Goal: Task Accomplishment & Management: Manage account settings

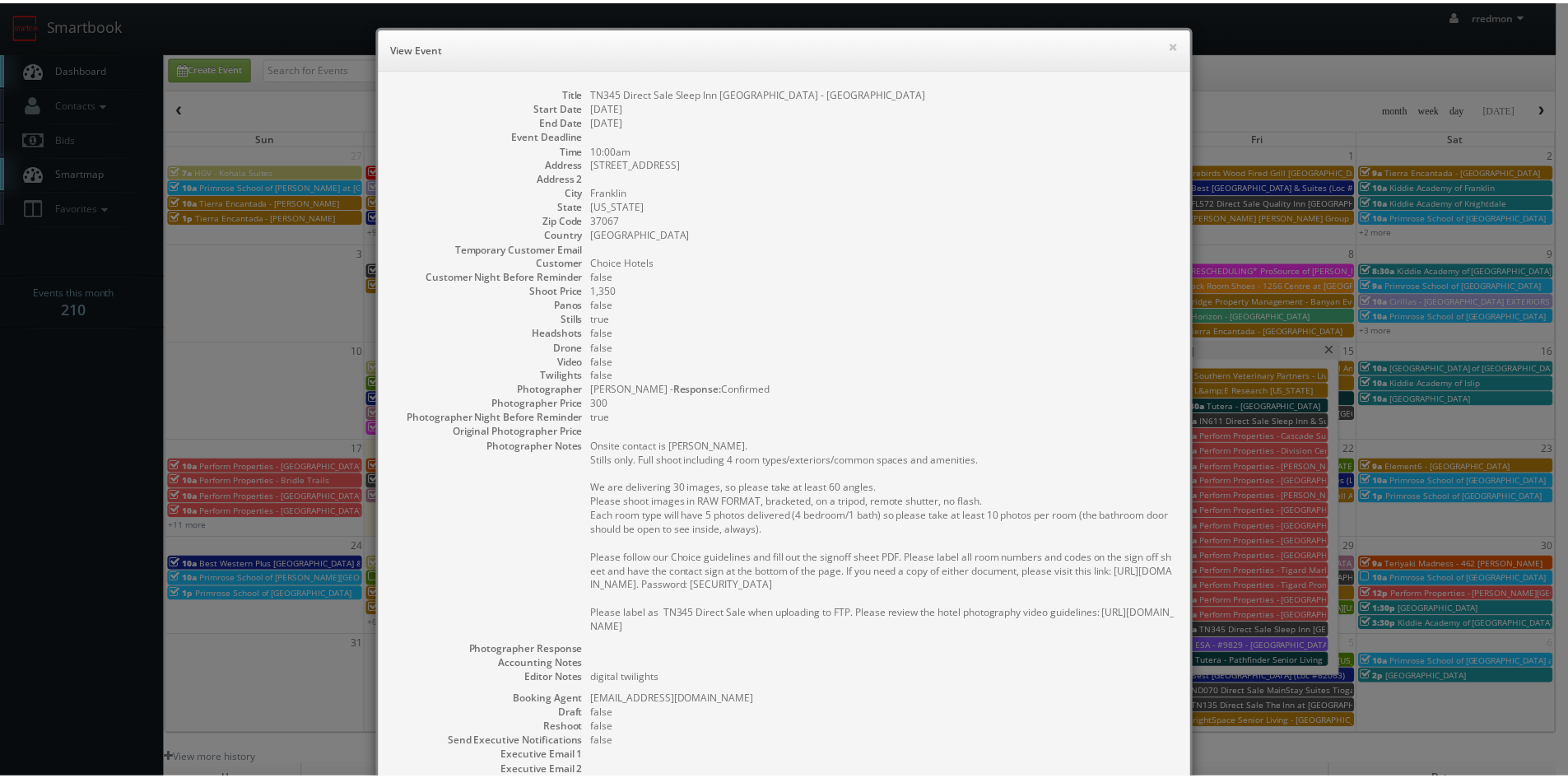
scroll to position [83, 0]
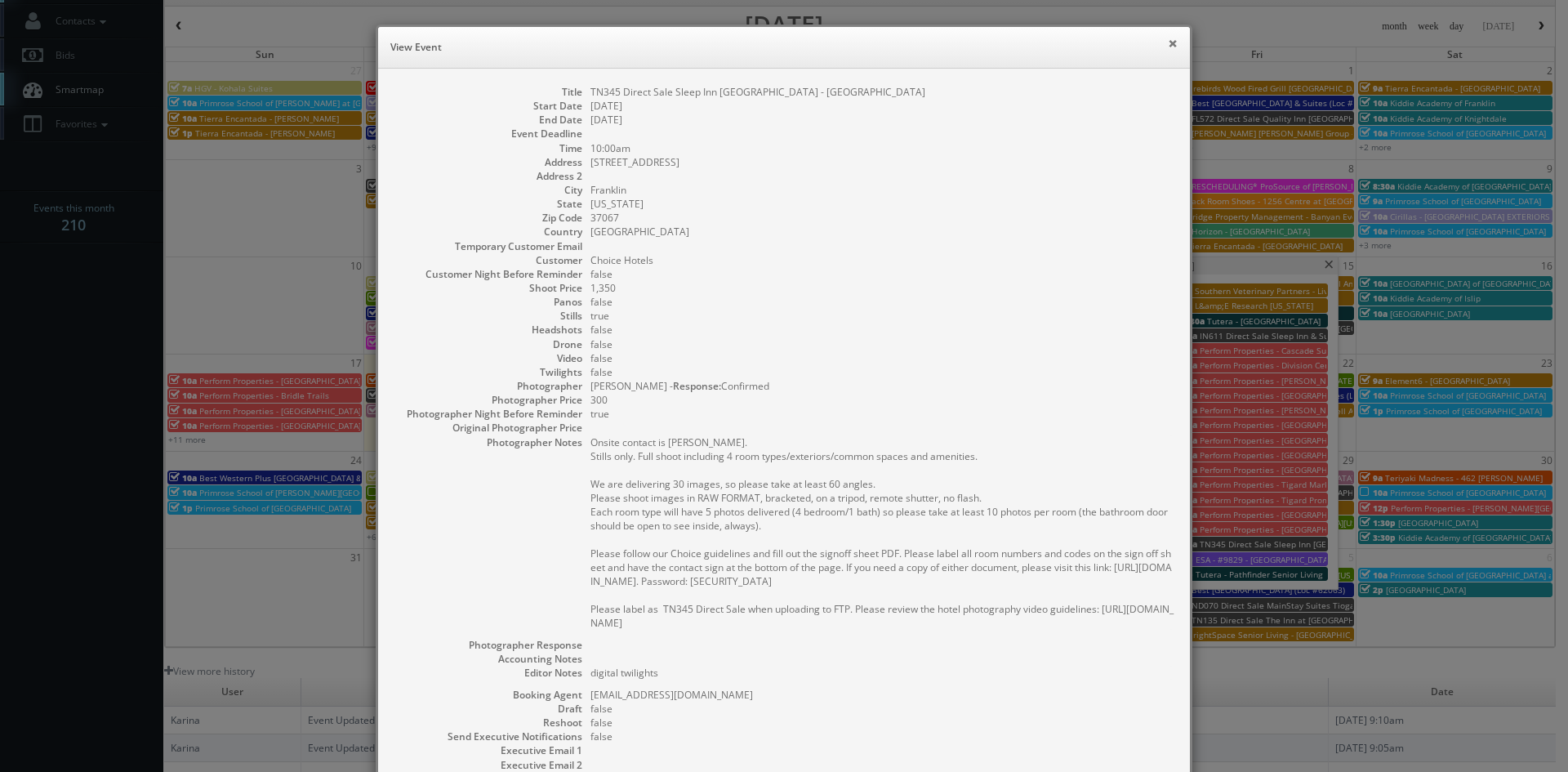
click at [1167, 48] on button "×" at bounding box center [1172, 43] width 10 height 11
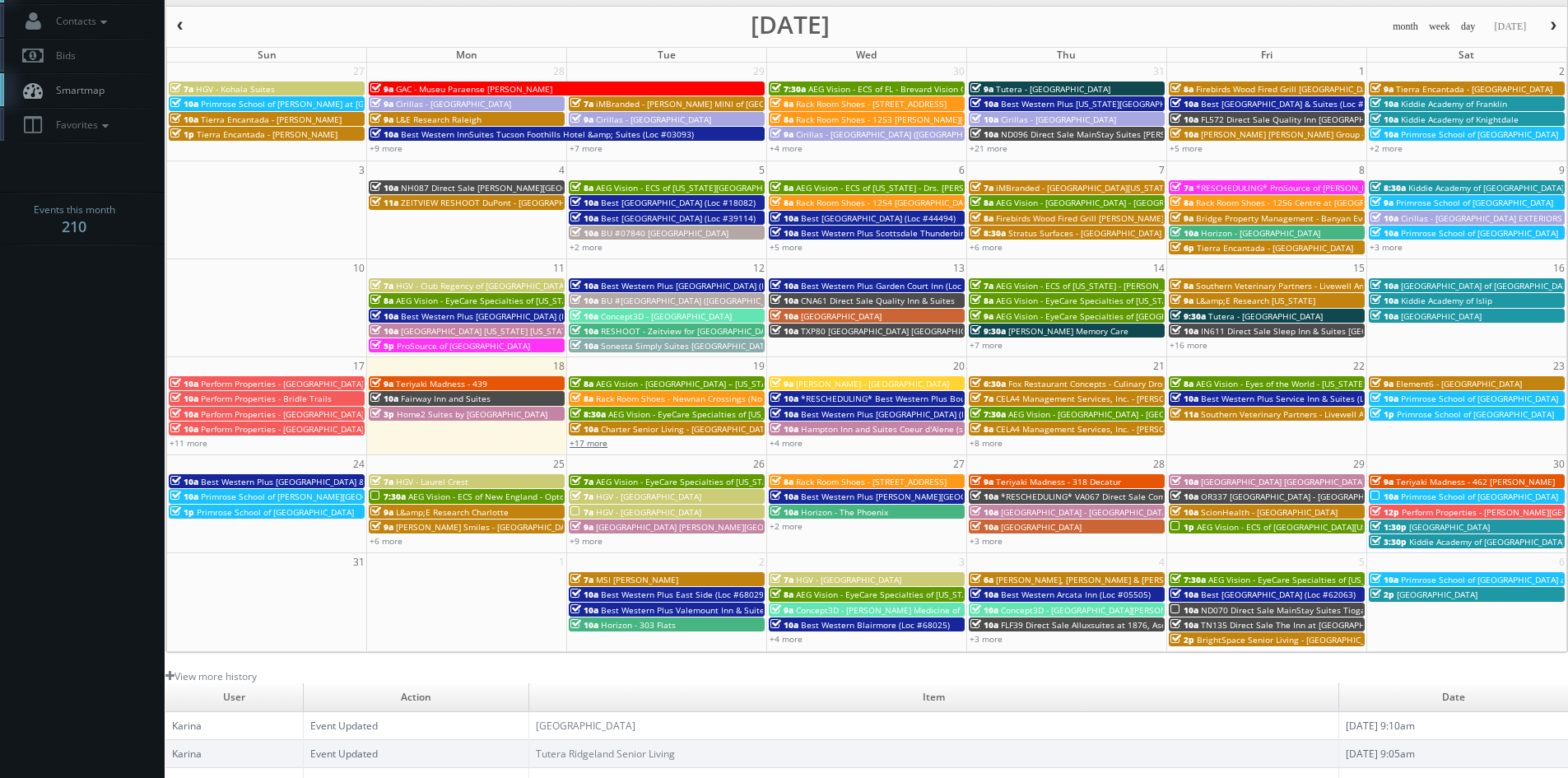
click at [603, 446] on link "+17 more" at bounding box center [588, 443] width 38 height 12
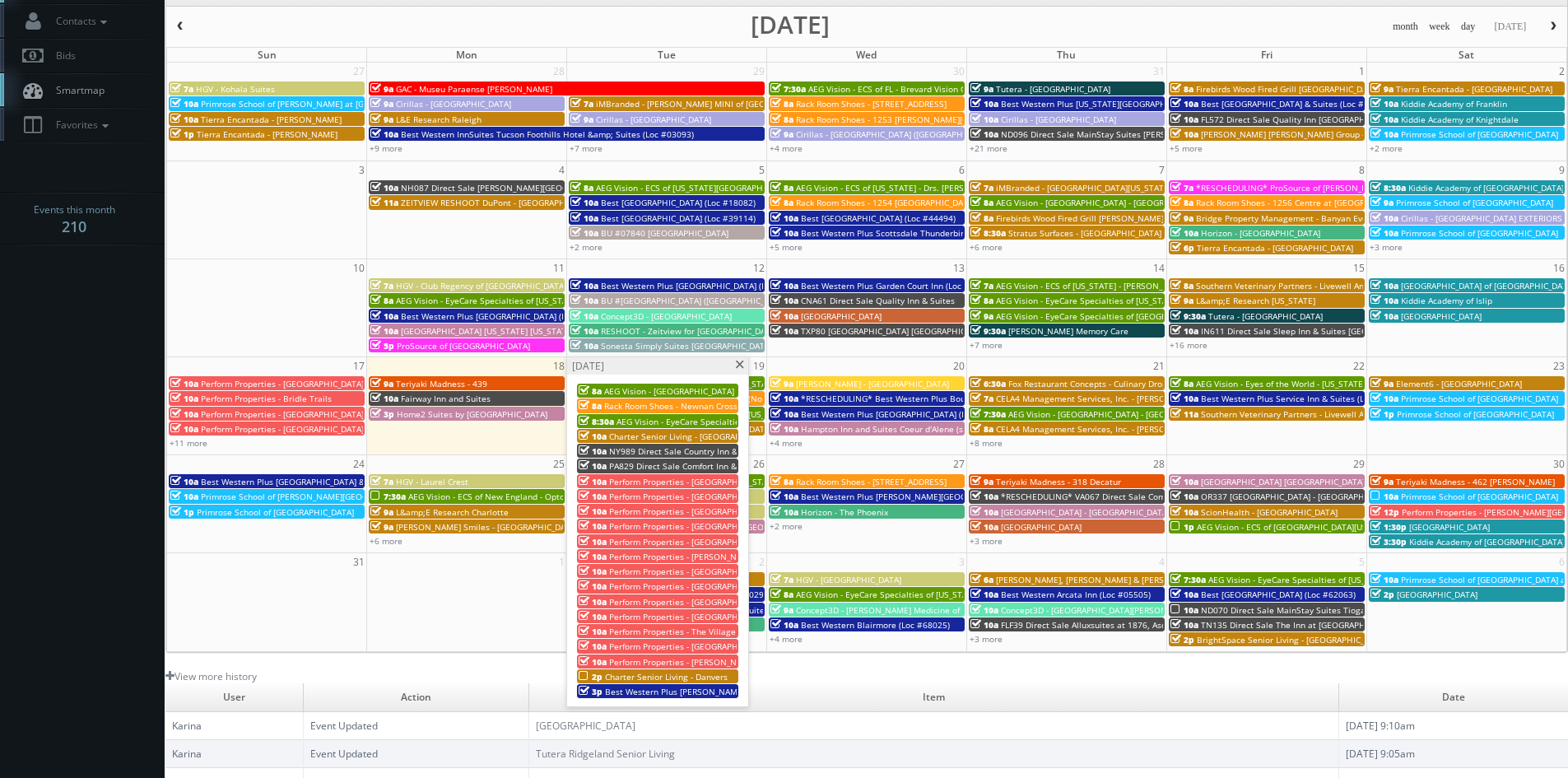
click at [676, 391] on span "AEG Vision - [GEOGRAPHIC_DATA] – [US_STATE][GEOGRAPHIC_DATA]. ([GEOGRAPHIC_DATA…" at bounding box center [781, 390] width 354 height 12
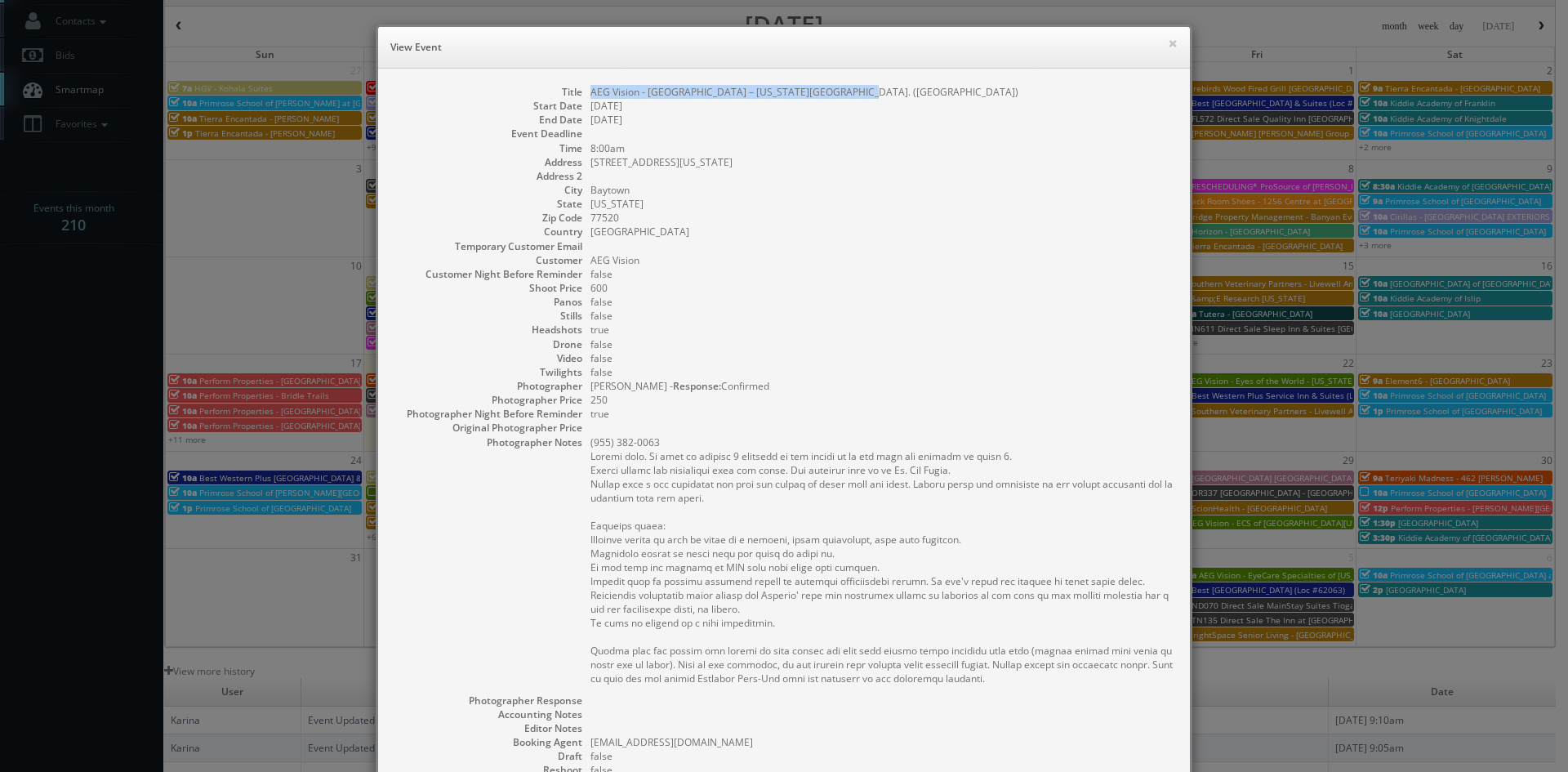
drag, startPoint x: 863, startPoint y: 95, endPoint x: 586, endPoint y: 92, distance: 277.0
click at [591, 92] on dd "AEG Vision - [GEOGRAPHIC_DATA] – [US_STATE][GEOGRAPHIC_DATA]. ([GEOGRAPHIC_DATA…" at bounding box center [882, 92] width 583 height 14
copy dd "AEG Vision - [GEOGRAPHIC_DATA] – [US_STATE][GEOGRAPHIC_DATA]. ([GEOGRAPHIC_DATA…"
click at [1167, 45] on button "×" at bounding box center [1172, 43] width 10 height 11
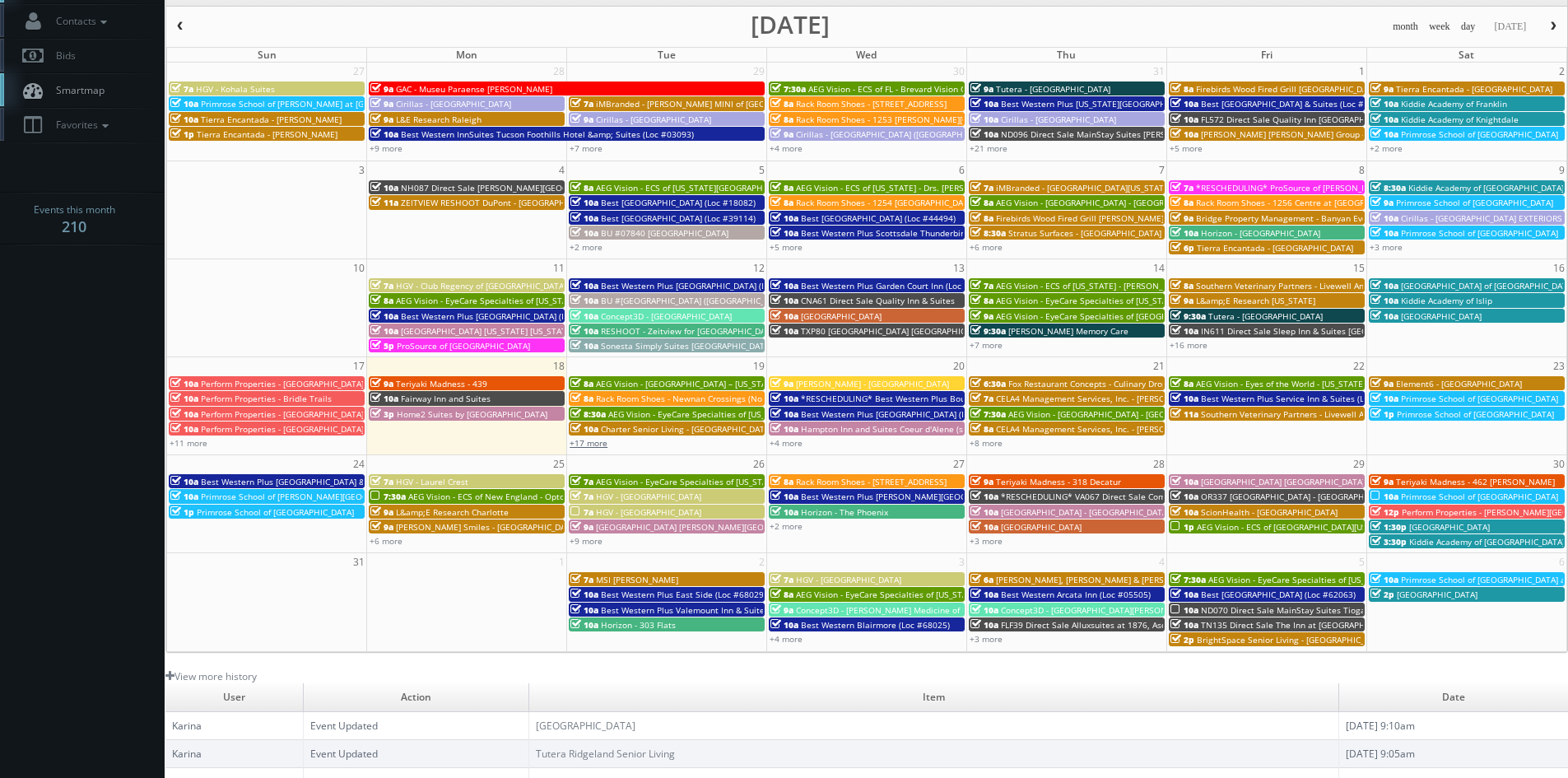
click at [602, 446] on link "+17 more" at bounding box center [588, 443] width 38 height 12
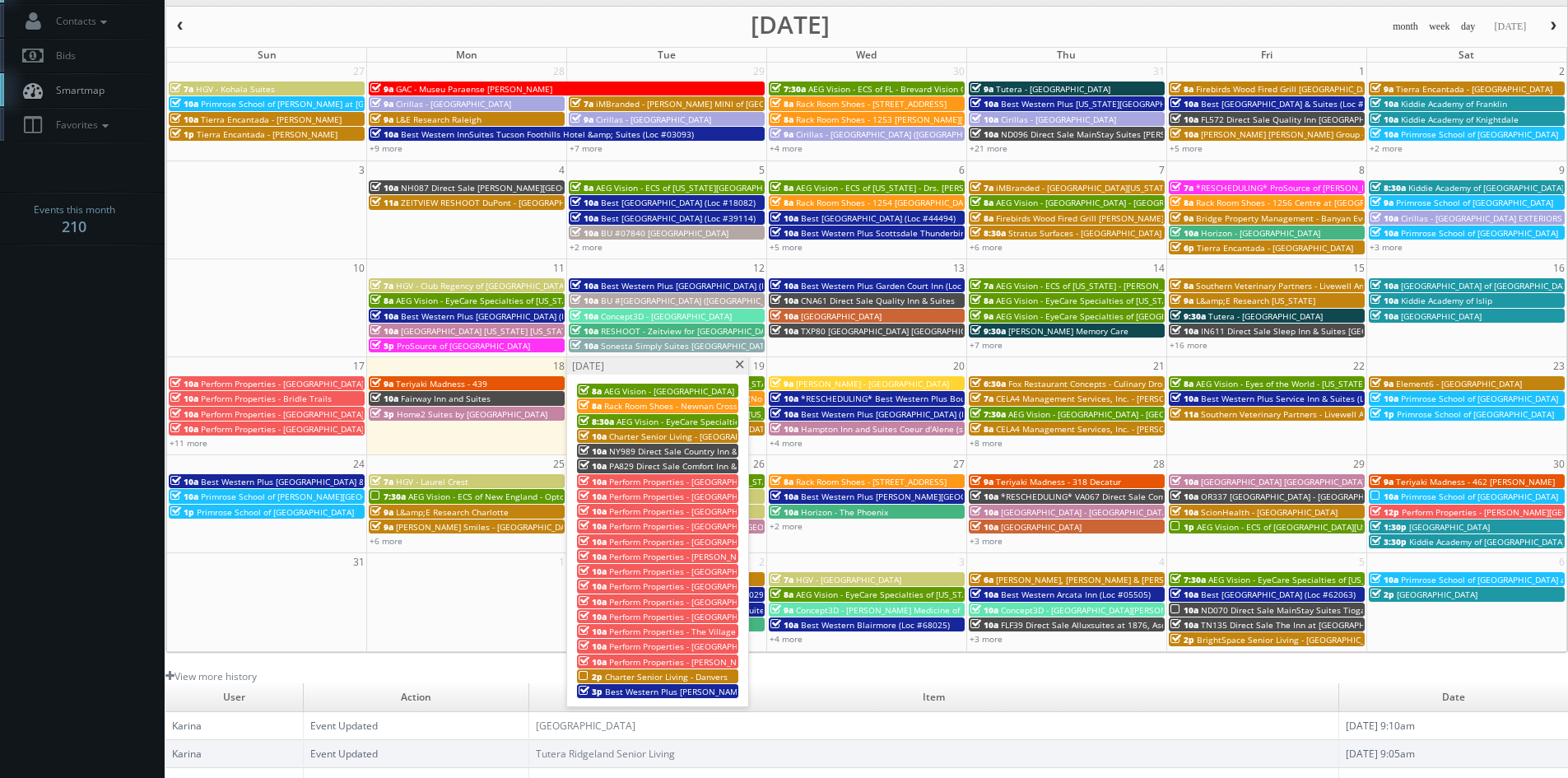
click at [695, 447] on span "NY989 Direct Sale Country Inn & Suites by [GEOGRAPHIC_DATA], [GEOGRAPHIC_DATA]" at bounding box center [776, 451] width 335 height 12
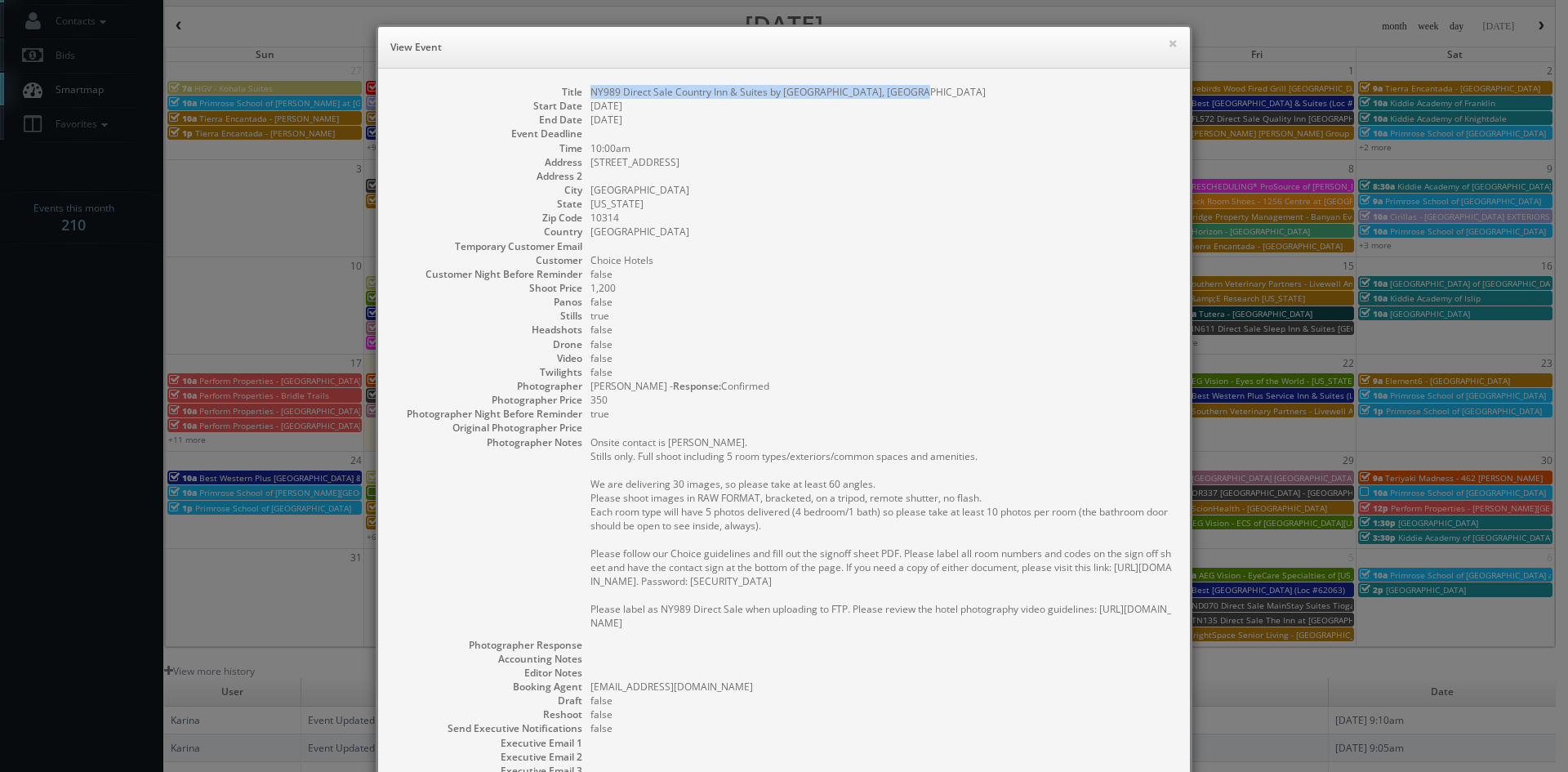
drag, startPoint x: 905, startPoint y: 90, endPoint x: 580, endPoint y: 86, distance: 325.0
click at [580, 86] on dl "Title NY989 Direct Sale Country Inn & Suites by Radisson Staten Island, NY Star…" at bounding box center [784, 473] width 779 height 776
copy dd "NY989 Direct Sale Country Inn & Suites by [GEOGRAPHIC_DATA], [GEOGRAPHIC_DATA]"
click at [1167, 41] on button "×" at bounding box center [1172, 43] width 10 height 11
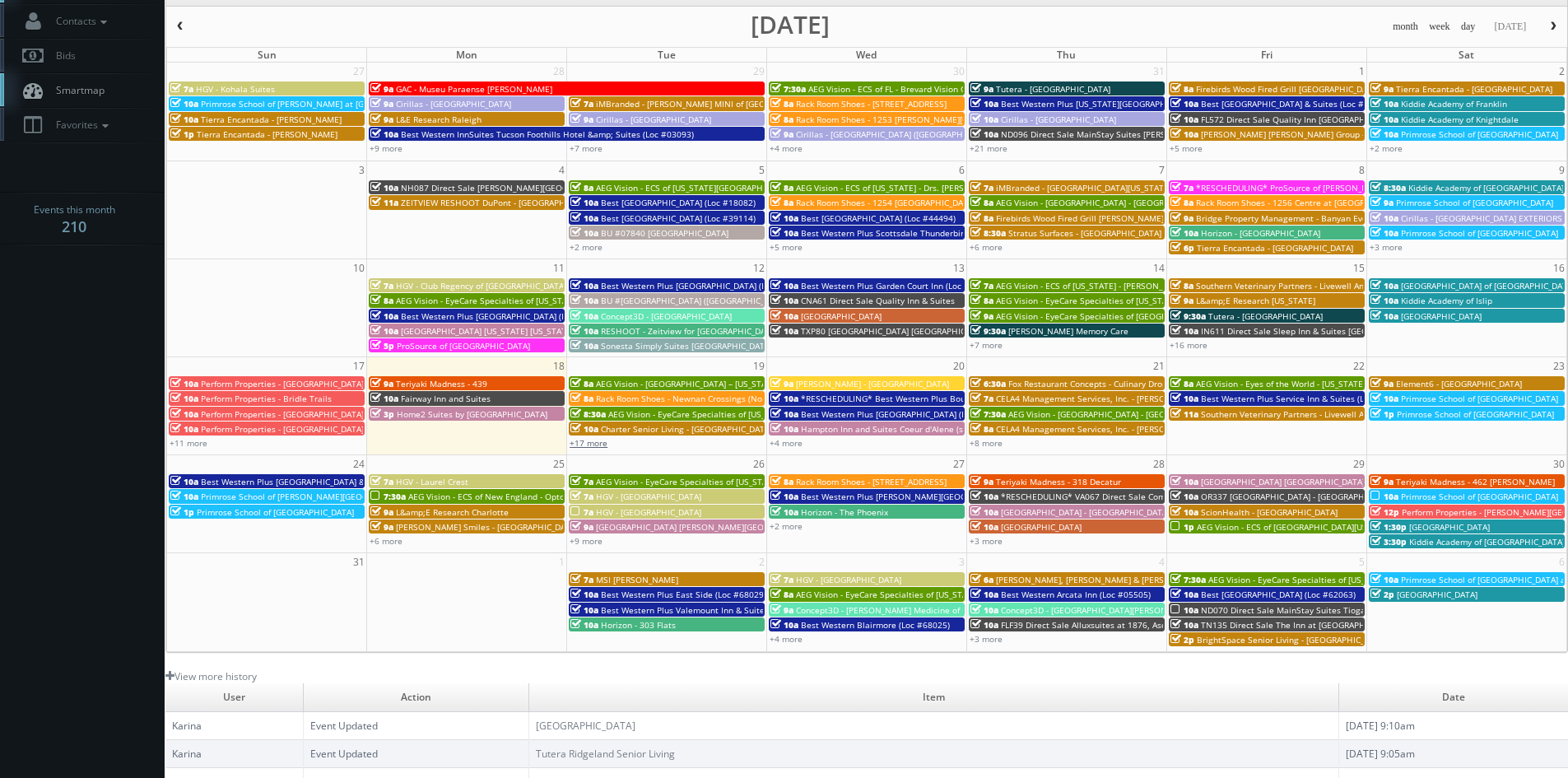
click at [595, 444] on link "+17 more" at bounding box center [588, 443] width 38 height 12
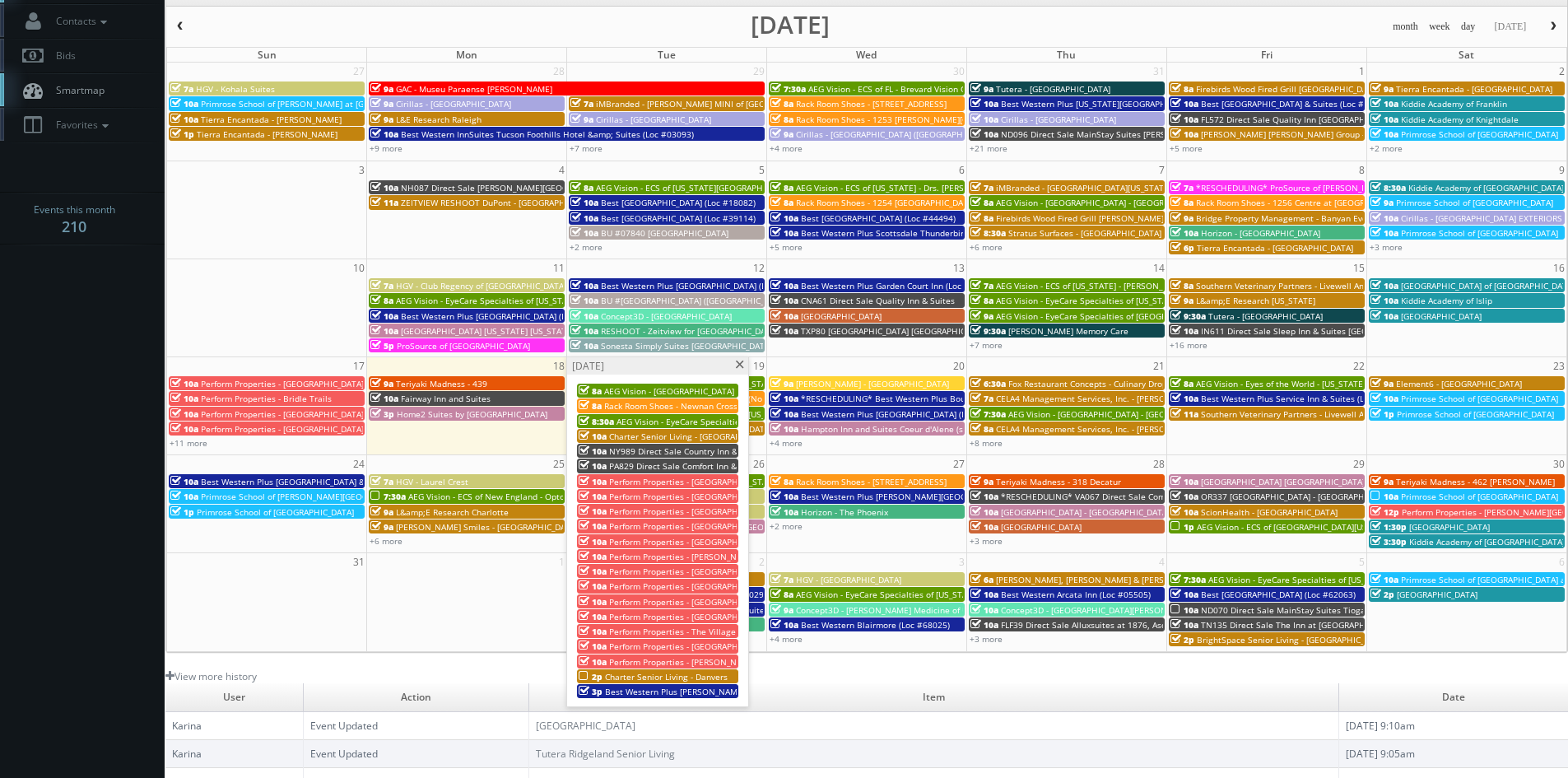
click at [669, 468] on span "PA829 Direct Sale Comfort Inn & Suites Amish Country" at bounding box center [715, 466] width 214 height 12
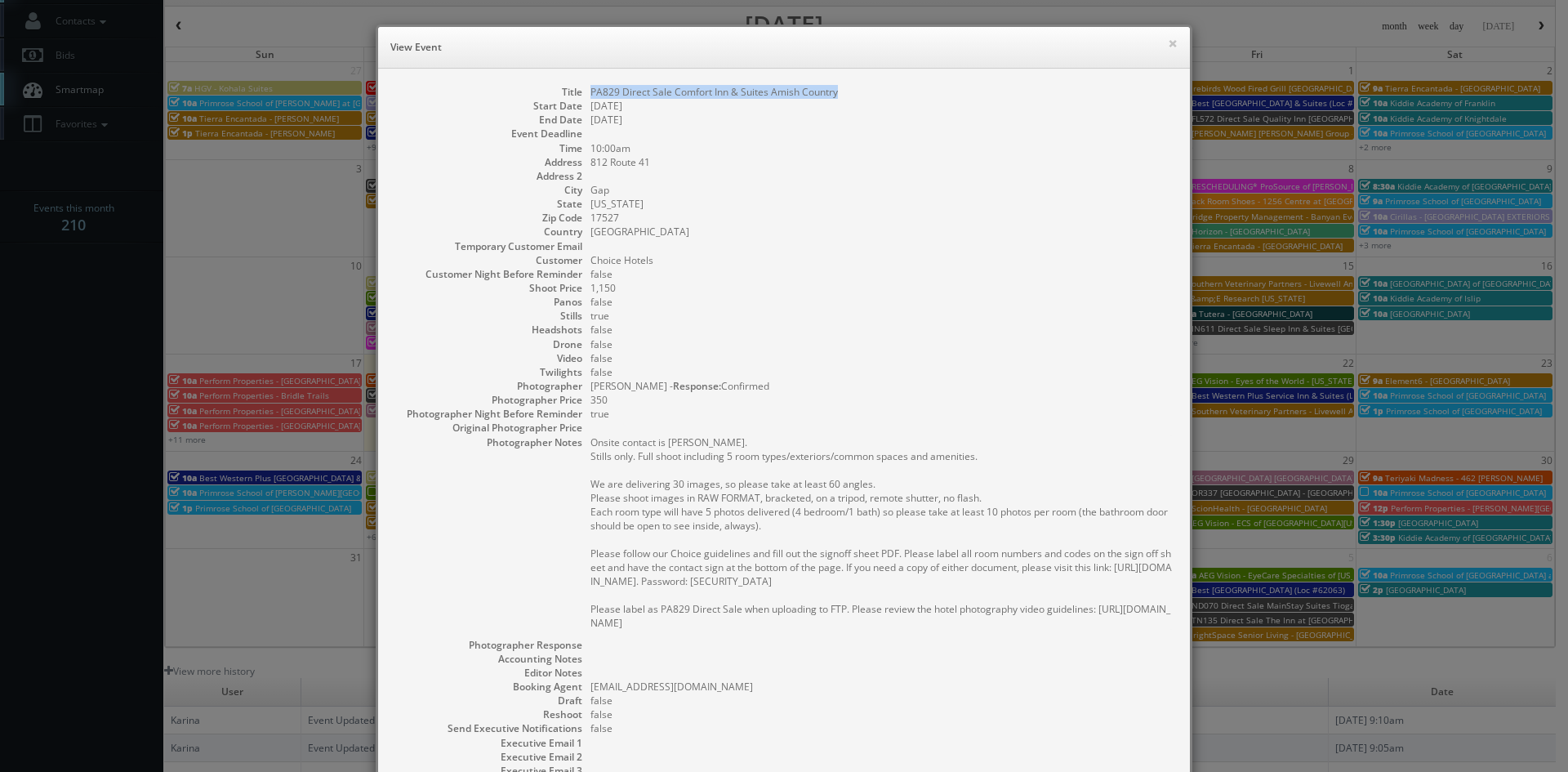
drag, startPoint x: 836, startPoint y: 92, endPoint x: 580, endPoint y: 92, distance: 256.0
click at [580, 92] on dl "Title PA829 Direct Sale Comfort Inn & Suites Amish Country Start Date 08/19/202…" at bounding box center [784, 473] width 779 height 776
copy dd "PA829 Direct Sale Comfort Inn & Suites Amish Country"
click at [1167, 44] on button "×" at bounding box center [1172, 43] width 10 height 11
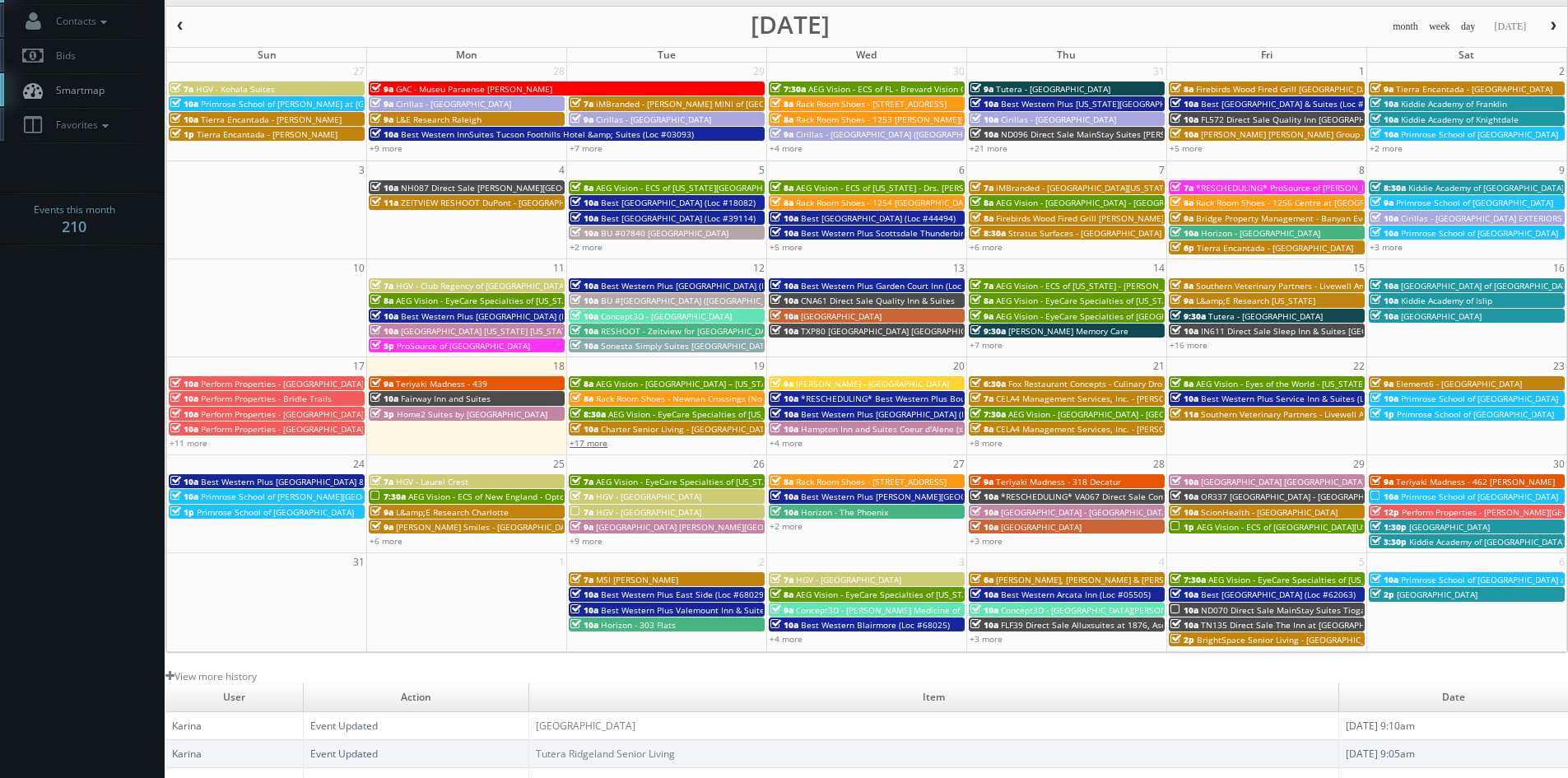
click at [585, 445] on link "+17 more" at bounding box center [588, 443] width 38 height 12
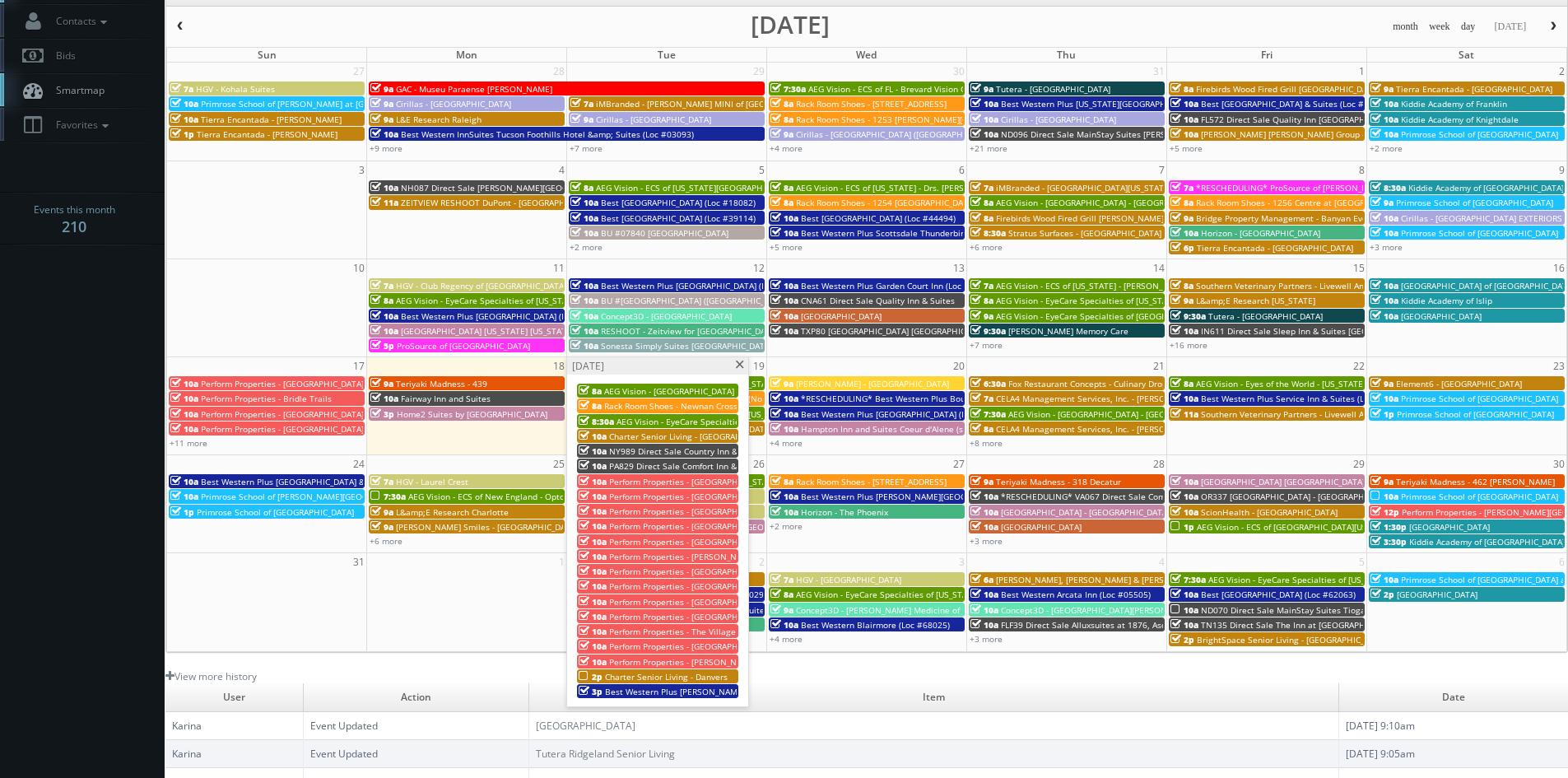
click at [665, 673] on span "Charter Senior Living - Danvers" at bounding box center [666, 676] width 122 height 12
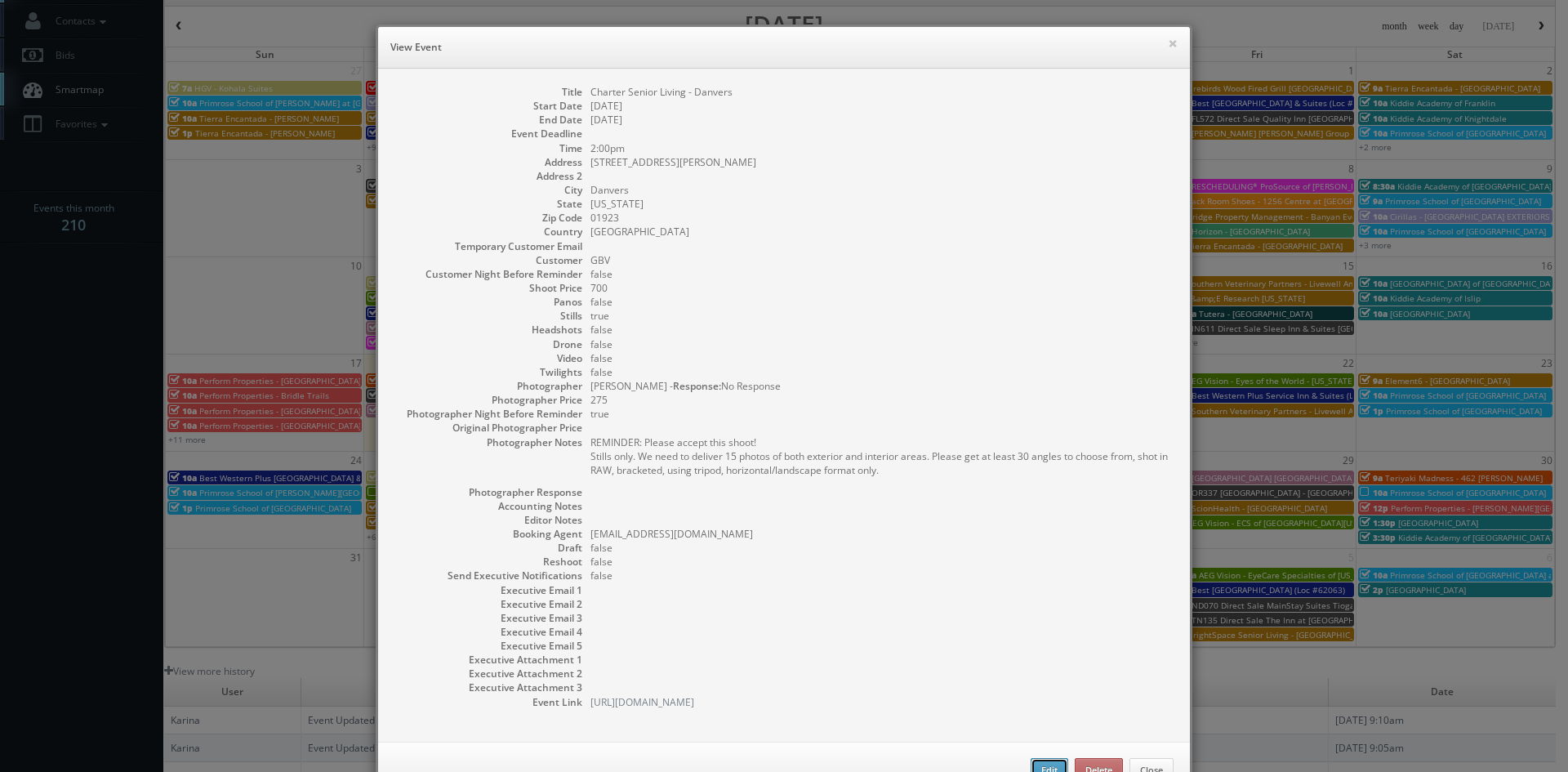
click at [1043, 764] on button "Edit" at bounding box center [1049, 770] width 38 height 25
type input "Charter Senior Living - Danvers"
type input "220 Conant Street"
type input "Danvers"
type input "01923"
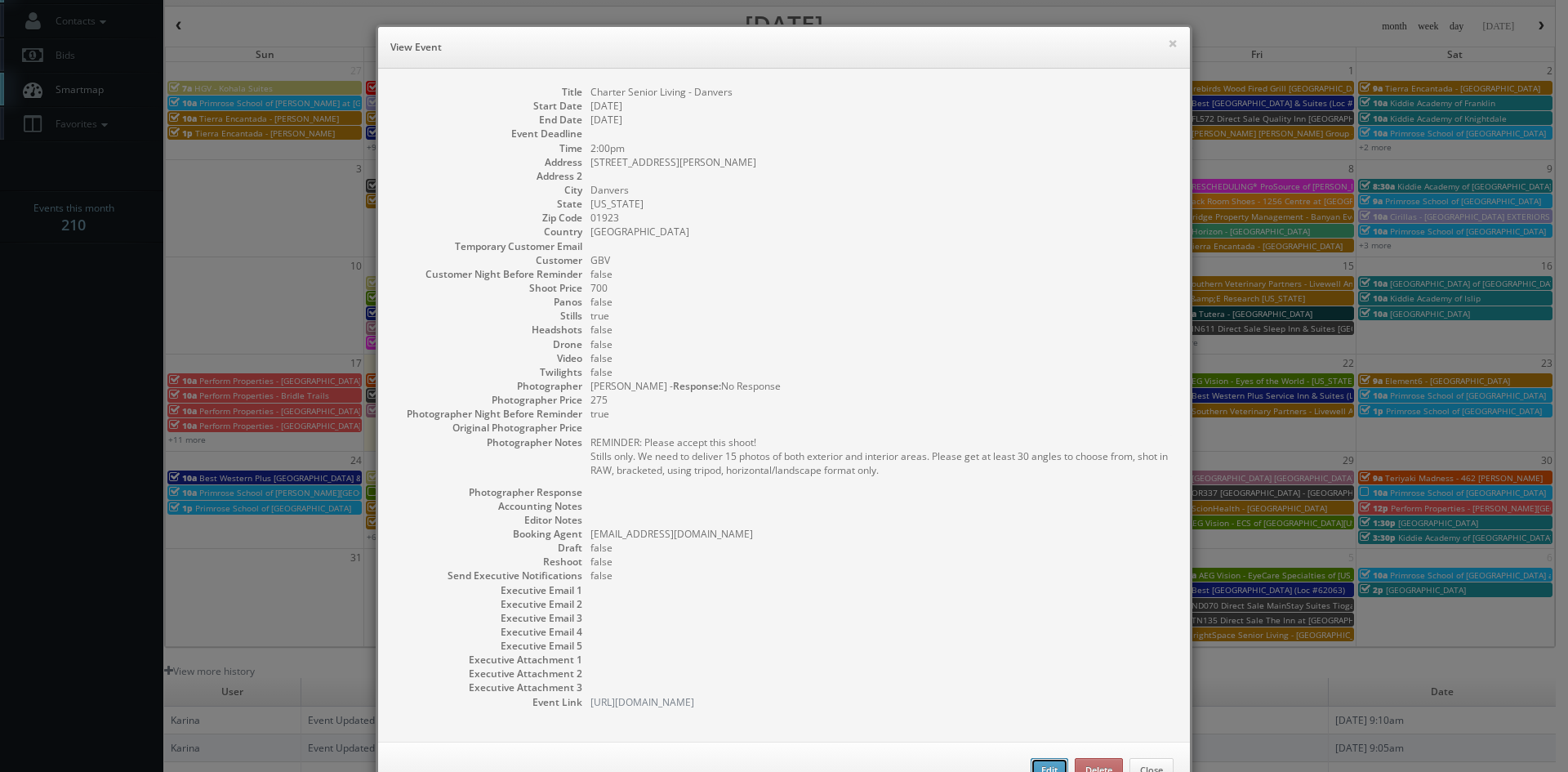
type input "700"
checkbox input "true"
type input "[DATE]"
type input "2:00pm"
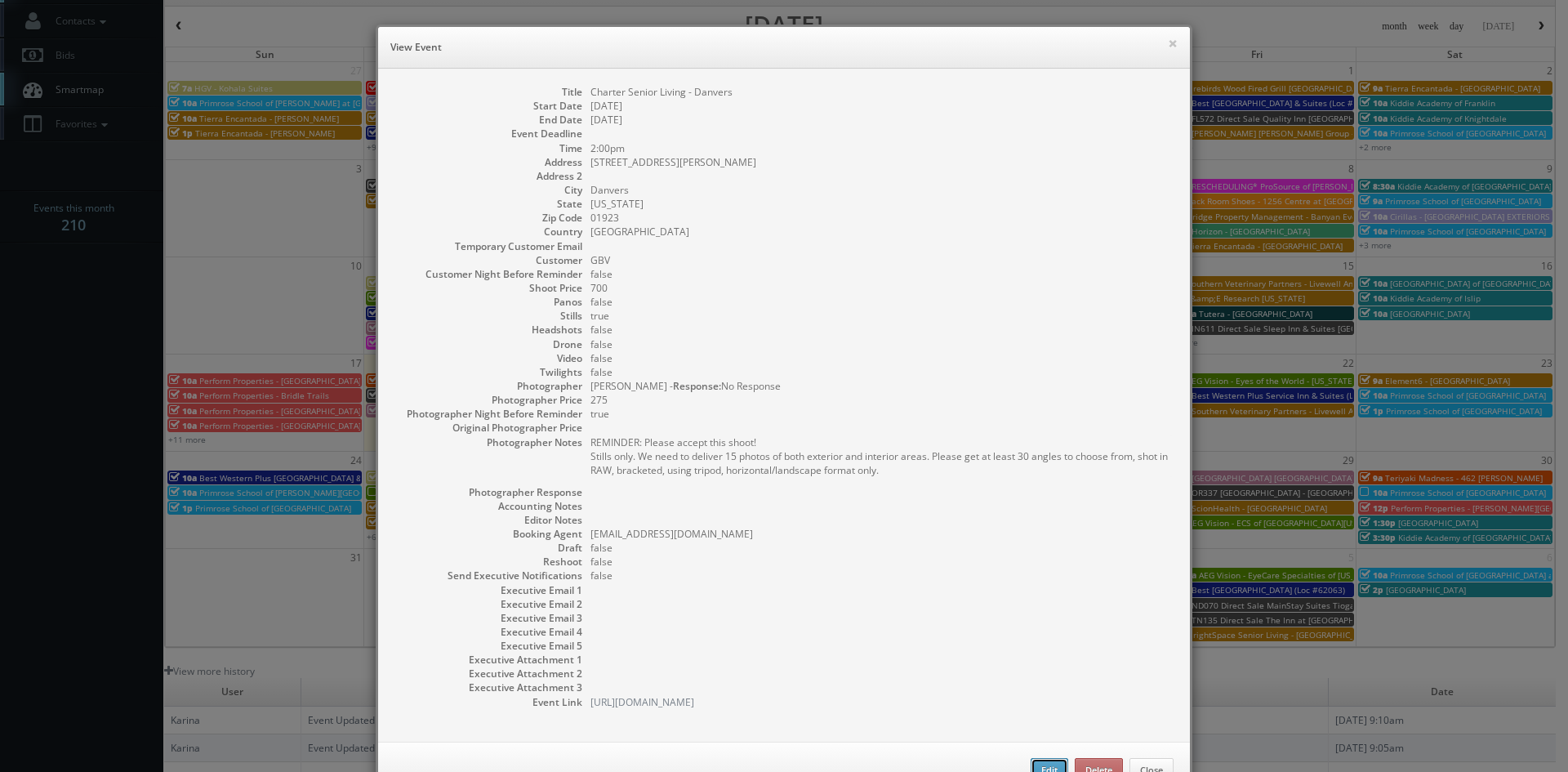
checkbox input "true"
type textarea "REMINDER: Please accept this shoot! Stills only. We need to deliver 15 photos o…"
select select "[US_STATE]"
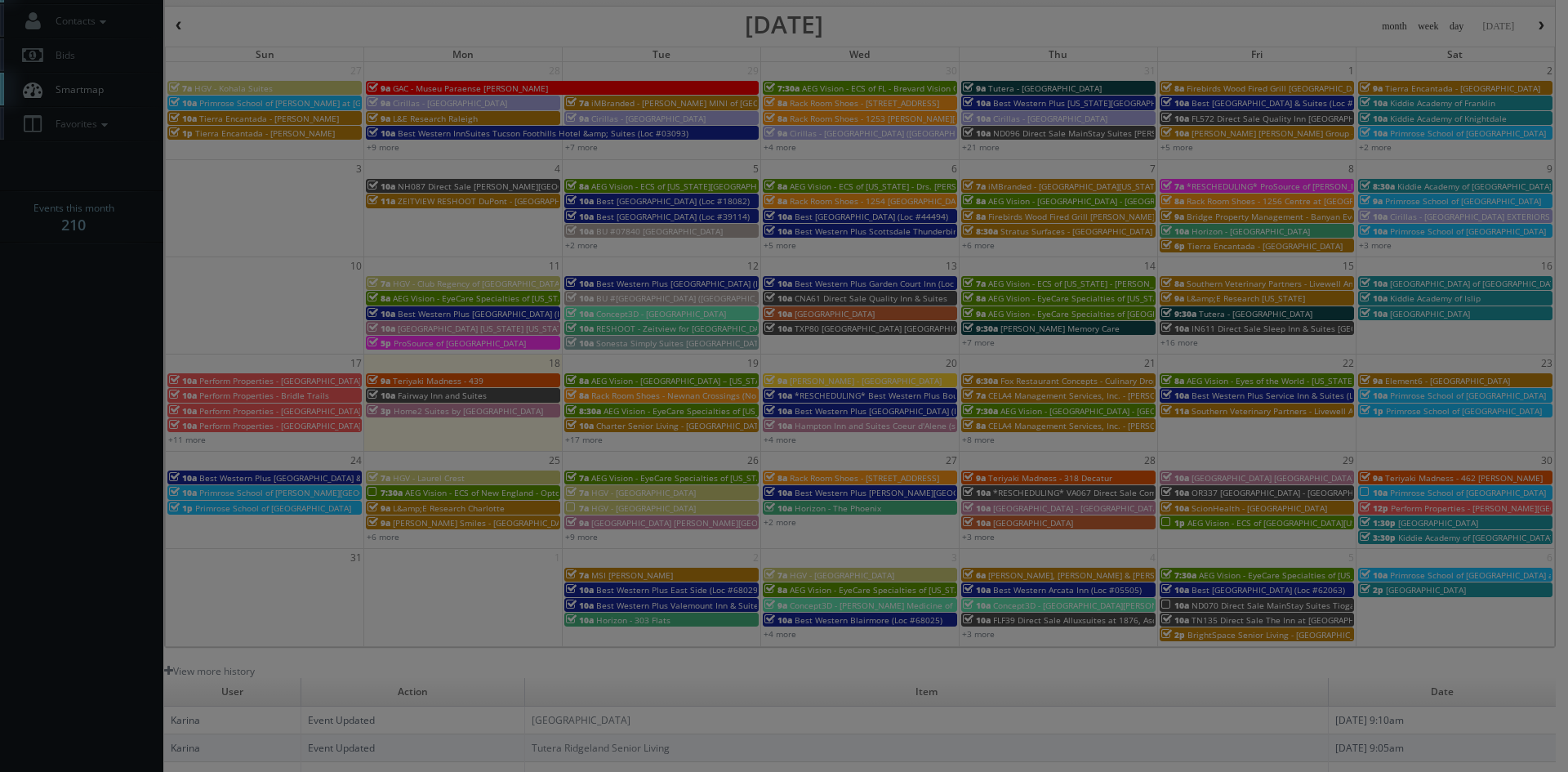
type input "700"
type input "275"
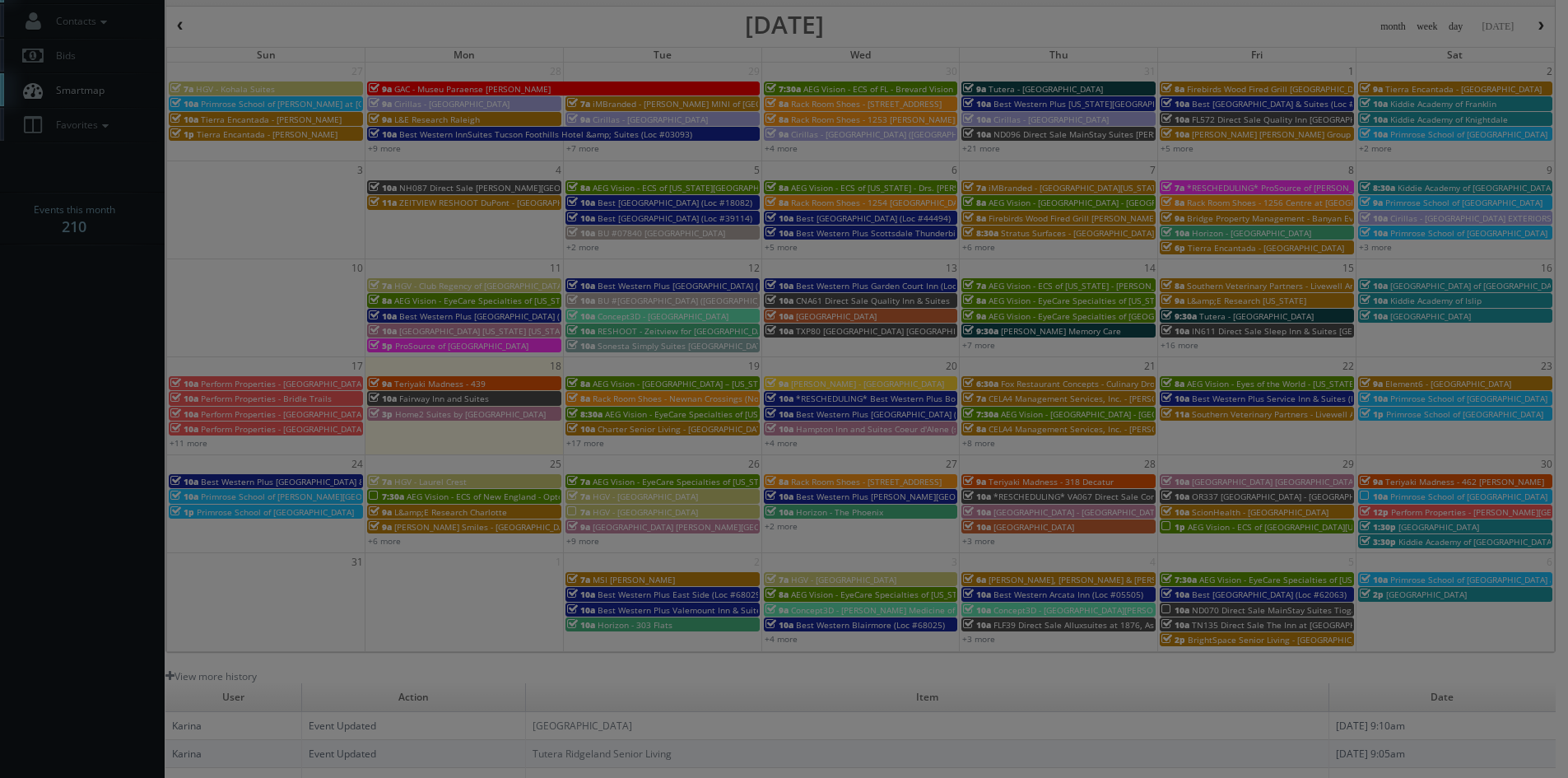
select select "fake72@mg.cs3calendar.com"
select select "heatherprohaska@gmail.com"
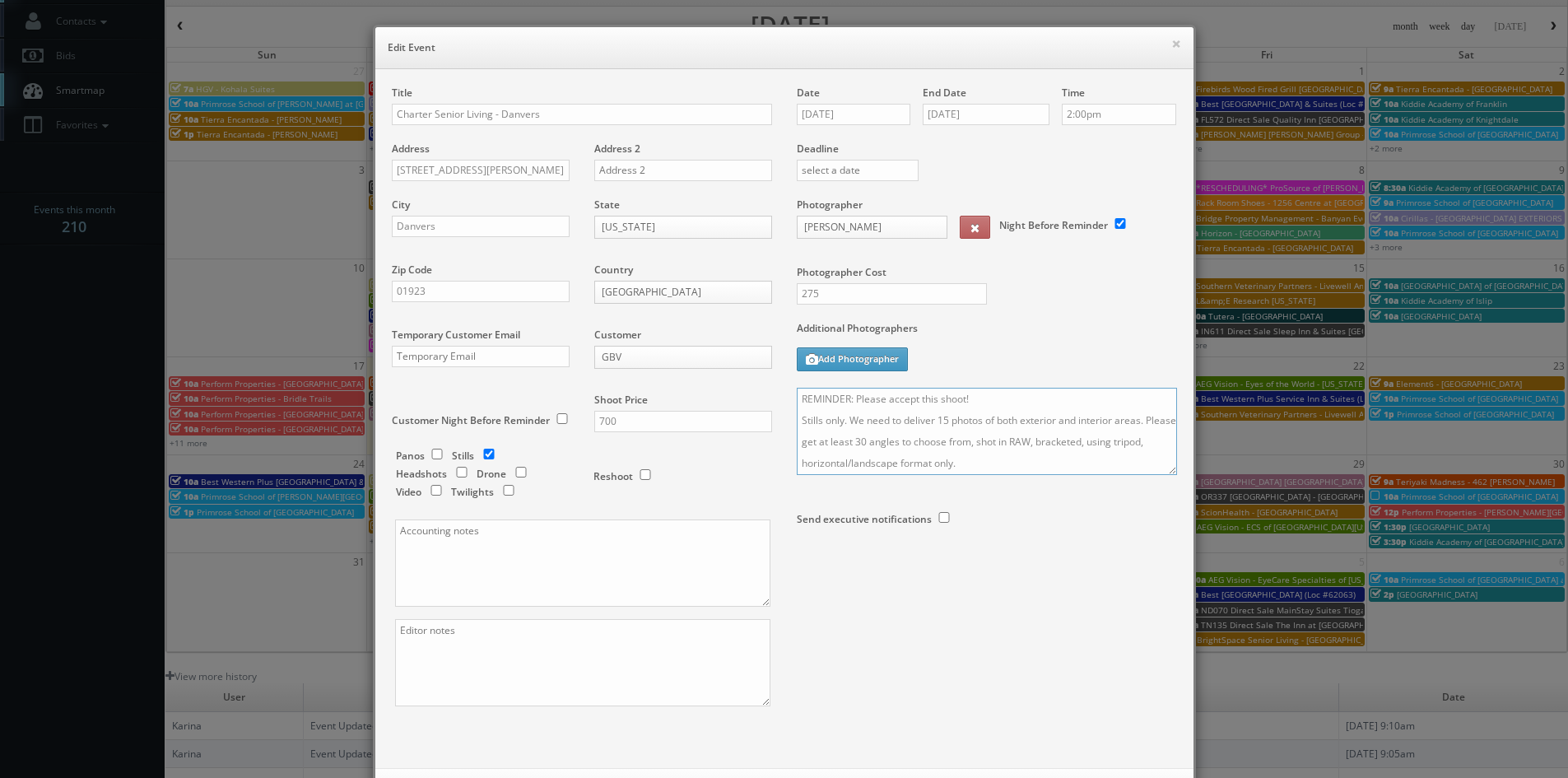
click at [975, 400] on textarea "REMINDER: Please accept this shoot! Stills only. We need to deliver 15 photos o…" at bounding box center [987, 431] width 381 height 87
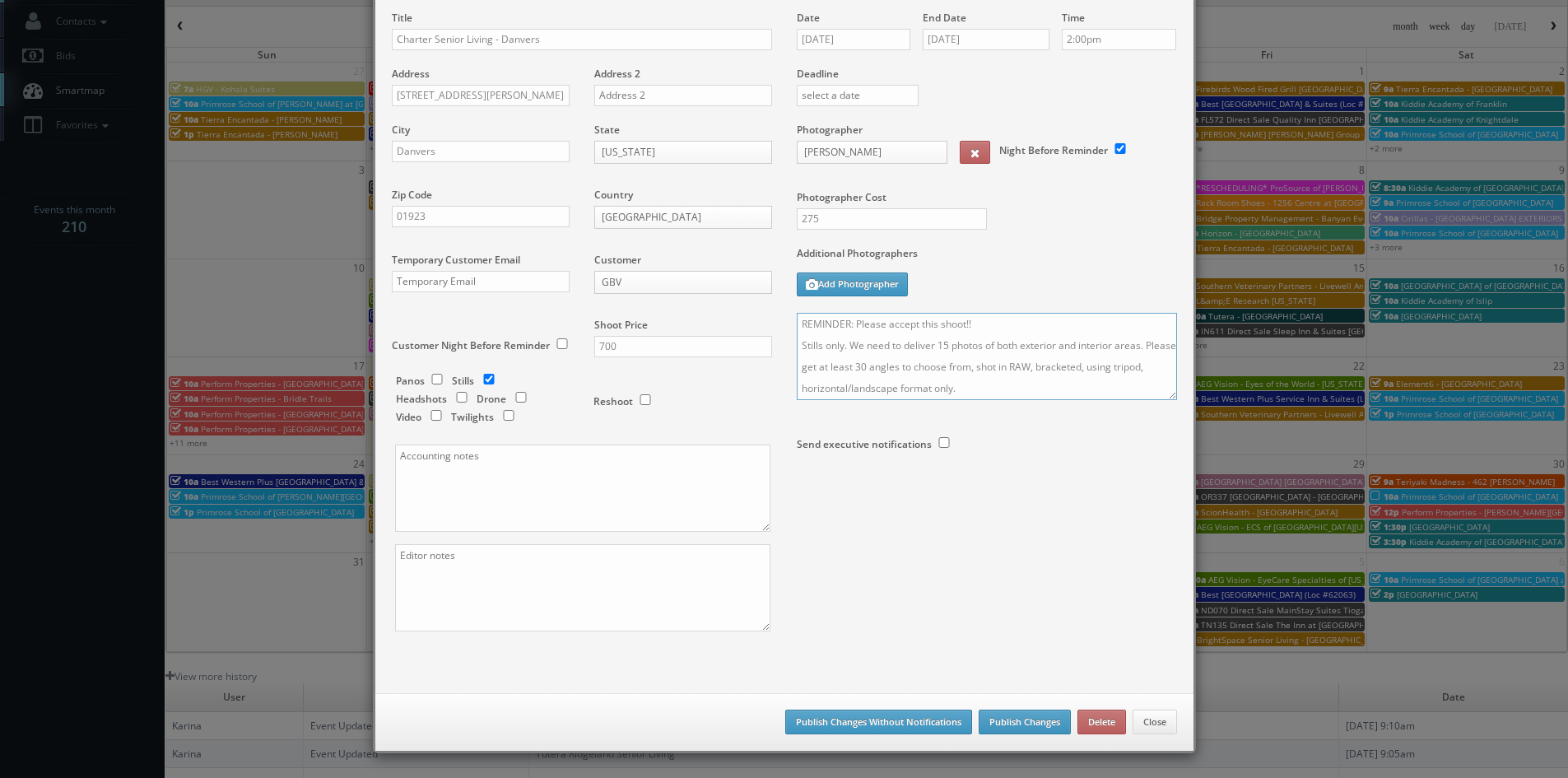
type textarea "REMINDER: Please accept this shoot!! Stills only. We need to deliver 15 photos …"
click at [1006, 720] on button "Publish Changes" at bounding box center [1025, 722] width 92 height 25
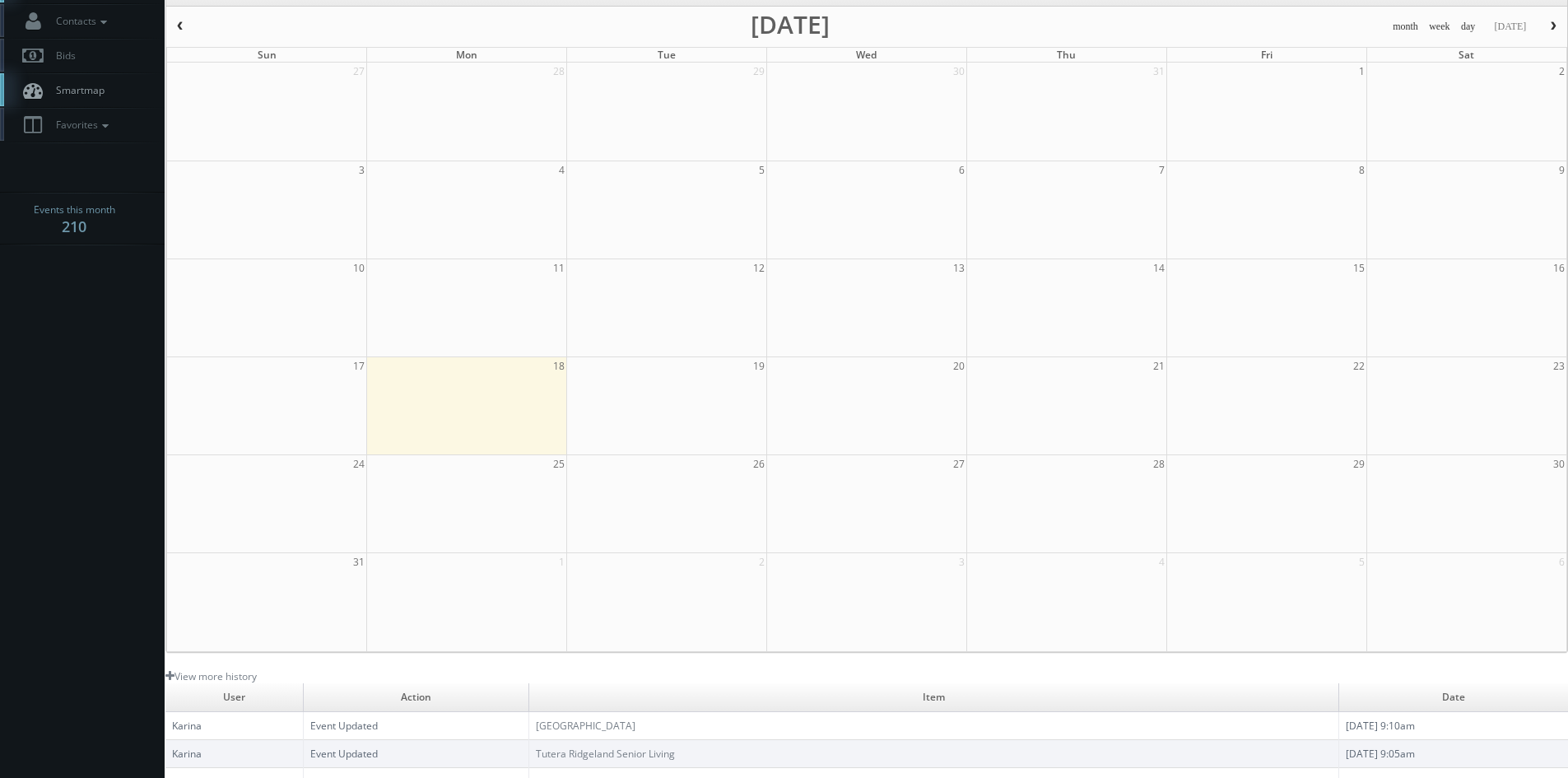
scroll to position [0, 0]
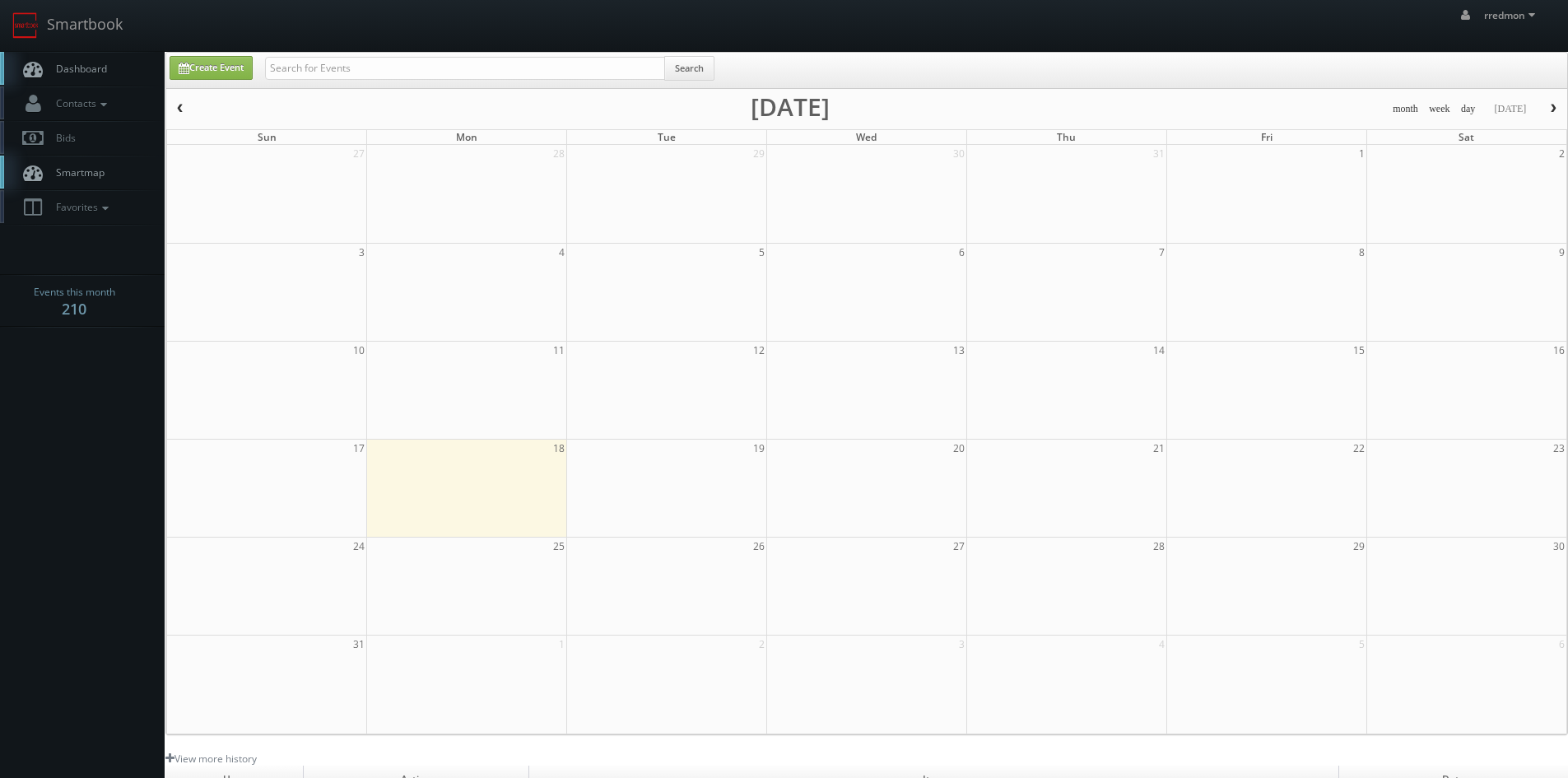
click at [66, 61] on link "Dashboard" at bounding box center [83, 68] width 165 height 34
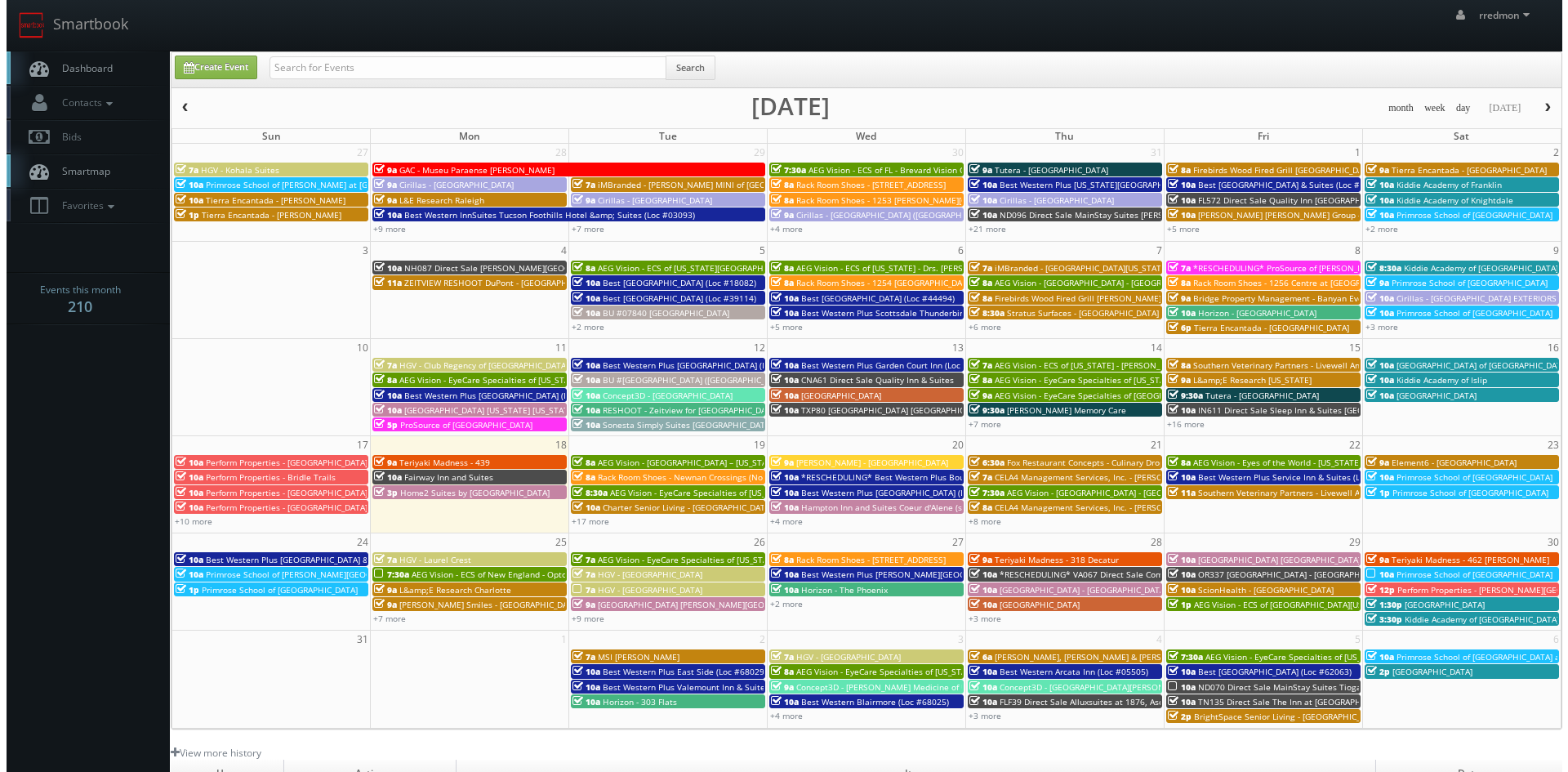
scroll to position [82, 0]
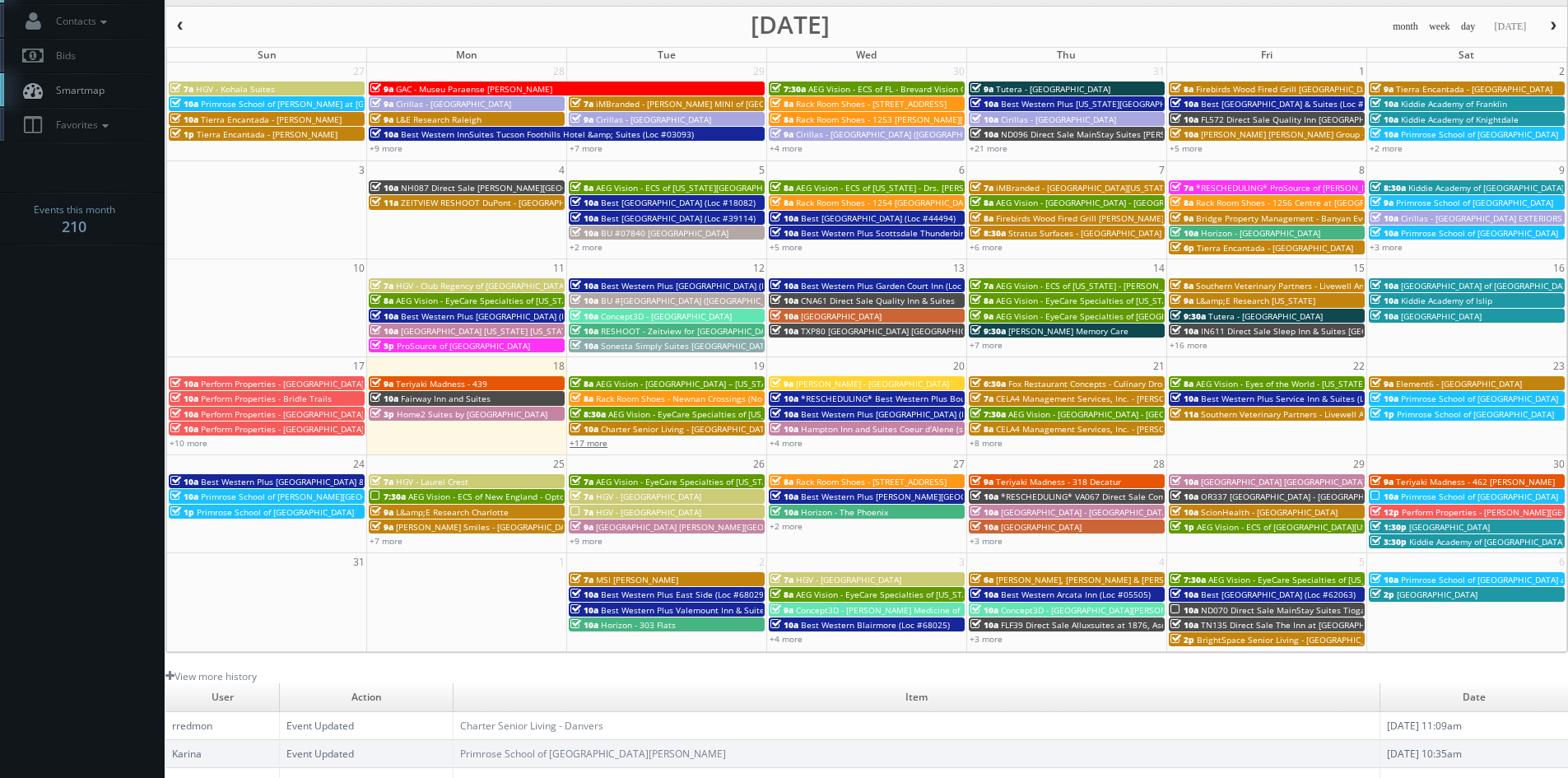
click at [584, 444] on link "+17 more" at bounding box center [588, 443] width 38 height 12
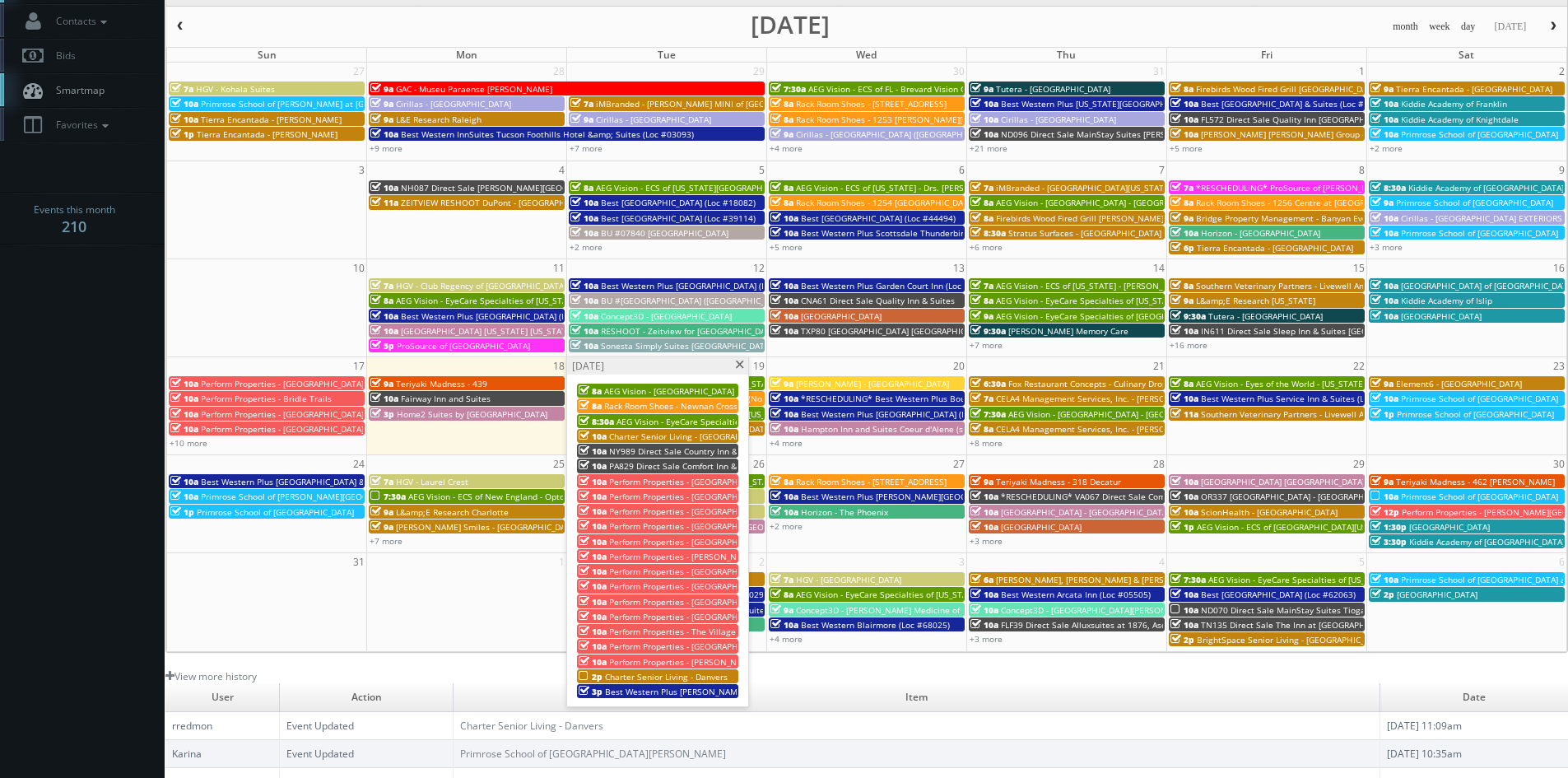
click at [665, 688] on span "Best Western Plus [PERSON_NAME] Inn (Loc #05185)" at bounding box center [709, 691] width 209 height 12
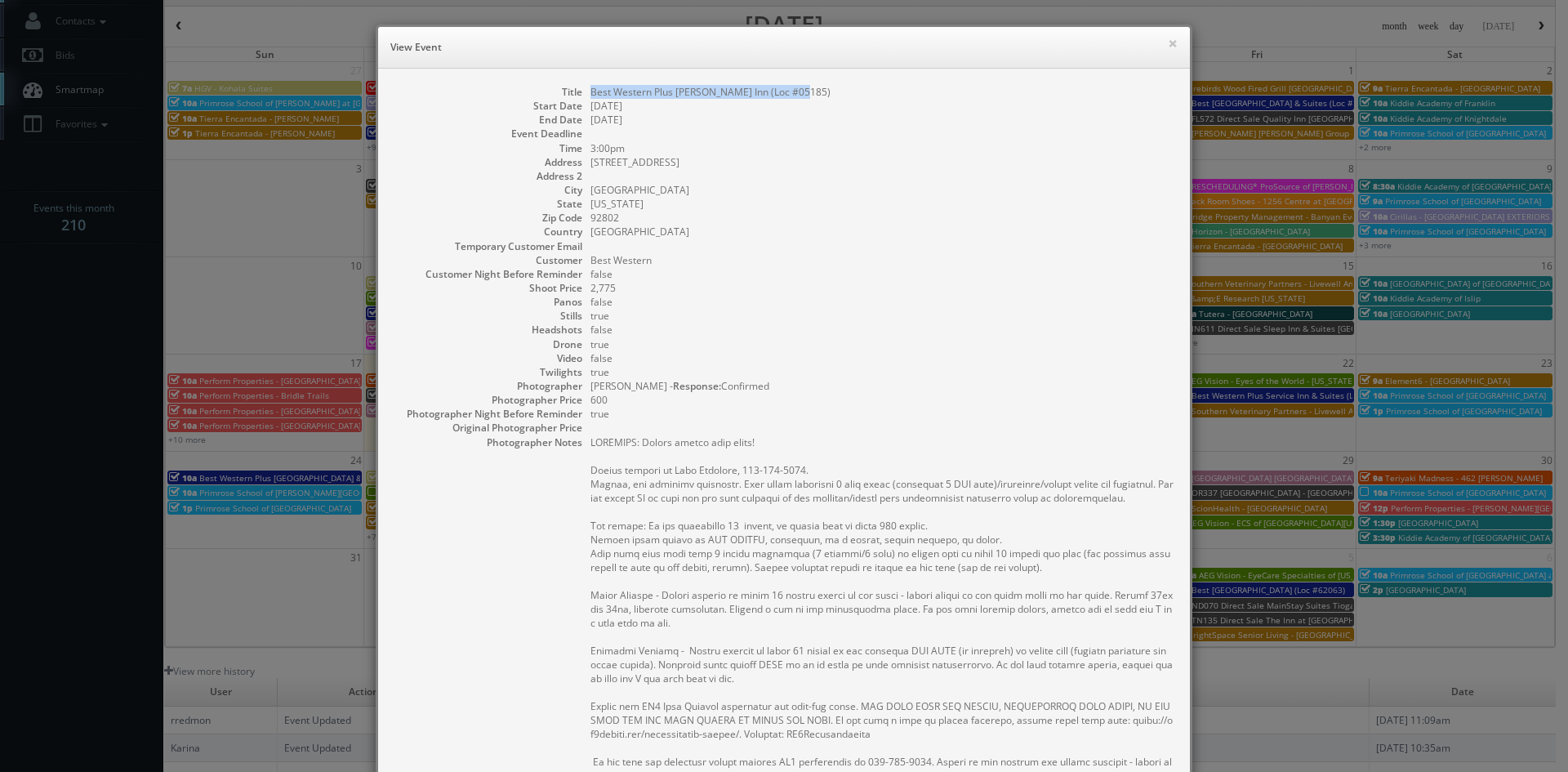
drag, startPoint x: 798, startPoint y: 92, endPoint x: 581, endPoint y: 96, distance: 217.0
click at [581, 96] on dl "Title Best Western Plus [PERSON_NAME] Inn (Loc #05185) Start Date [DATE] End Da…" at bounding box center [784, 553] width 779 height 937
copy dd "Best Western Plus [PERSON_NAME] Inn (Loc #05185)"
click at [1167, 42] on button "×" at bounding box center [1172, 43] width 10 height 11
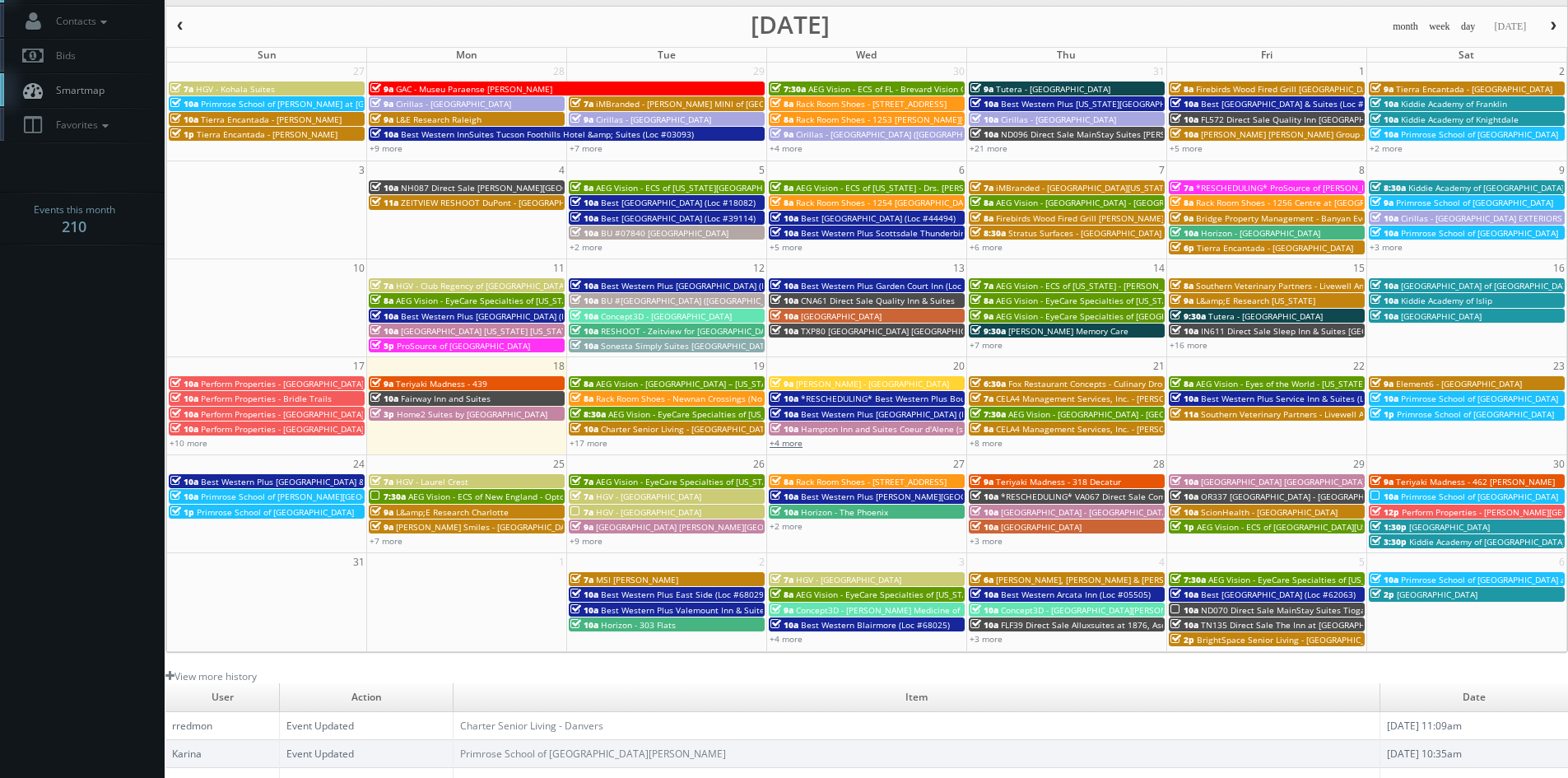
click at [791, 444] on link "+4 more" at bounding box center [785, 443] width 33 height 12
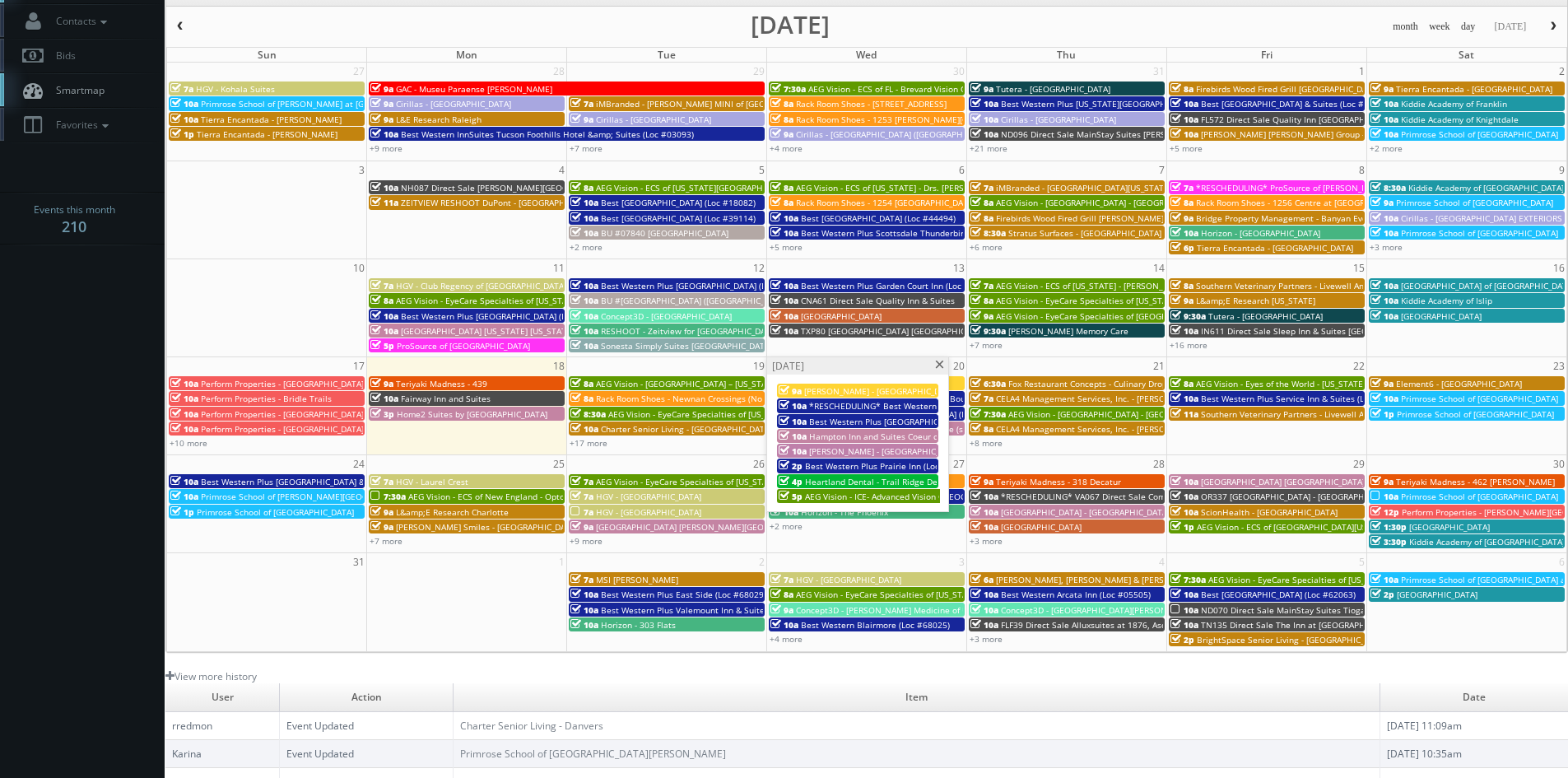
click at [847, 393] on span "[PERSON_NAME] - [GEOGRAPHIC_DATA]" at bounding box center [880, 390] width 154 height 12
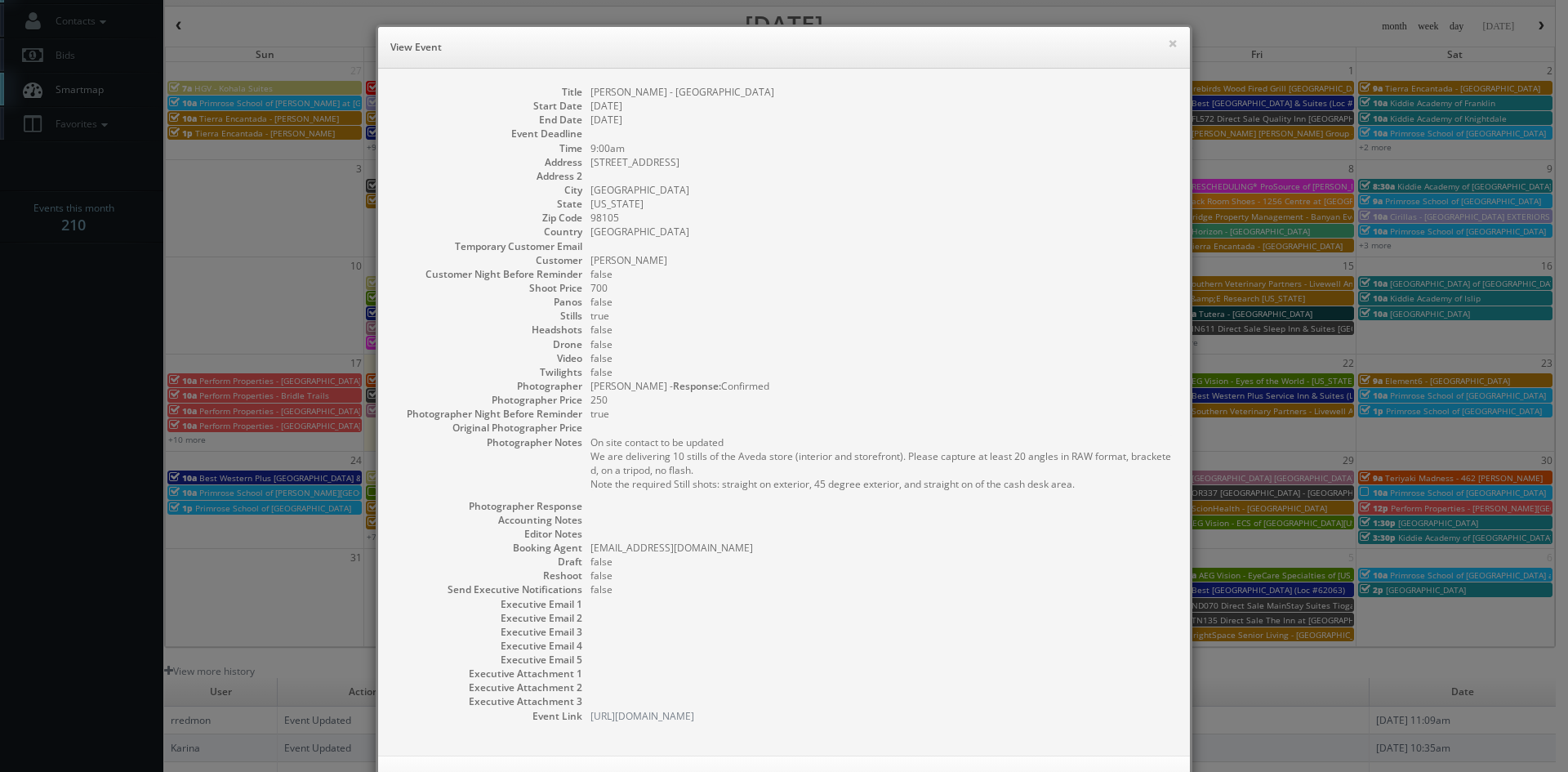
drag, startPoint x: 777, startPoint y: 92, endPoint x: 585, endPoint y: 96, distance: 192.0
click at [591, 96] on dd "[PERSON_NAME] - [GEOGRAPHIC_DATA]" at bounding box center [882, 92] width 583 height 14
copy dd "[PERSON_NAME] - [GEOGRAPHIC_DATA]"
click at [1167, 44] on button "×" at bounding box center [1172, 43] width 10 height 11
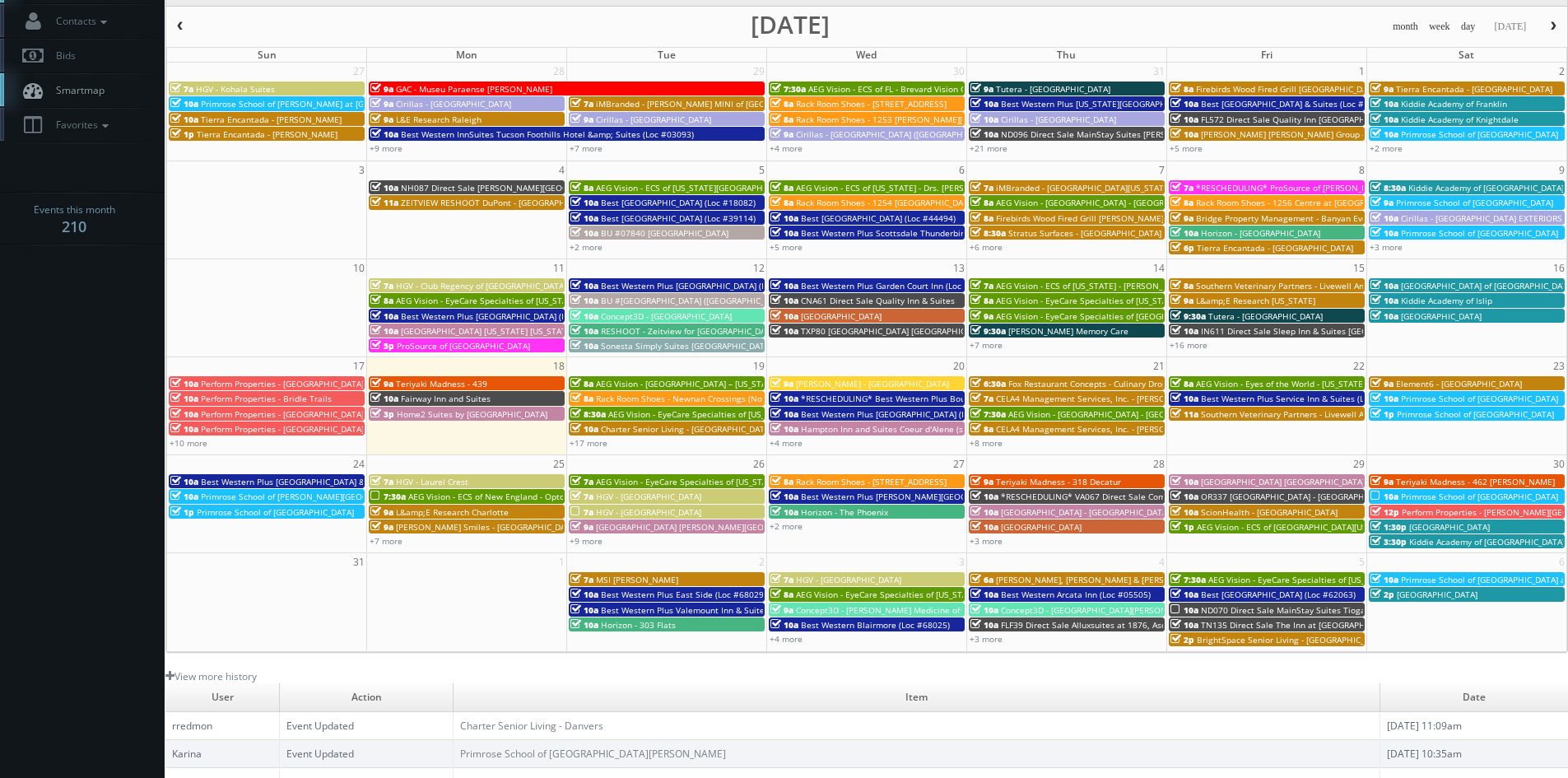
click at [831, 410] on span "Best Western Plus [GEOGRAPHIC_DATA] (Loc #11187)" at bounding box center [906, 413] width 209 height 12
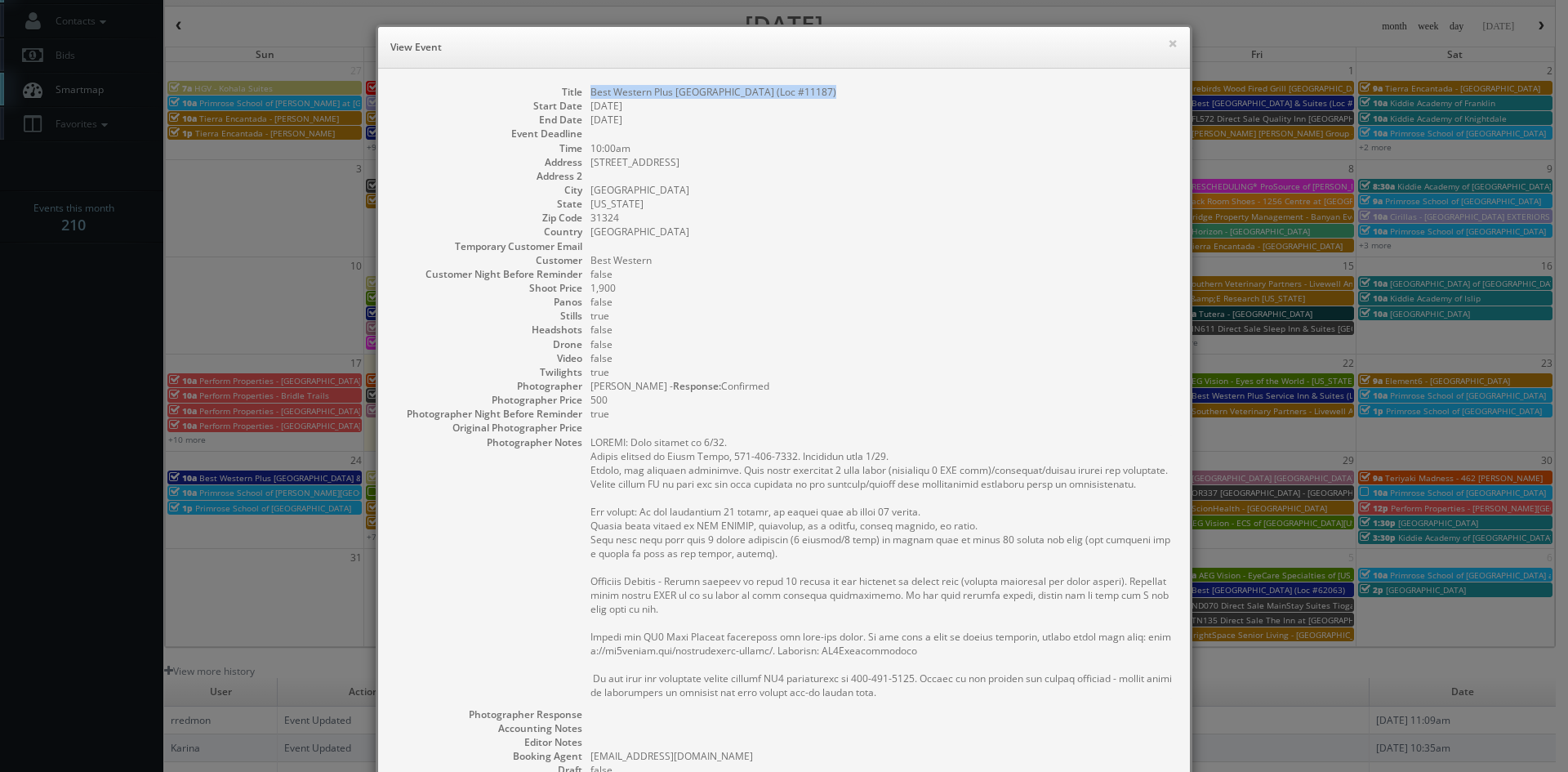
drag, startPoint x: 816, startPoint y: 93, endPoint x: 585, endPoint y: 92, distance: 231.0
click at [591, 92] on dd "Best Western Plus [GEOGRAPHIC_DATA] (Loc #11187)" at bounding box center [882, 92] width 583 height 14
copy dd "Best Western Plus [GEOGRAPHIC_DATA] (Loc #11187)"
click at [1169, 45] on button "×" at bounding box center [1172, 43] width 10 height 11
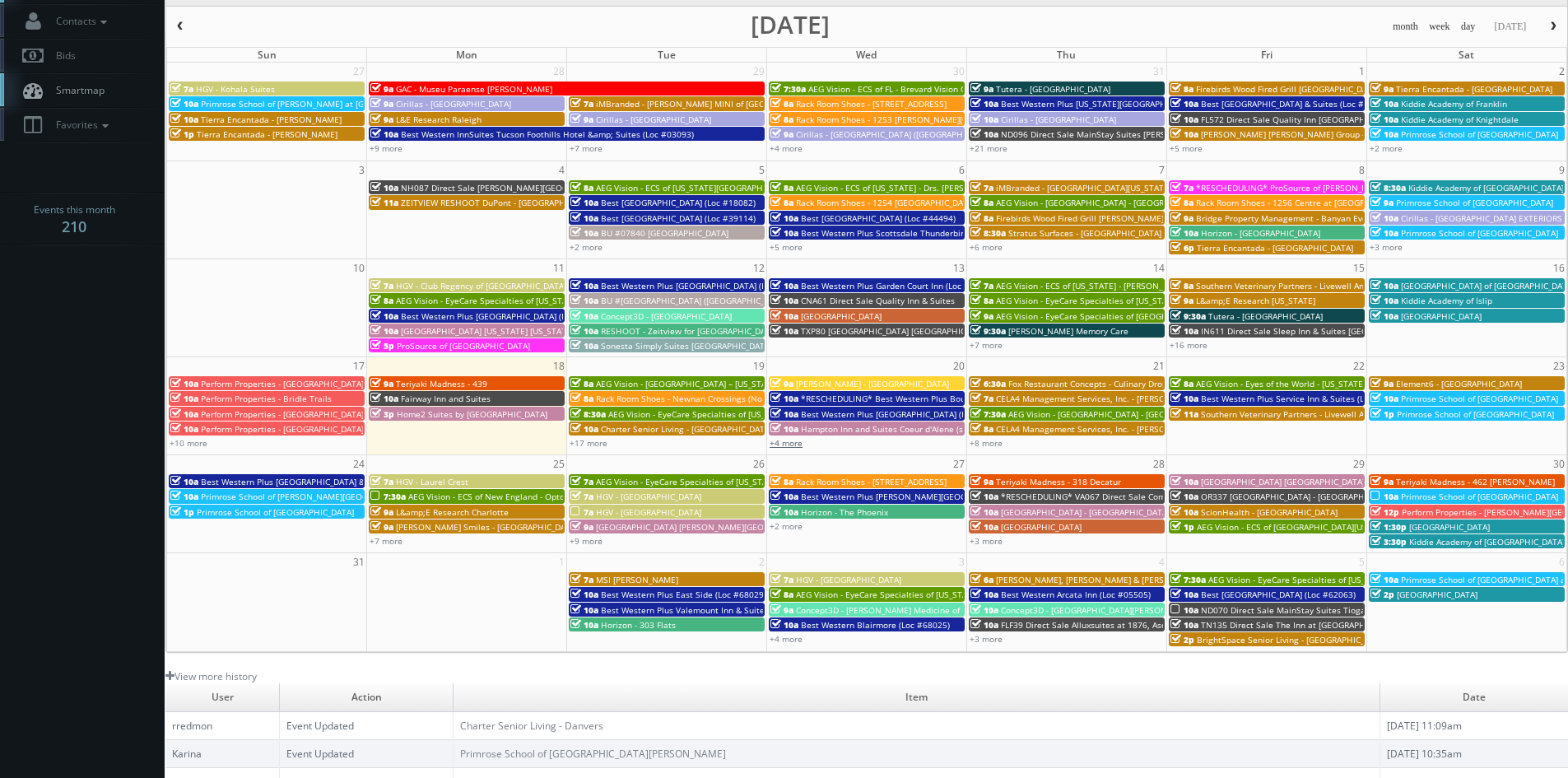
click at [791, 446] on link "+4 more" at bounding box center [785, 443] width 33 height 12
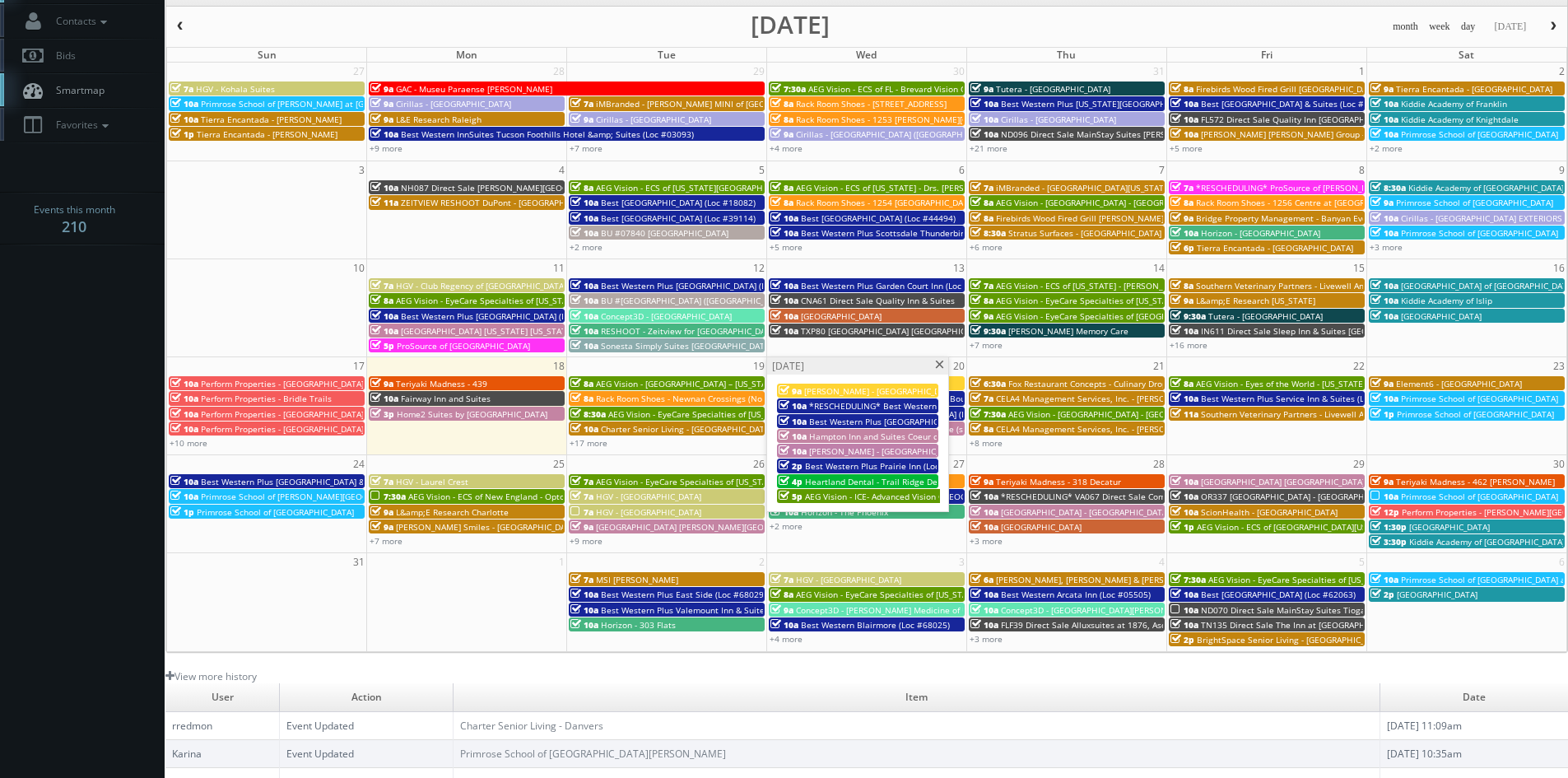
click at [887, 447] on span "[PERSON_NAME] - [GEOGRAPHIC_DATA] Apartments" at bounding box center [910, 451] width 201 height 12
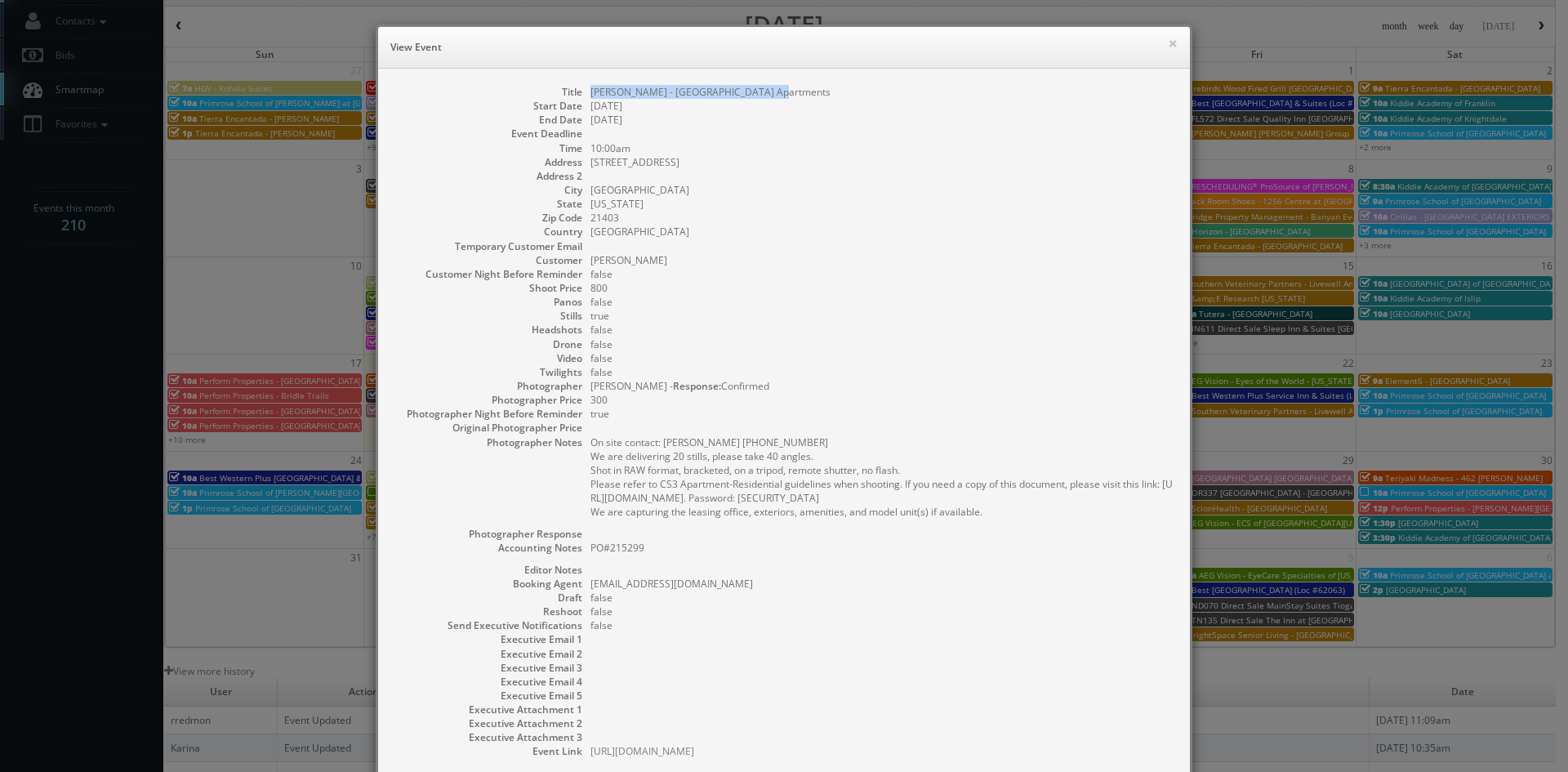
drag, startPoint x: 771, startPoint y: 93, endPoint x: 587, endPoint y: 98, distance: 184.1
click at [591, 98] on dd "[PERSON_NAME] - [GEOGRAPHIC_DATA] Apartments" at bounding box center [882, 92] width 583 height 14
copy dd "[PERSON_NAME] - [GEOGRAPHIC_DATA] Apartments"
click at [1167, 46] on button "×" at bounding box center [1172, 43] width 10 height 11
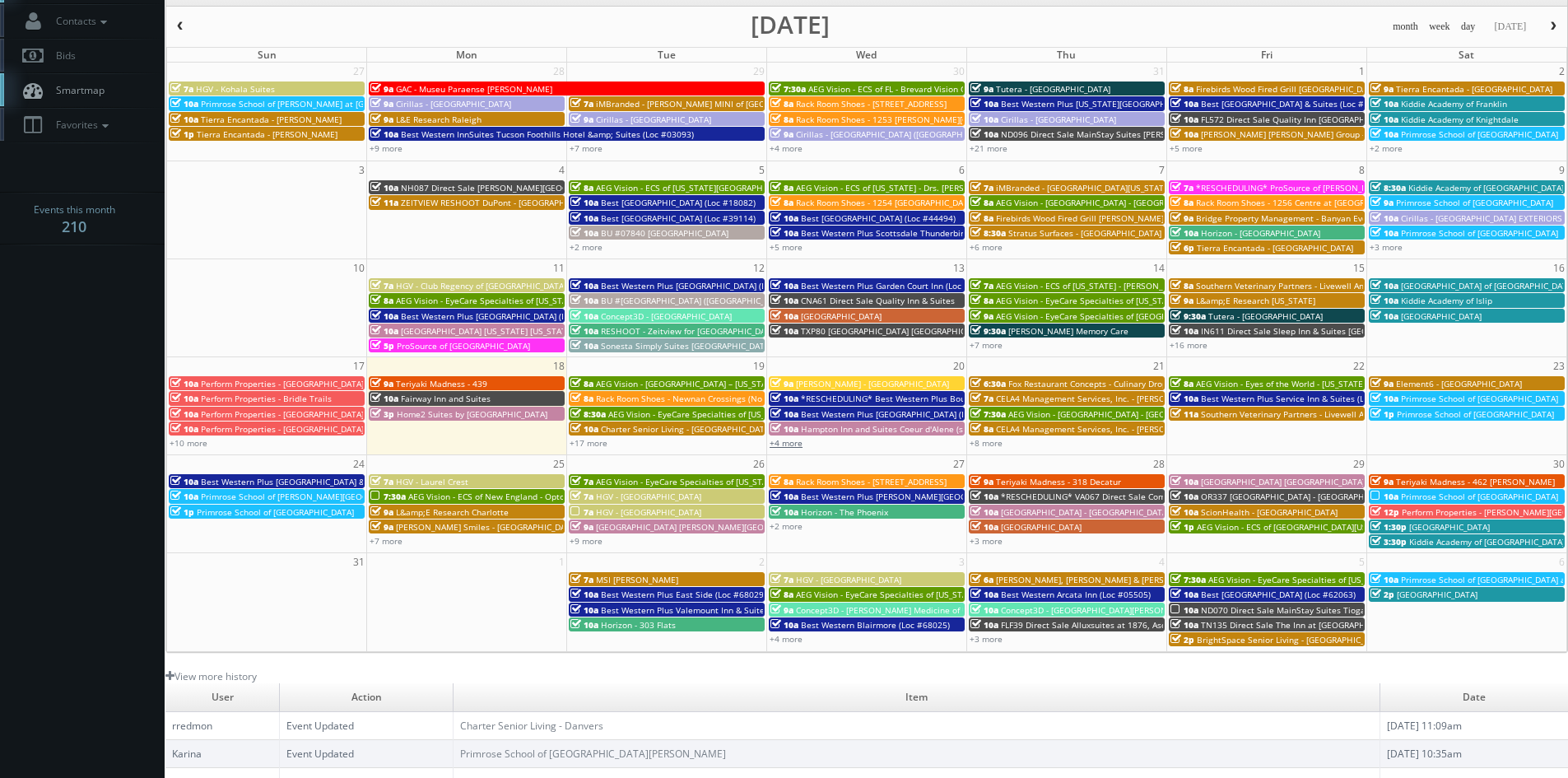
click at [793, 443] on link "+4 more" at bounding box center [785, 443] width 33 height 12
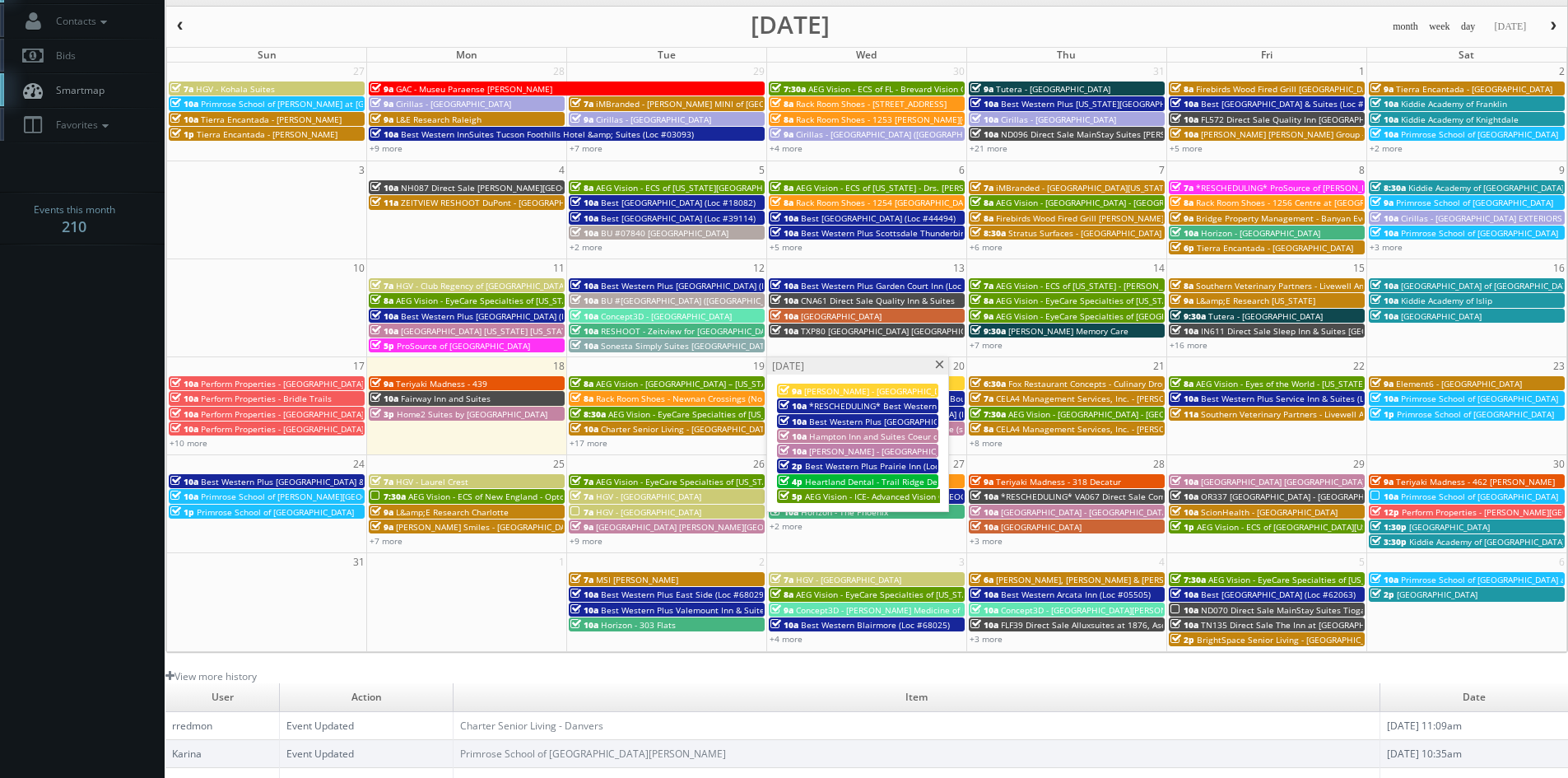
click at [938, 364] on span at bounding box center [940, 365] width 11 height 9
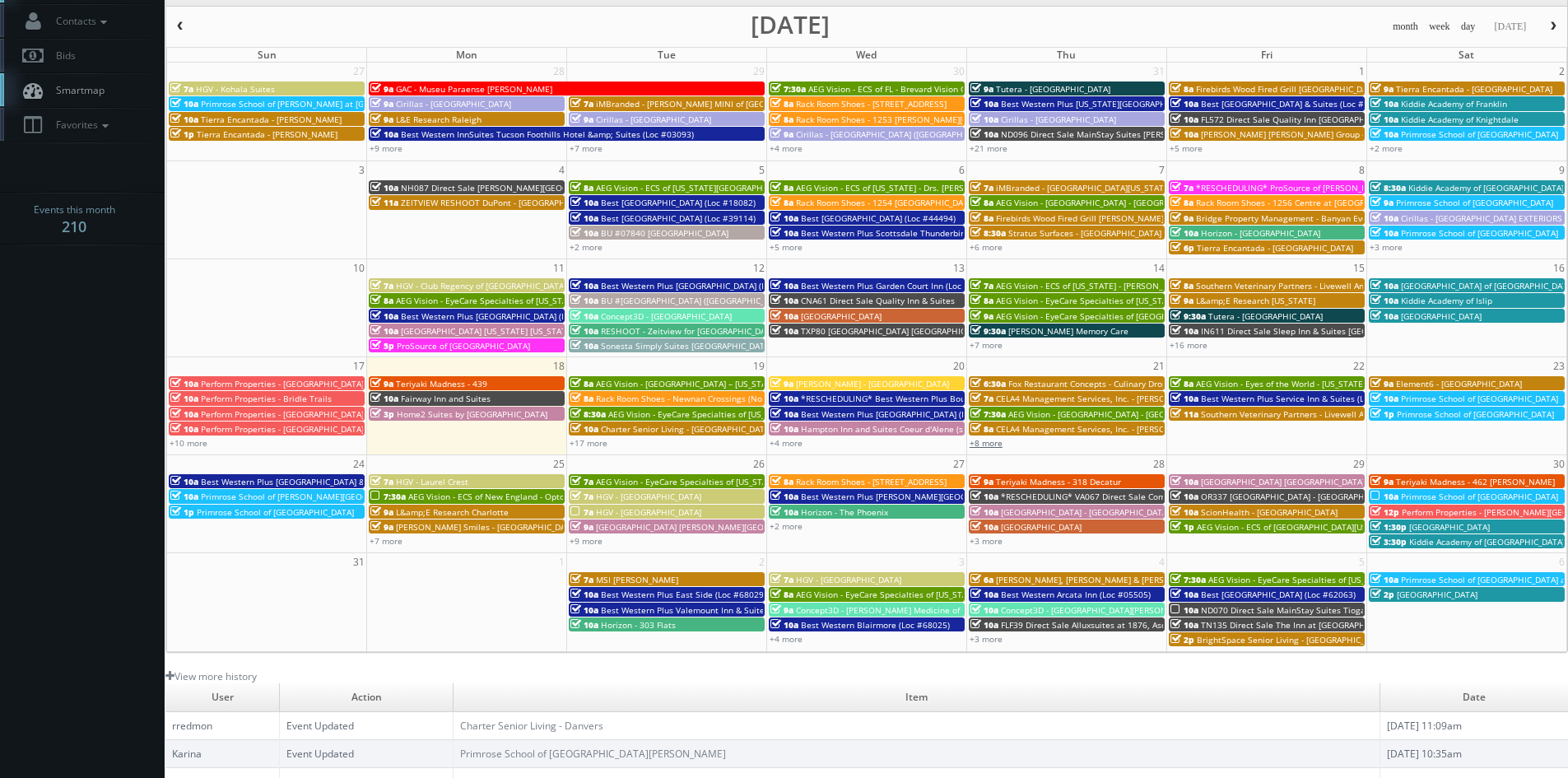
click at [992, 441] on link "+8 more" at bounding box center [986, 443] width 33 height 12
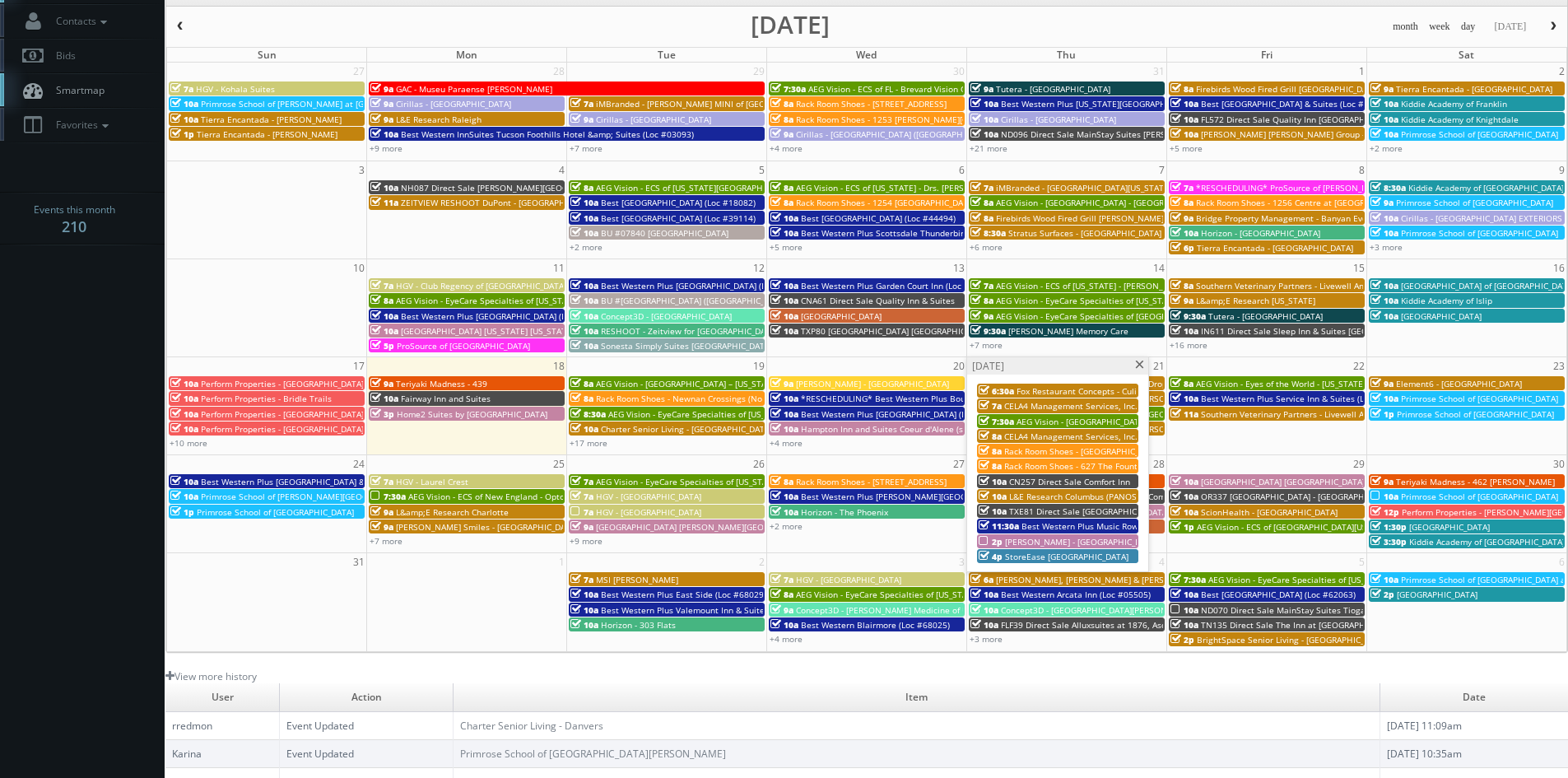
click at [1047, 462] on span "Rack Room Shoes - 627 The Fountains at [GEOGRAPHIC_DATA] (No Rush)" at bounding box center [1146, 466] width 284 height 12
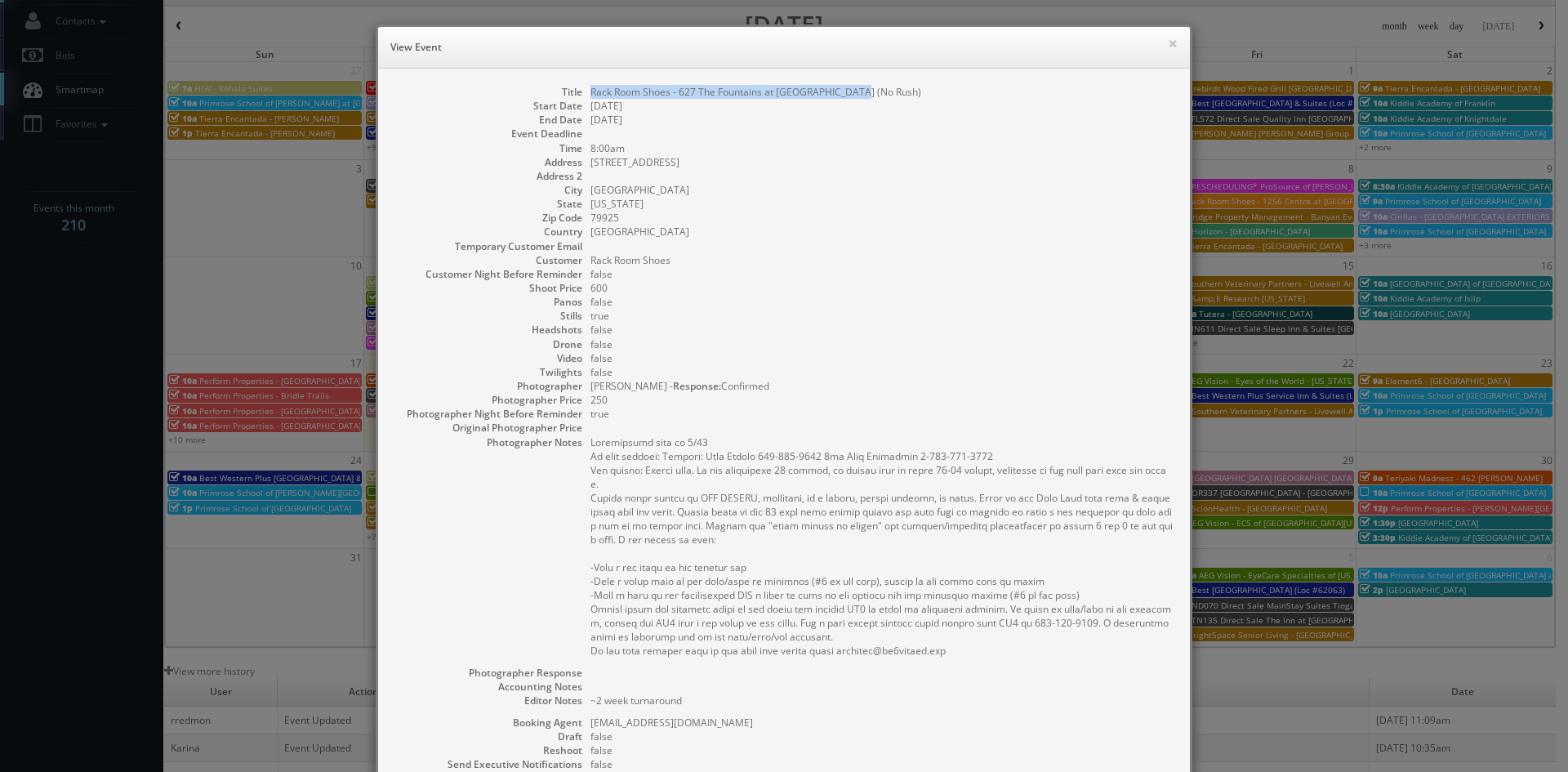
drag, startPoint x: 856, startPoint y: 96, endPoint x: 584, endPoint y: 90, distance: 272.1
click at [591, 90] on dd "Rack Room Shoes - 627 The Fountains at [GEOGRAPHIC_DATA] (No Rush)" at bounding box center [882, 92] width 583 height 14
copy dd "Rack Room Shoes - 627 The Fountains at [GEOGRAPHIC_DATA] (No Rush)"
click at [1167, 43] on button "×" at bounding box center [1172, 43] width 10 height 11
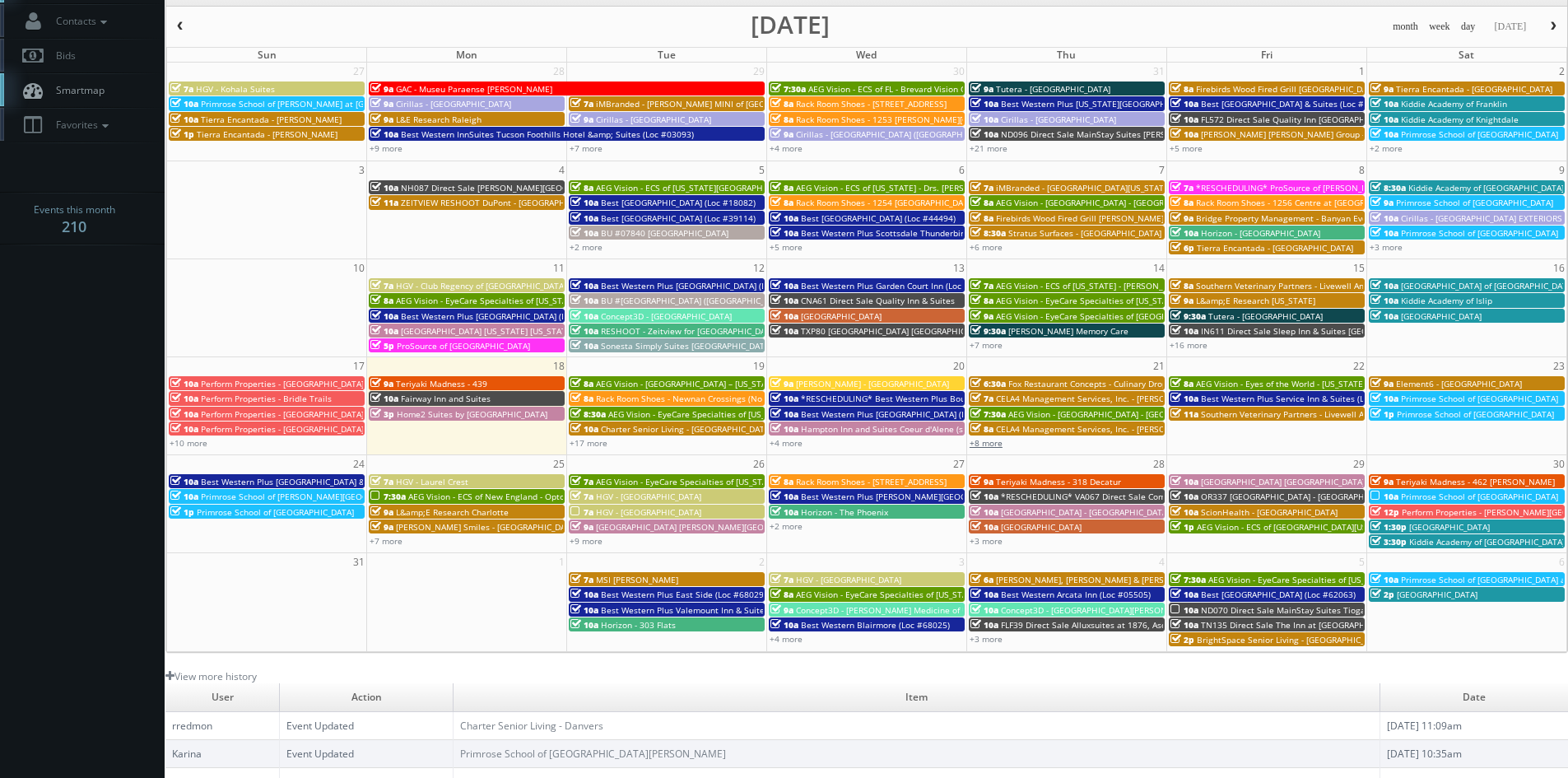
click at [990, 440] on link "+8 more" at bounding box center [986, 443] width 33 height 12
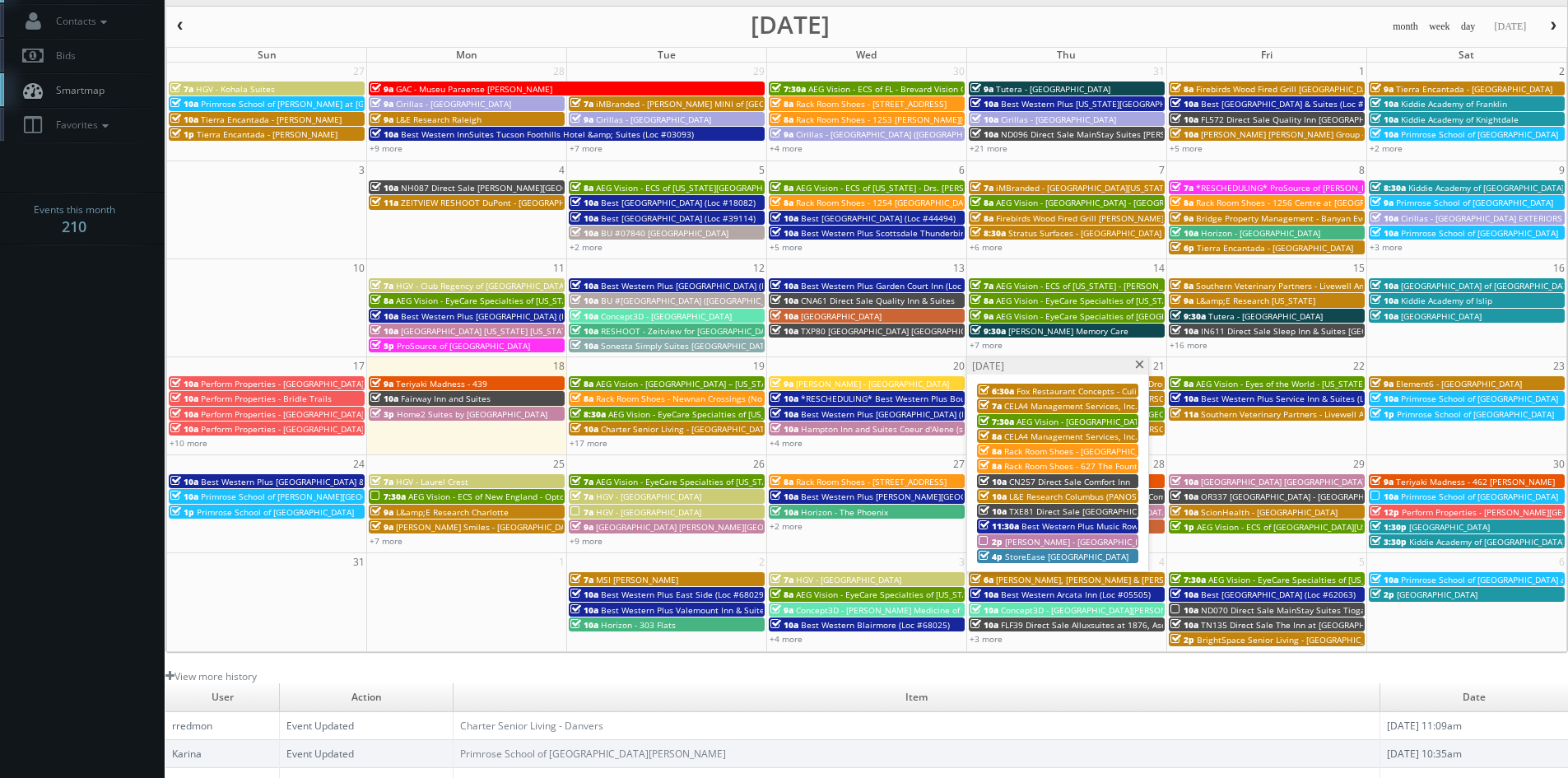
click at [1068, 494] on span "L&E Research Columbus (PANOS for hallways/entrances)" at bounding box center [1120, 496] width 223 height 12
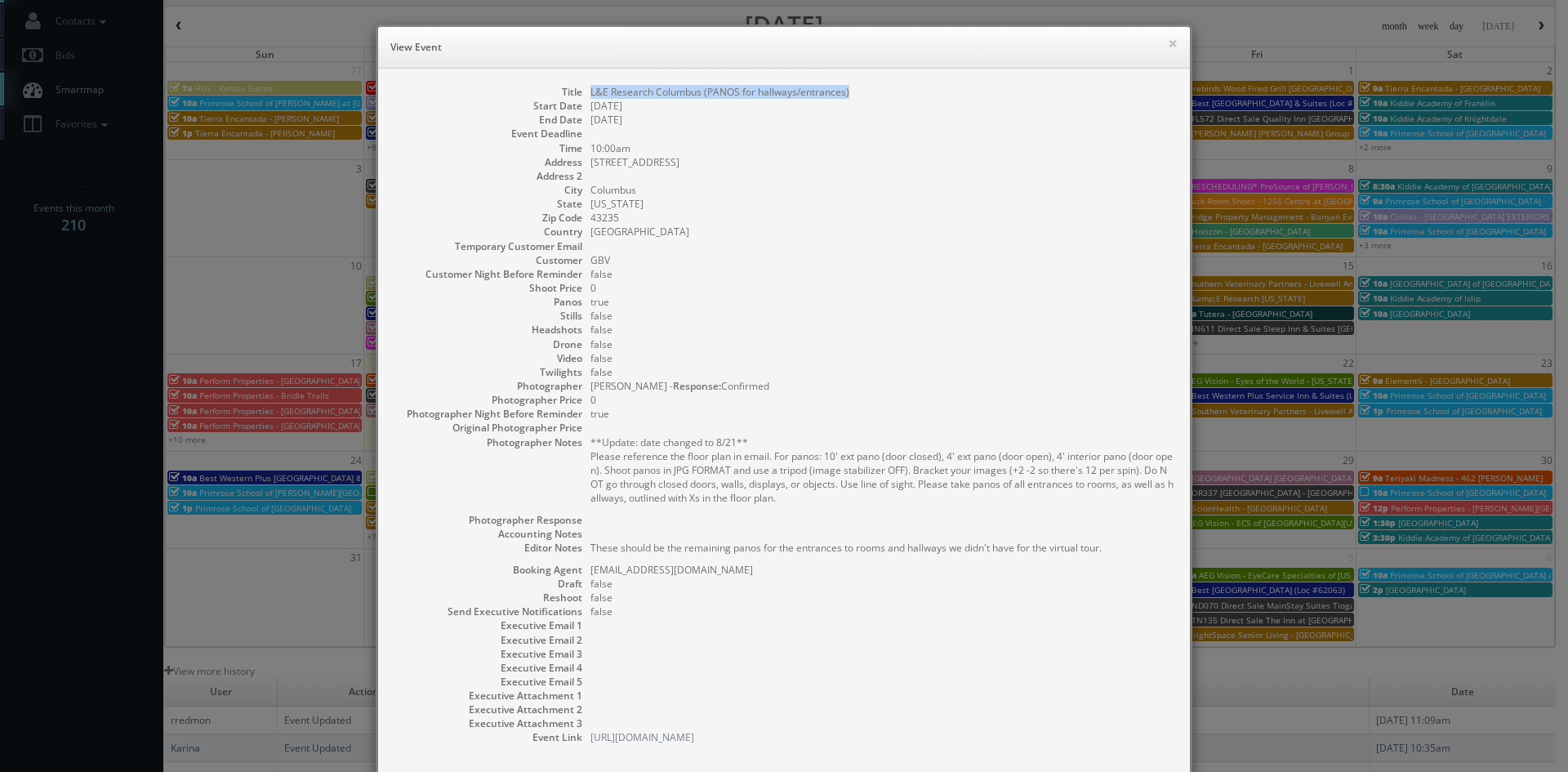
drag, startPoint x: 854, startPoint y: 93, endPoint x: 584, endPoint y: 98, distance: 270.0
click at [591, 98] on dd "L&E Research Columbus (PANOS for hallways/entrances)" at bounding box center [882, 92] width 583 height 14
copy dd "L&E Research Columbus (PANOS for hallways/entrances)"
click at [1168, 46] on button "×" at bounding box center [1172, 43] width 10 height 11
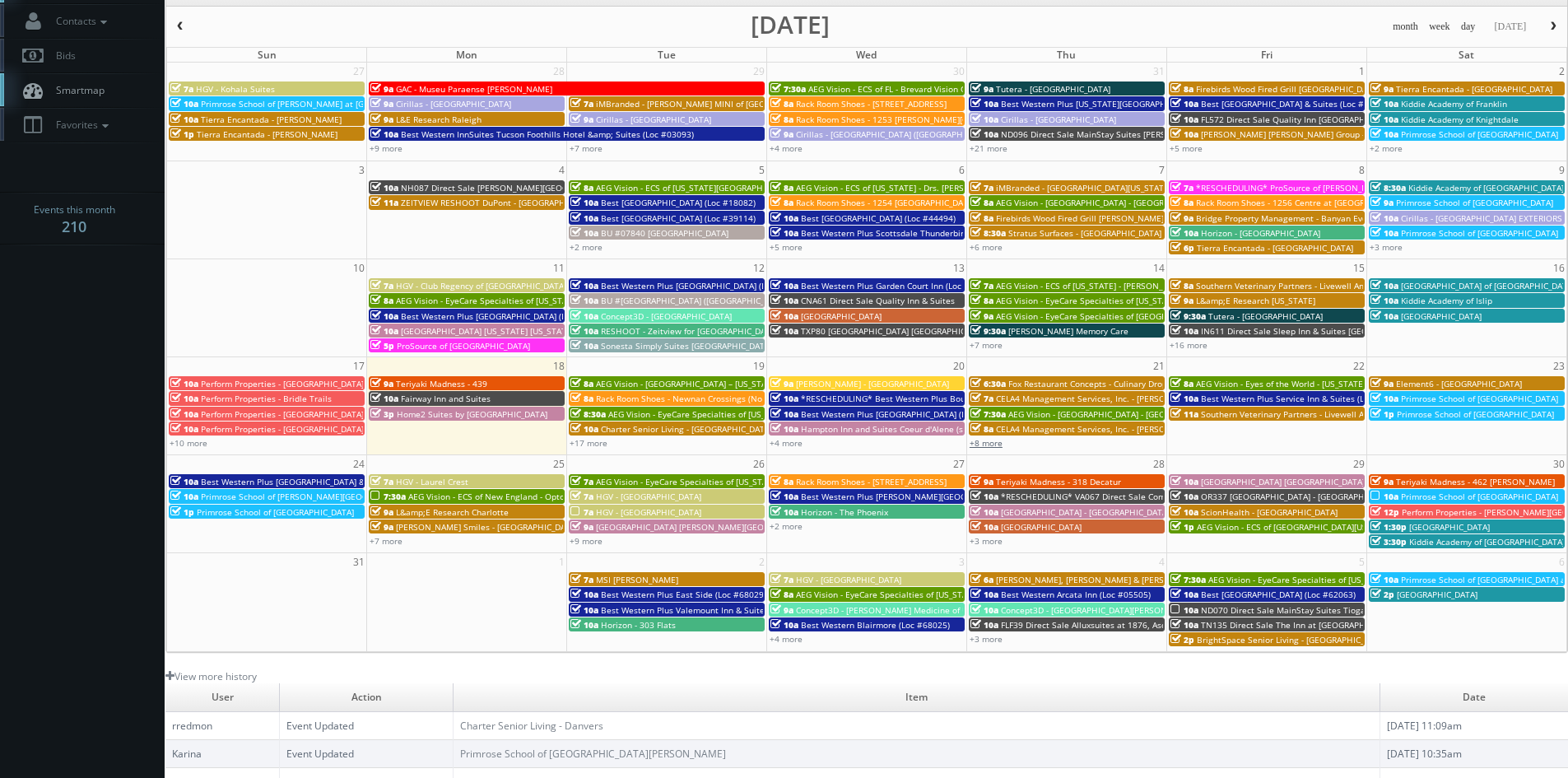
click at [996, 447] on link "+8 more" at bounding box center [986, 443] width 33 height 12
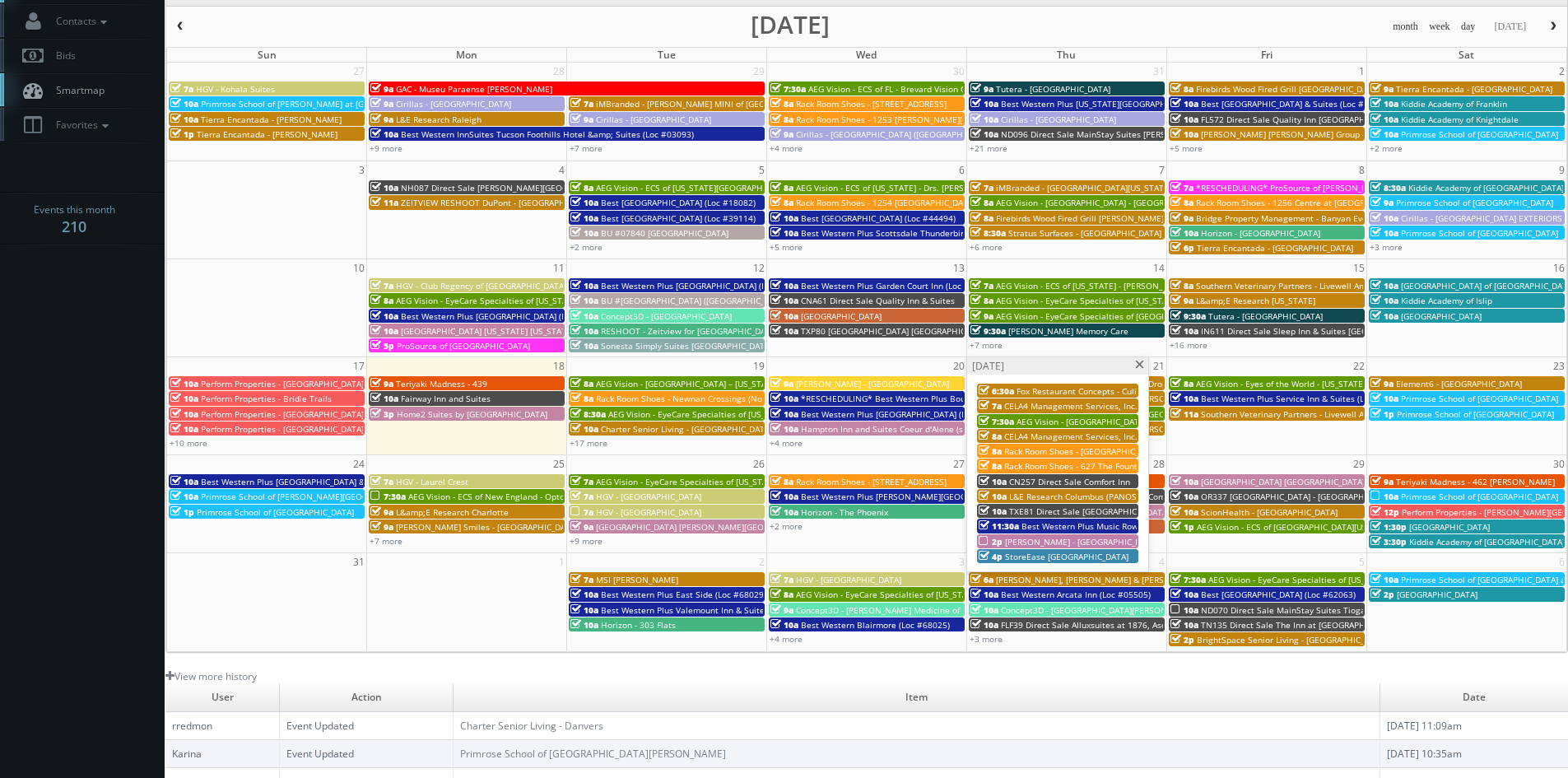
click at [1044, 524] on span "Best Western Plus Music Row (Loc #43150)" at bounding box center [1107, 525] width 170 height 12
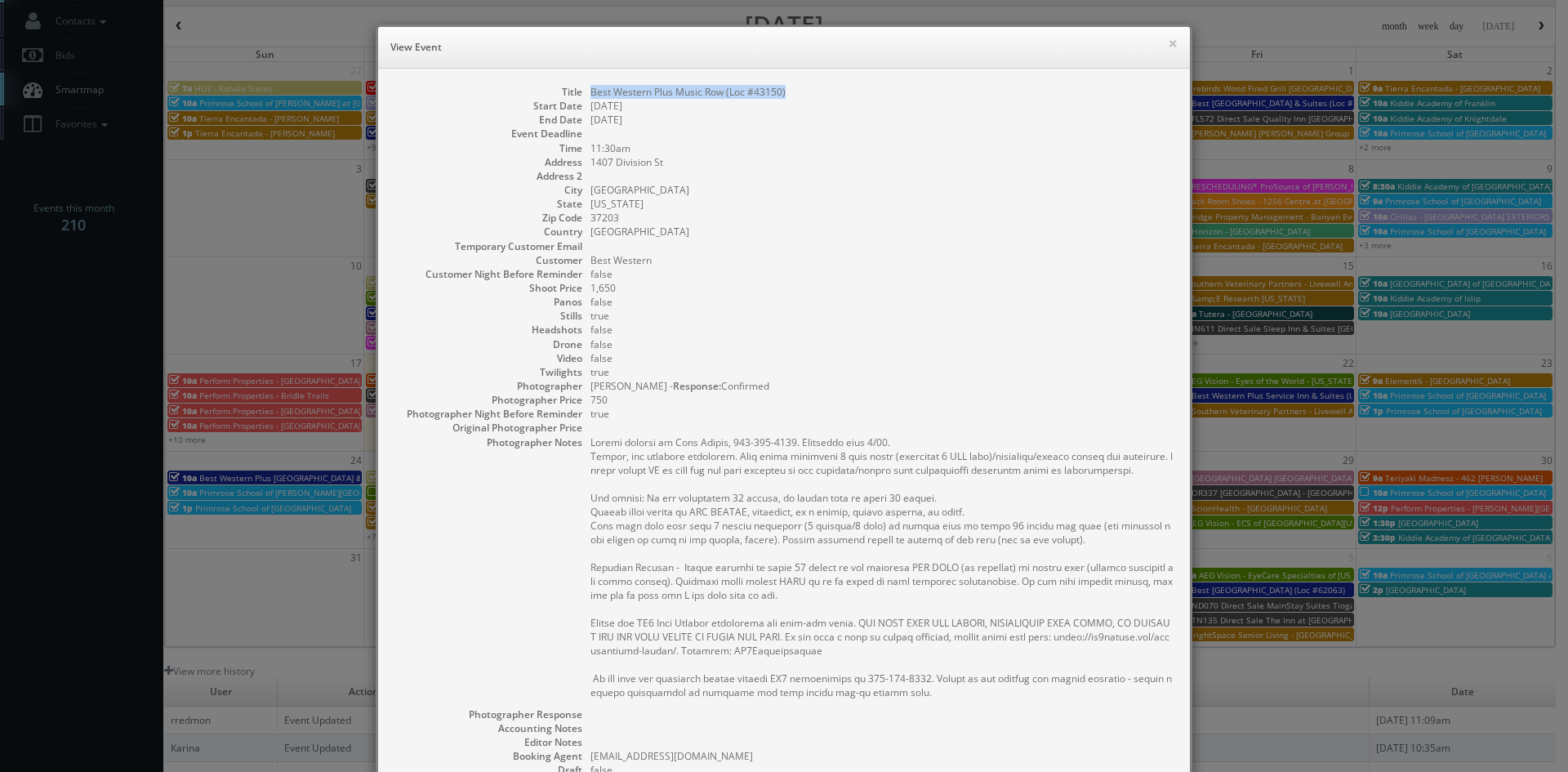
drag, startPoint x: 787, startPoint y: 89, endPoint x: 582, endPoint y: 91, distance: 205.0
click at [582, 91] on dl "Title Best Western Plus Music Row (Loc #43150) Start Date 08/21/2025 End Date 0…" at bounding box center [784, 507] width 779 height 846
copy dd "Best Western Plus Music Row (Loc #43150)"
click at [1167, 44] on button "×" at bounding box center [1172, 43] width 10 height 11
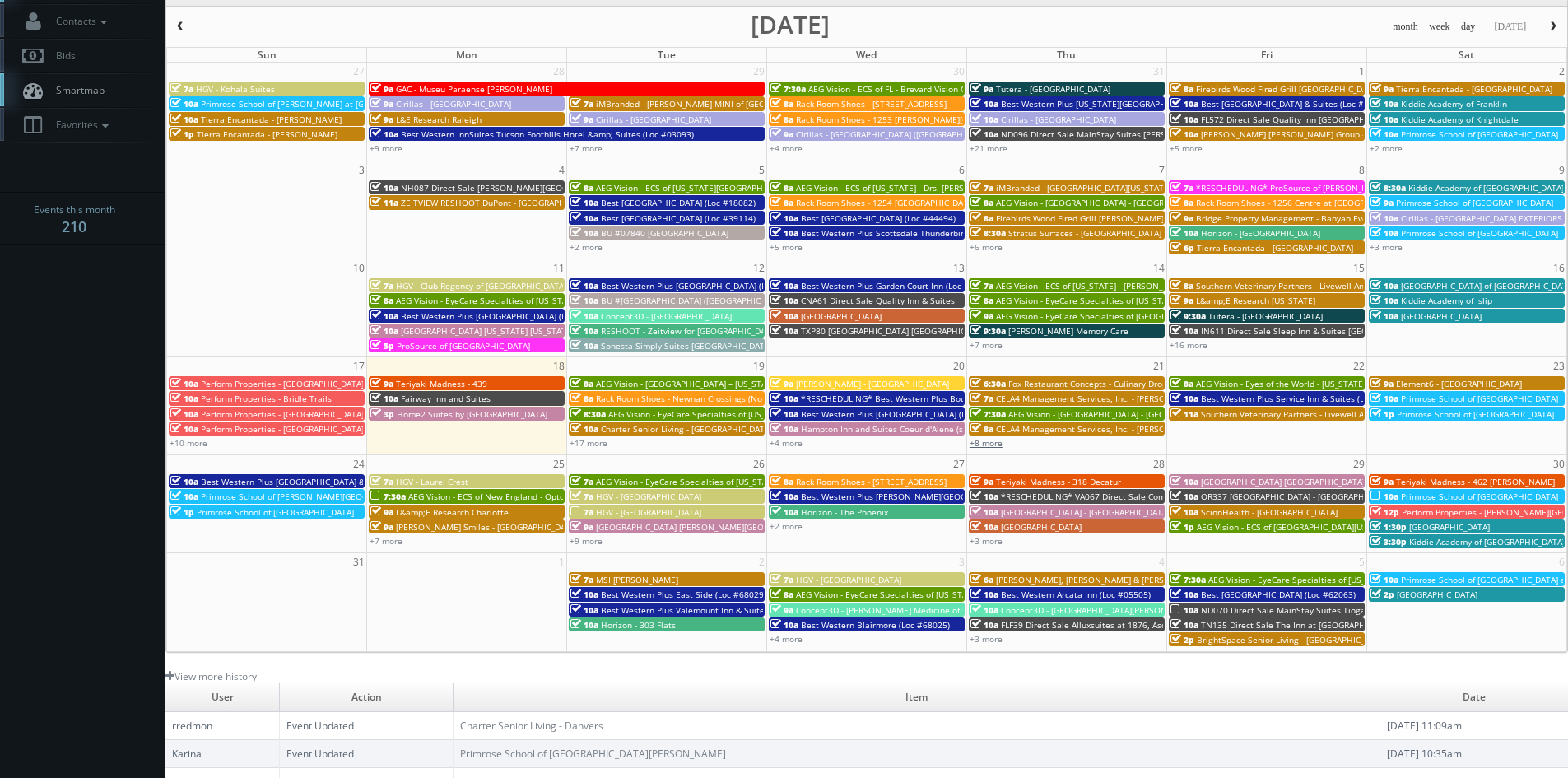
click at [1001, 444] on link "+8 more" at bounding box center [986, 443] width 33 height 12
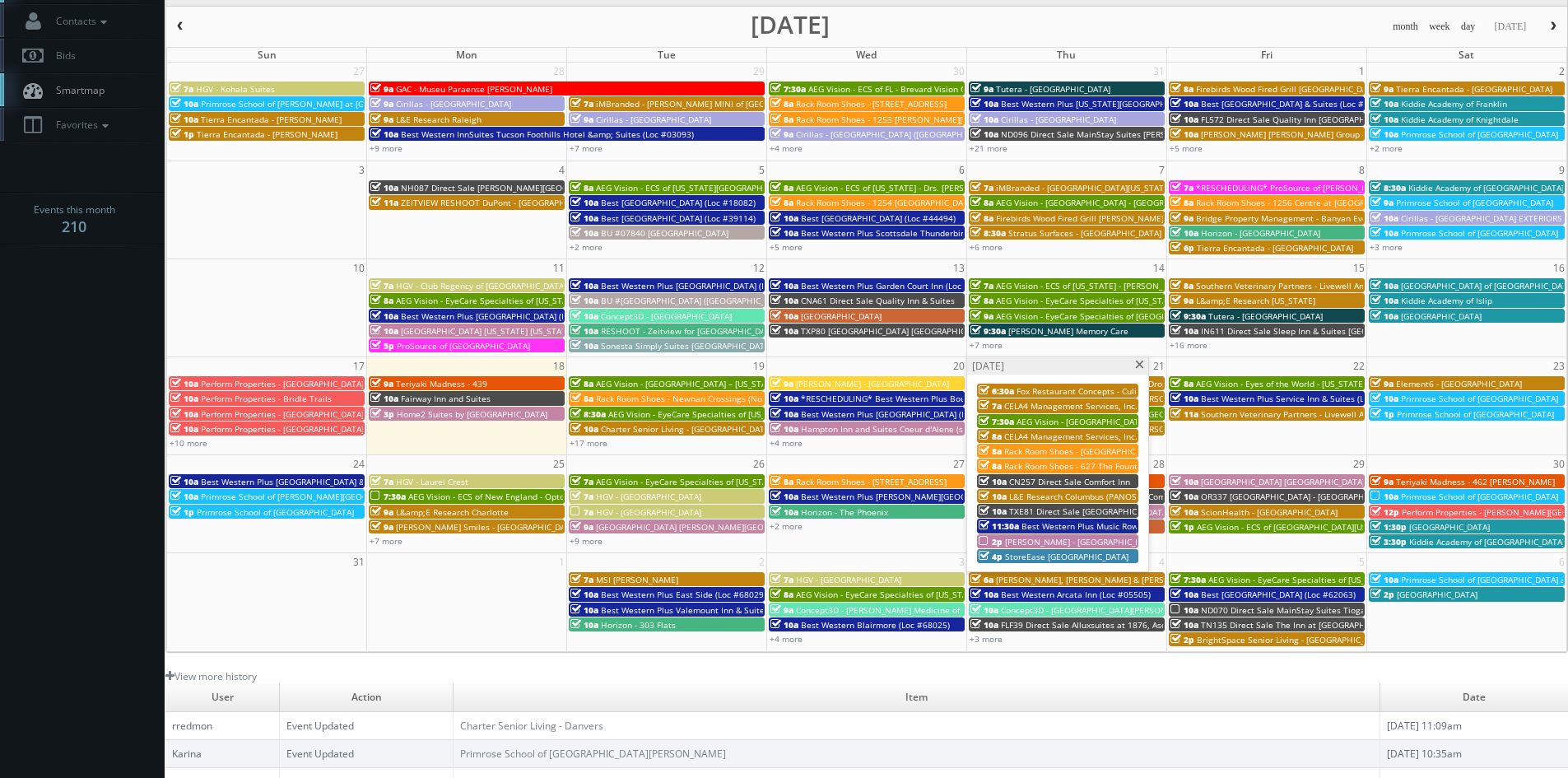
click at [1064, 540] on span "[PERSON_NAME] - [GEOGRAPHIC_DATA] Apartments" at bounding box center [1106, 541] width 201 height 12
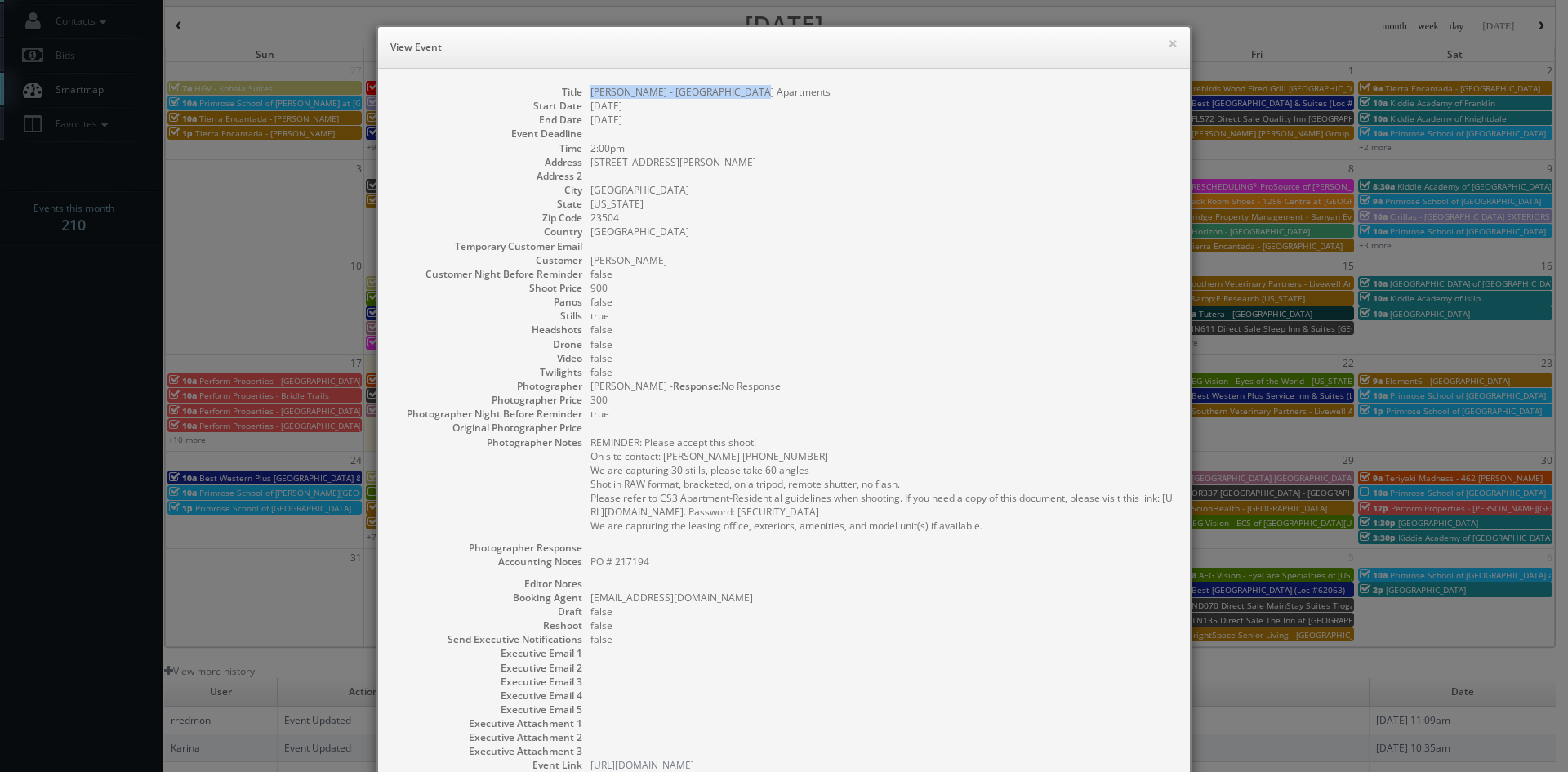
drag, startPoint x: 749, startPoint y: 96, endPoint x: 583, endPoint y: 95, distance: 166.0
click at [583, 95] on dl "Title Kushner - River House Apartments Start Date 08/21/2025 End Date 08/21/202…" at bounding box center [784, 428] width 779 height 687
copy dd "[PERSON_NAME] - [GEOGRAPHIC_DATA] Apartments"
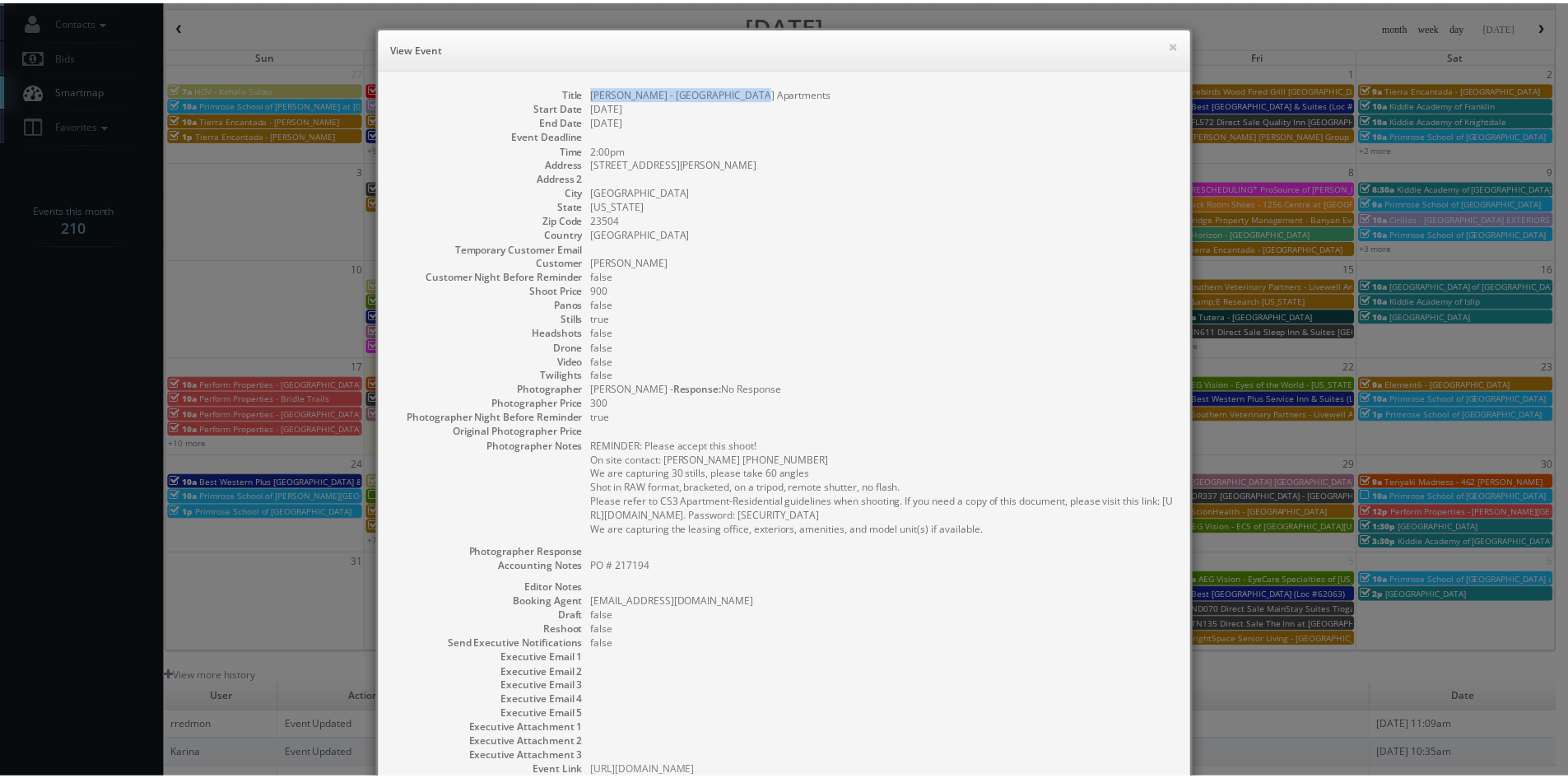
scroll to position [118, 0]
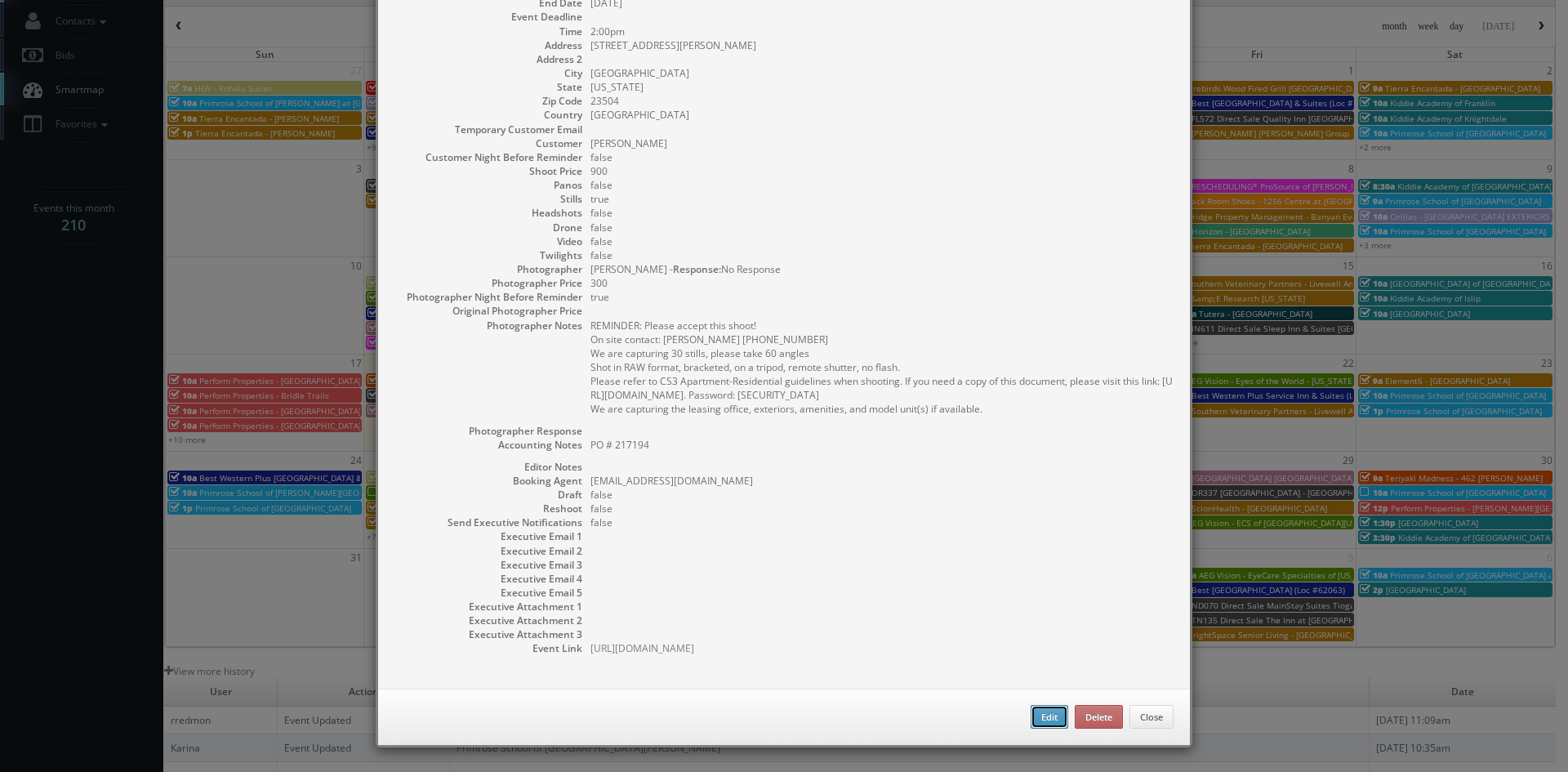
click at [1048, 722] on button "Edit" at bounding box center [1049, 717] width 38 height 25
type input "[PERSON_NAME] - [GEOGRAPHIC_DATA] Apartments"
type input "4253 Llewellyn Ave"
type input "Norfolk"
type input "23504"
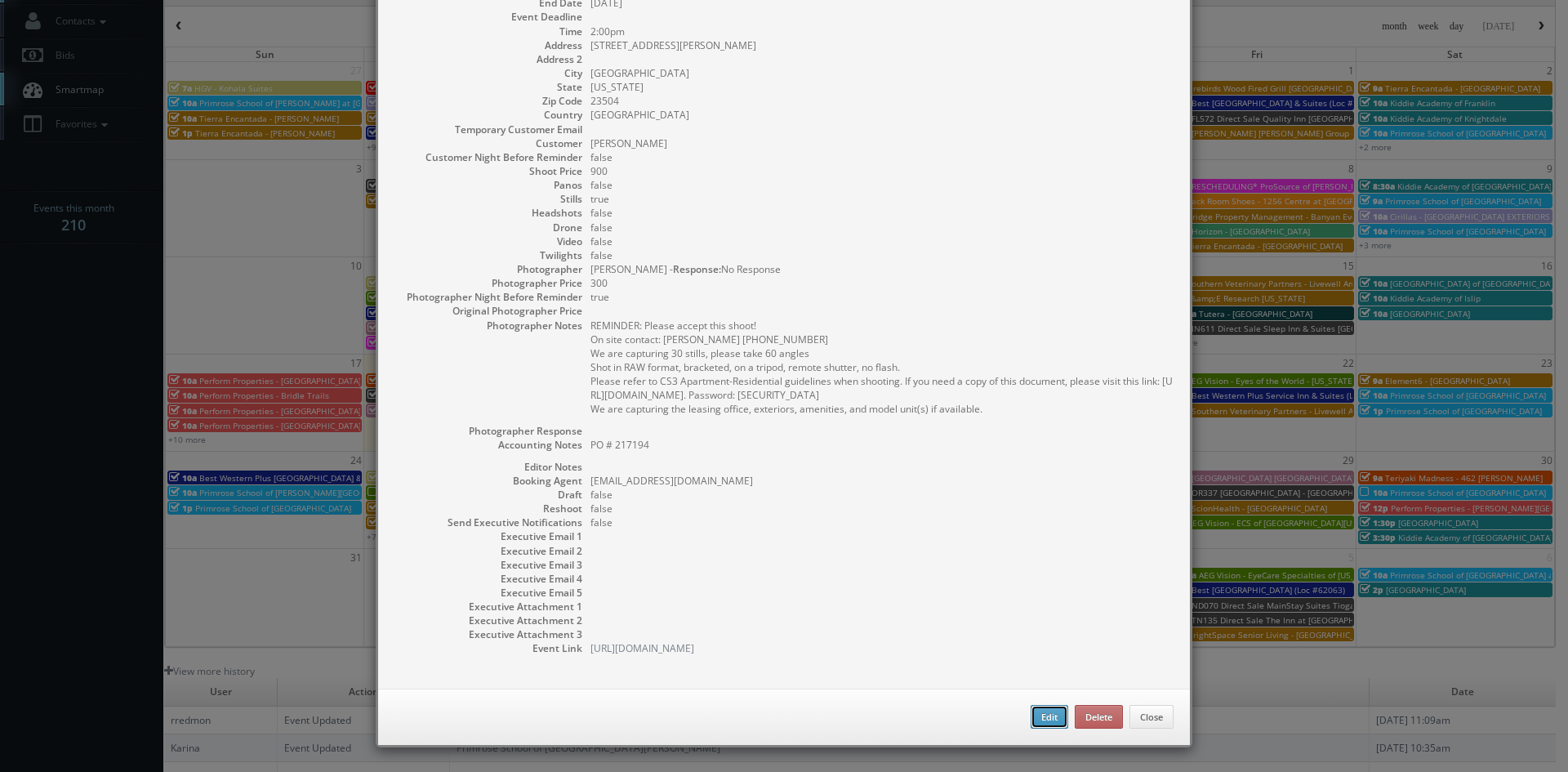
type input "900"
checkbox input "true"
type textarea "PO # 217194"
type input "08/21/2025"
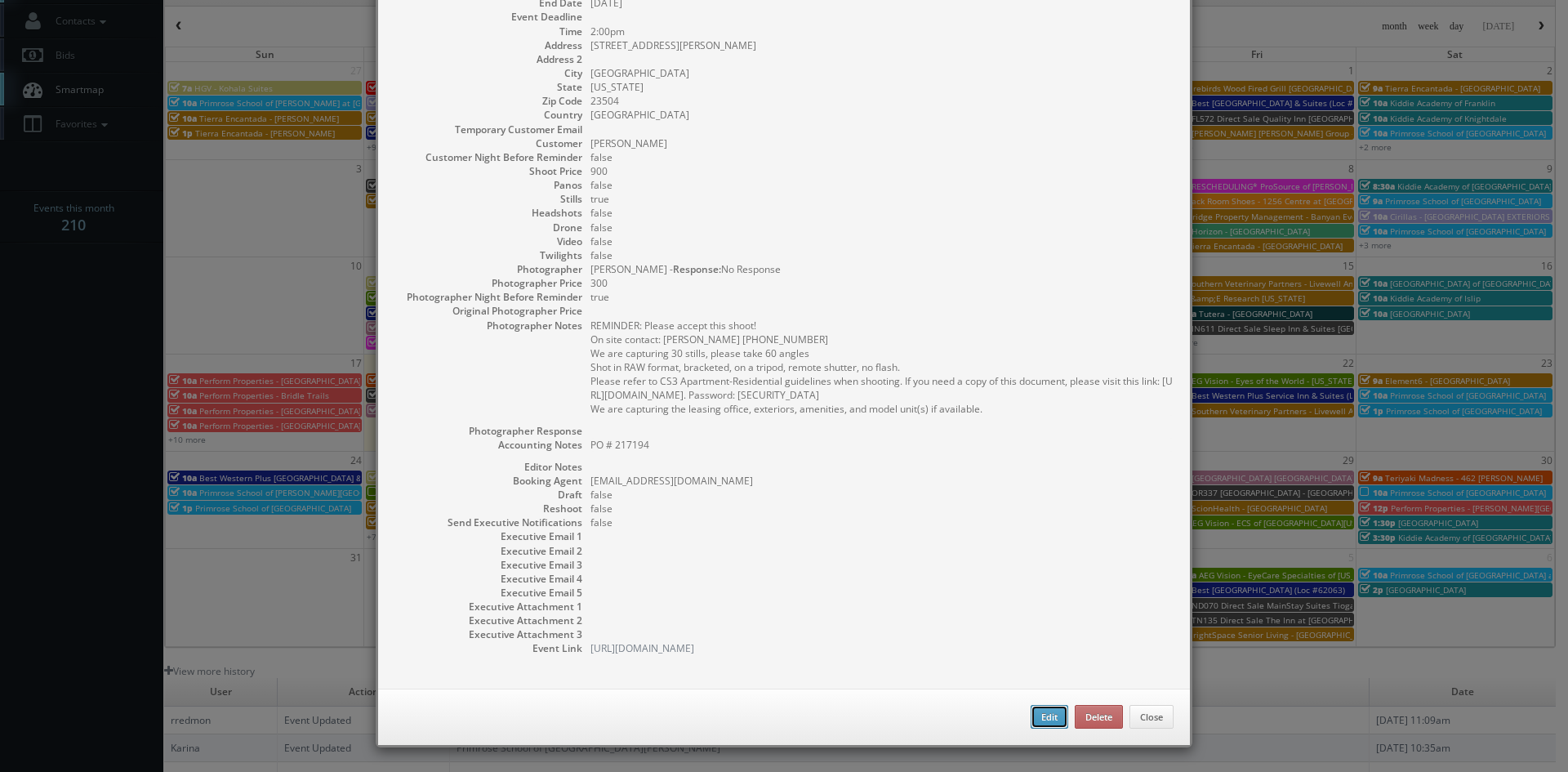
type input "2:00pm"
checkbox input "true"
type textarea "REMINDER: Please accept this shoot! On site contact: Stephanie Howie 757-305-92…"
select select "[US_STATE]"
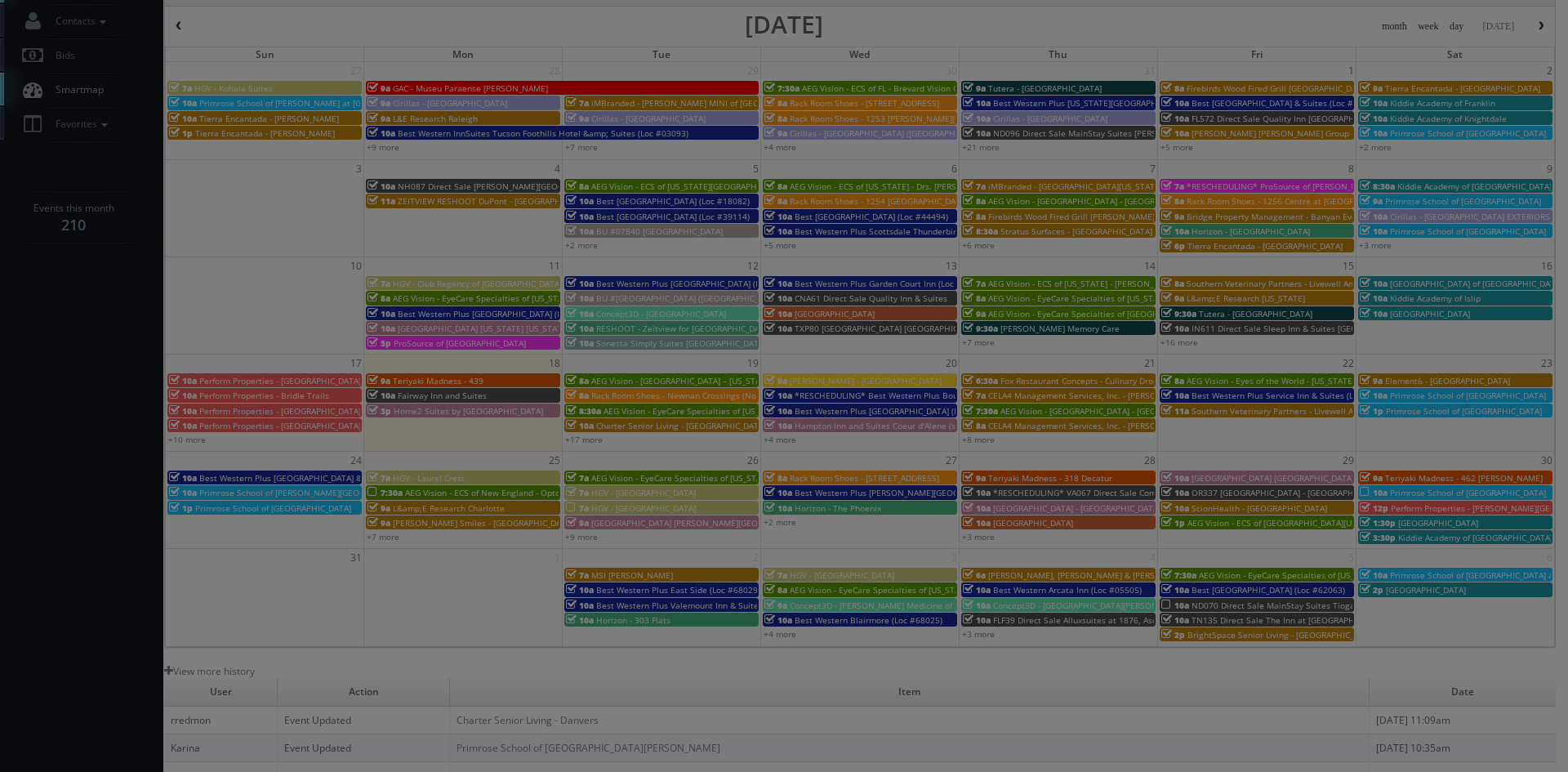
type input "900"
type input "300"
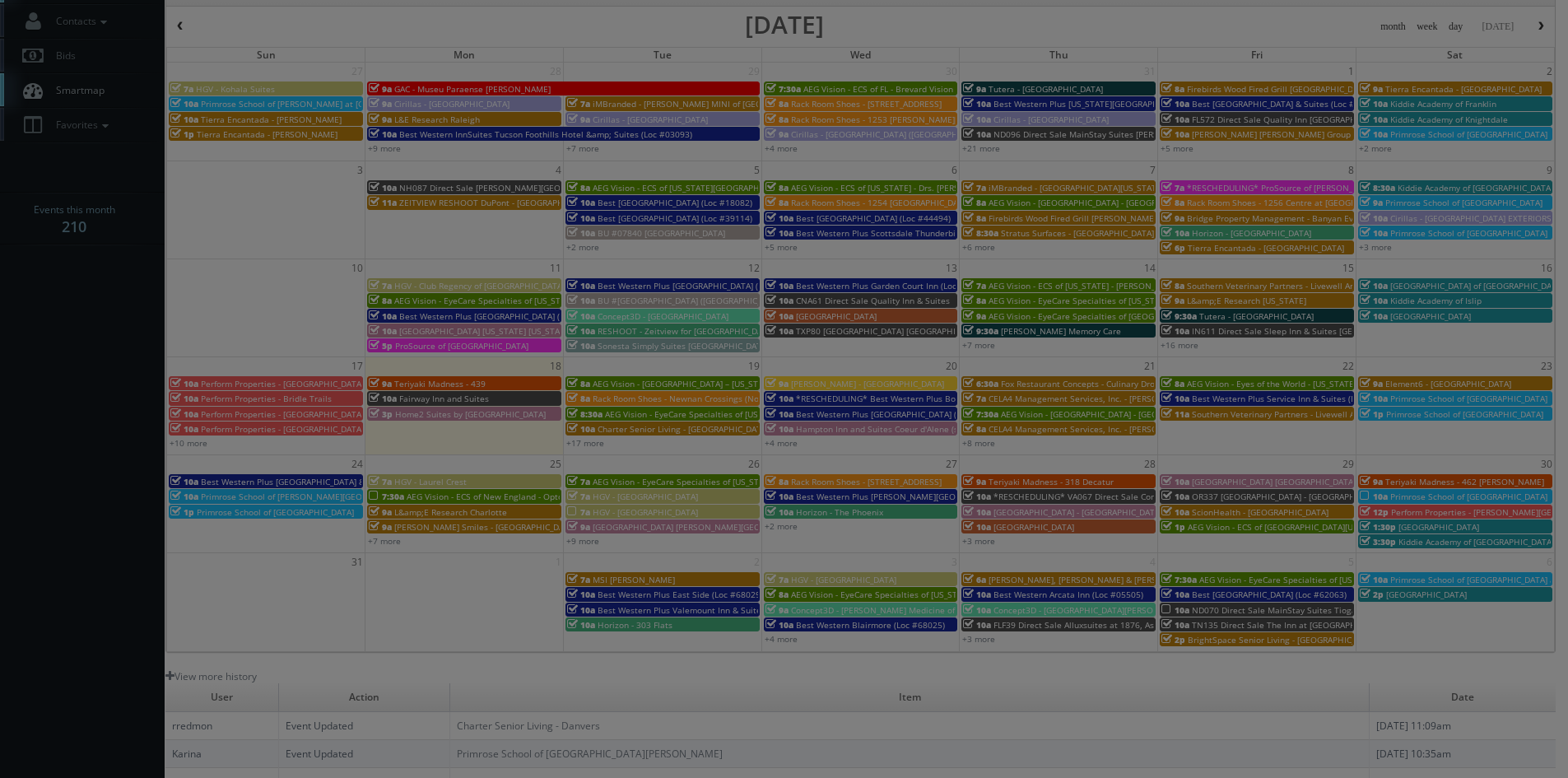
select select "fake65@mg.cs3calendar.com"
select select "matt@virtualtidewater.com"
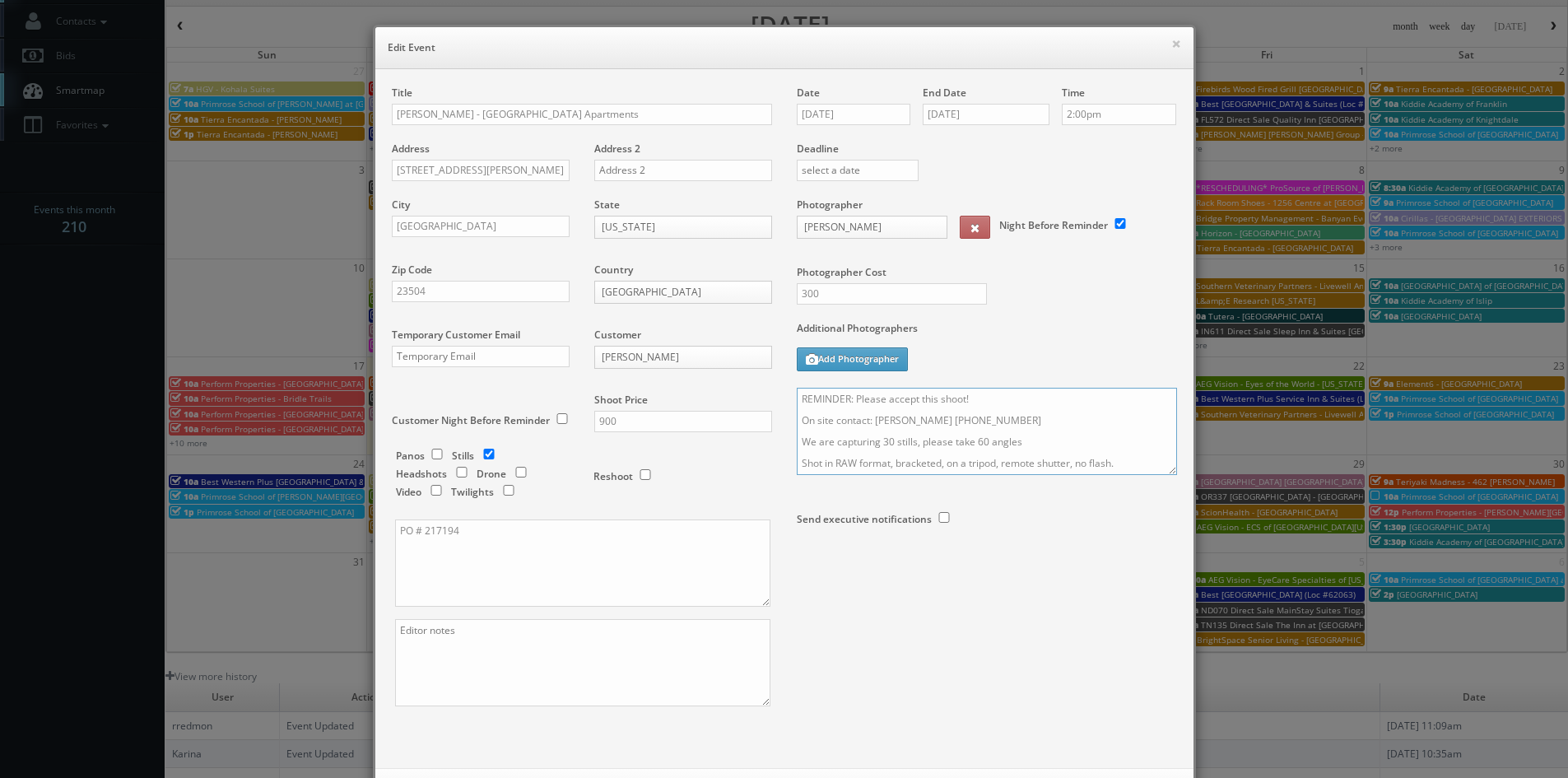
click at [999, 397] on textarea "REMINDER: Please accept this shoot! On site contact: Stephanie Howie 757-305-92…" at bounding box center [987, 431] width 381 height 87
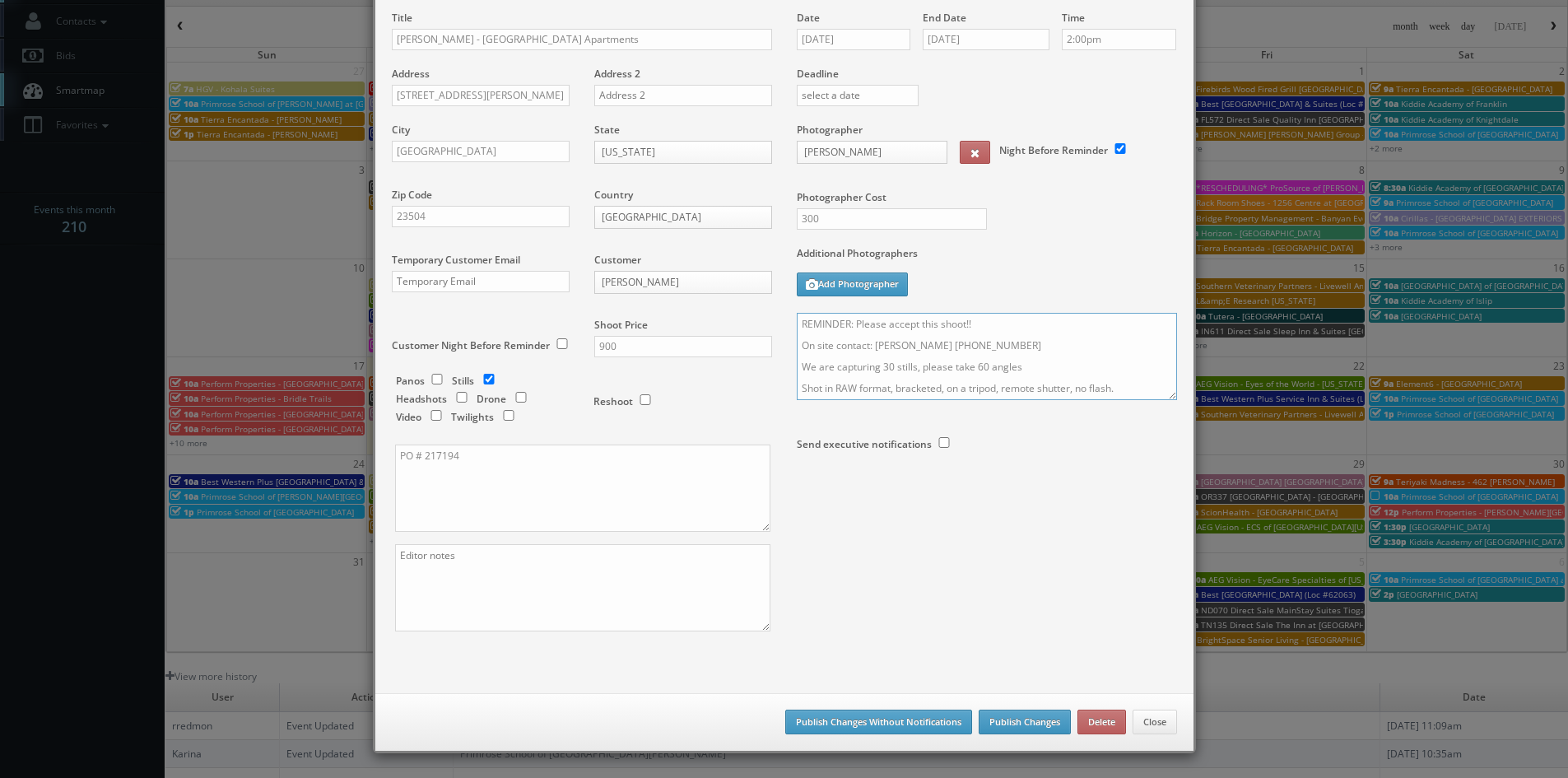
type textarea "REMINDER: Please accept this shoot!! On site contact: Stephanie Howie 757-305-9…"
click at [1010, 724] on button "Publish Changes" at bounding box center [1025, 722] width 92 height 25
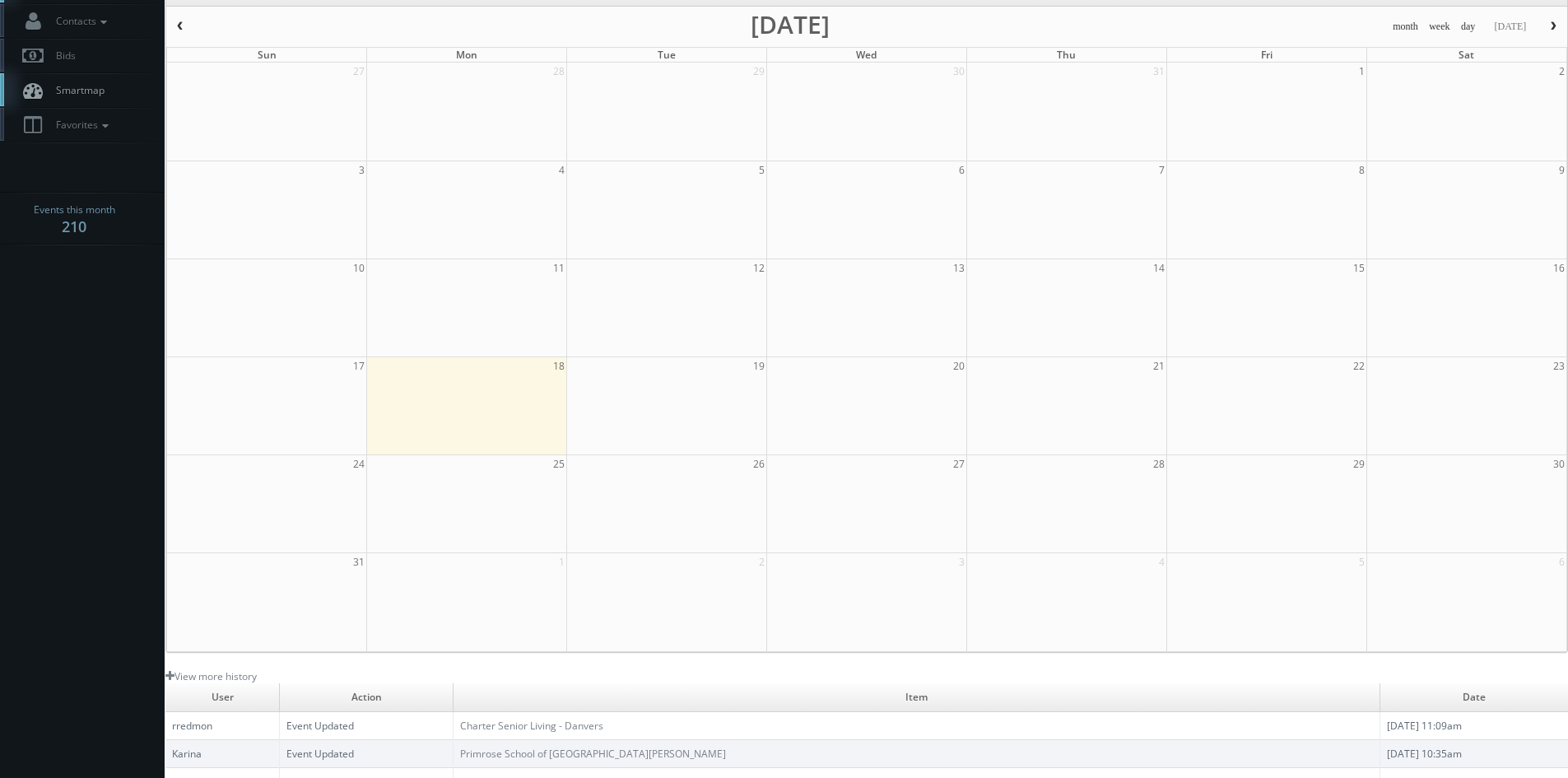
scroll to position [0, 0]
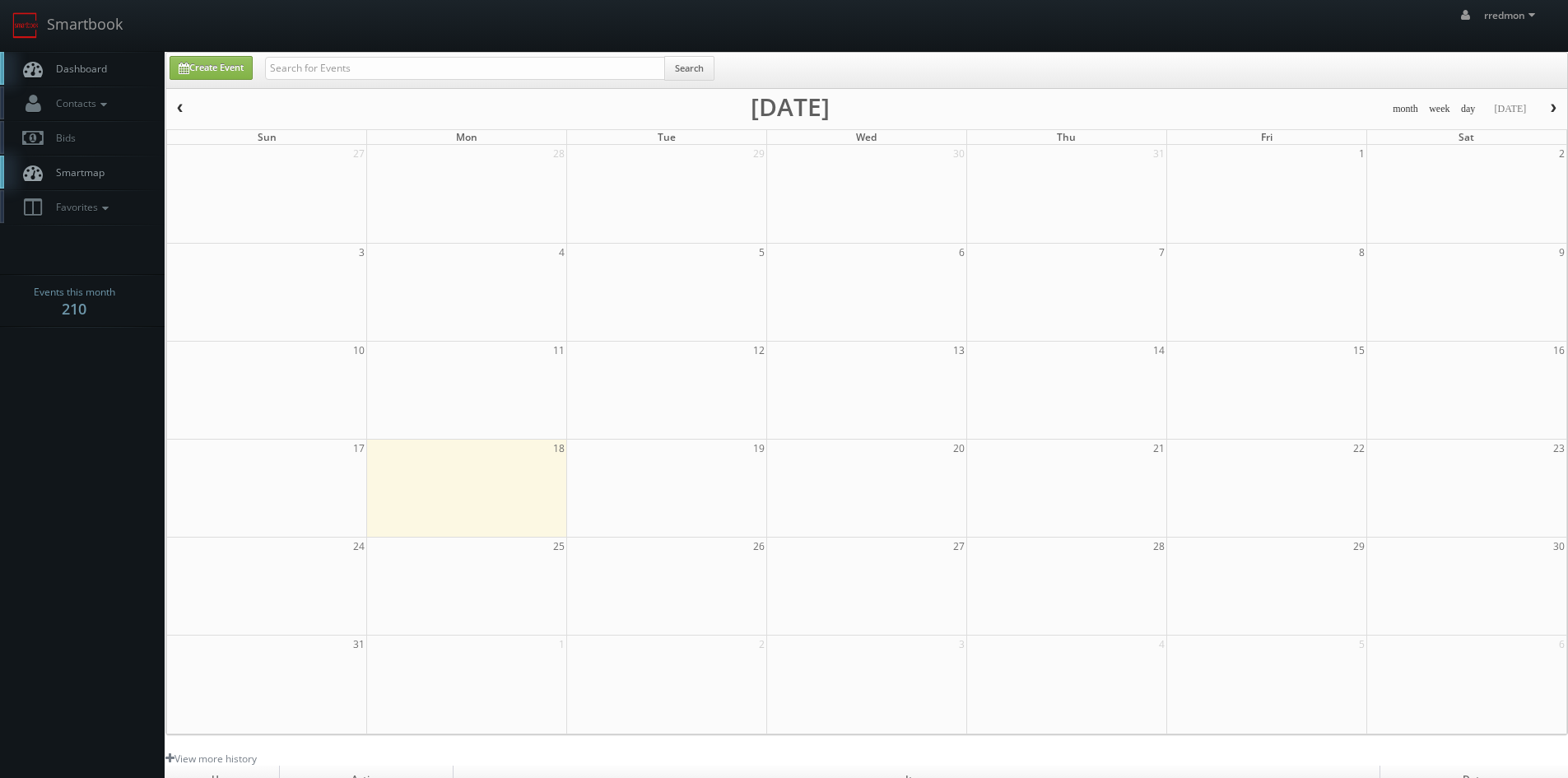
click at [86, 68] on span "Dashboard" at bounding box center [77, 69] width 59 height 14
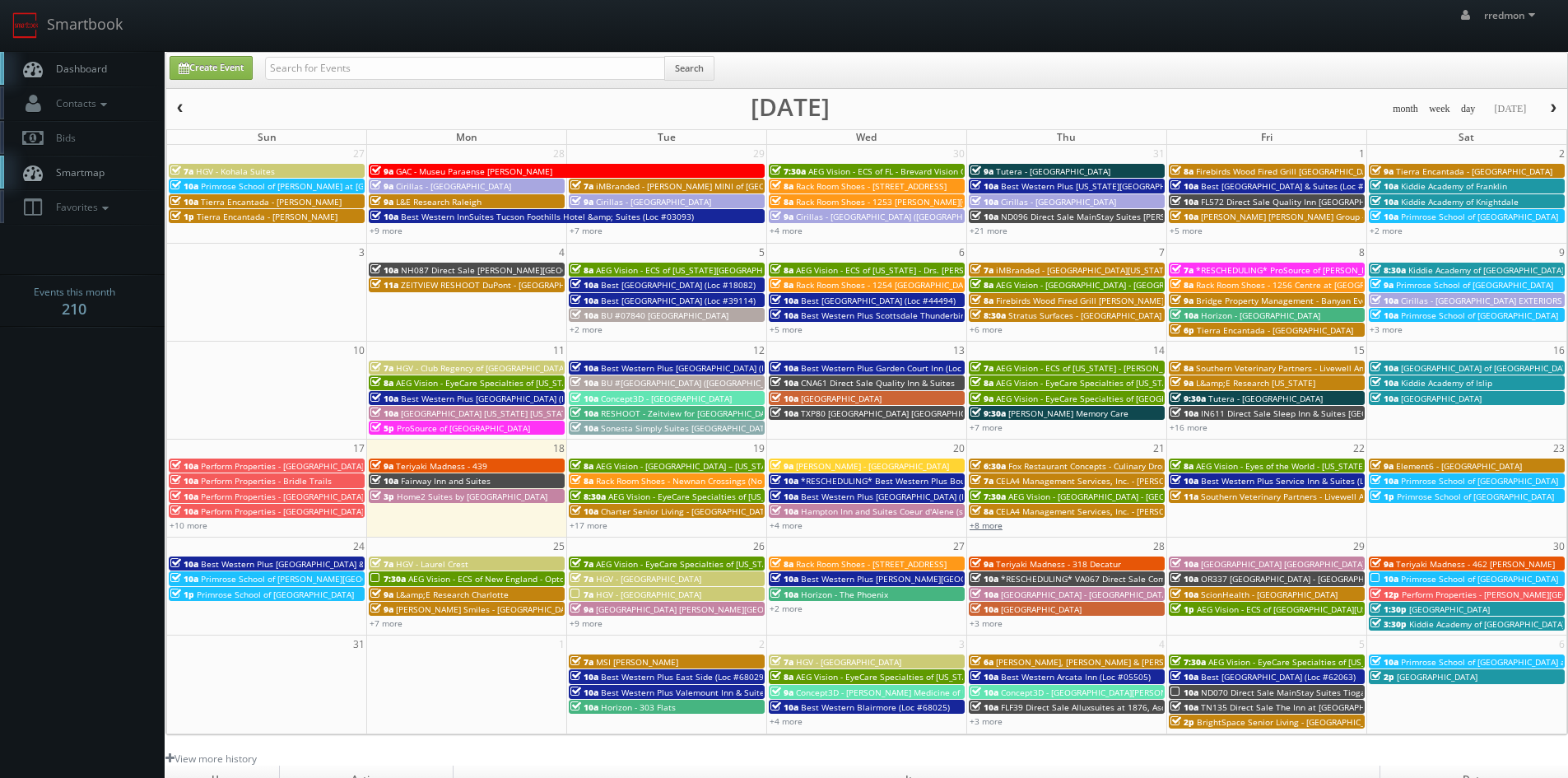
click at [981, 523] on link "+8 more" at bounding box center [986, 524] width 33 height 12
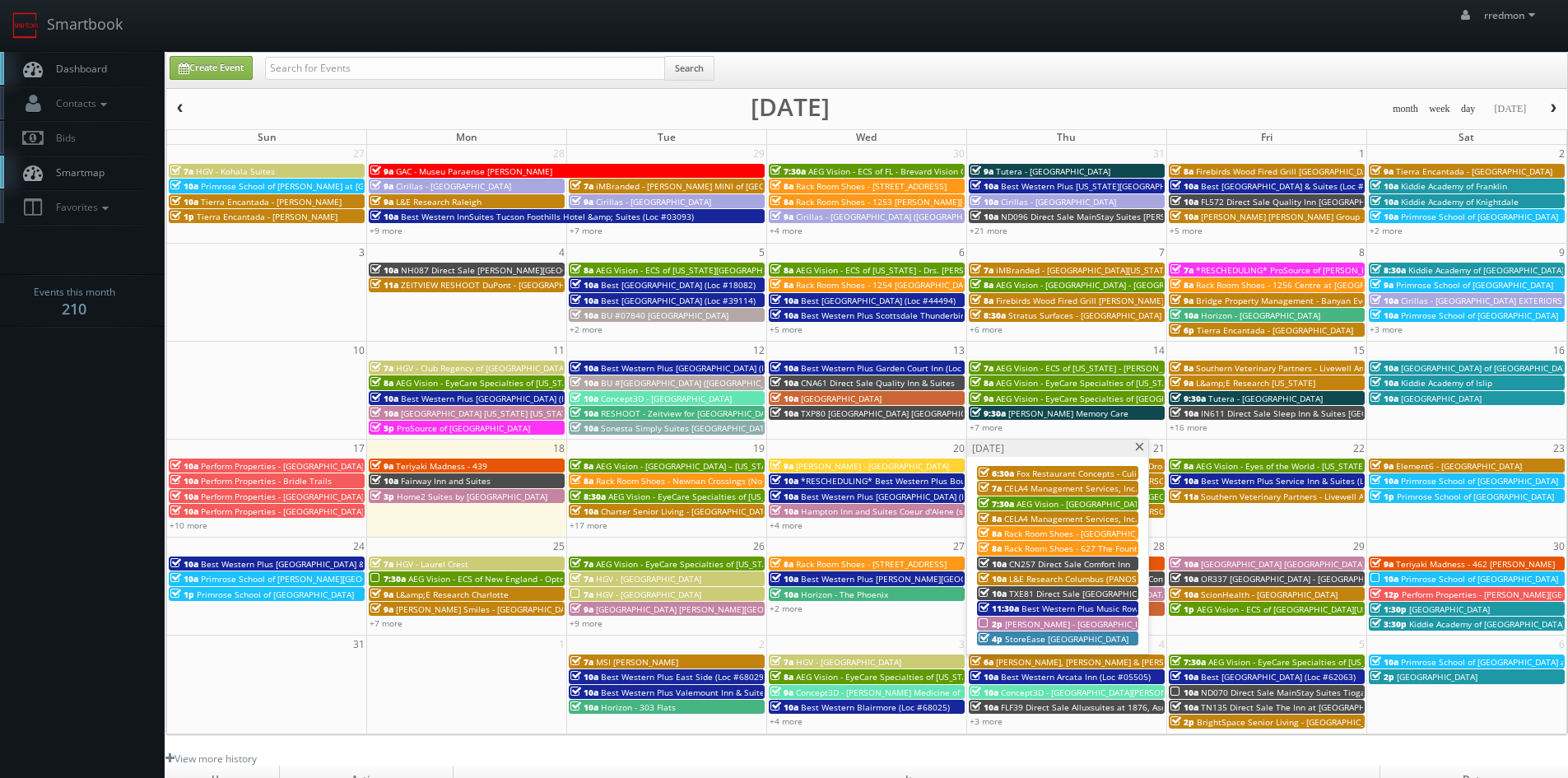
click at [1046, 640] on span "StoreEase [GEOGRAPHIC_DATA]" at bounding box center [1067, 638] width 123 height 12
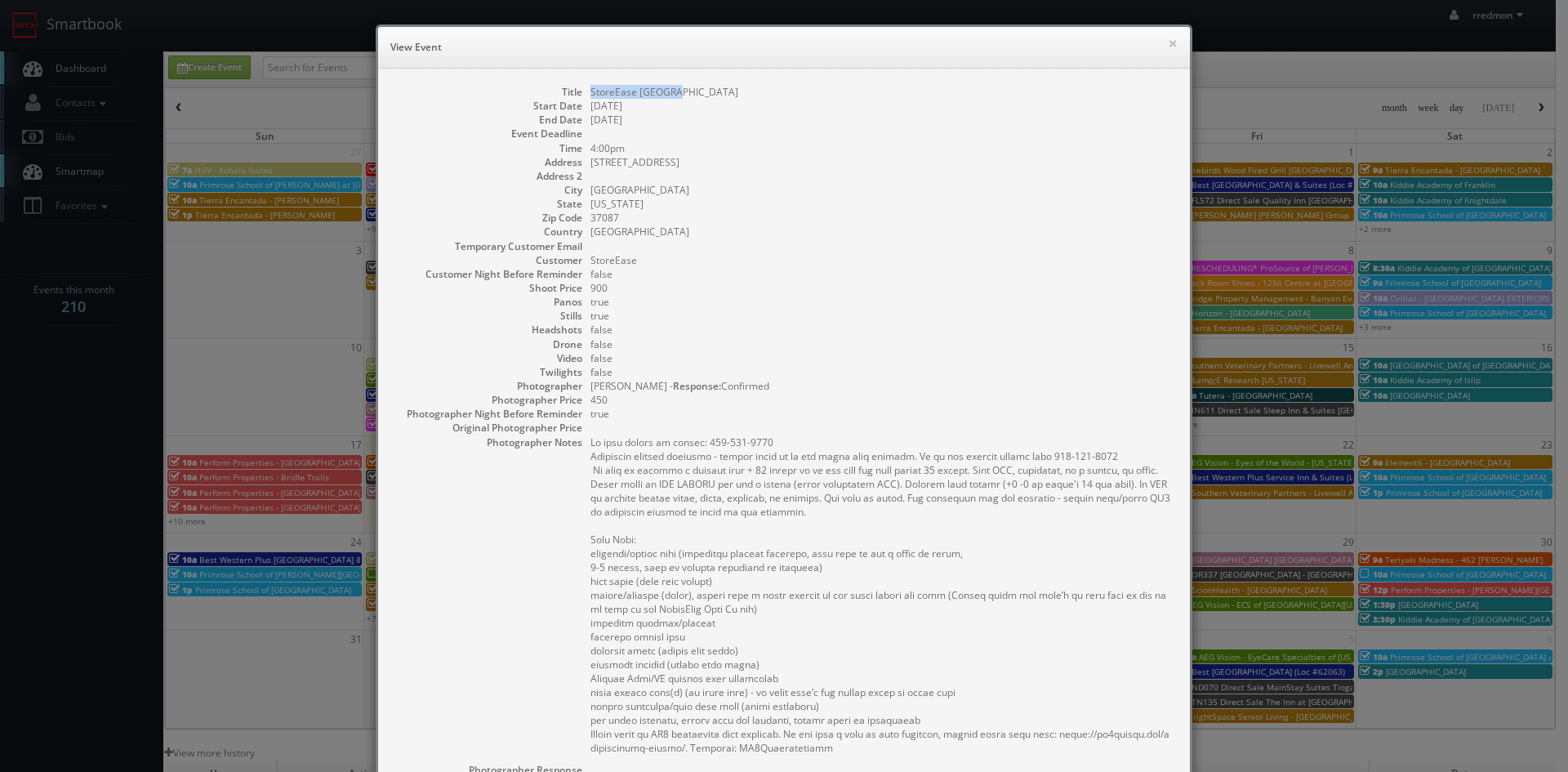
drag, startPoint x: 685, startPoint y: 93, endPoint x: 583, endPoint y: 93, distance: 102.0
click at [583, 93] on dl "Title StoreEase Lebanon Start Date 08/21/2025 End Date 08/22/2025 Event Deadlin…" at bounding box center [784, 535] width 779 height 901
copy dd "StoreEase [GEOGRAPHIC_DATA]"
click at [1167, 44] on button "×" at bounding box center [1172, 43] width 10 height 11
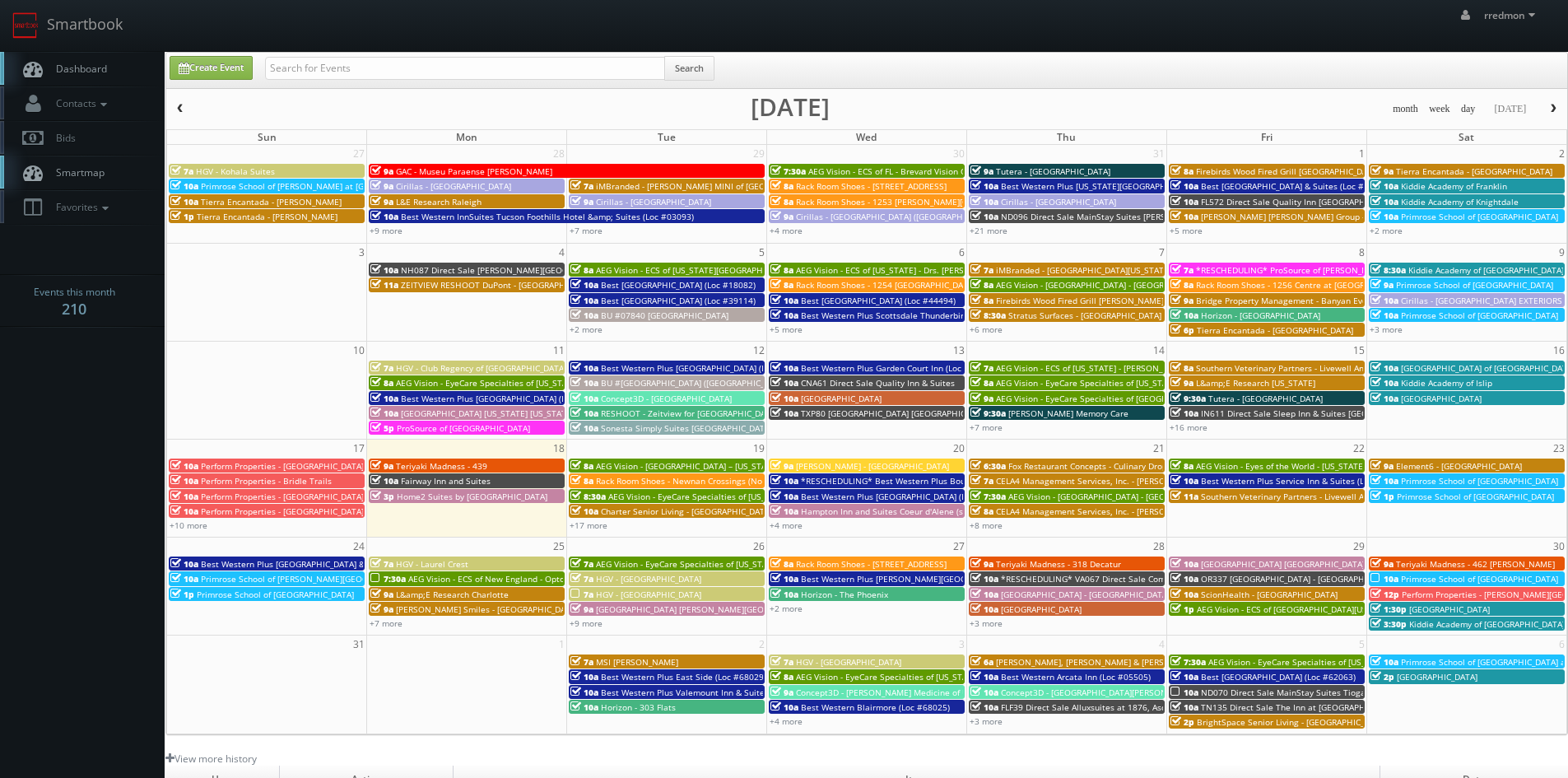
click at [1255, 479] on span "Best Western Plus Service Inn & Suites (Loc #61094) WHITE GLOVE" at bounding box center [1333, 480] width 265 height 12
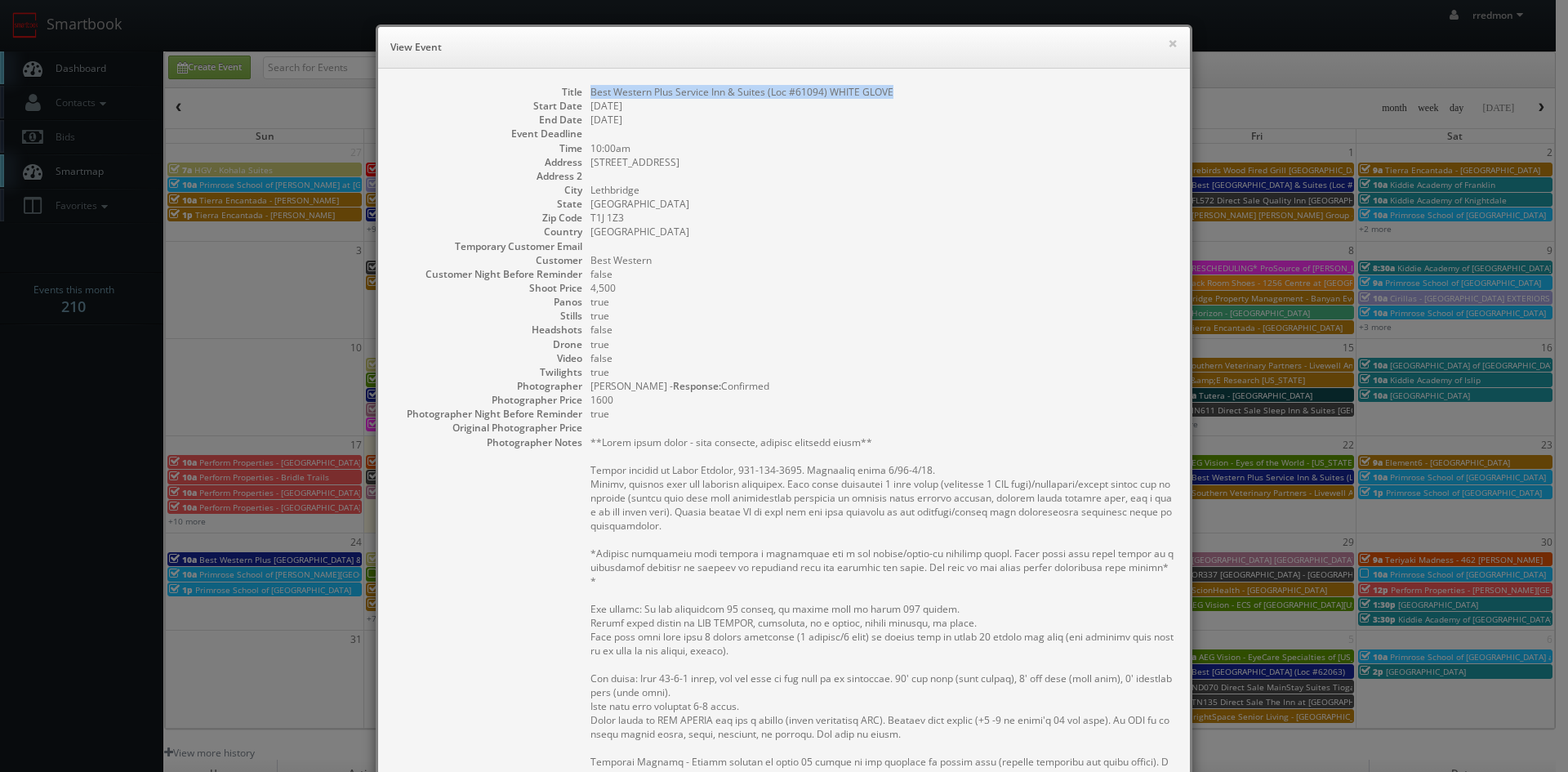
drag, startPoint x: 899, startPoint y: 89, endPoint x: 585, endPoint y: 94, distance: 314.0
click at [591, 94] on dd "Best Western Plus Service Inn & Suites (Loc #61094) WHITE GLOVE" at bounding box center [882, 92] width 583 height 14
copy dd "Best Western Plus Service Inn & Suites (Loc #61094) WHITE GLOVE"
click at [1167, 48] on button "×" at bounding box center [1172, 43] width 10 height 11
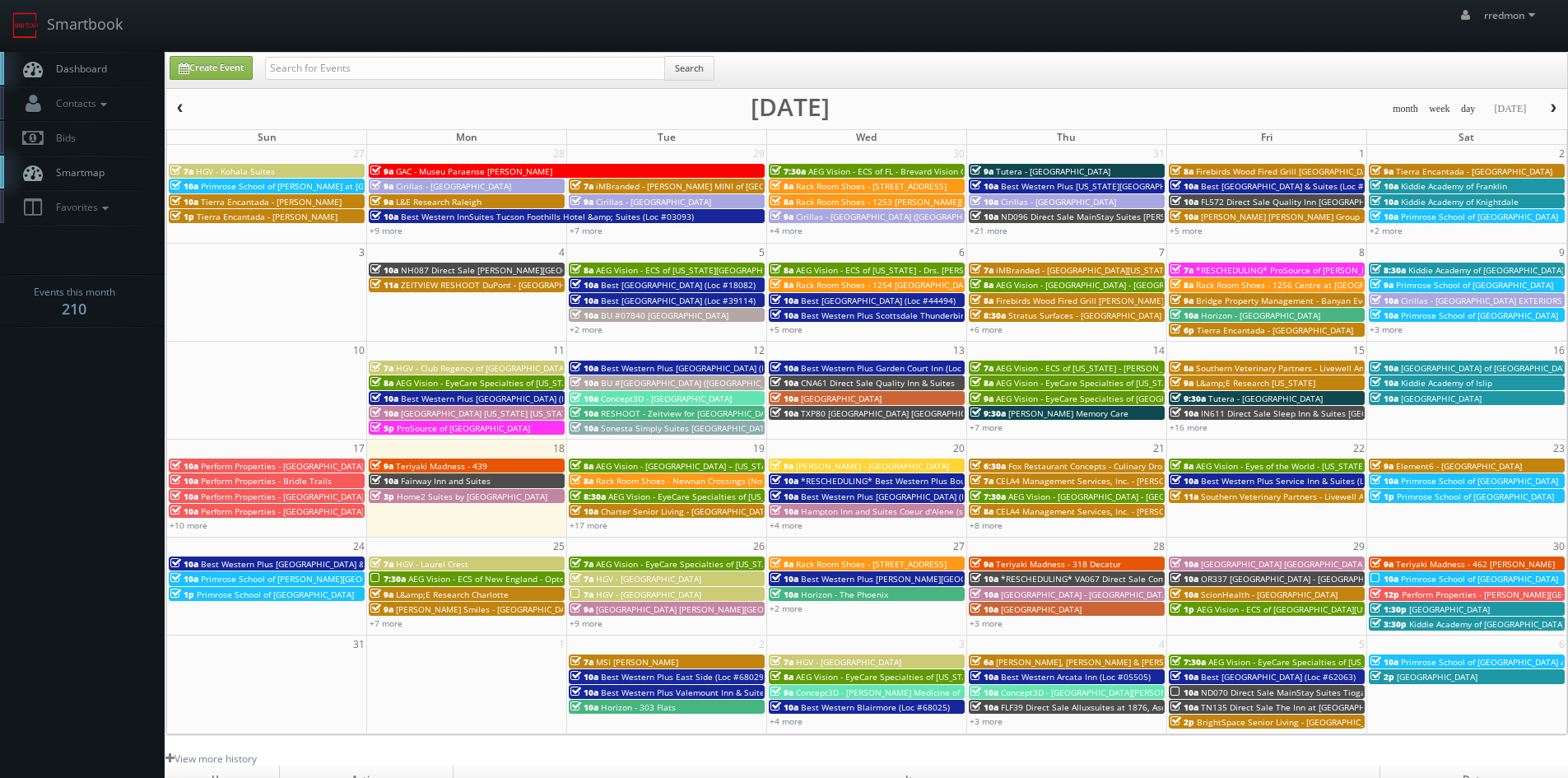
click at [1424, 465] on span "Element6 - [GEOGRAPHIC_DATA]" at bounding box center [1459, 466] width 126 height 12
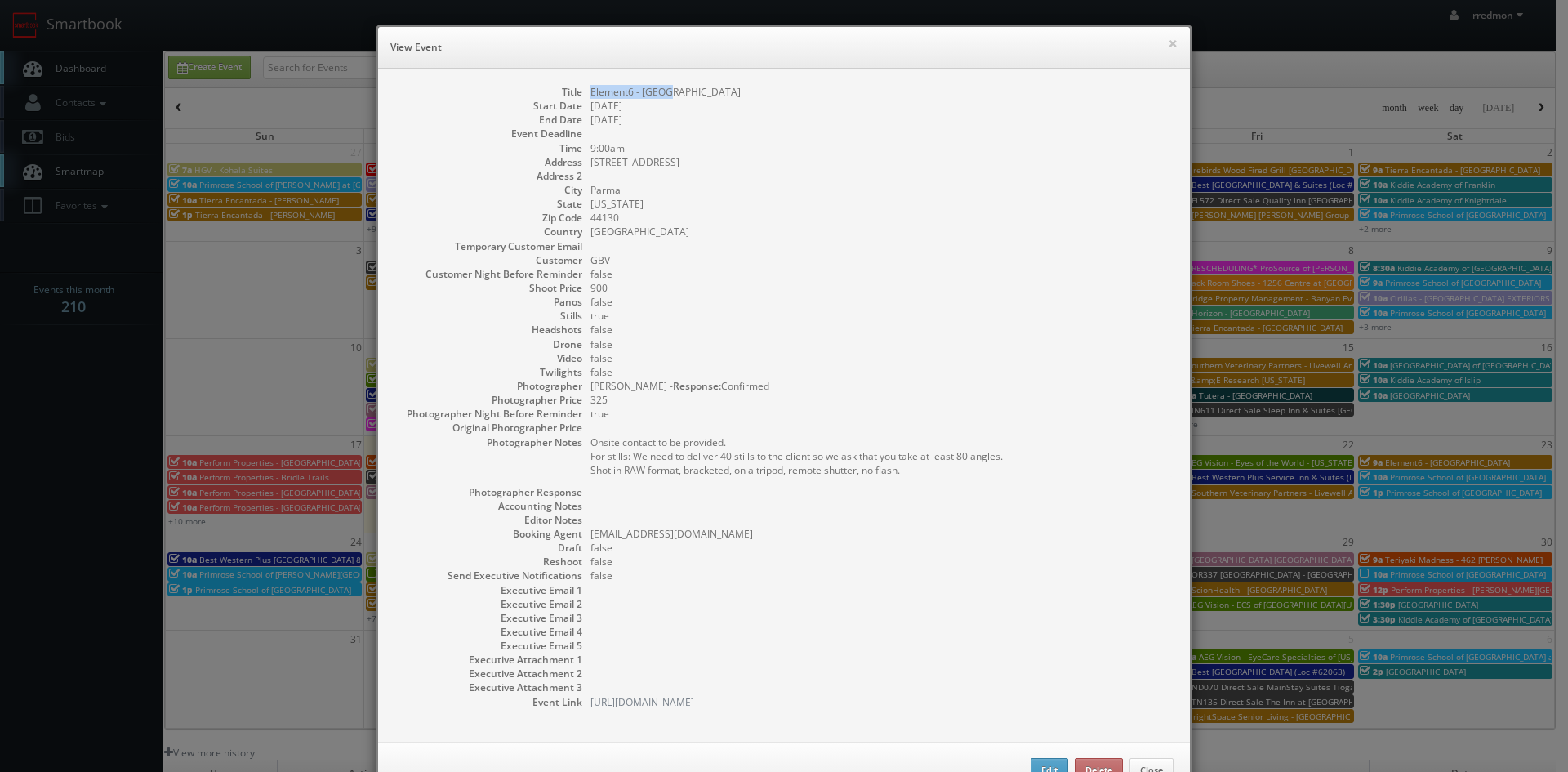
drag, startPoint x: 681, startPoint y: 92, endPoint x: 584, endPoint y: 92, distance: 97.0
click at [591, 92] on dd "Element6 - [GEOGRAPHIC_DATA]" at bounding box center [882, 92] width 583 height 14
copy dd "Element6 - [GEOGRAPHIC_DATA]"
click at [1167, 43] on button "×" at bounding box center [1172, 43] width 10 height 11
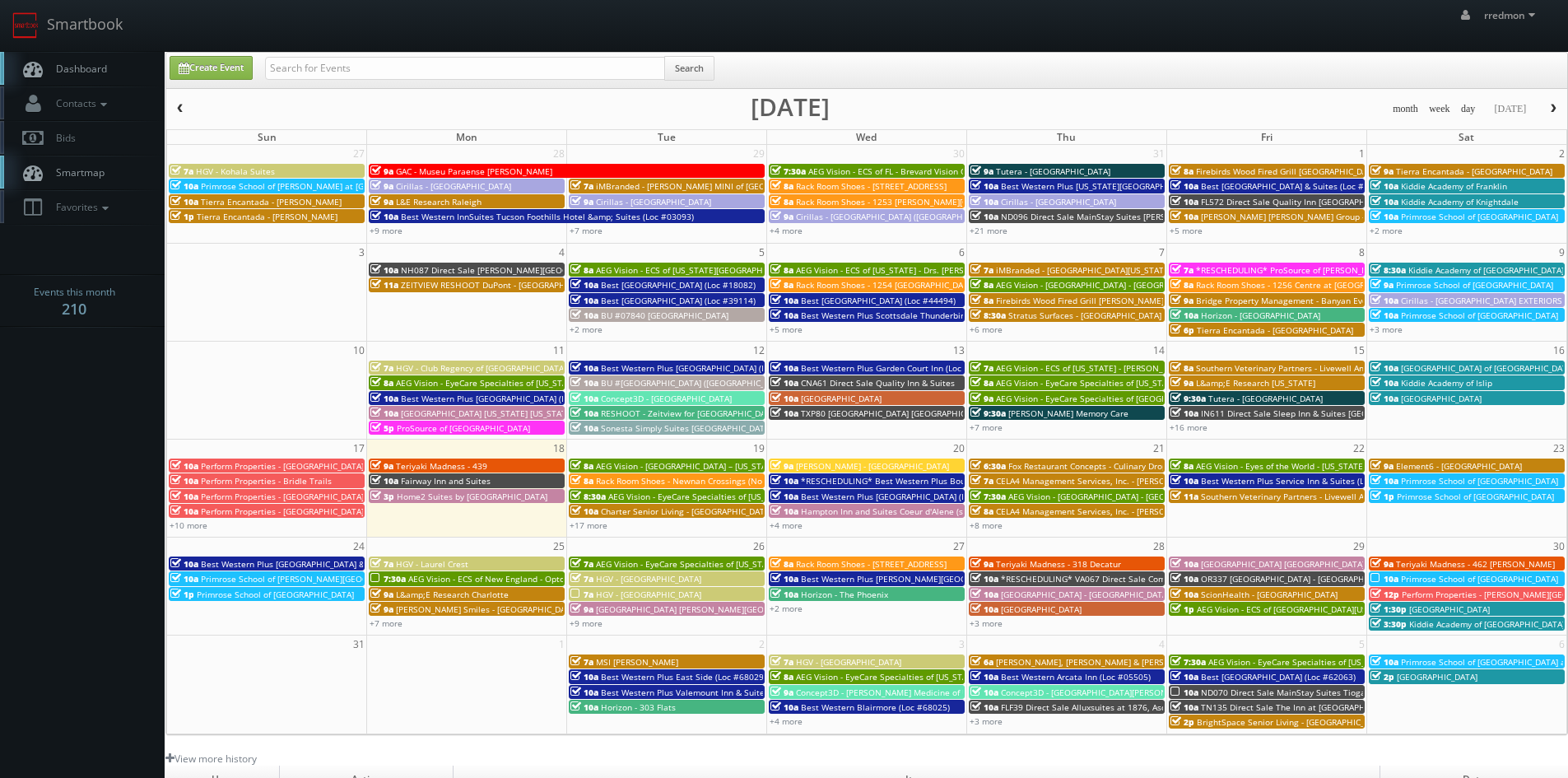
click at [273, 562] on span "Best Western Plus [GEOGRAPHIC_DATA] & Suites (Loc #45093)" at bounding box center [322, 563] width 244 height 12
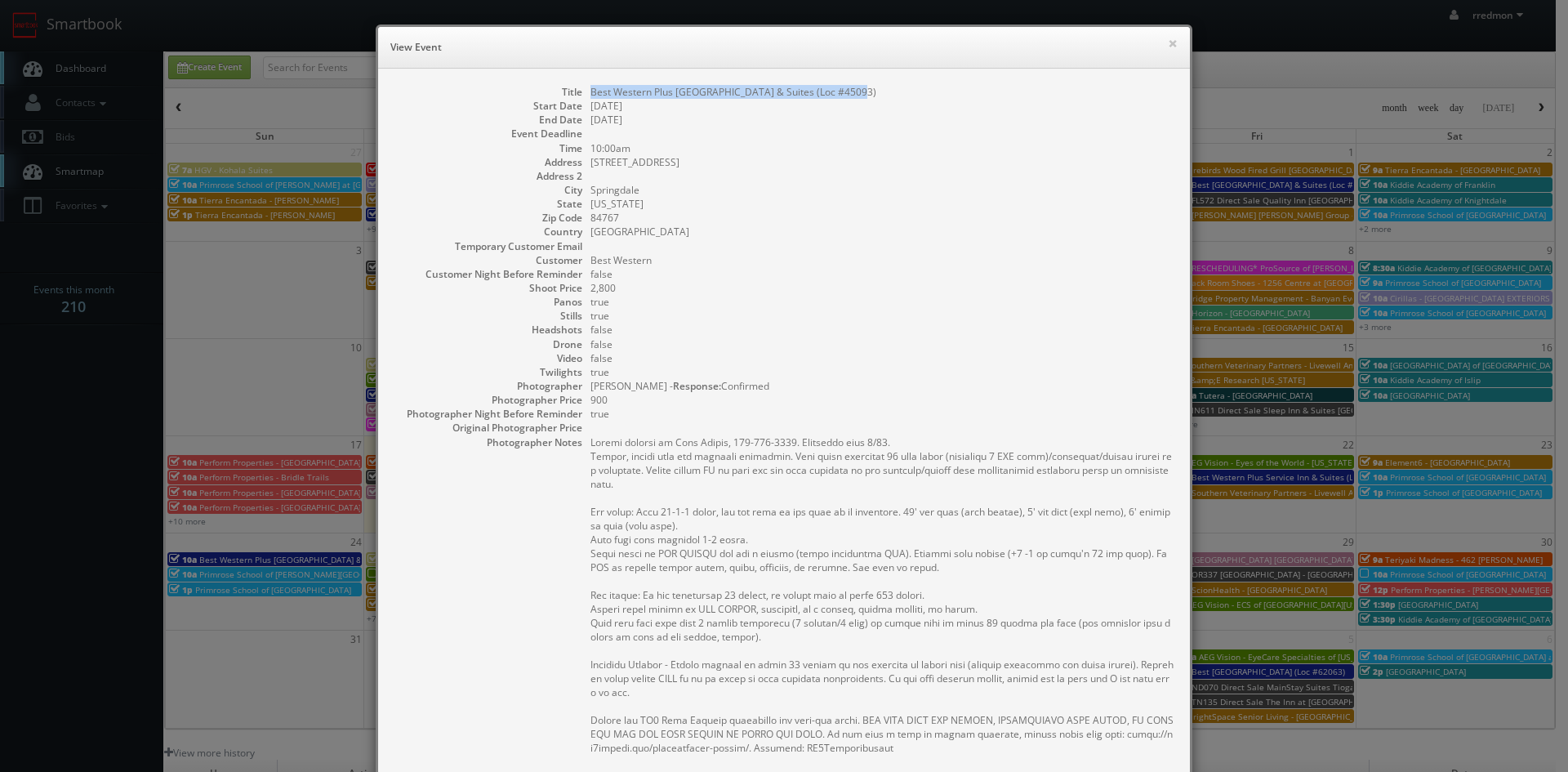
drag, startPoint x: 851, startPoint y: 95, endPoint x: 583, endPoint y: 95, distance: 268.0
click at [583, 95] on dl "Title Best Western Plus Zion Canyon Inn & Suites (Loc #45093) Start Date 08/24/…" at bounding box center [784, 555] width 779 height 943
copy dd "Best Western Plus [GEOGRAPHIC_DATA] & Suites (Loc #45093)"
click at [1167, 44] on button "×" at bounding box center [1172, 43] width 10 height 11
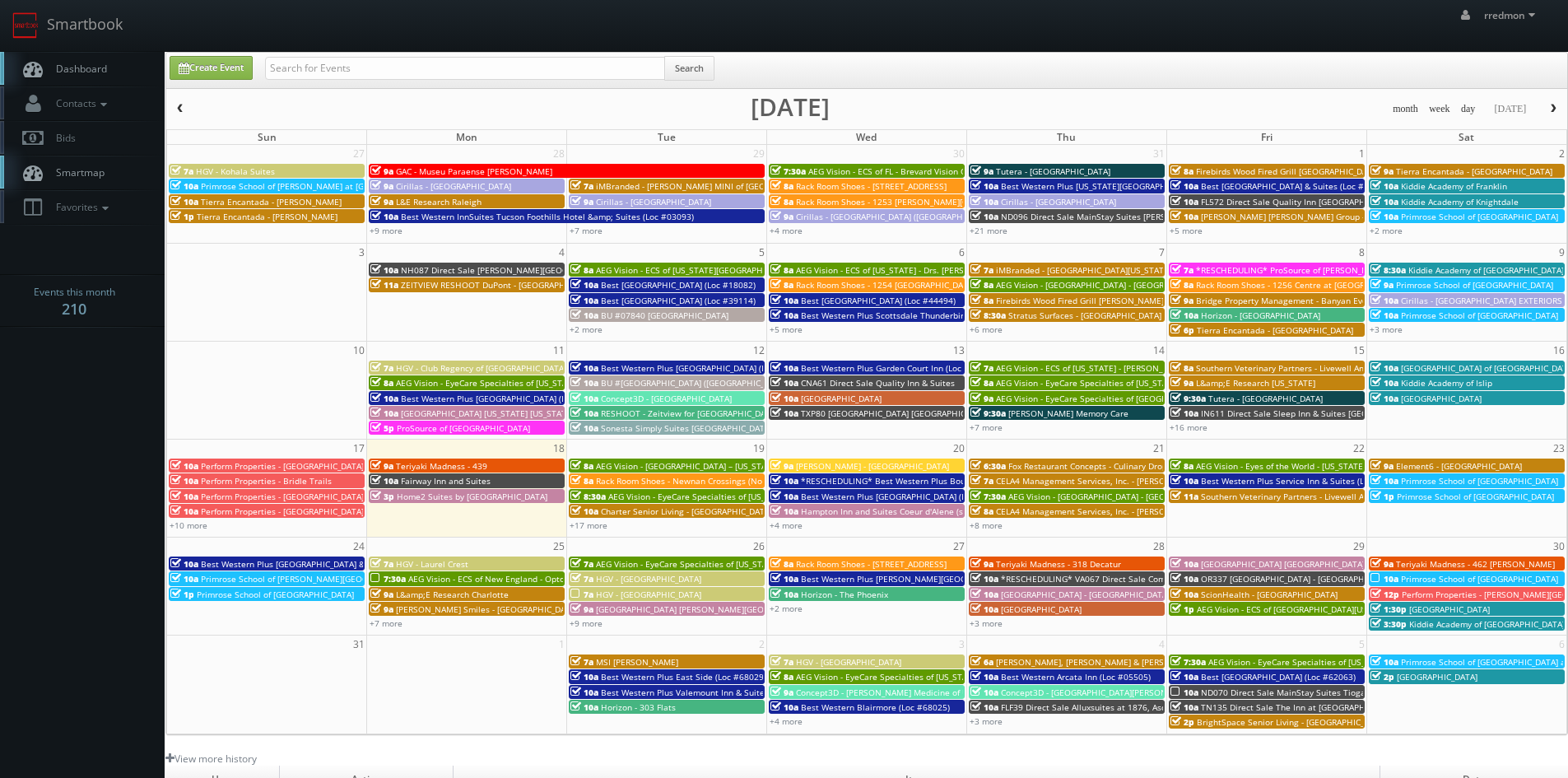
click at [293, 597] on span "Primrose School of [GEOGRAPHIC_DATA]" at bounding box center [275, 593] width 157 height 12
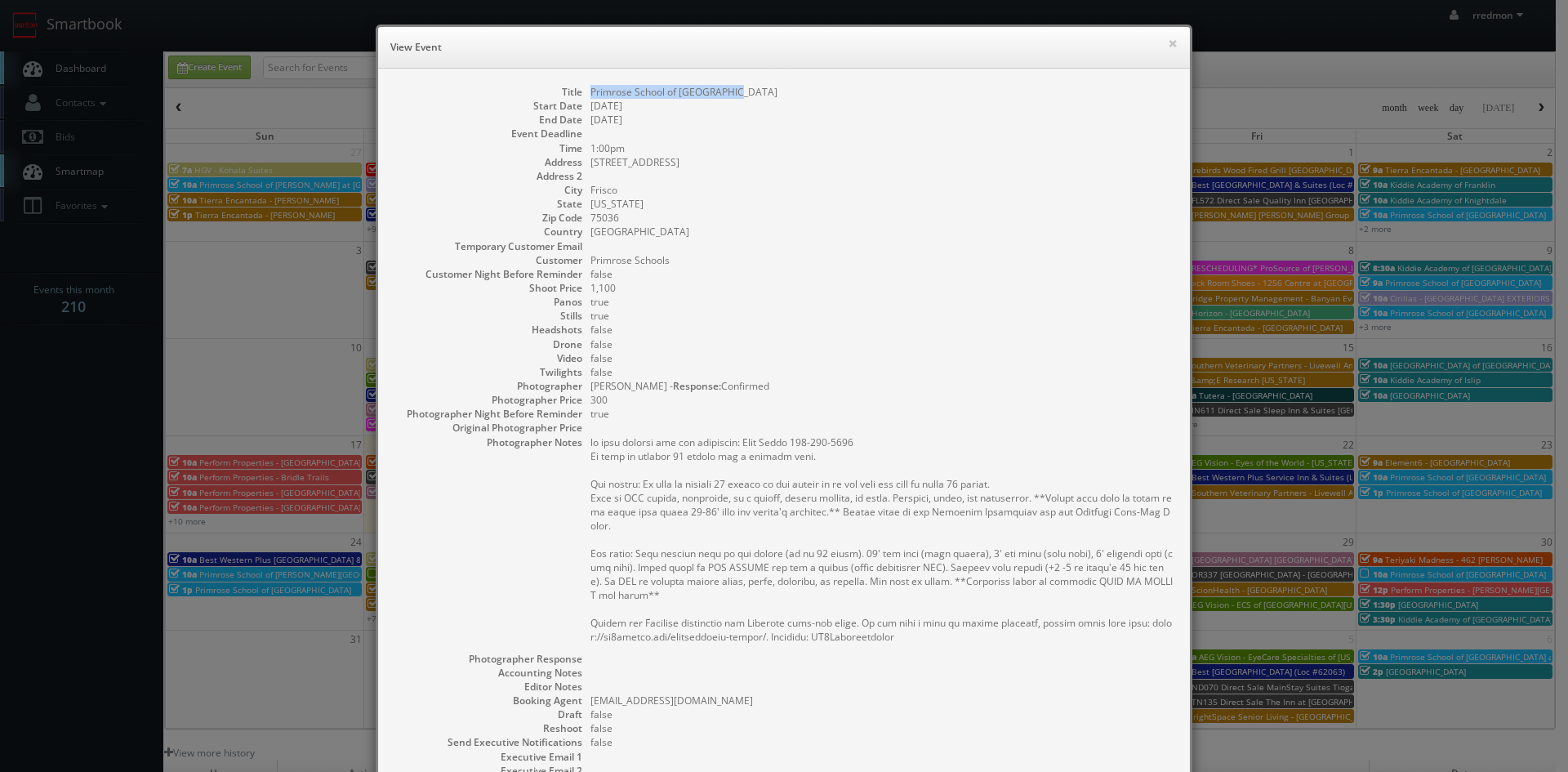
drag, startPoint x: 731, startPoint y: 92, endPoint x: 585, endPoint y: 93, distance: 146.0
click at [591, 93] on dd "Primrose School of [GEOGRAPHIC_DATA]" at bounding box center [882, 92] width 583 height 14
copy dd "Primrose School of [GEOGRAPHIC_DATA]"
click at [1167, 43] on button "×" at bounding box center [1172, 43] width 10 height 11
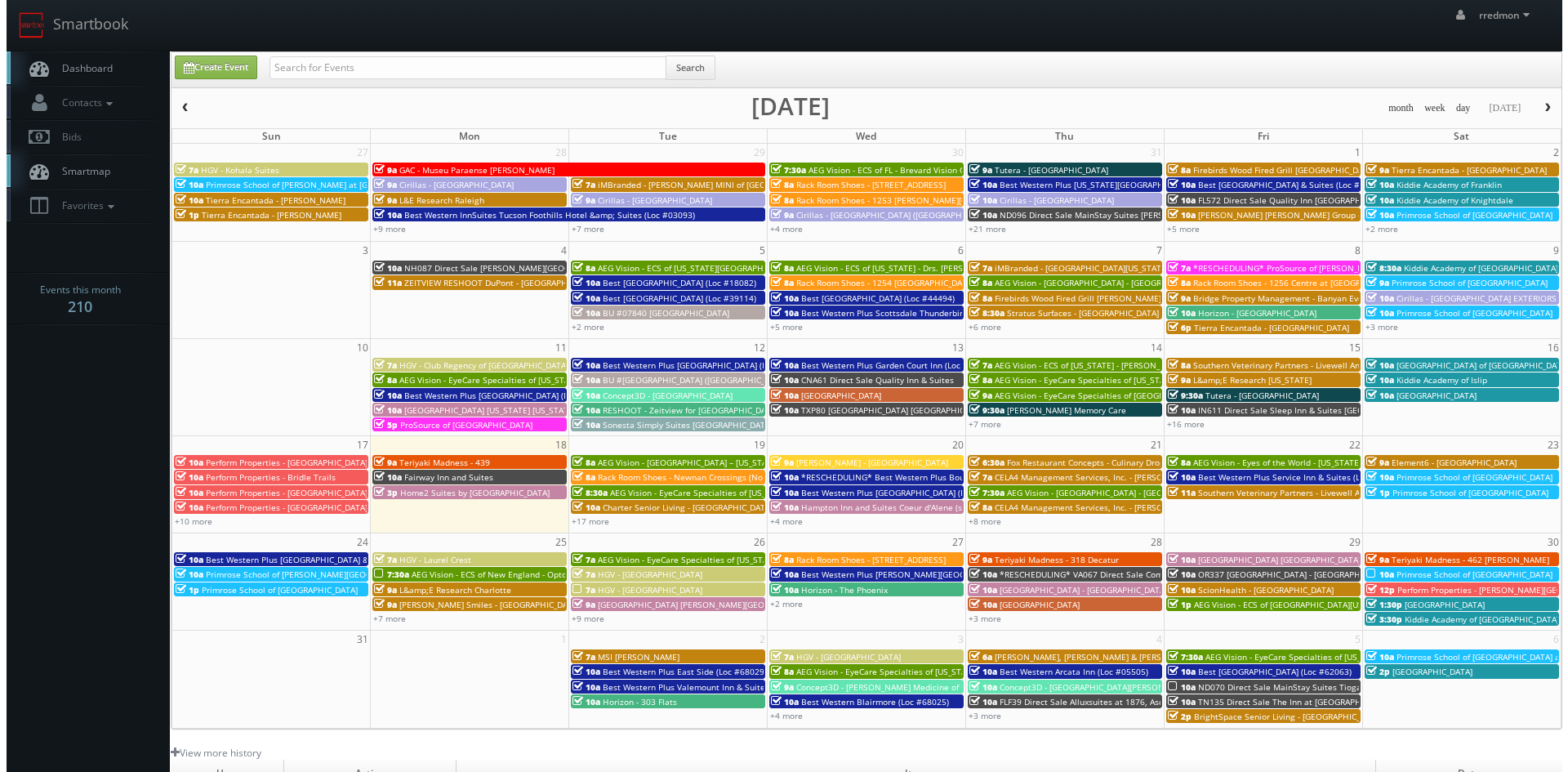
scroll to position [82, 0]
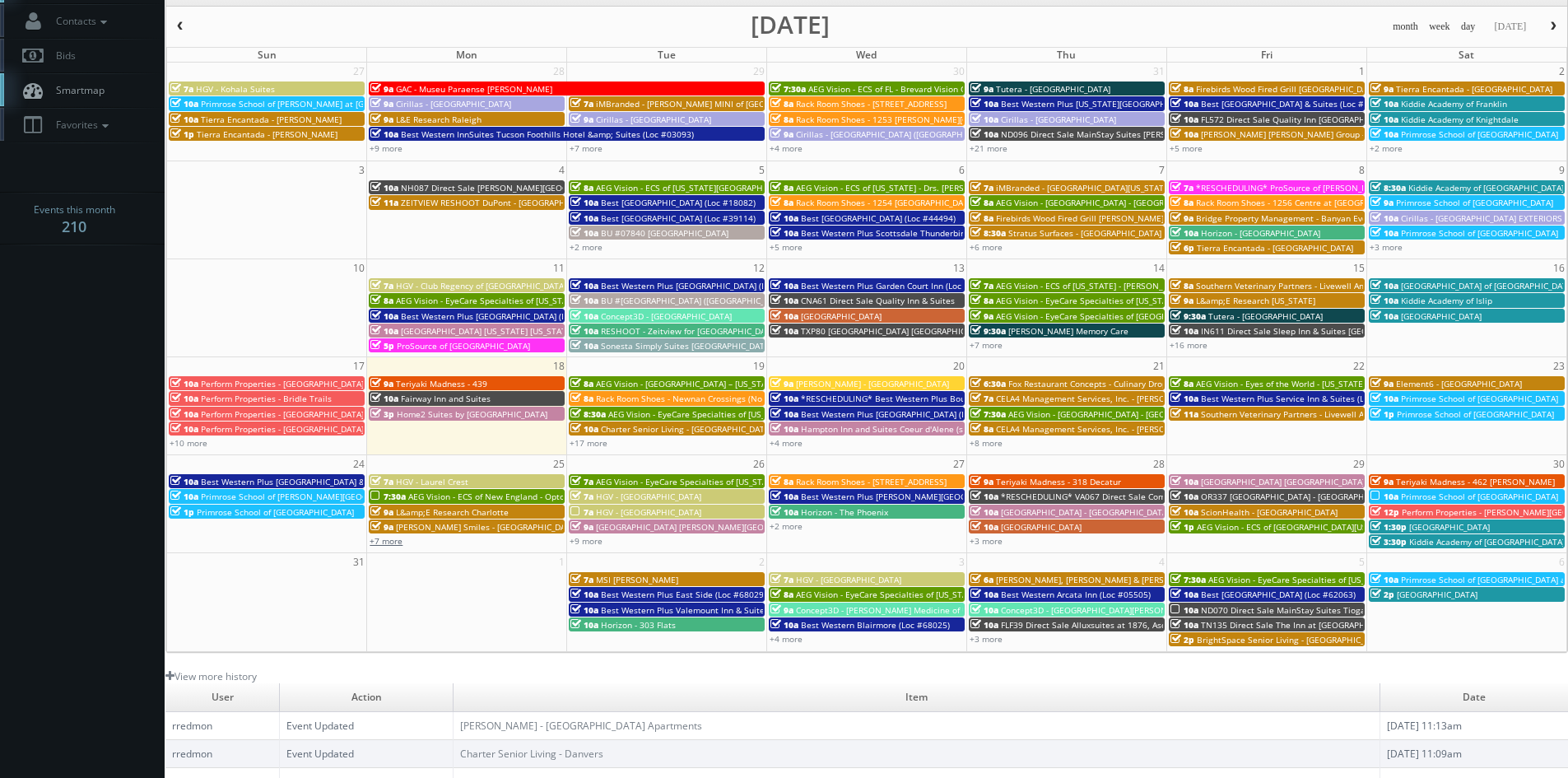
click at [392, 544] on link "+7 more" at bounding box center [385, 540] width 33 height 12
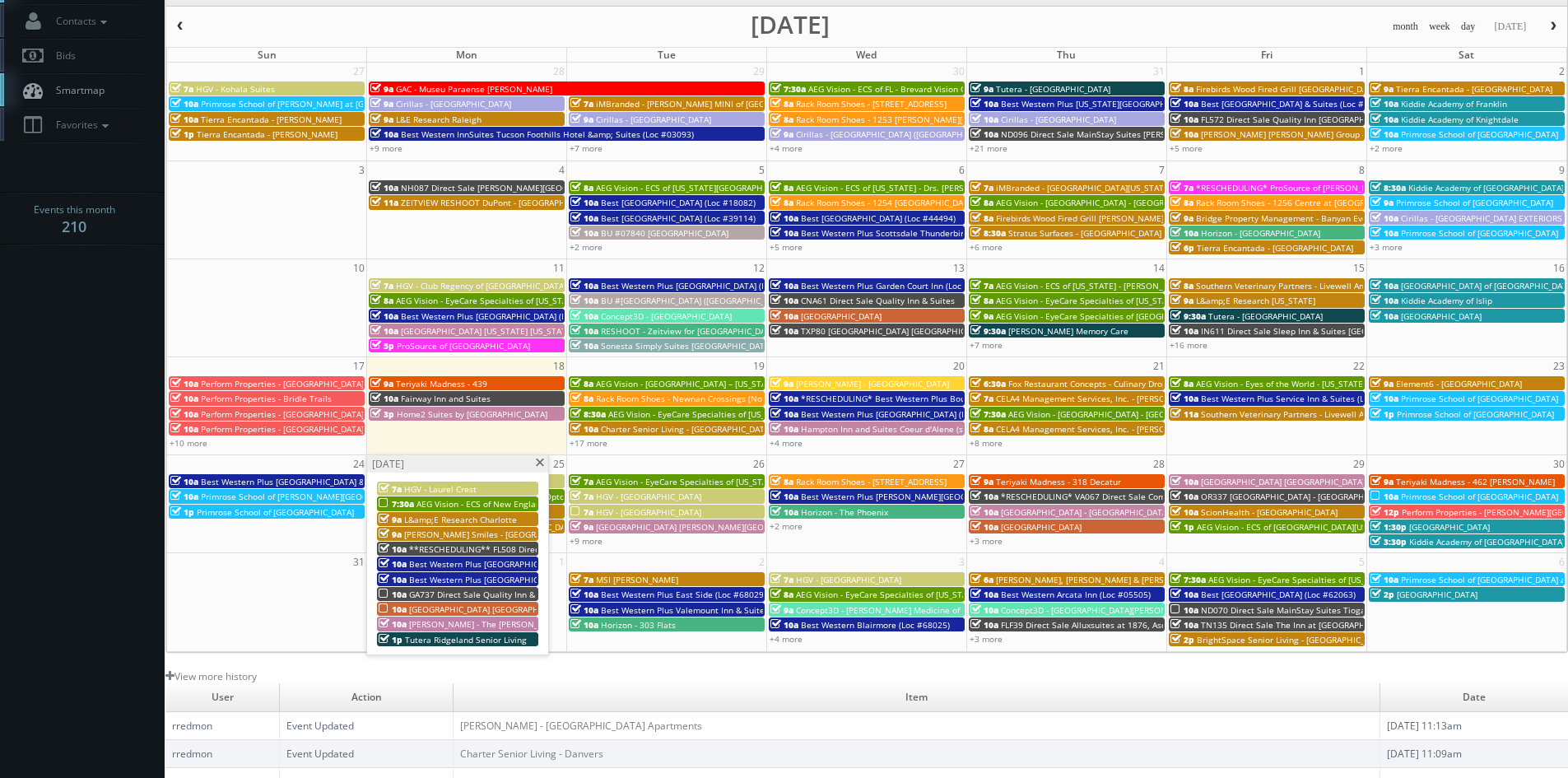
click at [539, 462] on span at bounding box center [540, 463] width 11 height 9
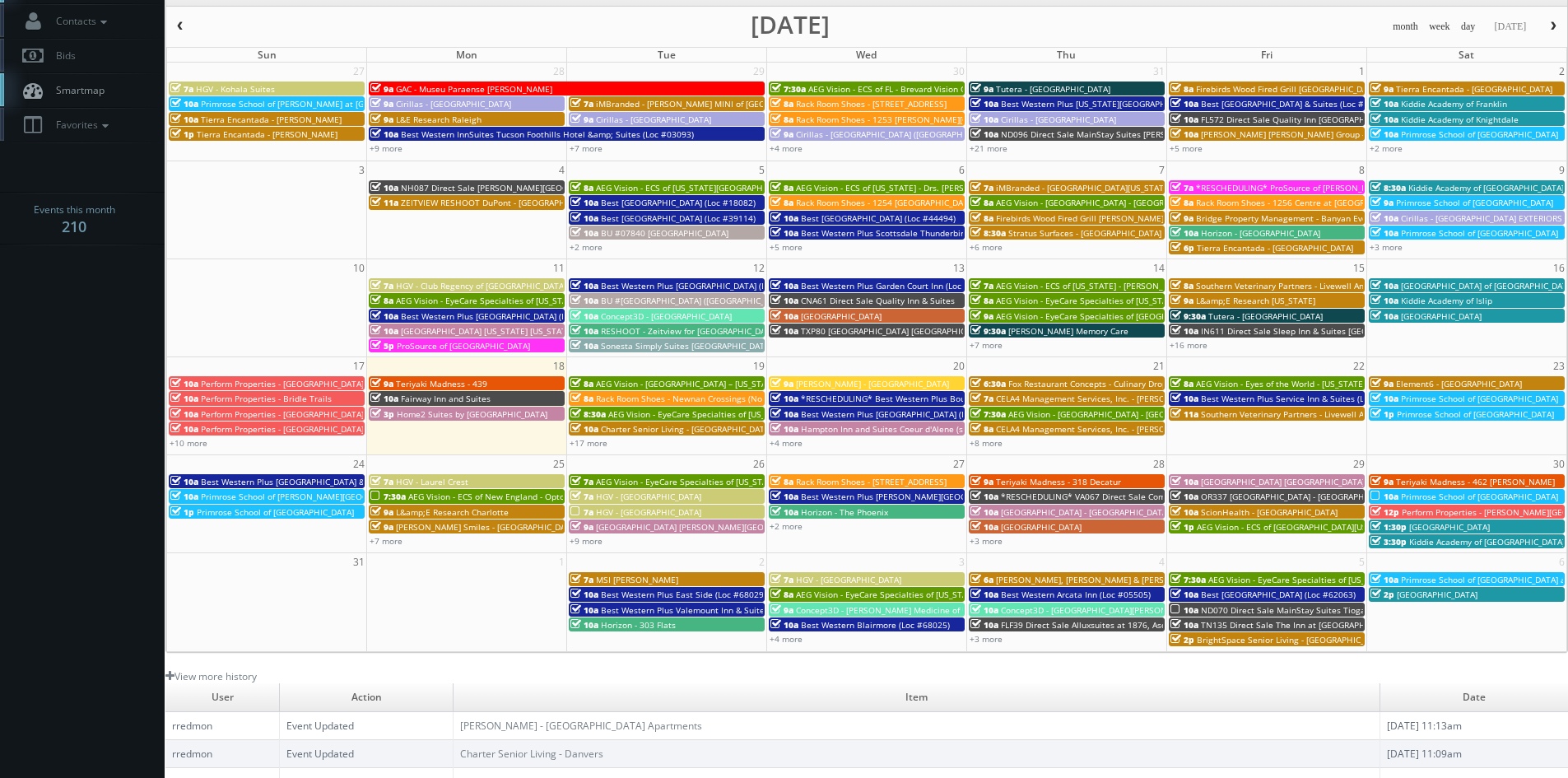
click at [424, 477] on span "HGV - Laurel Crest" at bounding box center [432, 481] width 73 height 12
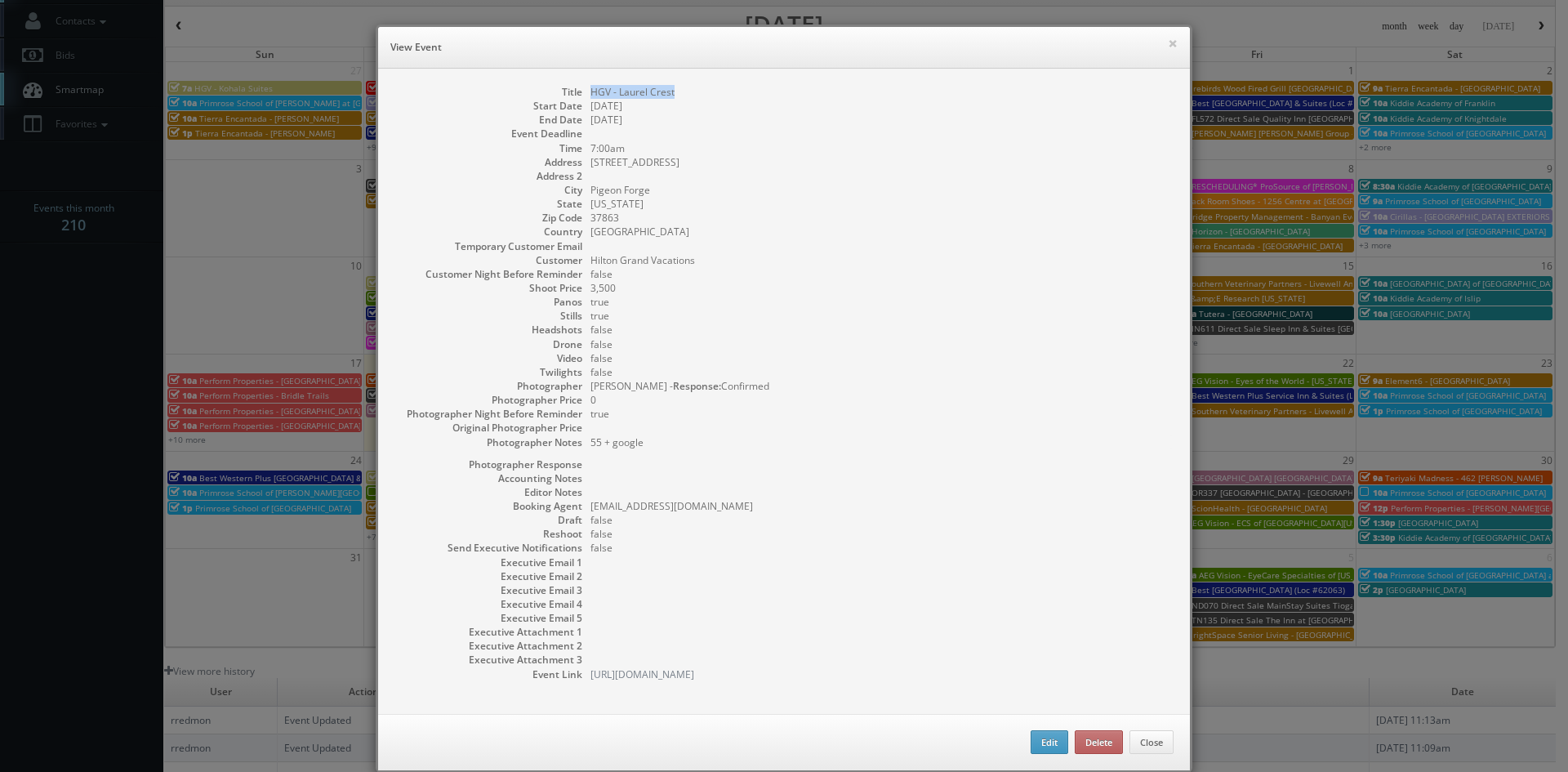
drag, startPoint x: 671, startPoint y: 92, endPoint x: 585, endPoint y: 95, distance: 86.1
click at [591, 95] on dd "HGV - Laurel Crest" at bounding box center [882, 92] width 583 height 14
copy dd "HGV - Laurel Crest"
click at [1167, 44] on button "×" at bounding box center [1172, 43] width 10 height 11
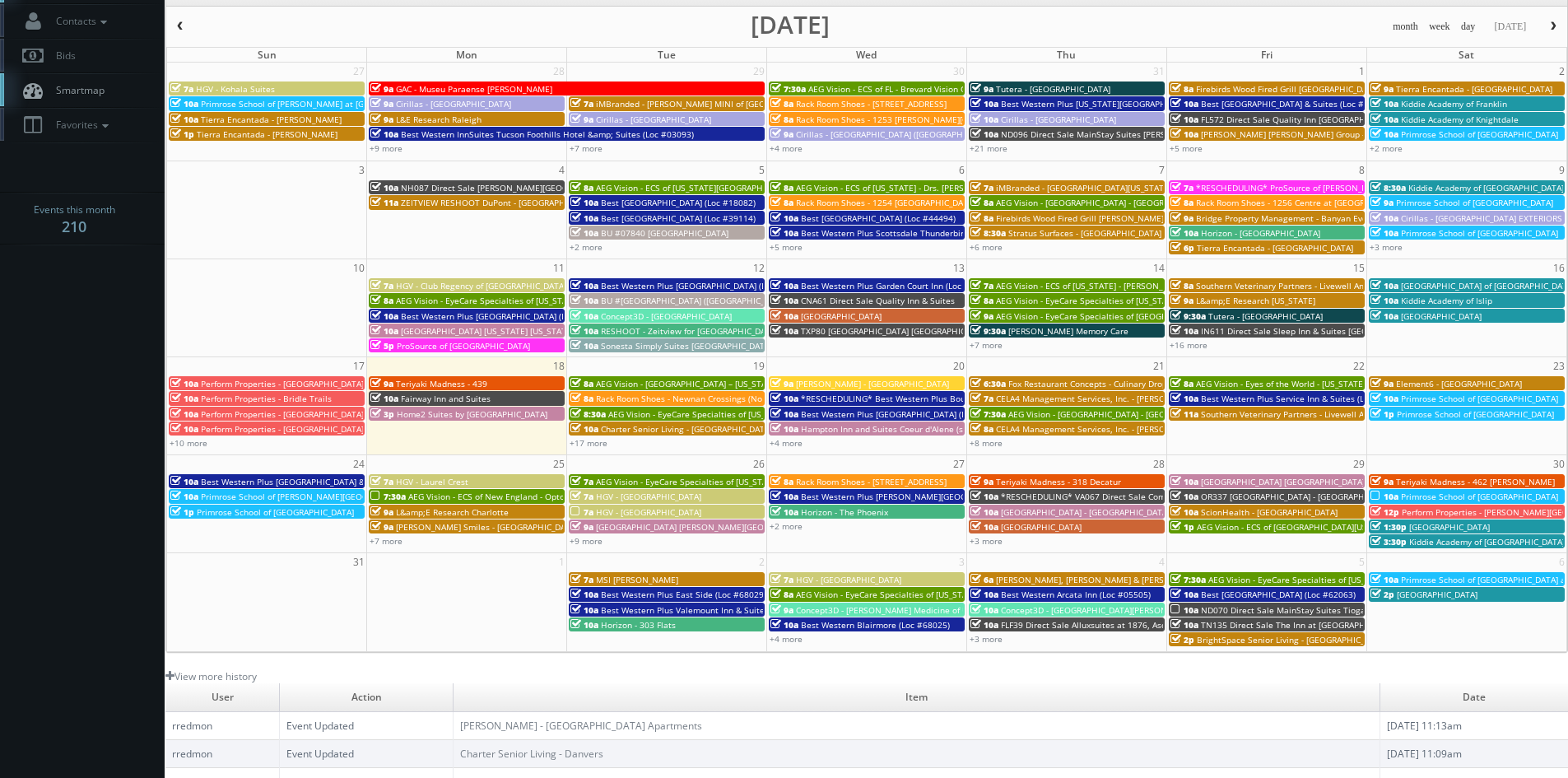
click at [453, 495] on span "AEG Vision - ECS of New England - OptomEyes Health – [GEOGRAPHIC_DATA]" at bounding box center [559, 496] width 302 height 12
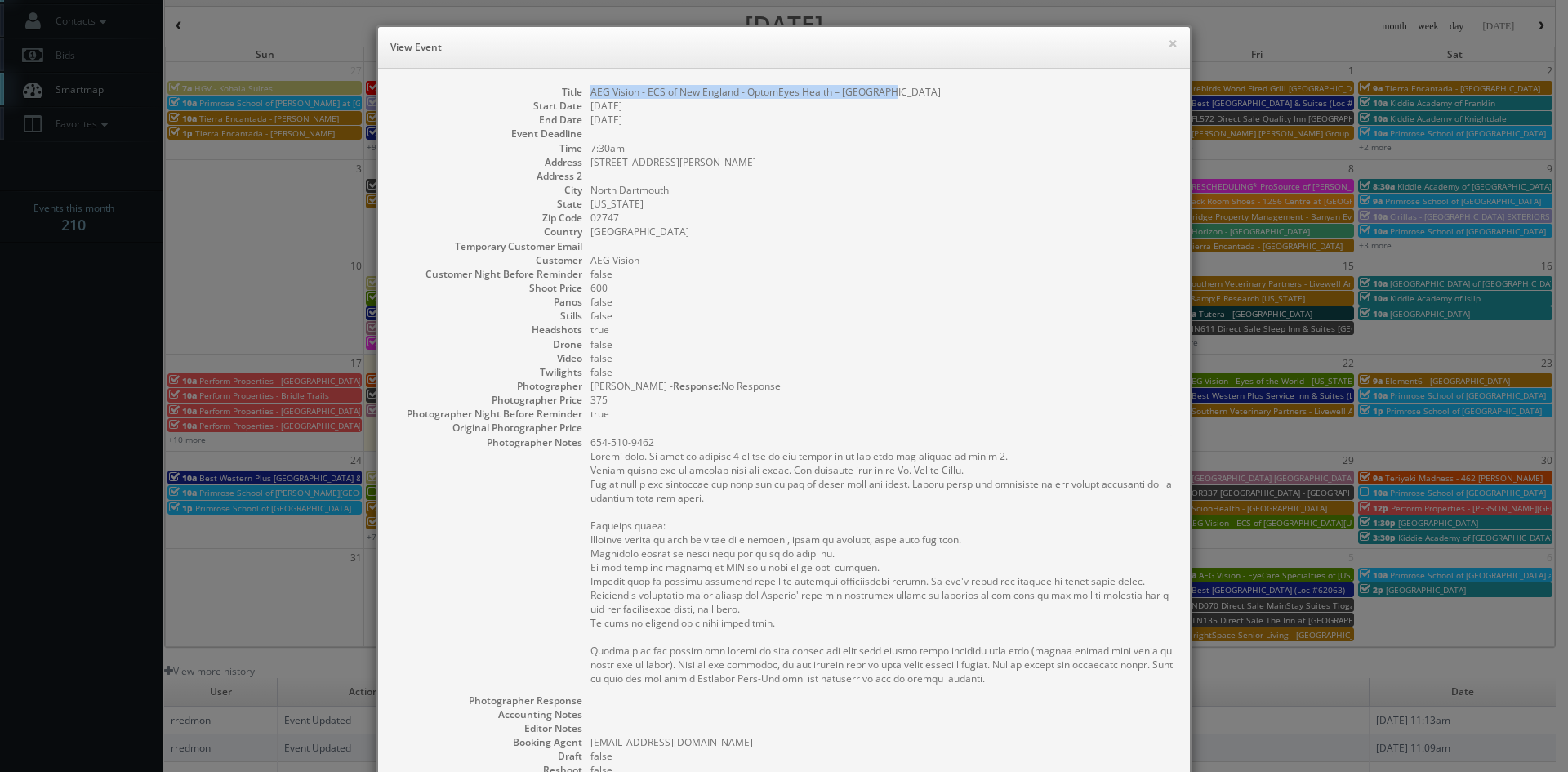
drag, startPoint x: 894, startPoint y: 91, endPoint x: 585, endPoint y: 98, distance: 309.1
click at [591, 98] on dd "AEG Vision - ECS of New England - OptomEyes Health – [GEOGRAPHIC_DATA]" at bounding box center [882, 92] width 583 height 14
copy dd "AEG Vision - ECS of New England - OptomEyes Health – [GEOGRAPHIC_DATA]"
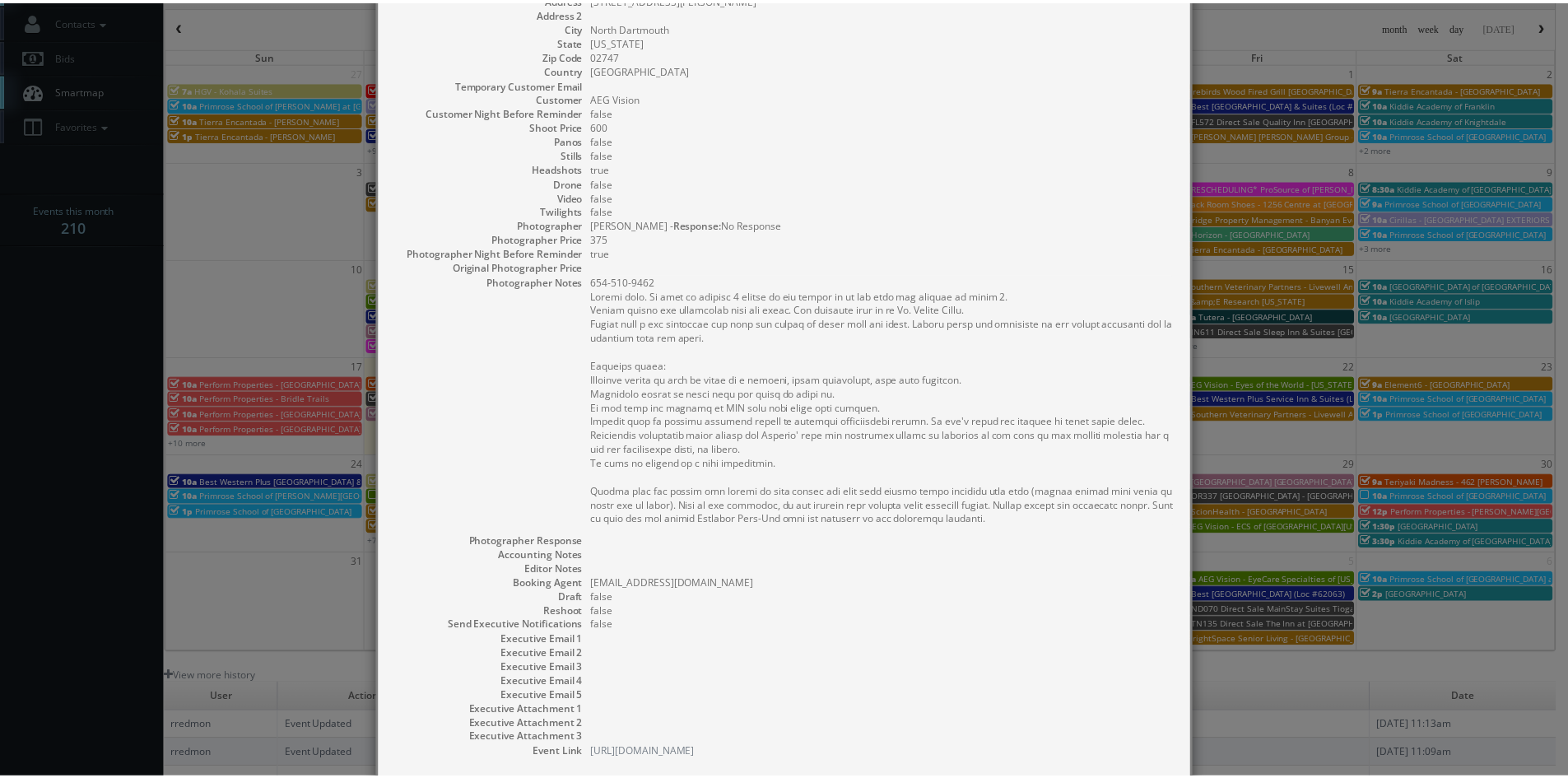
scroll to position [263, 0]
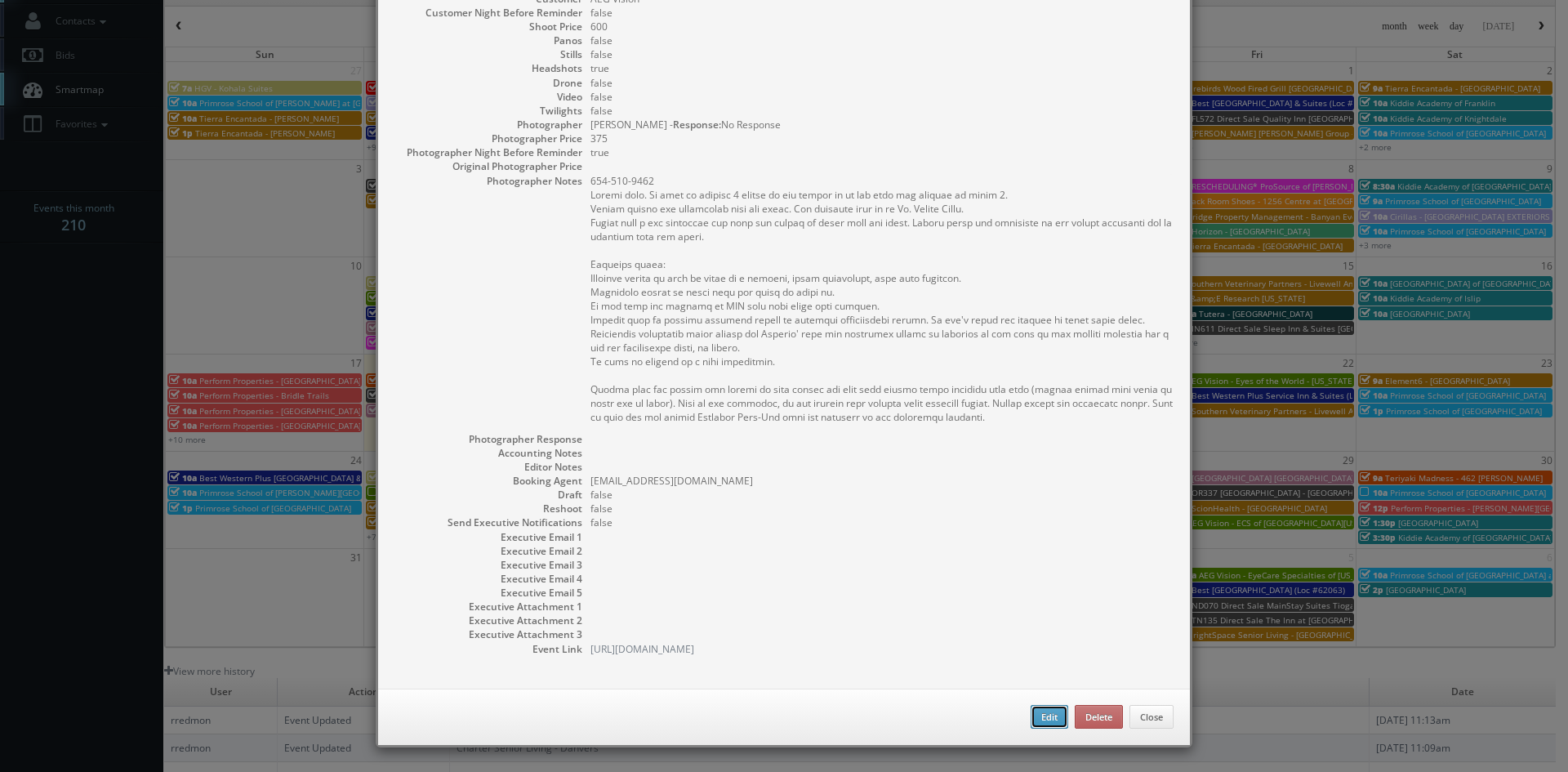
click at [1034, 713] on button "Edit" at bounding box center [1049, 717] width 38 height 25
type input "AEG Vision - ECS of New England - OptomEyes Health – [GEOGRAPHIC_DATA]"
type input "535 Faunce Corner Road"
type input "North Dartmouth"
type input "02747"
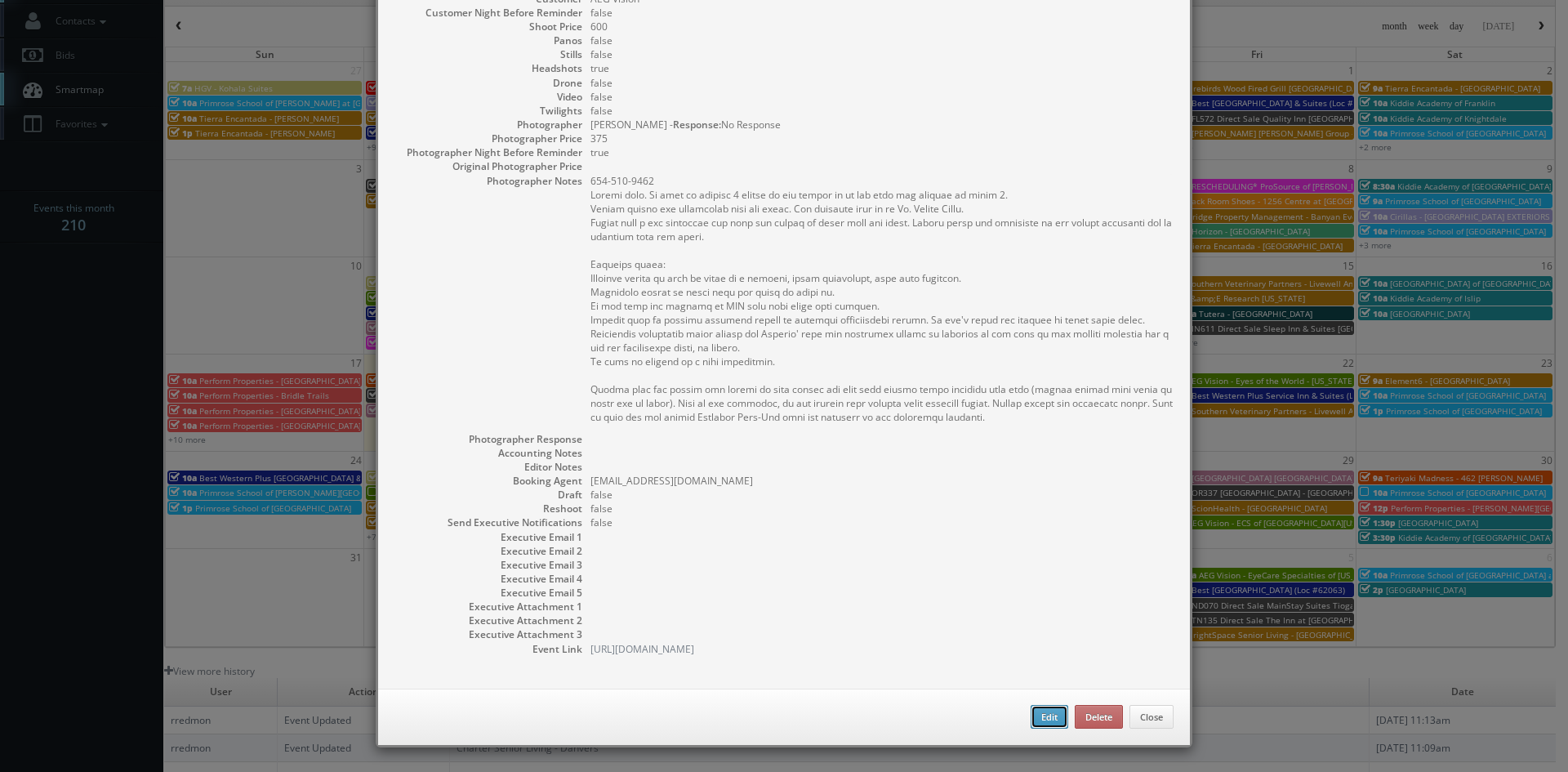
type input "600"
checkbox input "true"
type input "08/25/2025"
type input "7:30am"
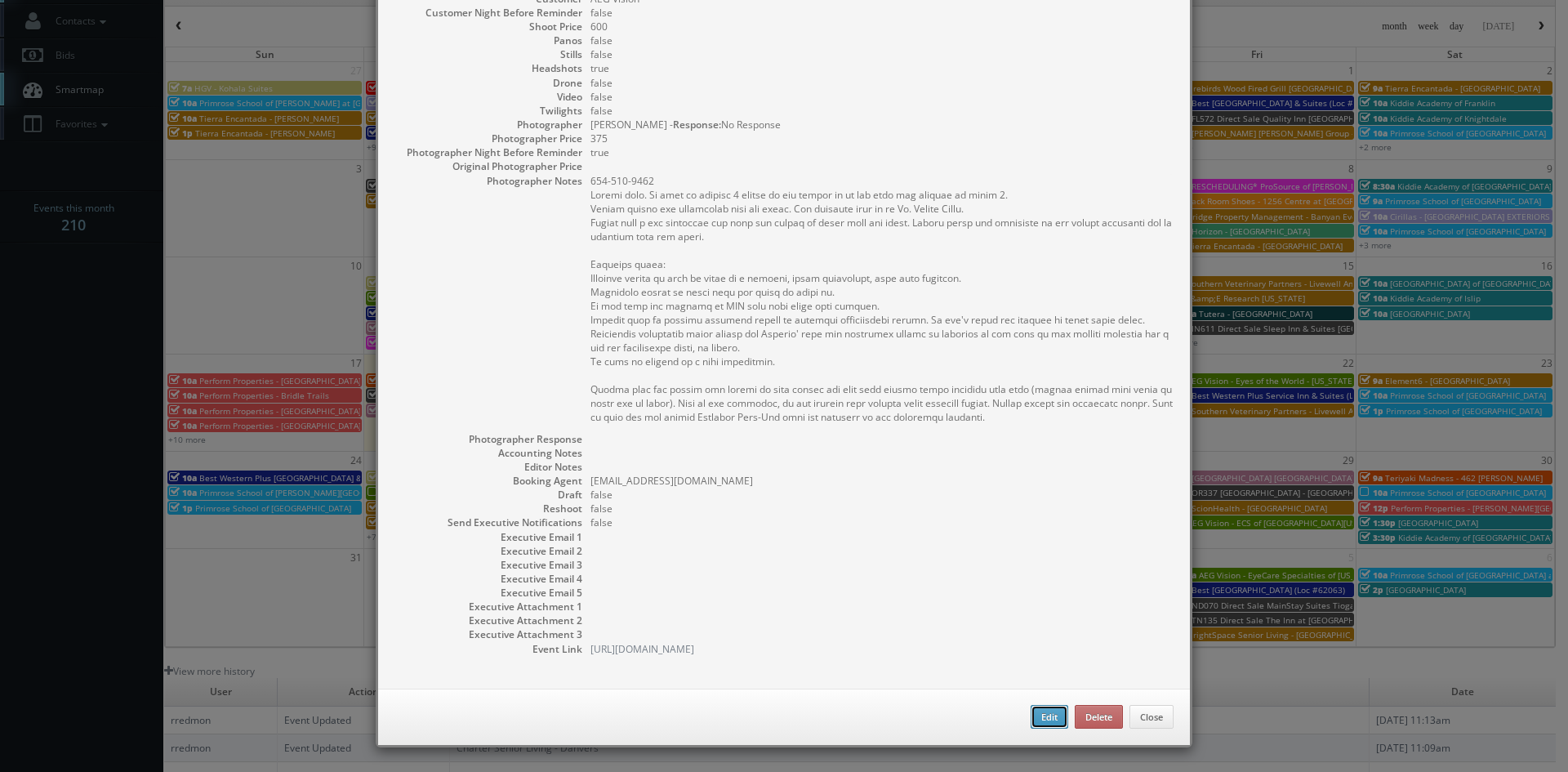
checkbox input "true"
type textarea "774-202-6888 Stills only. We need to deliver 2 stills to the client so we ask t…"
select select "[US_STATE]"
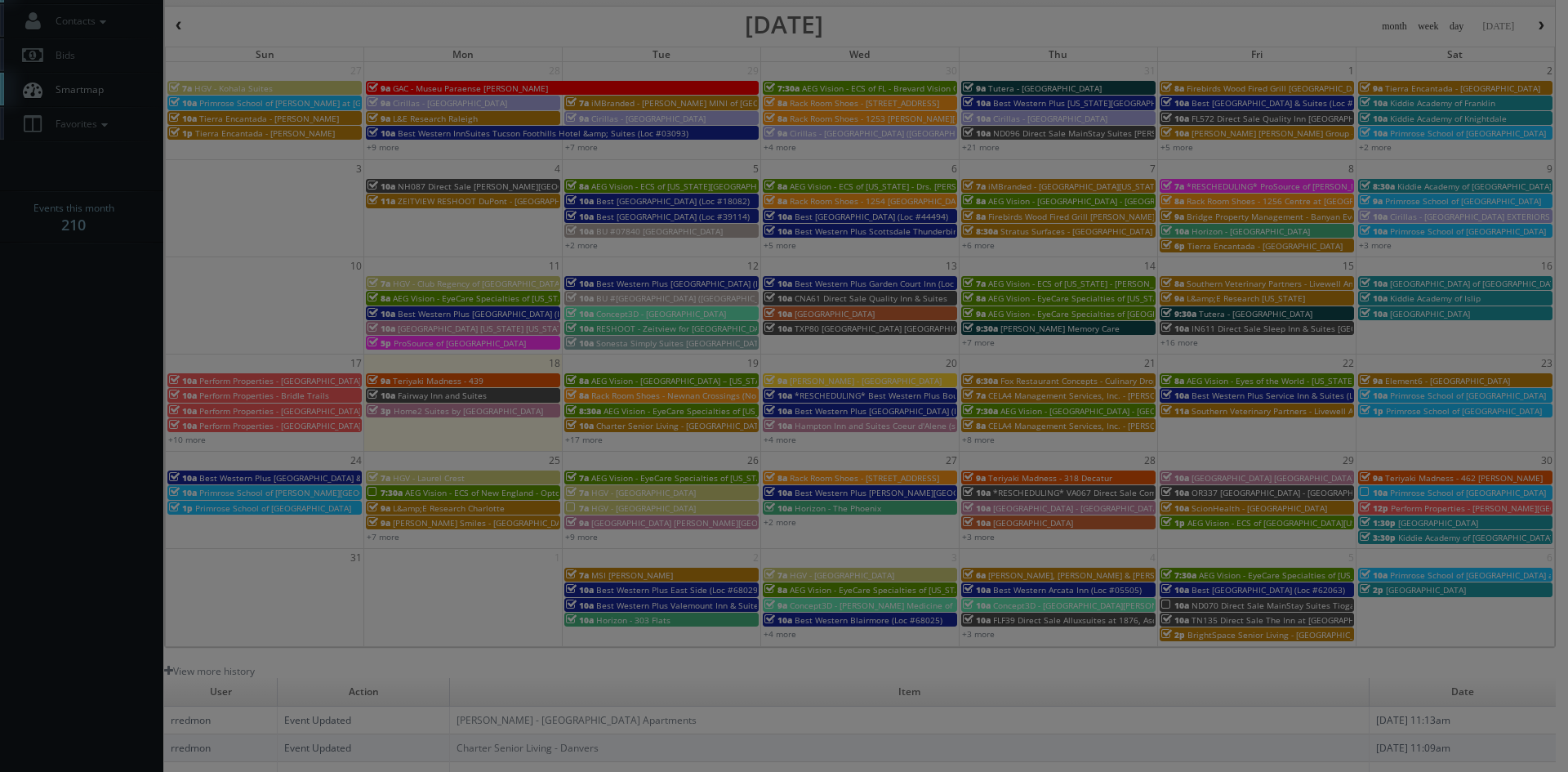
type input "600"
type input "375"
select select "fake4299@mg.cs3calendar.com"
select select "heatherprohaska@gmail.com"
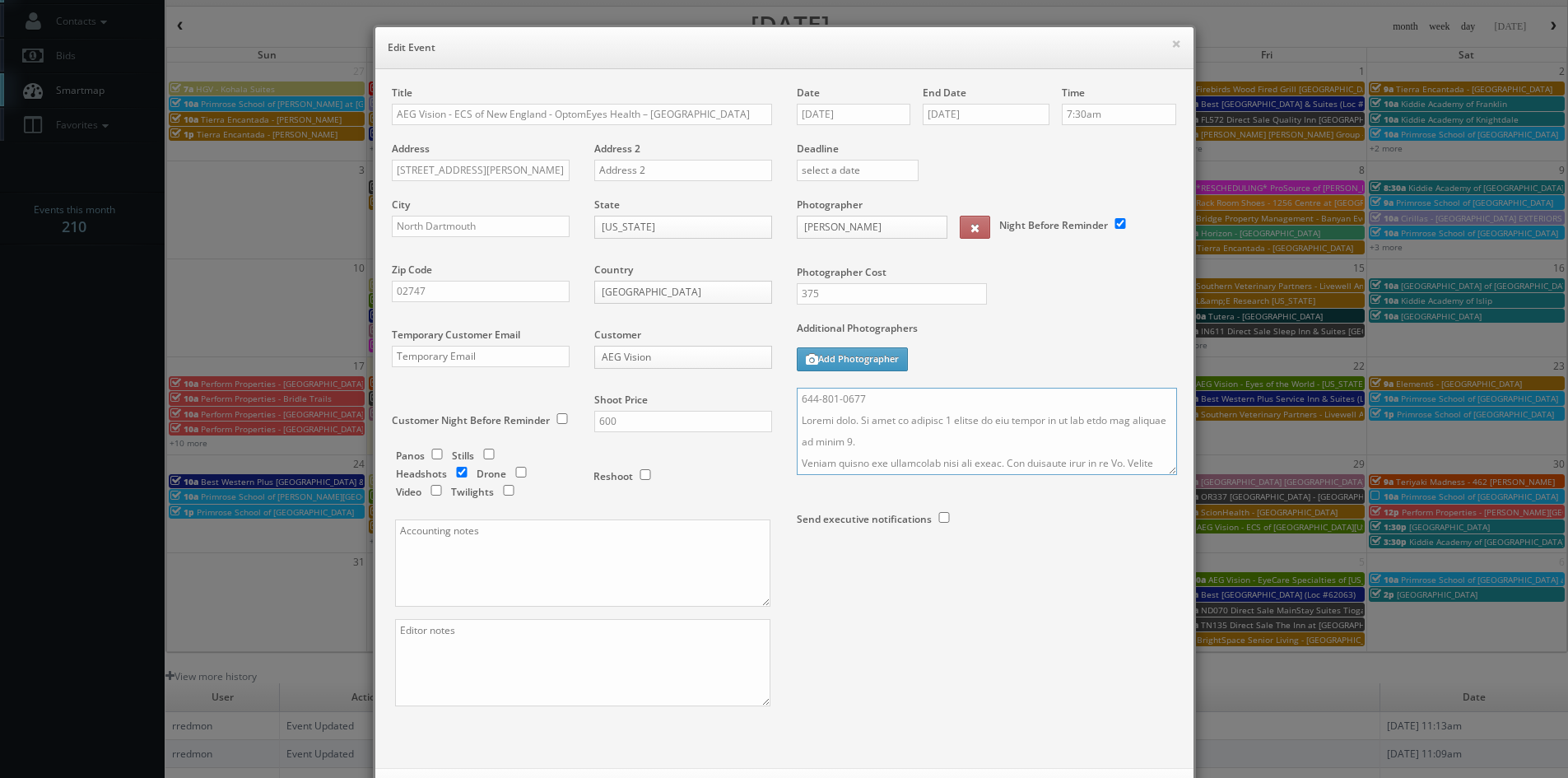
click at [797, 399] on textarea at bounding box center [987, 431] width 381 height 87
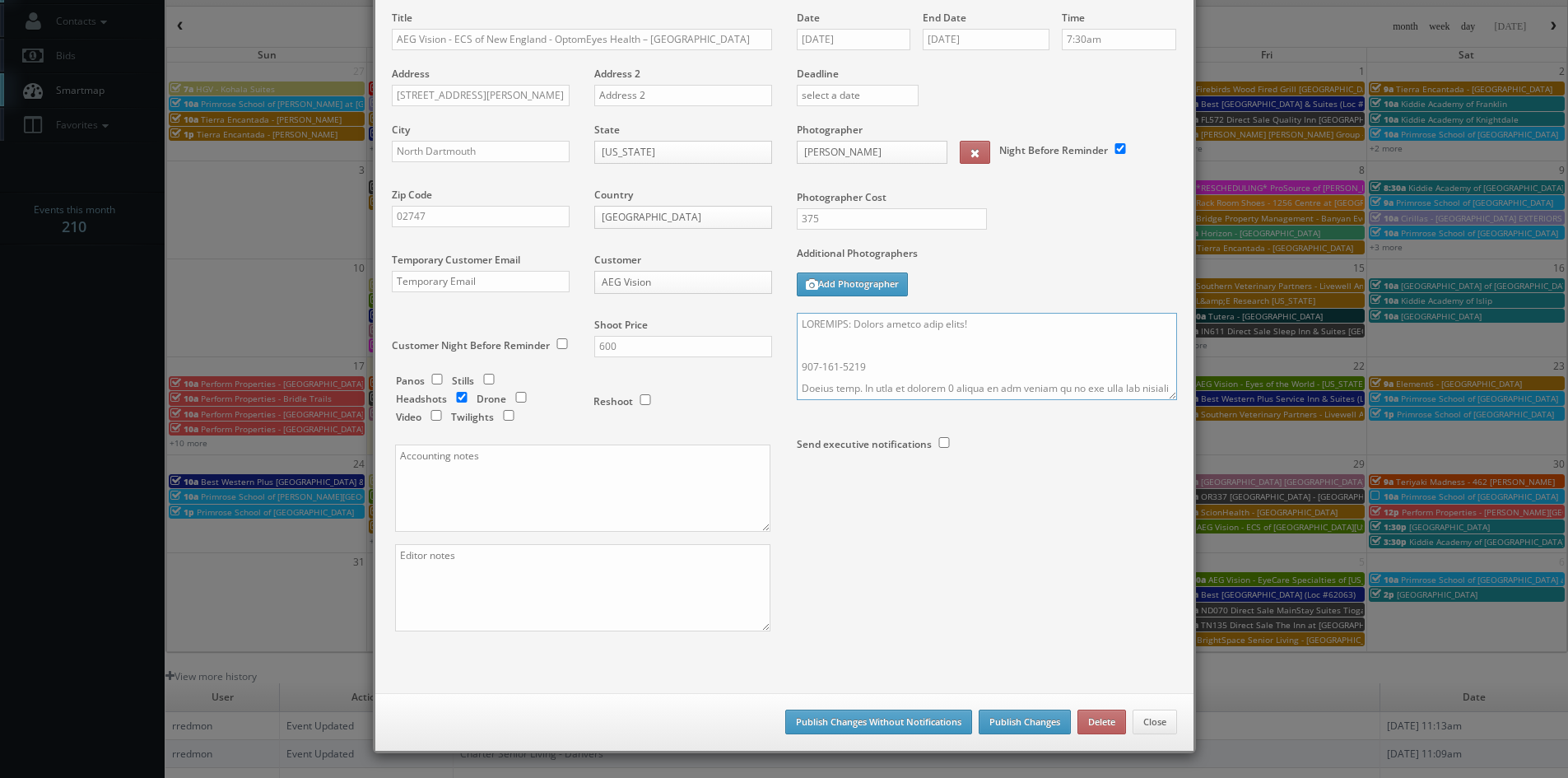
type textarea "REMINDER: Please accept this shoot! 774-202-6888 Stills only. We need to delive…"
click at [1037, 723] on button "Publish Changes" at bounding box center [1025, 722] width 92 height 25
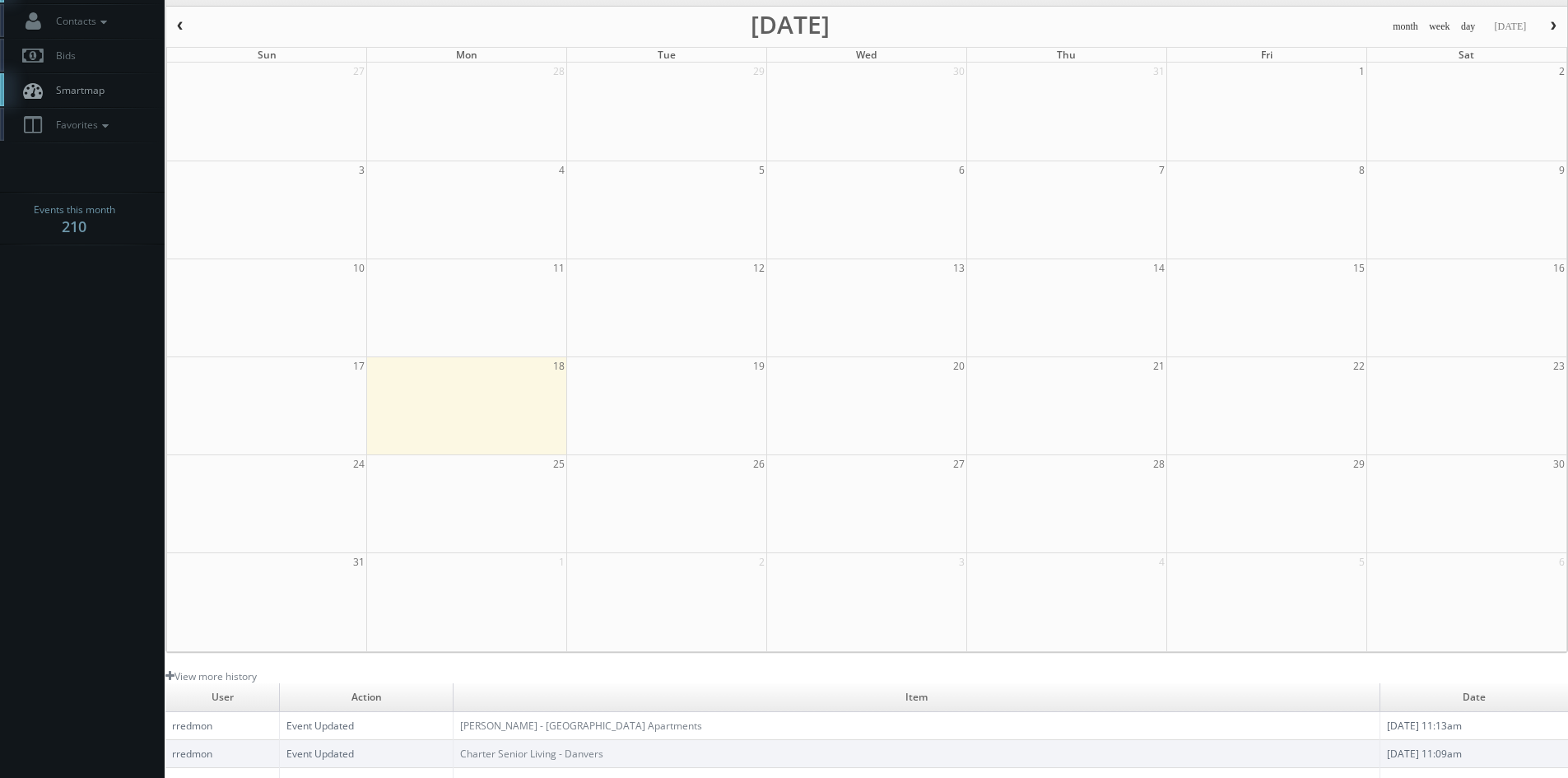
scroll to position [0, 0]
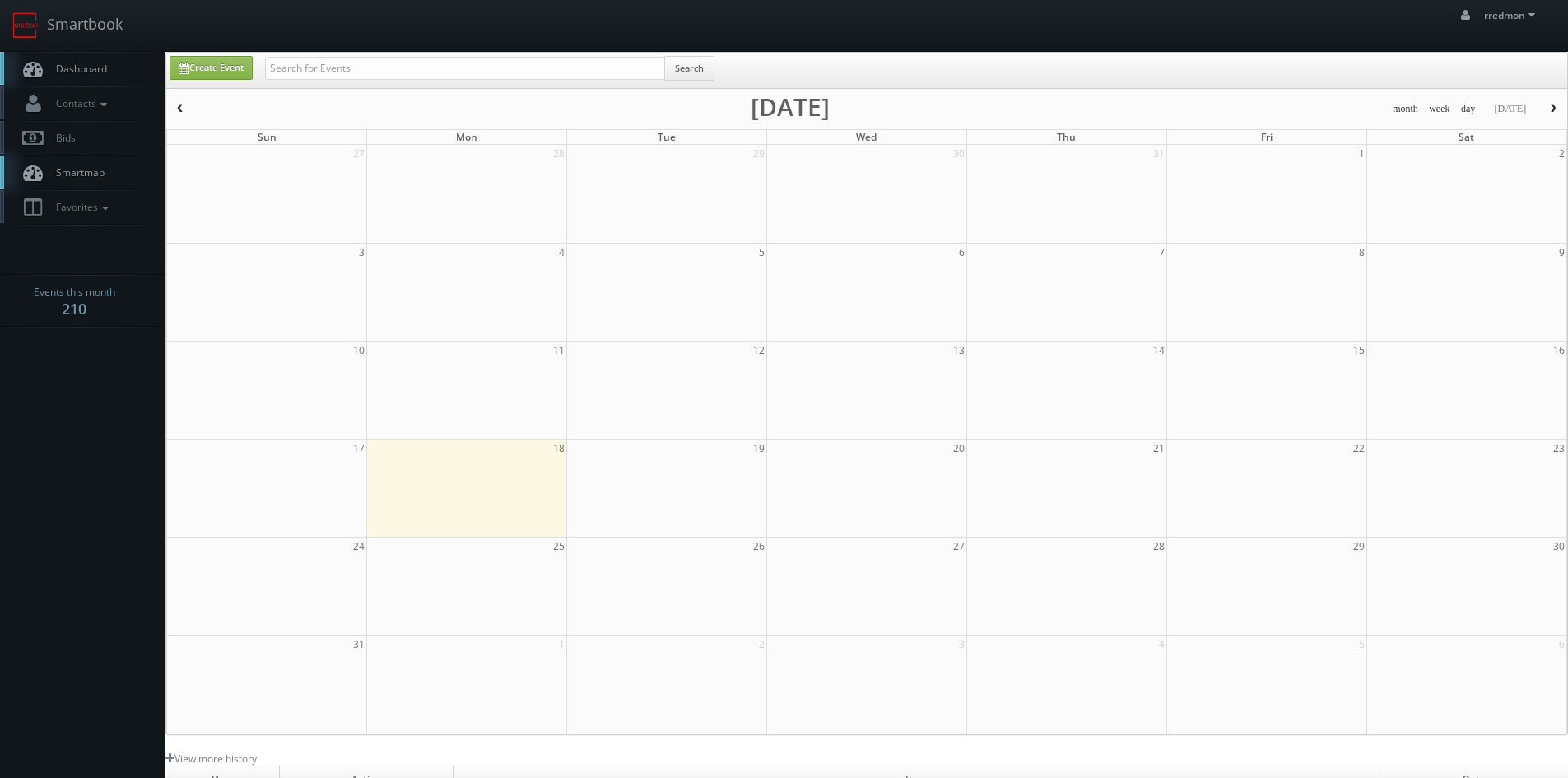
click at [104, 71] on span "Dashboard" at bounding box center [77, 69] width 59 height 14
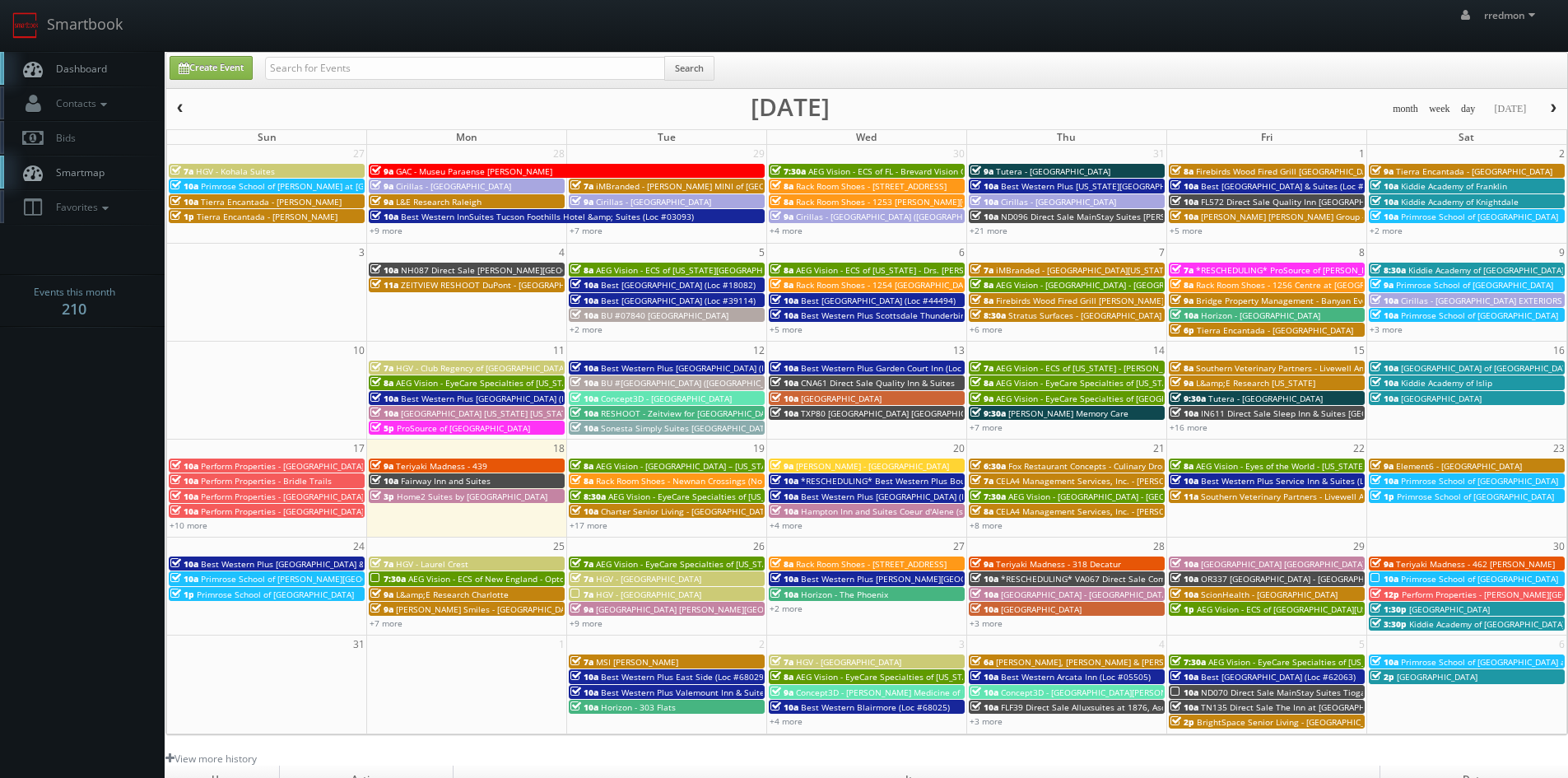
click at [470, 588] on span "L&amp;E Research Charlotte" at bounding box center [452, 593] width 113 height 12
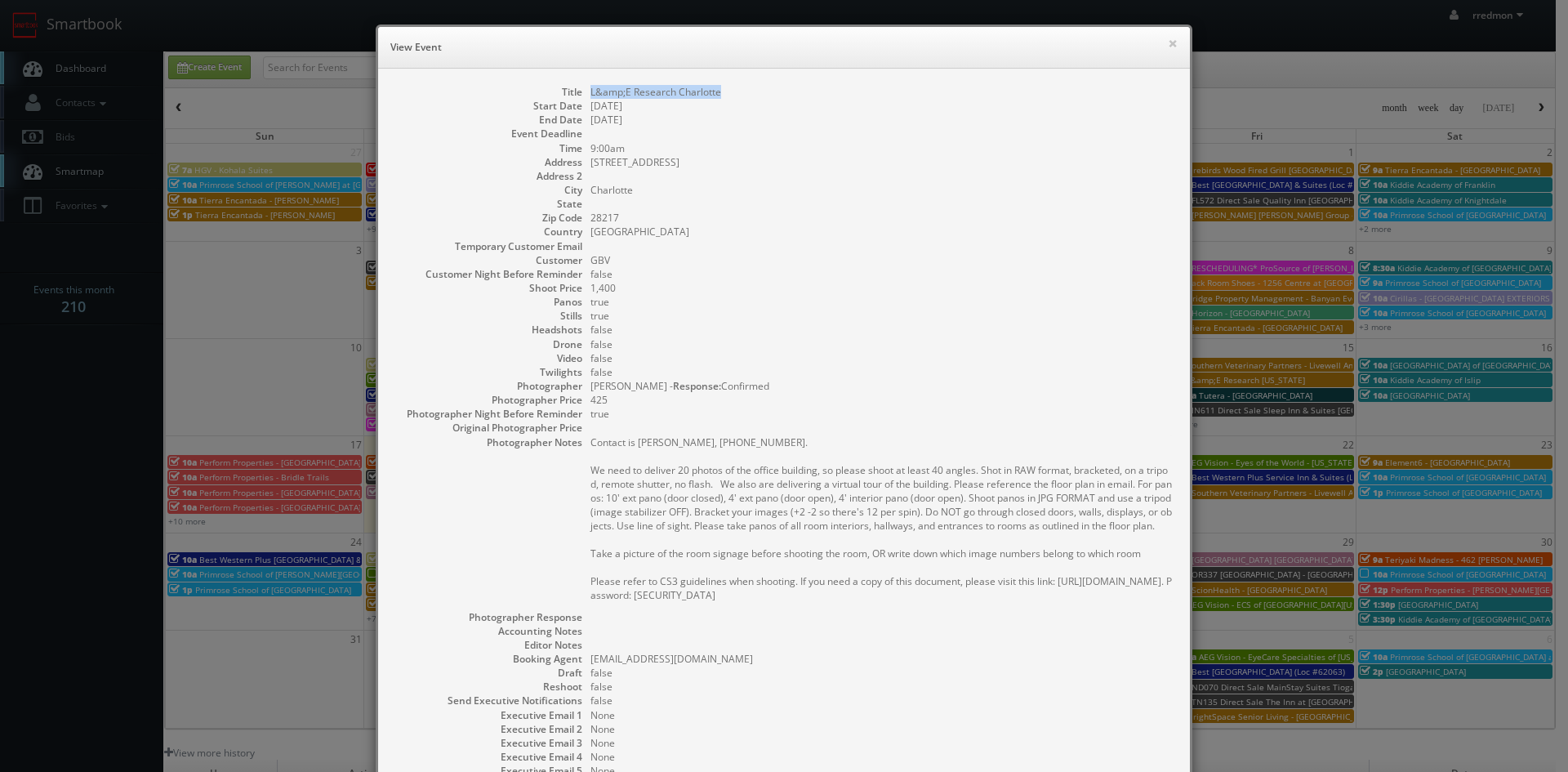
drag, startPoint x: 731, startPoint y: 92, endPoint x: 578, endPoint y: 92, distance: 153.0
click at [578, 92] on dl "Title L&amp;E Research Charlotte Start Date 08/25/2025 End Date 08/25/2025 Even…" at bounding box center [784, 459] width 779 height 749
copy dd "L&amp;E Research Charlotte"
click at [1167, 40] on button "×" at bounding box center [1172, 43] width 10 height 11
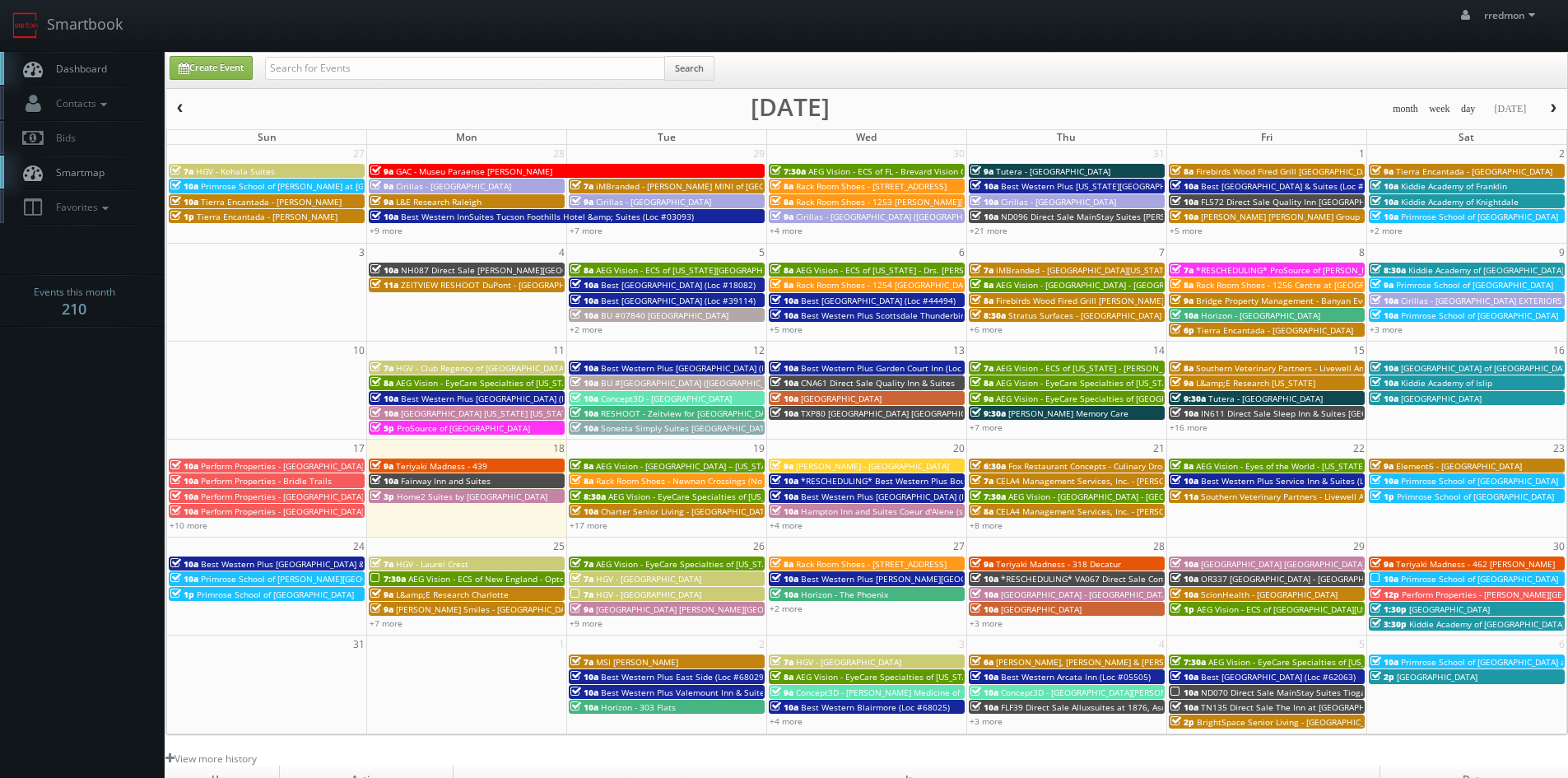
click at [485, 604] on div "9a Reva Smiles - Denver" at bounding box center [466, 609] width 193 height 12
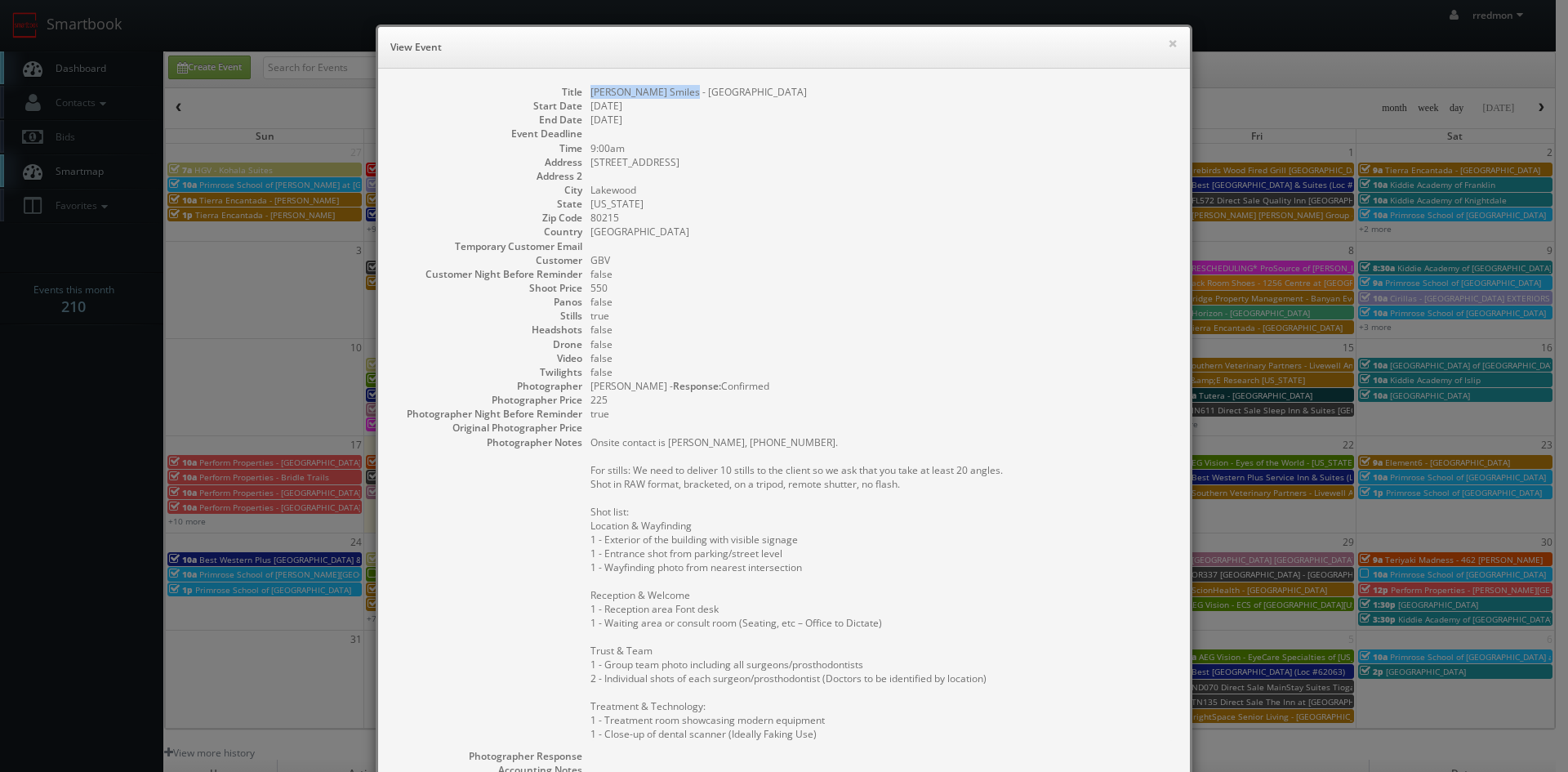
drag, startPoint x: 687, startPoint y: 91, endPoint x: 586, endPoint y: 96, distance: 101.1
click at [591, 96] on dd "[PERSON_NAME] Smiles - [GEOGRAPHIC_DATA]" at bounding box center [882, 92] width 583 height 14
copy dd "[PERSON_NAME] Smiles - [GEOGRAPHIC_DATA]"
click at [1167, 43] on button "×" at bounding box center [1172, 43] width 10 height 11
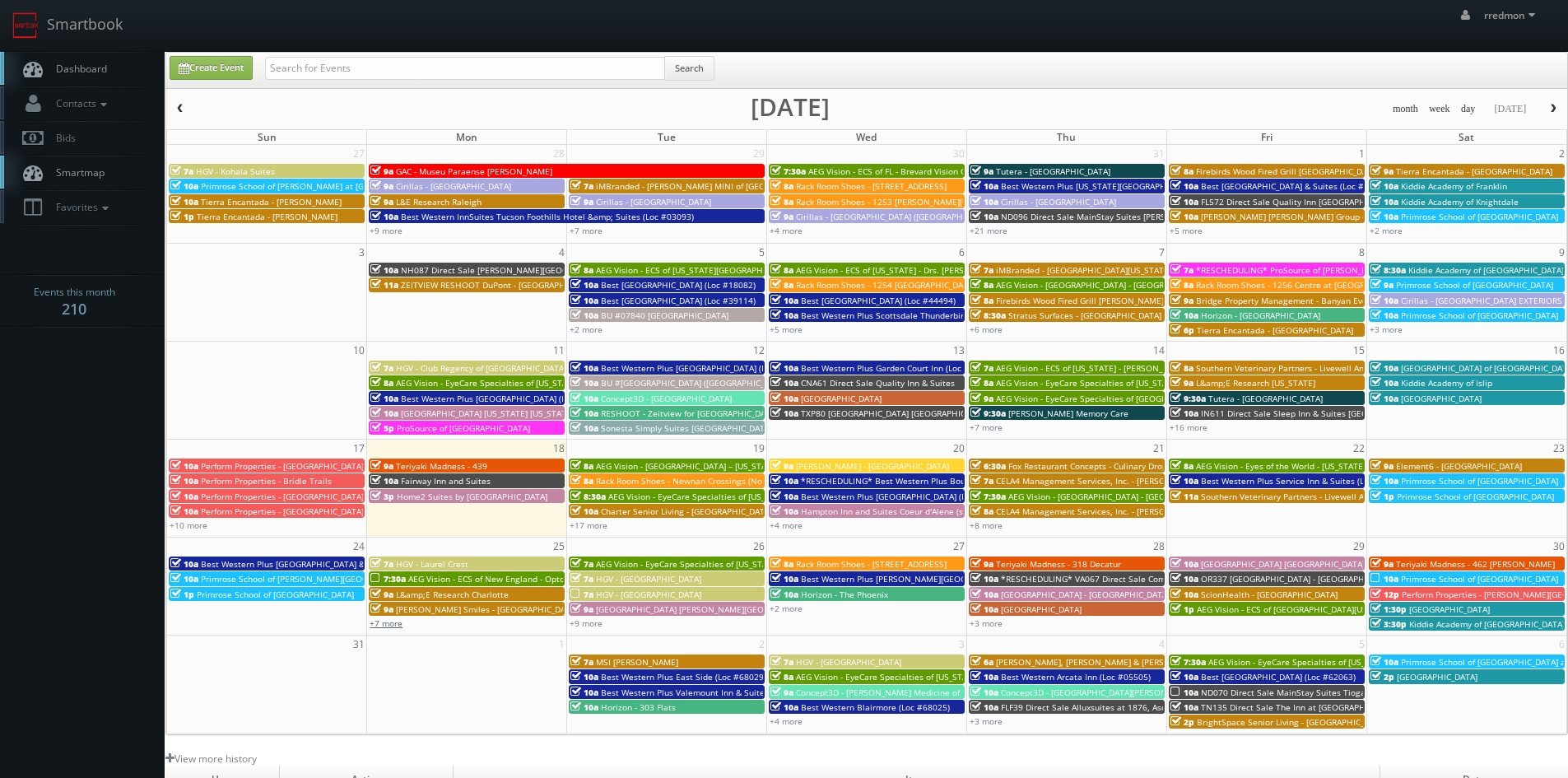
click at [378, 628] on link "+7 more" at bounding box center [385, 623] width 33 height 12
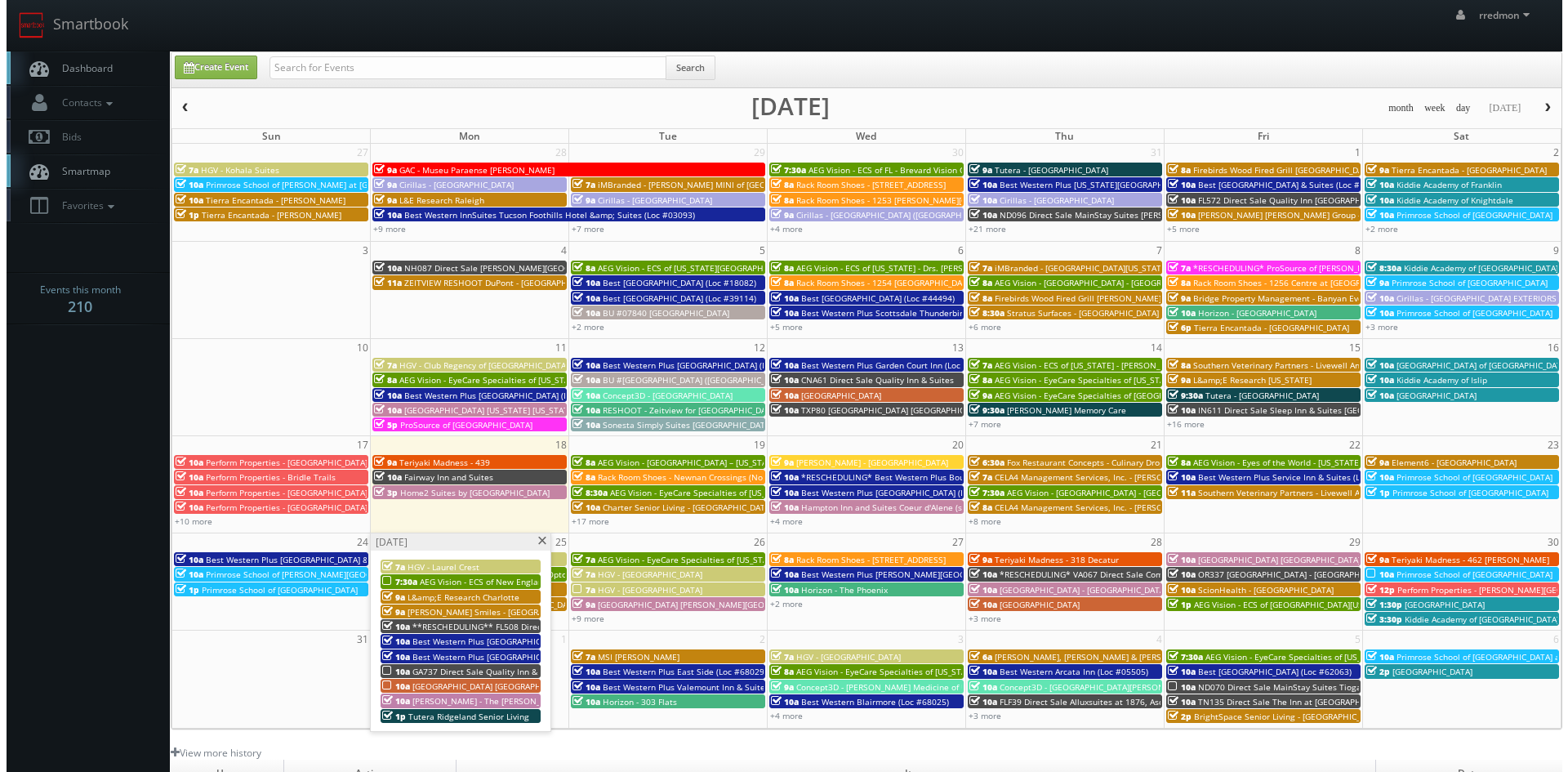
scroll to position [164, 0]
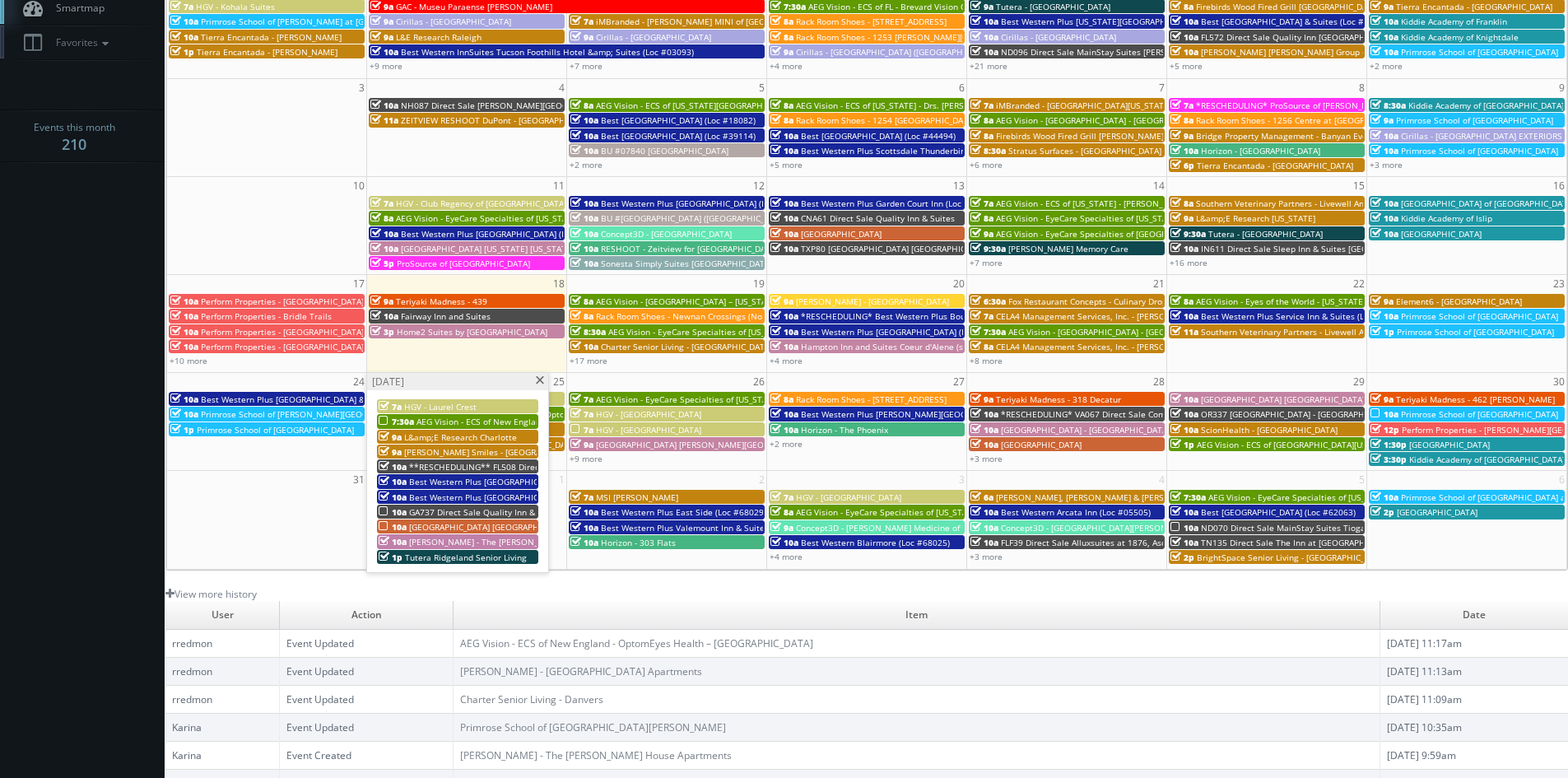
click at [493, 480] on span "Best Western Plus [GEOGRAPHIC_DATA] (Loc #61049)" at bounding box center [514, 481] width 209 height 12
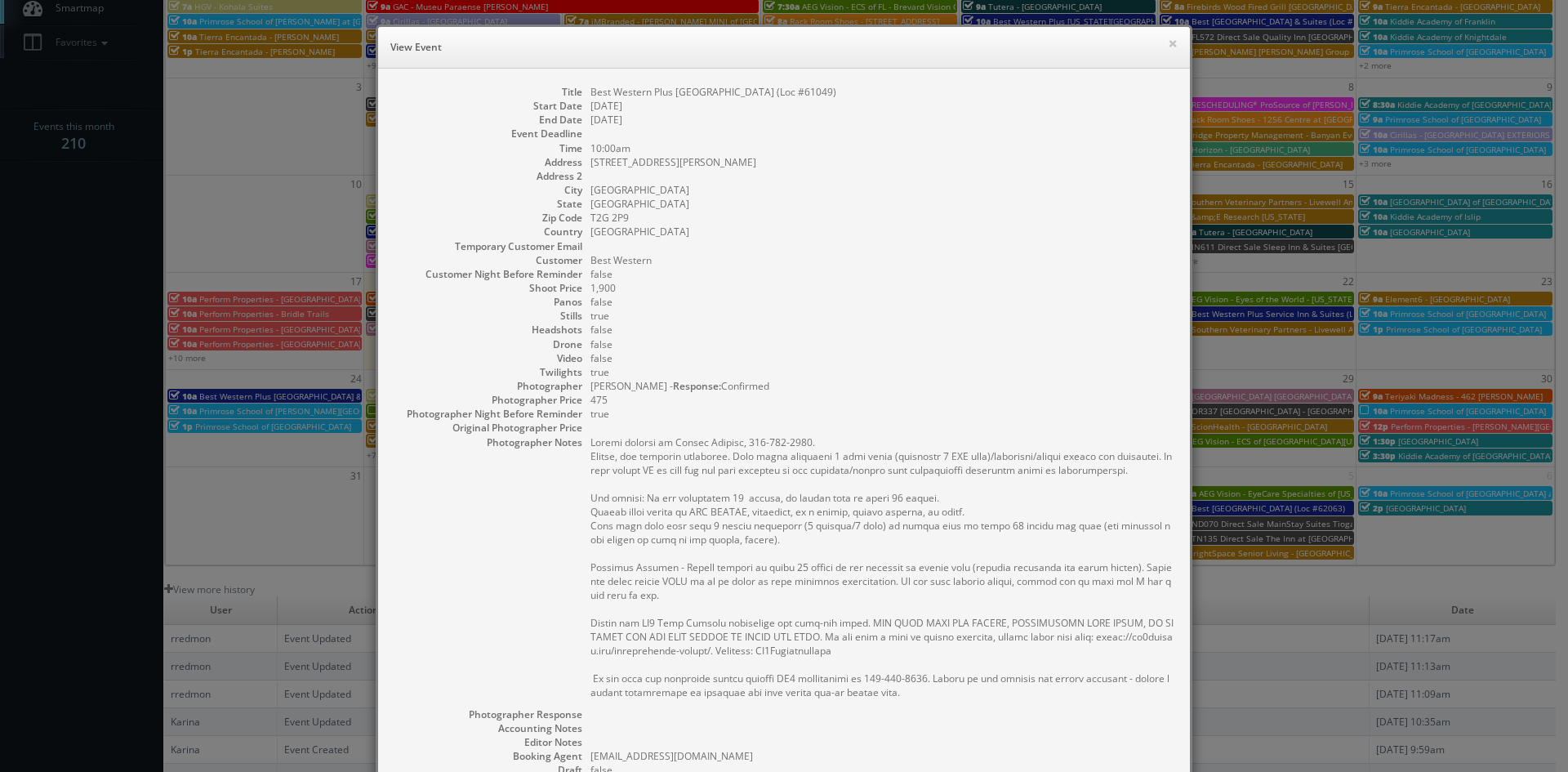
drag, startPoint x: 836, startPoint y: 96, endPoint x: 581, endPoint y: 90, distance: 255.1
click at [581, 90] on dl "Title Best Western Plus Calgary Centre Inn (Loc #61049) Start Date 08/25/2025 E…" at bounding box center [784, 507] width 779 height 846
copy dd "Best Western Plus [GEOGRAPHIC_DATA] (Loc #61049)"
click at [1167, 42] on button "×" at bounding box center [1172, 43] width 10 height 11
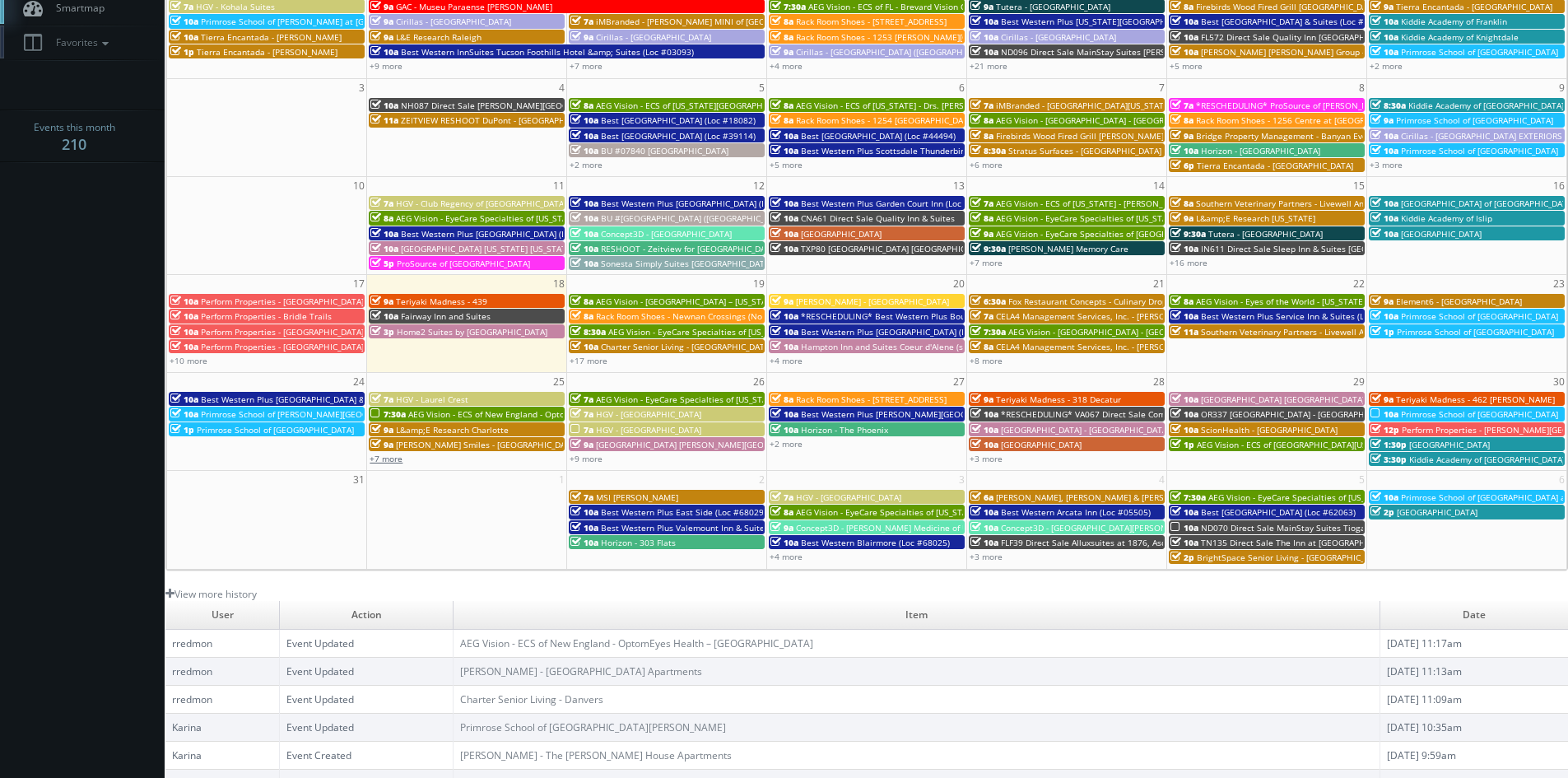
click at [390, 461] on link "+7 more" at bounding box center [385, 458] width 33 height 12
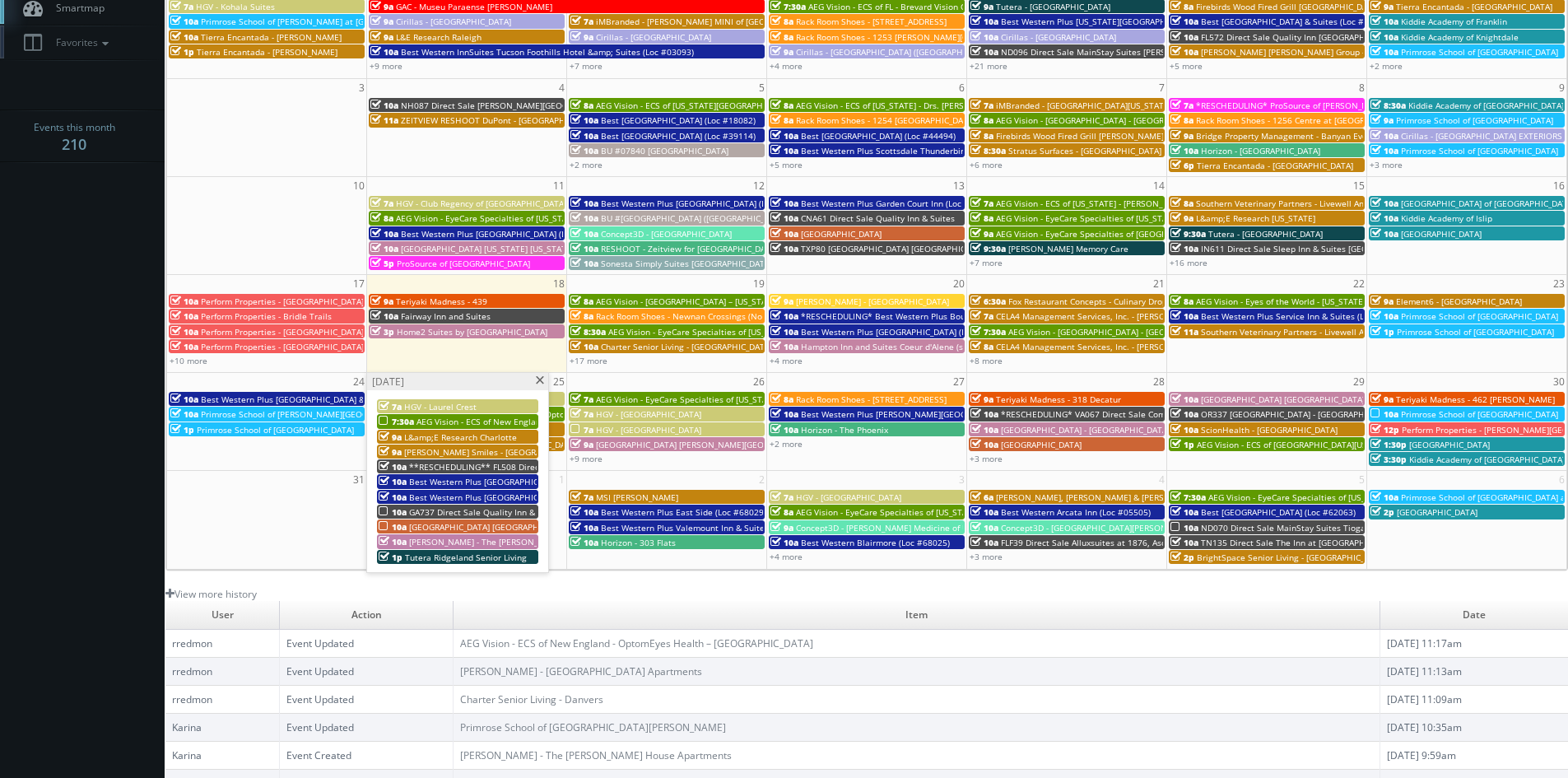
click at [449, 497] on span "Best Western Plus [GEOGRAPHIC_DATA] (Loc #50153)" at bounding box center [514, 497] width 209 height 12
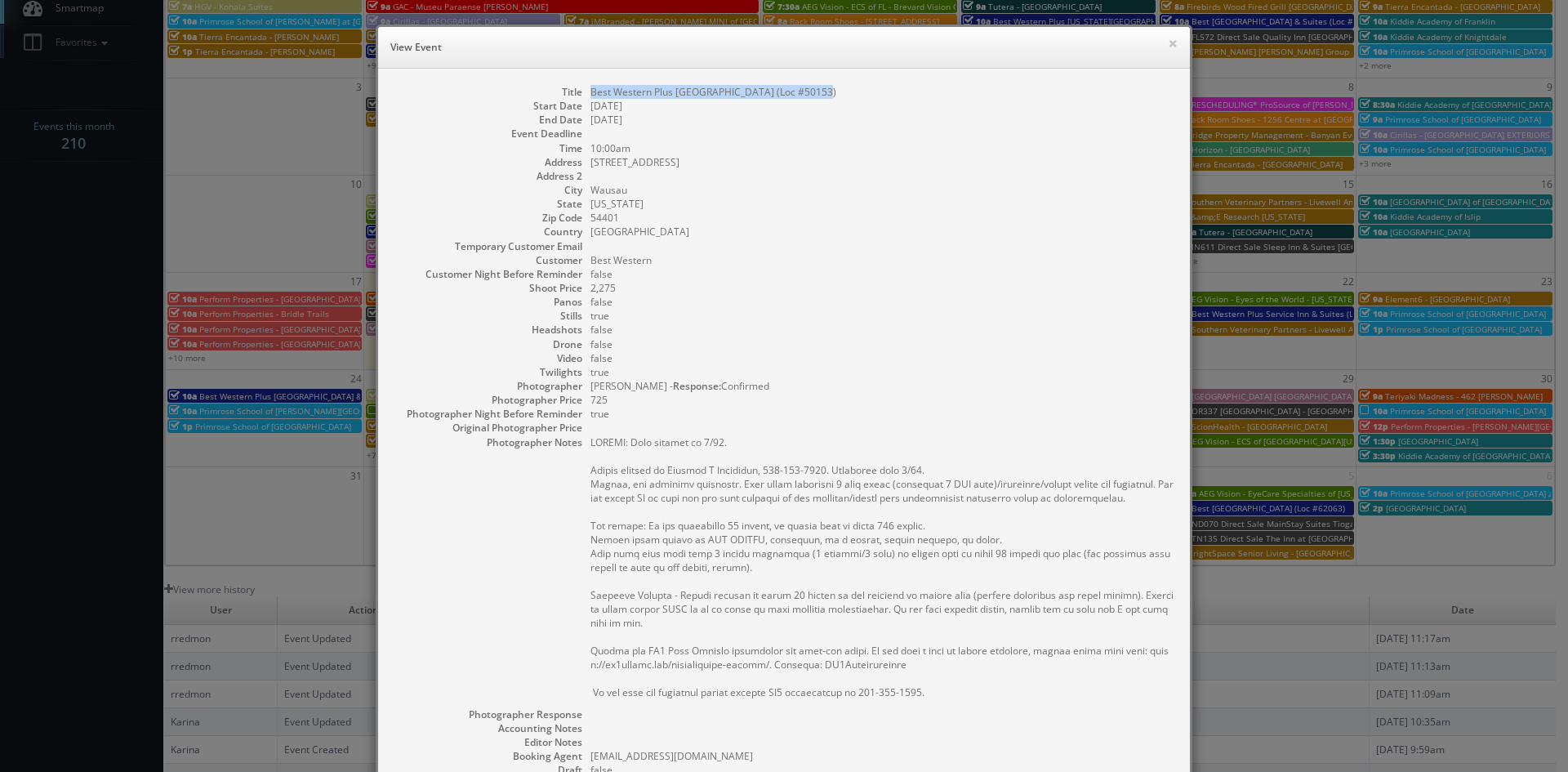
drag, startPoint x: 826, startPoint y: 92, endPoint x: 584, endPoint y: 96, distance: 242.0
click at [591, 96] on dd "Best Western Plus [GEOGRAPHIC_DATA] (Loc #50153)" at bounding box center [882, 92] width 583 height 14
copy dd "Best Western Plus [GEOGRAPHIC_DATA] (Loc #50153)"
click at [1167, 45] on button "×" at bounding box center [1172, 43] width 10 height 11
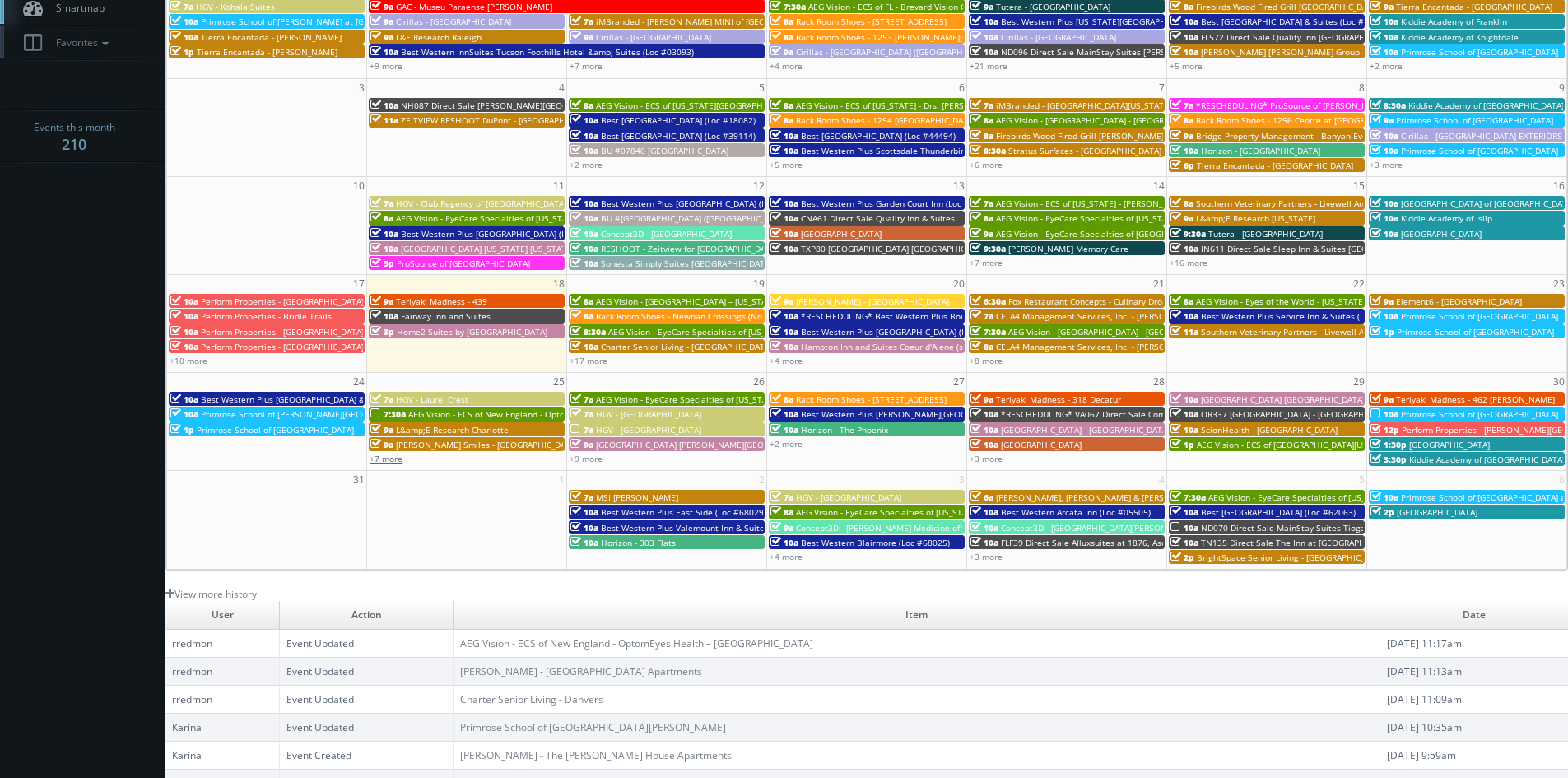
click at [392, 460] on link "+7 more" at bounding box center [385, 458] width 33 height 12
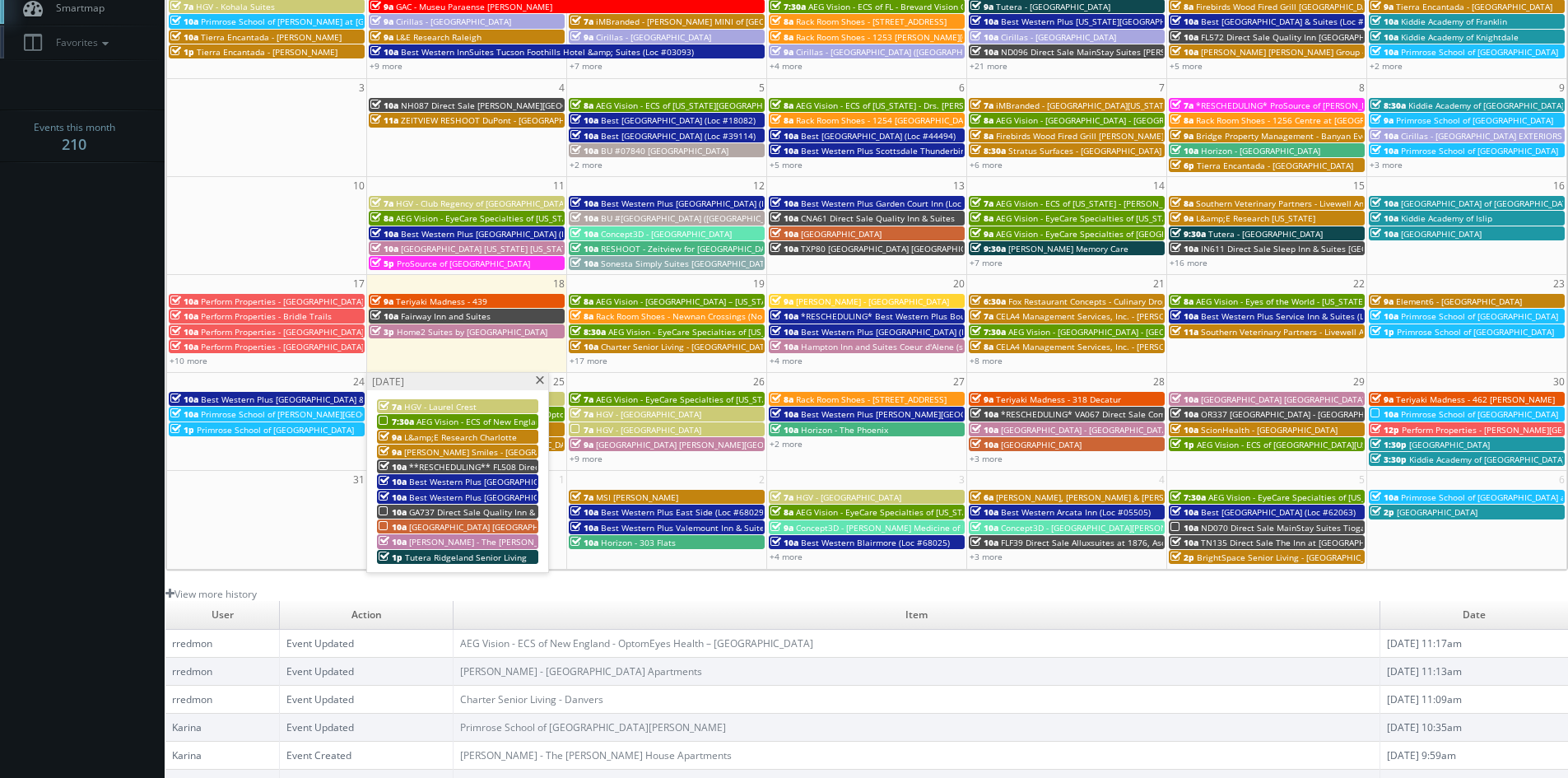
click at [453, 510] on span "GA737 Direct Sale Quality Inn & Suites [GEOGRAPHIC_DATA] [GEOGRAPHIC_DATA] I-75" at bounding box center [577, 511] width 336 height 12
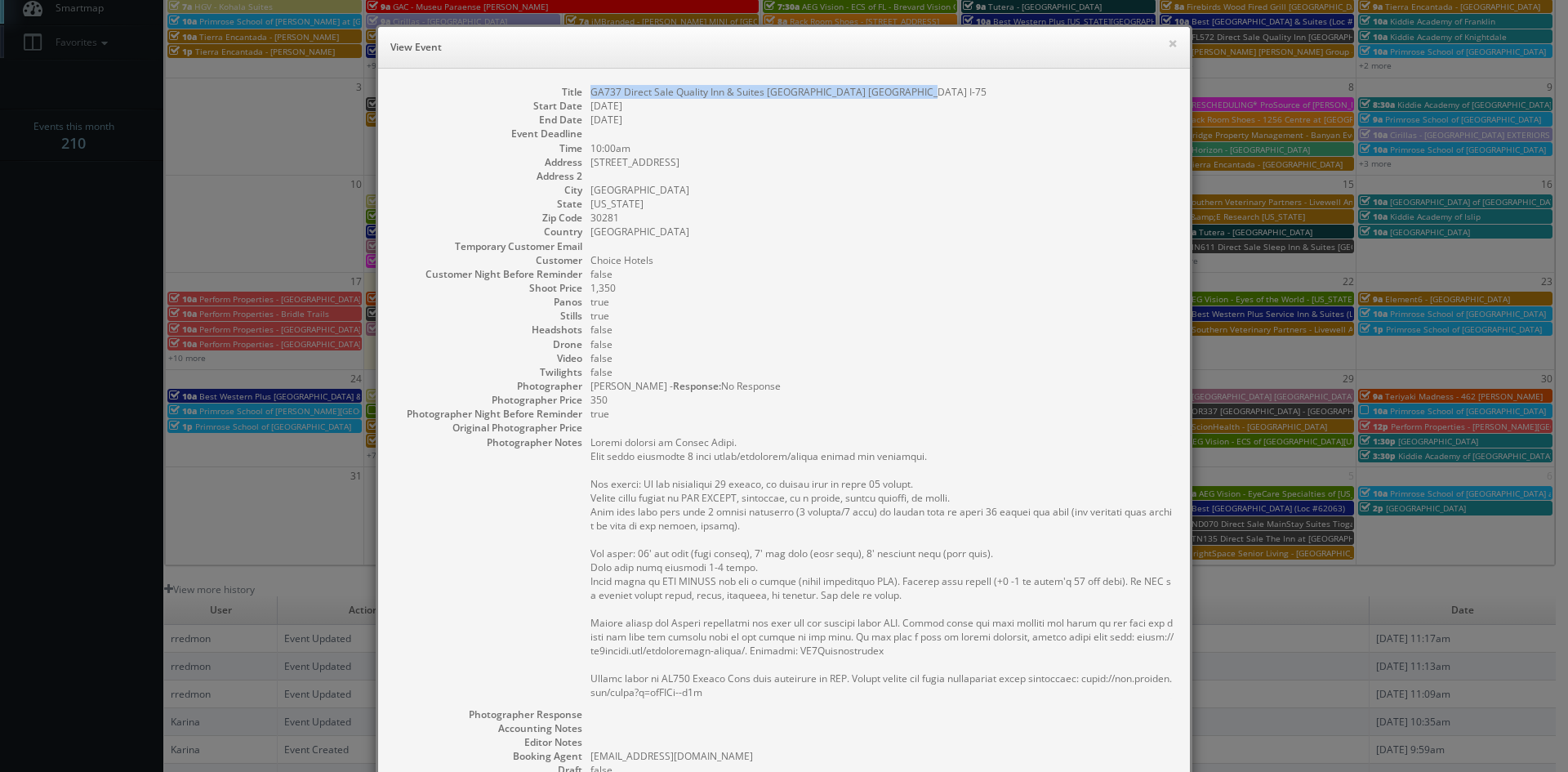
drag, startPoint x: 908, startPoint y: 92, endPoint x: 581, endPoint y: 96, distance: 327.0
click at [581, 96] on dl "Title GA737 Direct Sale Quality Inn & Suites Stockbridge Atlanta South I-75 Sta…" at bounding box center [784, 507] width 779 height 846
copy dd "GA737 Direct Sale Quality Inn & Suites [GEOGRAPHIC_DATA] [GEOGRAPHIC_DATA] I-75"
click at [1168, 47] on button "×" at bounding box center [1172, 43] width 10 height 11
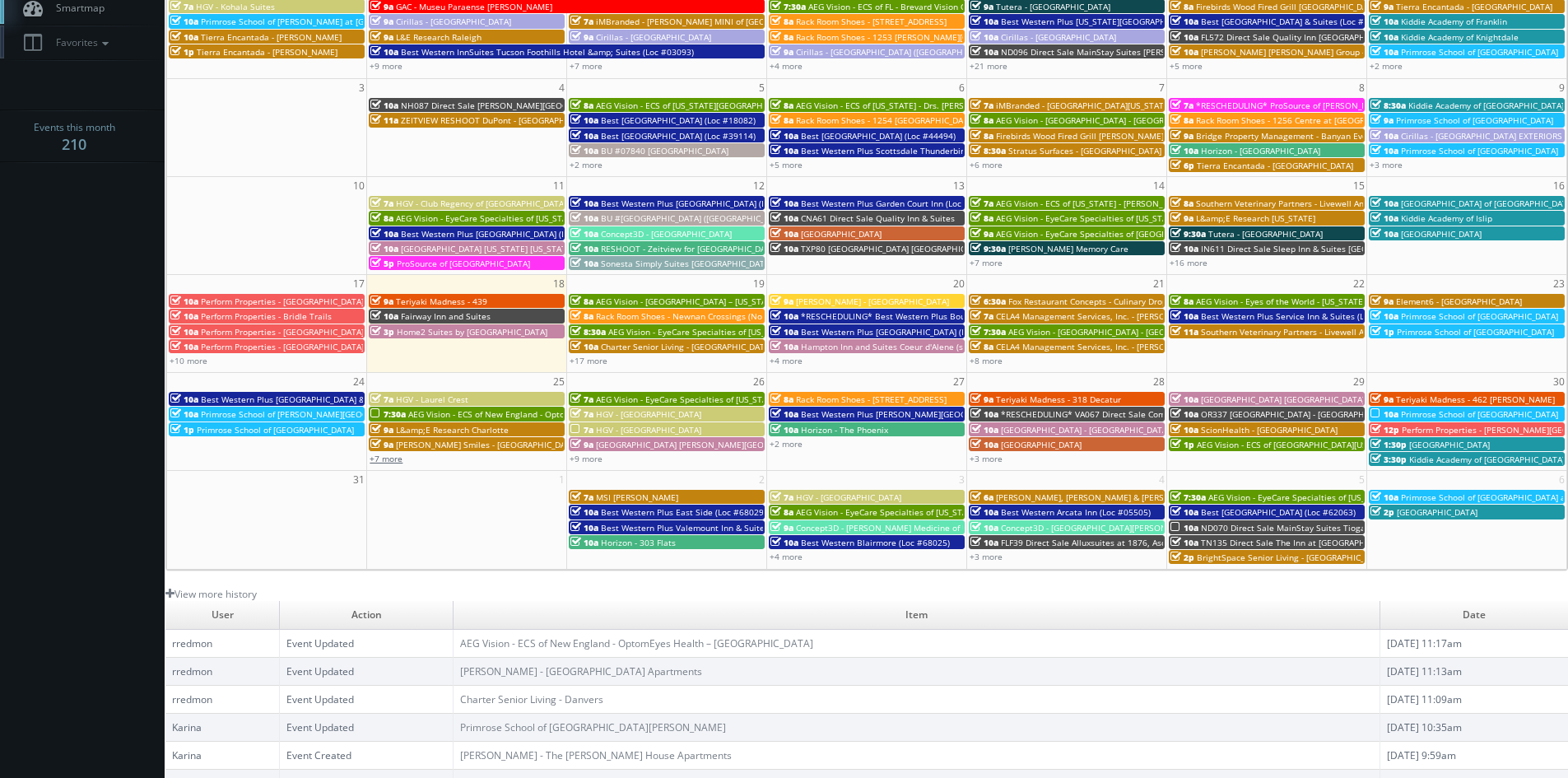
click at [393, 462] on link "+7 more" at bounding box center [385, 458] width 33 height 12
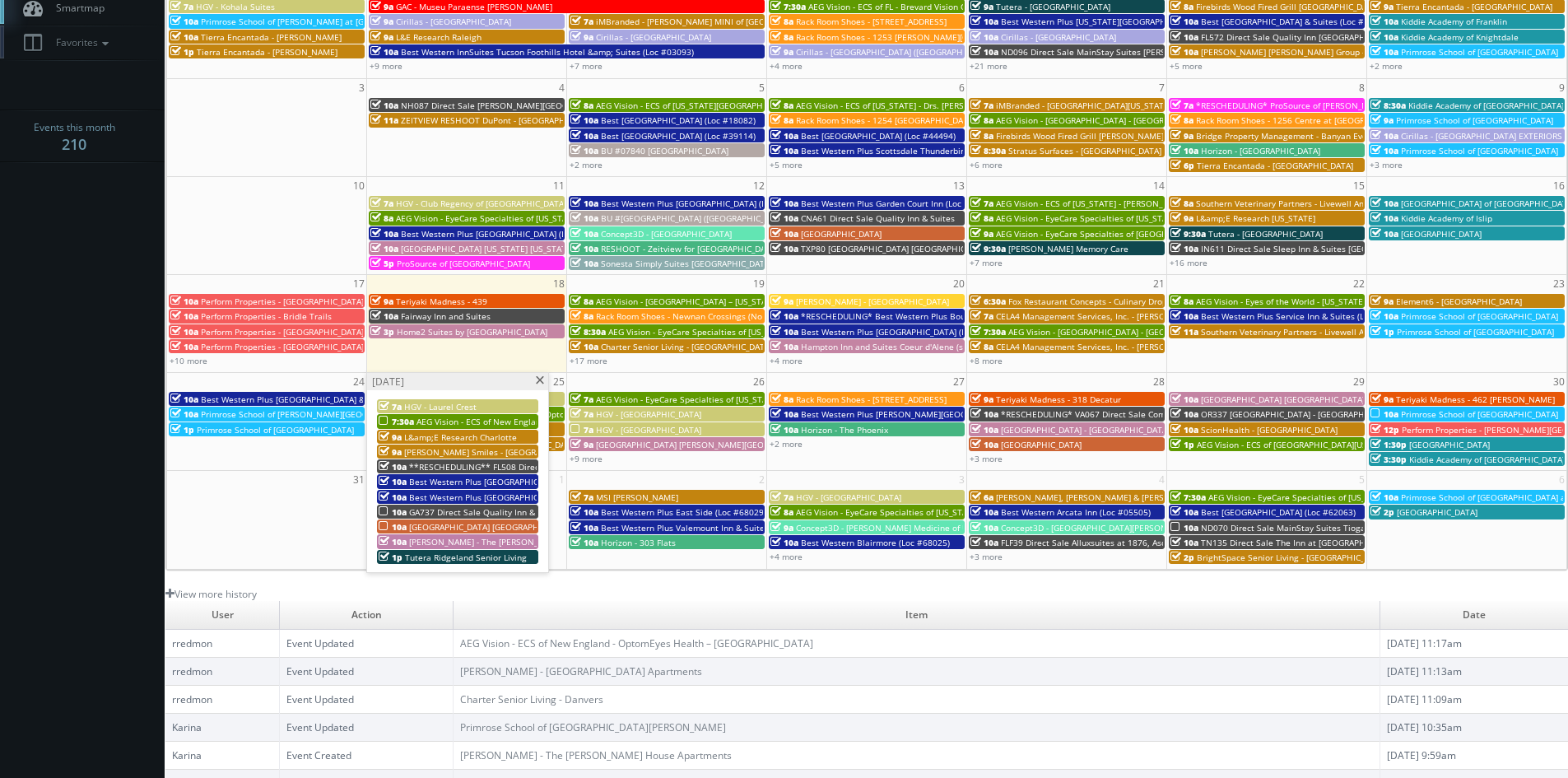
click at [448, 524] on span "[GEOGRAPHIC_DATA] [GEOGRAPHIC_DATA] - [GEOGRAPHIC_DATA]" at bounding box center [535, 526] width 252 height 12
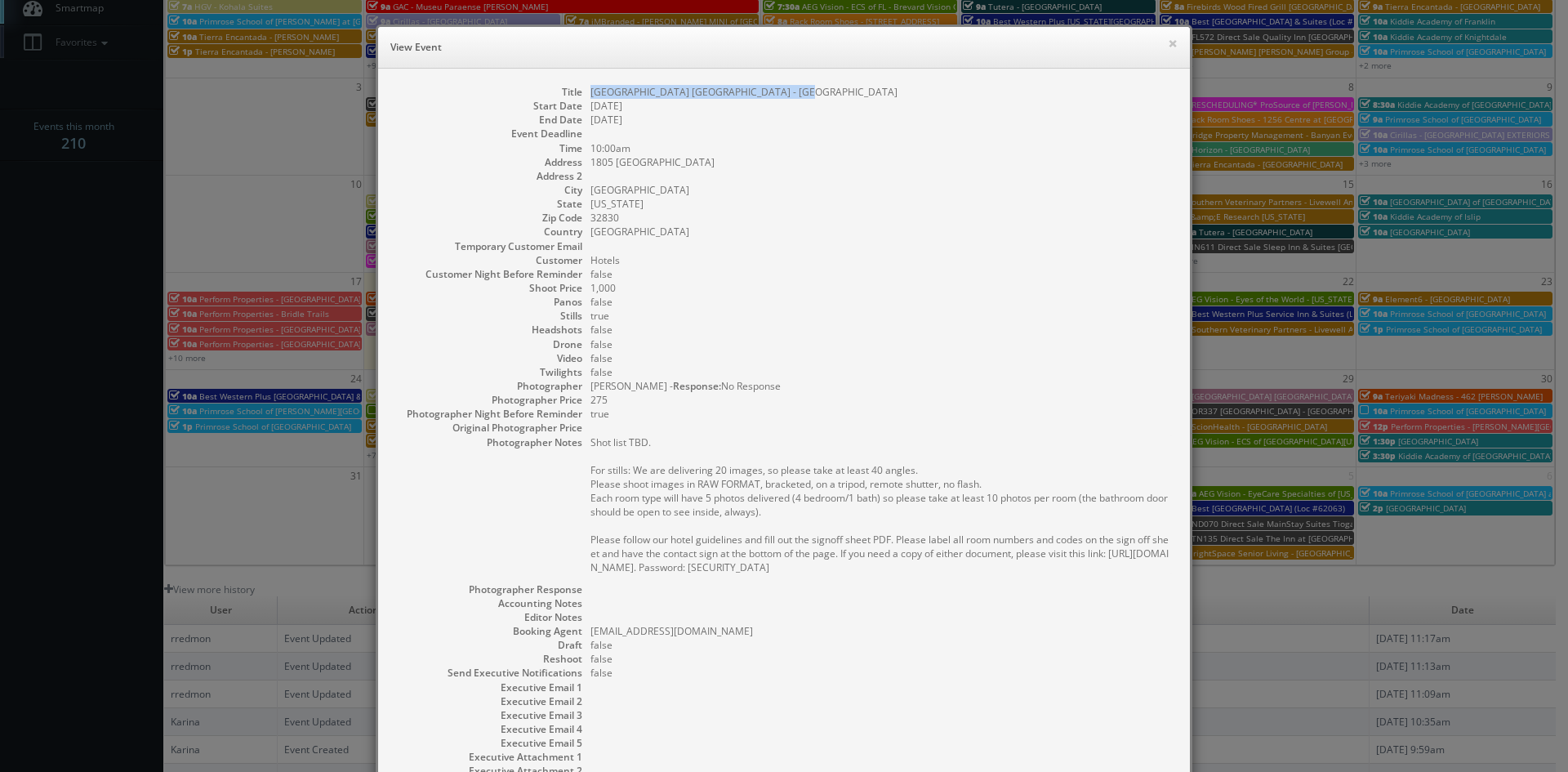
drag, startPoint x: 783, startPoint y: 95, endPoint x: 585, endPoint y: 96, distance: 198.0
click at [591, 96] on dd "[GEOGRAPHIC_DATA] [GEOGRAPHIC_DATA] - [GEOGRAPHIC_DATA]" at bounding box center [882, 92] width 583 height 14
copy dd "[GEOGRAPHIC_DATA] [GEOGRAPHIC_DATA] - [GEOGRAPHIC_DATA]"
click at [1167, 43] on button "×" at bounding box center [1172, 43] width 10 height 11
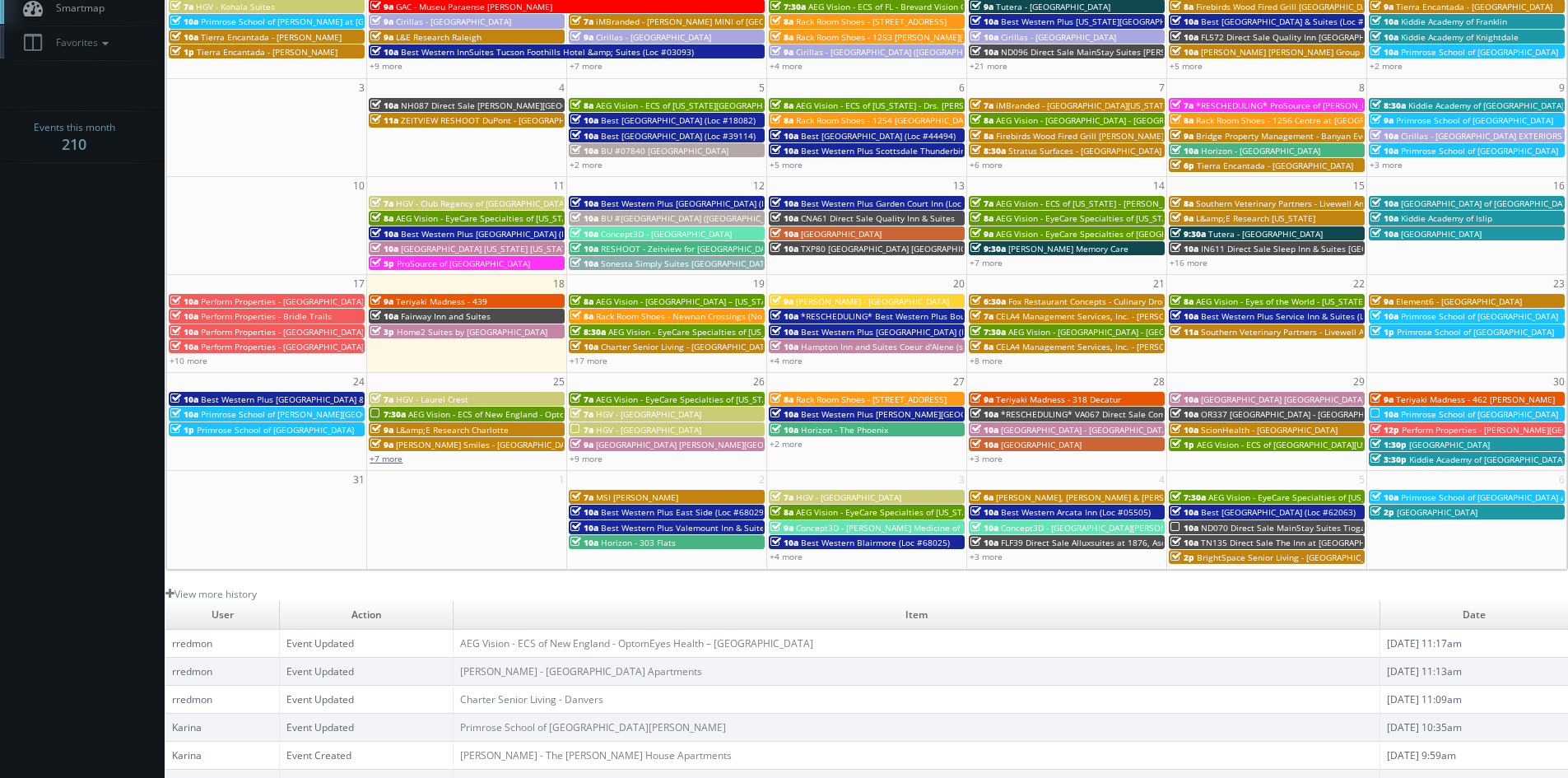
click at [393, 458] on link "+7 more" at bounding box center [385, 458] width 33 height 12
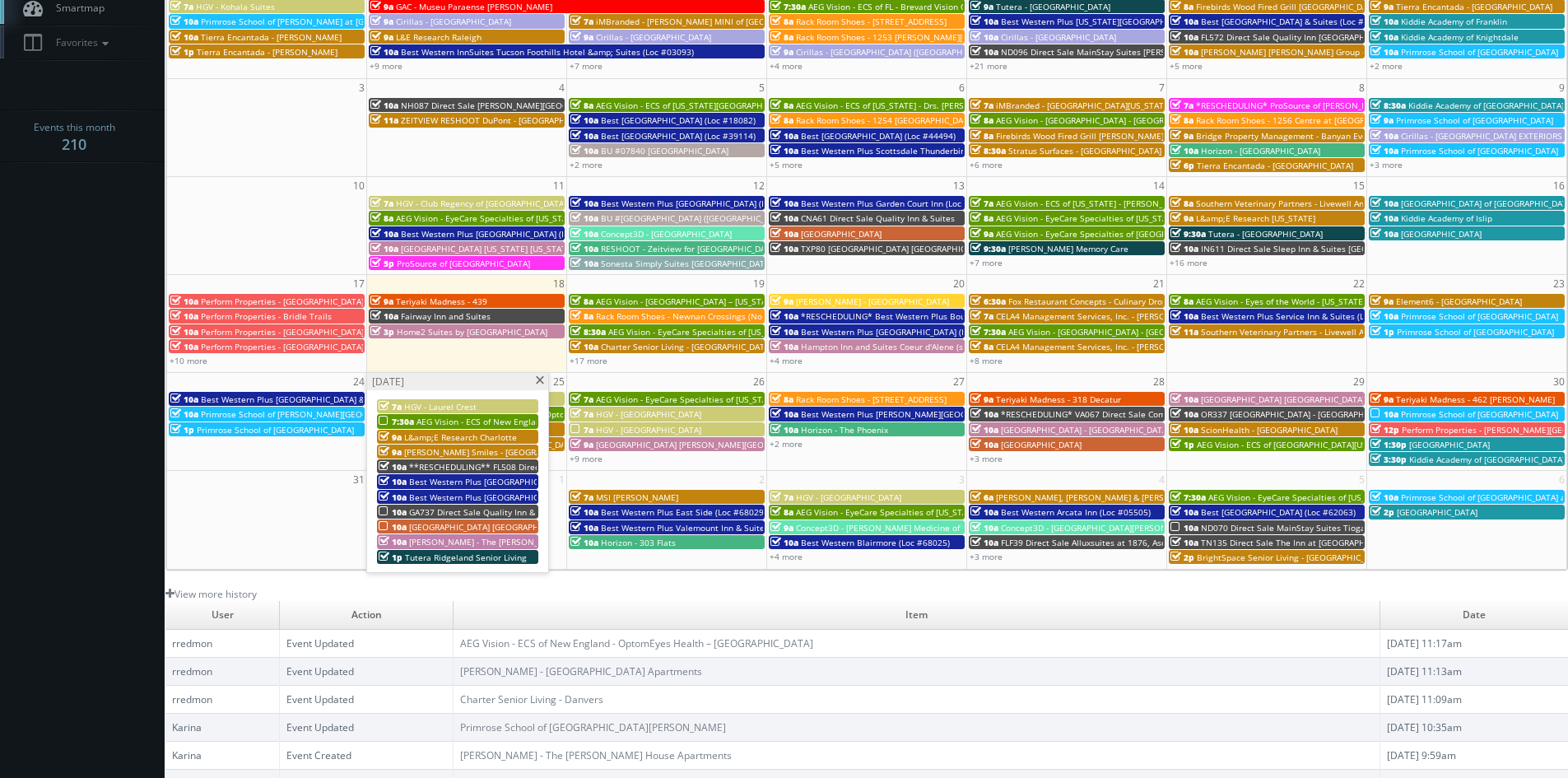
click at [490, 538] on span "[PERSON_NAME] - The [PERSON_NAME] House Apartments" at bounding box center [524, 541] width 232 height 12
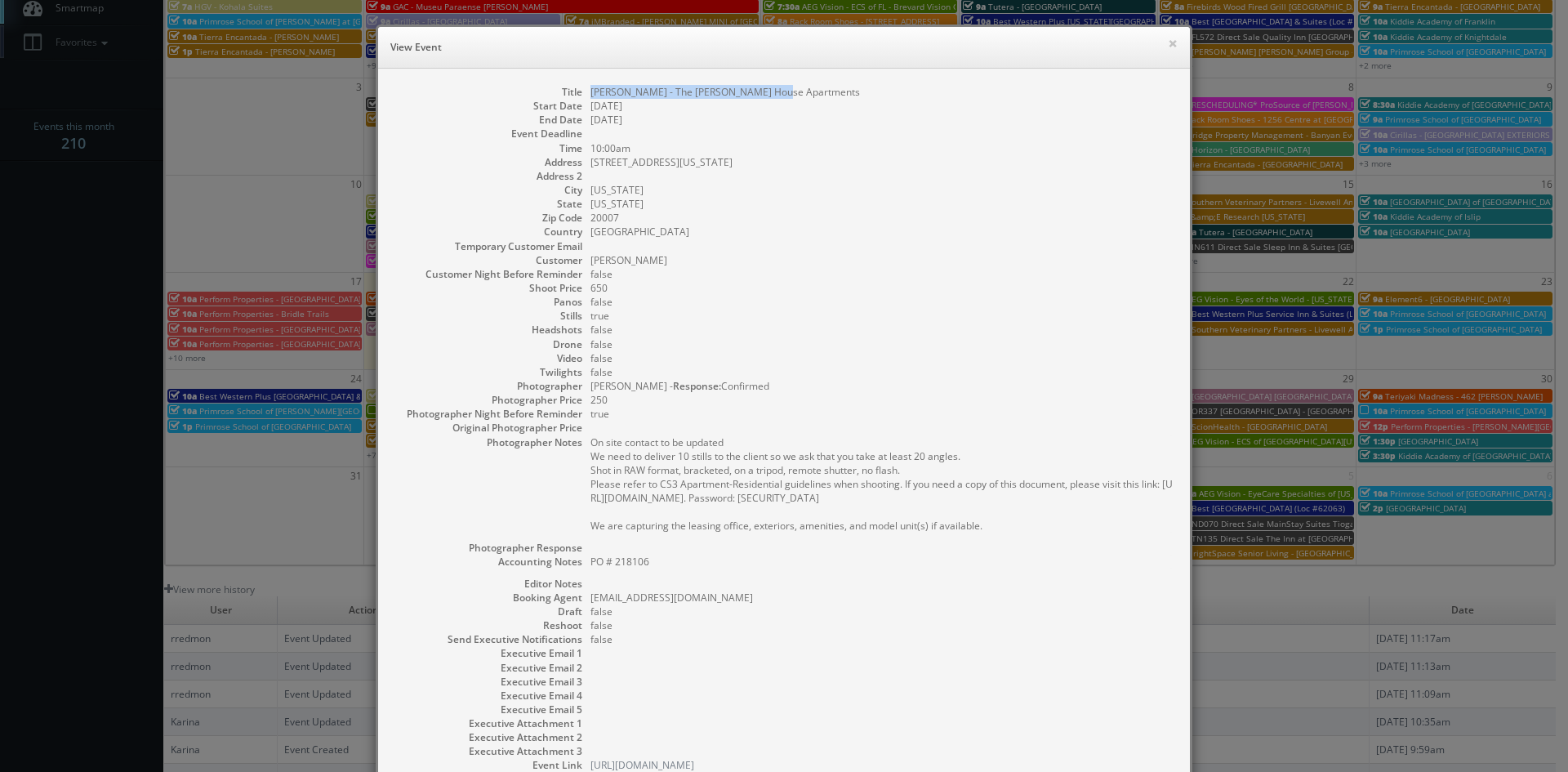
drag, startPoint x: 773, startPoint y: 95, endPoint x: 584, endPoint y: 95, distance: 189.0
click at [591, 95] on dd "[PERSON_NAME] - The [PERSON_NAME] House Apartments" at bounding box center [882, 92] width 583 height 14
copy dd "[PERSON_NAME] - The [PERSON_NAME] House Apartments"
click at [1167, 42] on button "×" at bounding box center [1172, 43] width 10 height 11
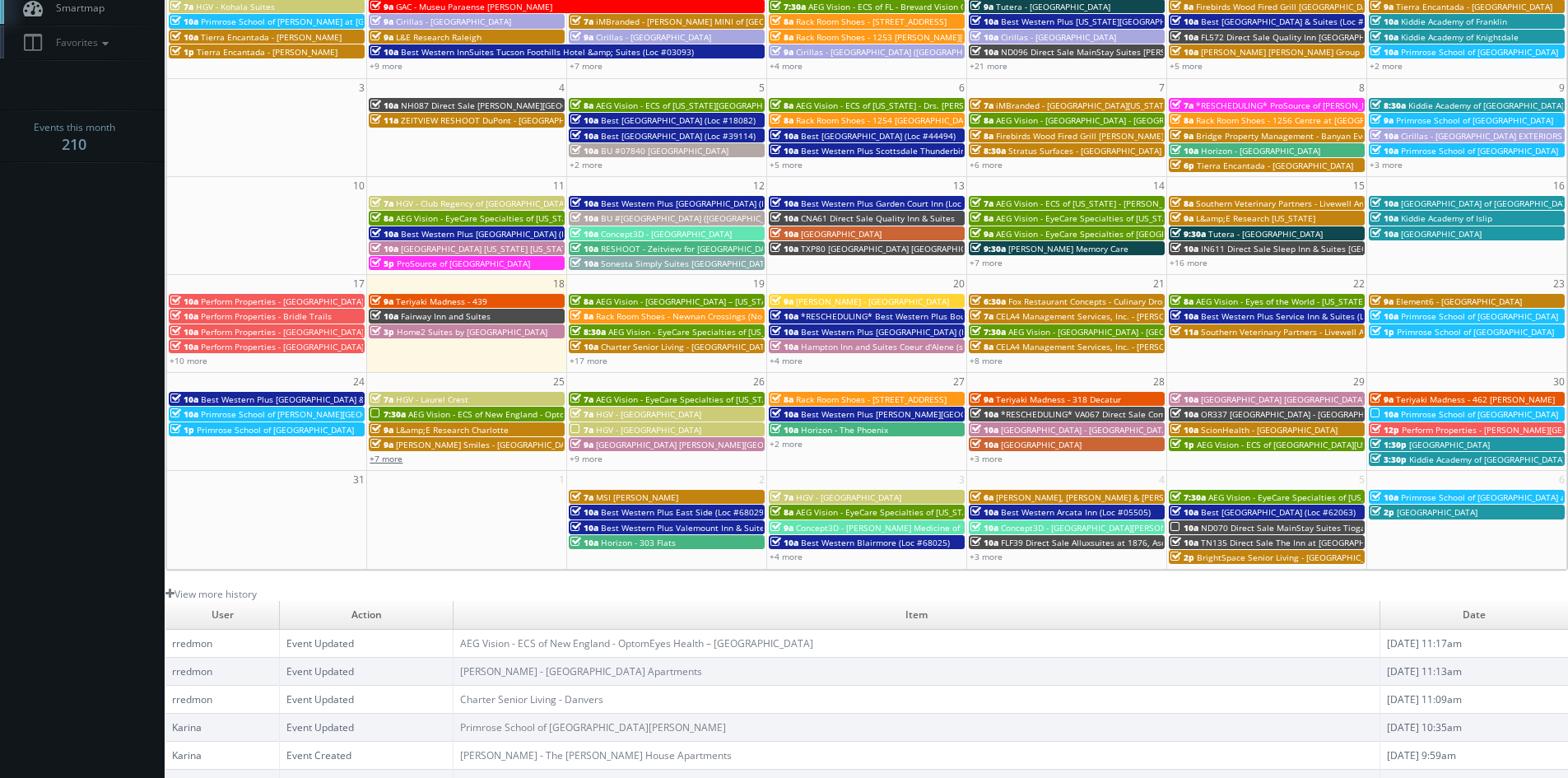
click at [388, 458] on link "+7 more" at bounding box center [385, 458] width 33 height 12
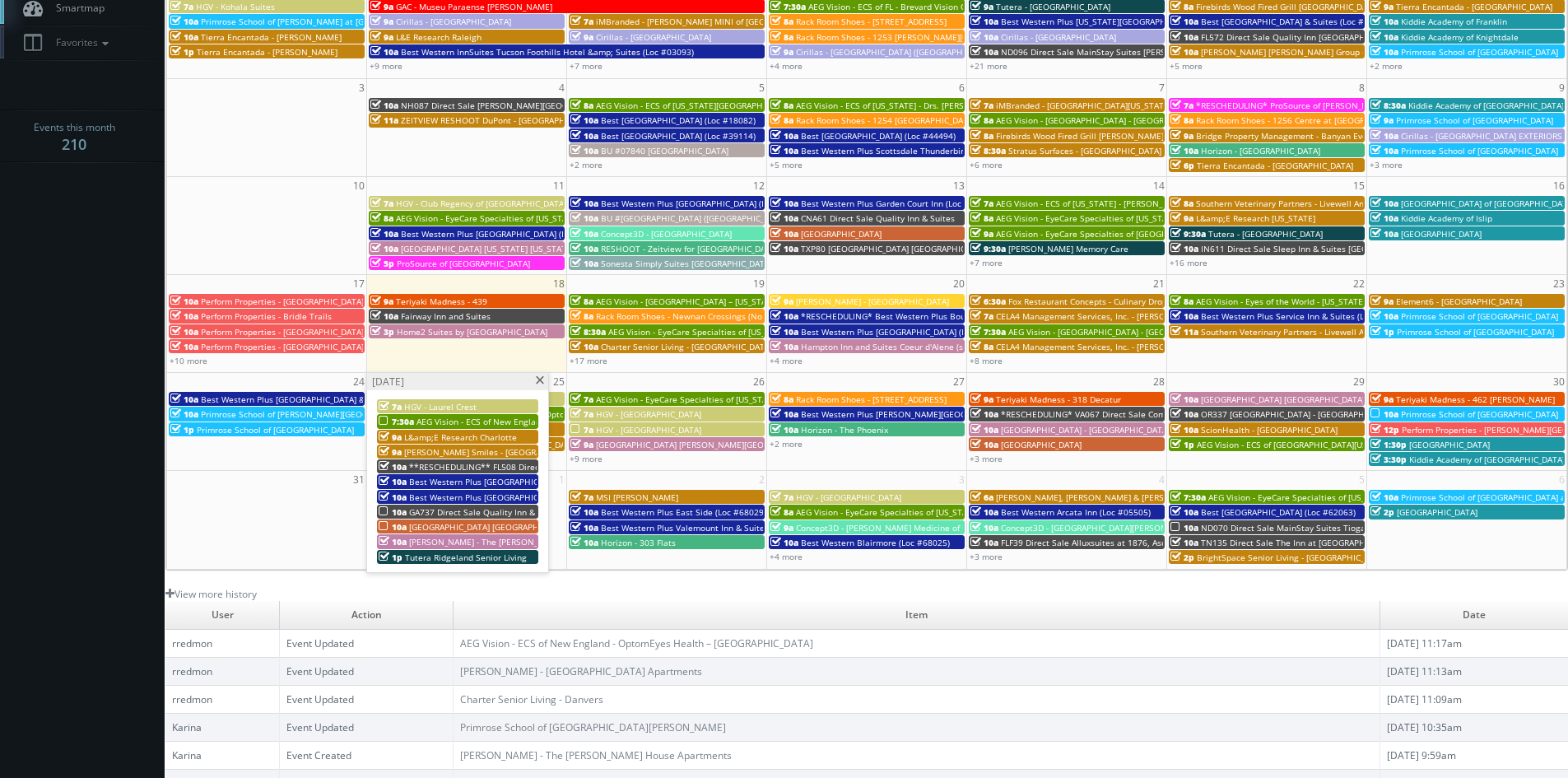
click at [435, 560] on span "Tutera Ridgeland Senior Living" at bounding box center [465, 556] width 122 height 12
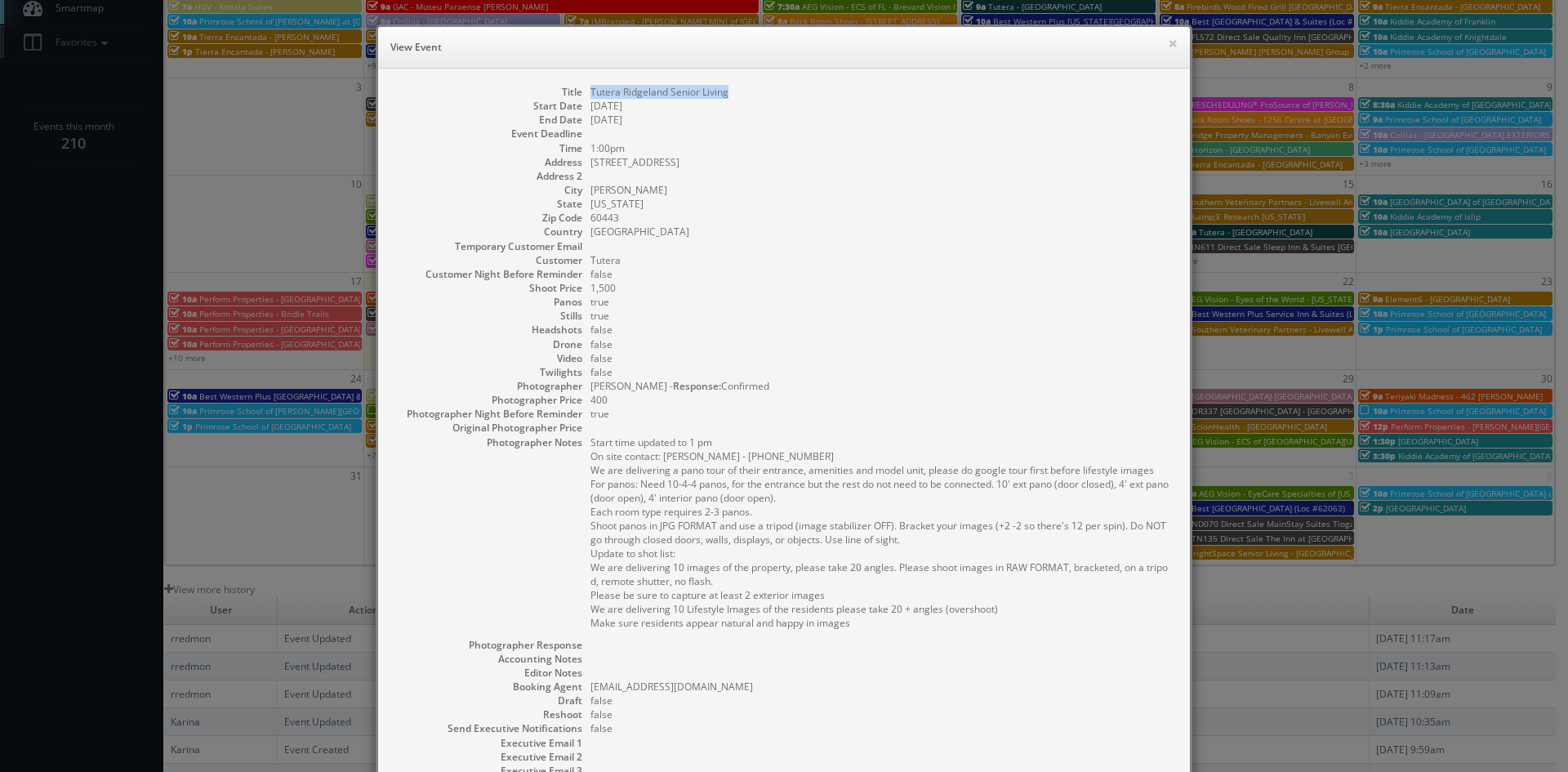
drag, startPoint x: 727, startPoint y: 93, endPoint x: 581, endPoint y: 93, distance: 146.0
click at [581, 93] on dl "Title Tutera Ridgeland Senior Living Start Date 08/25/2025 End Date 08/25/2025 …" at bounding box center [784, 473] width 779 height 776
copy dd "Tutera Ridgeland Senior Living"
click at [1170, 43] on button "×" at bounding box center [1172, 43] width 10 height 11
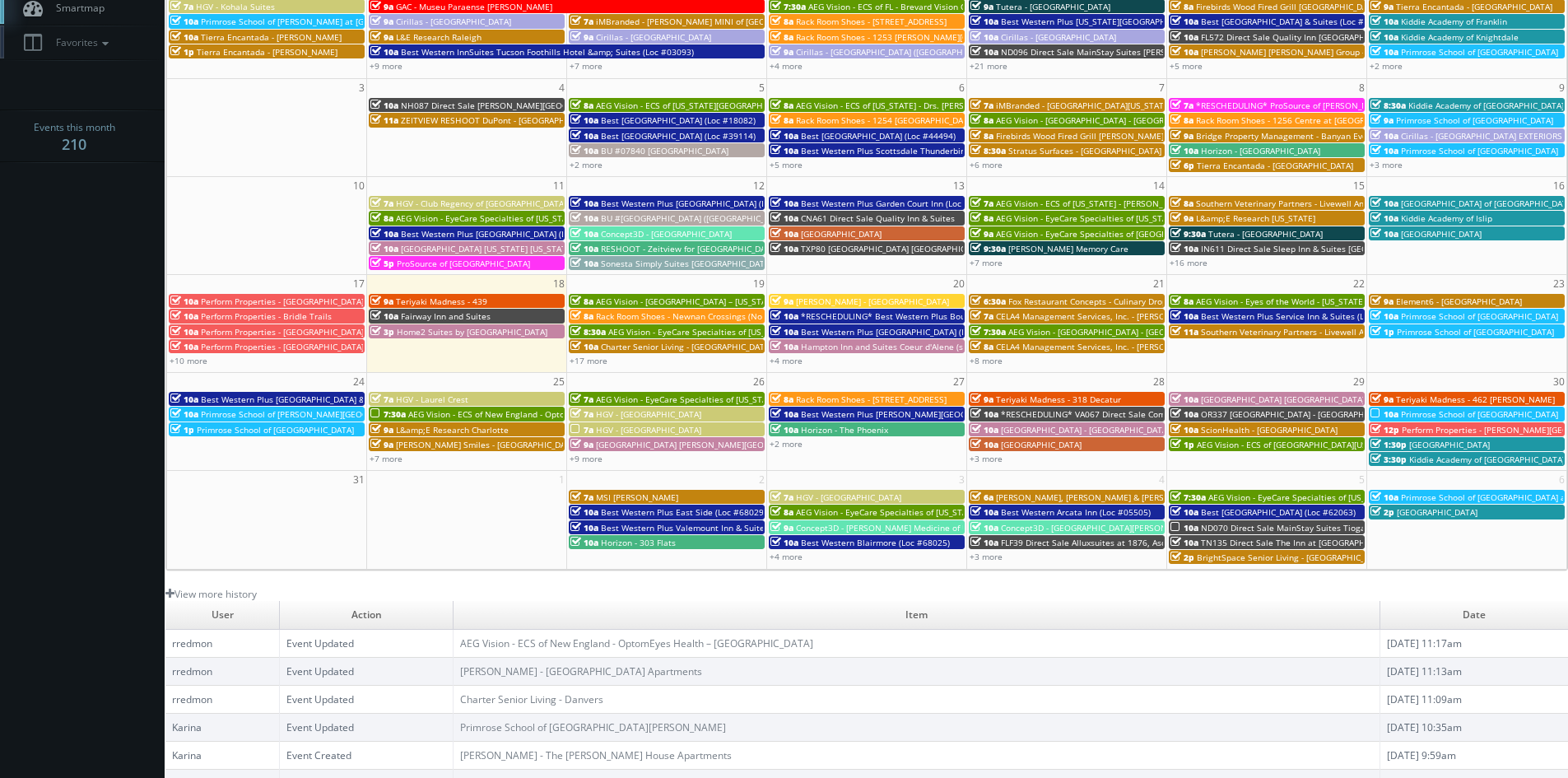
click at [642, 398] on span "AEG Vision - EyeCare Specialties of [US_STATE] – [PERSON_NAME] Eye Care" at bounding box center [744, 398] width 295 height 12
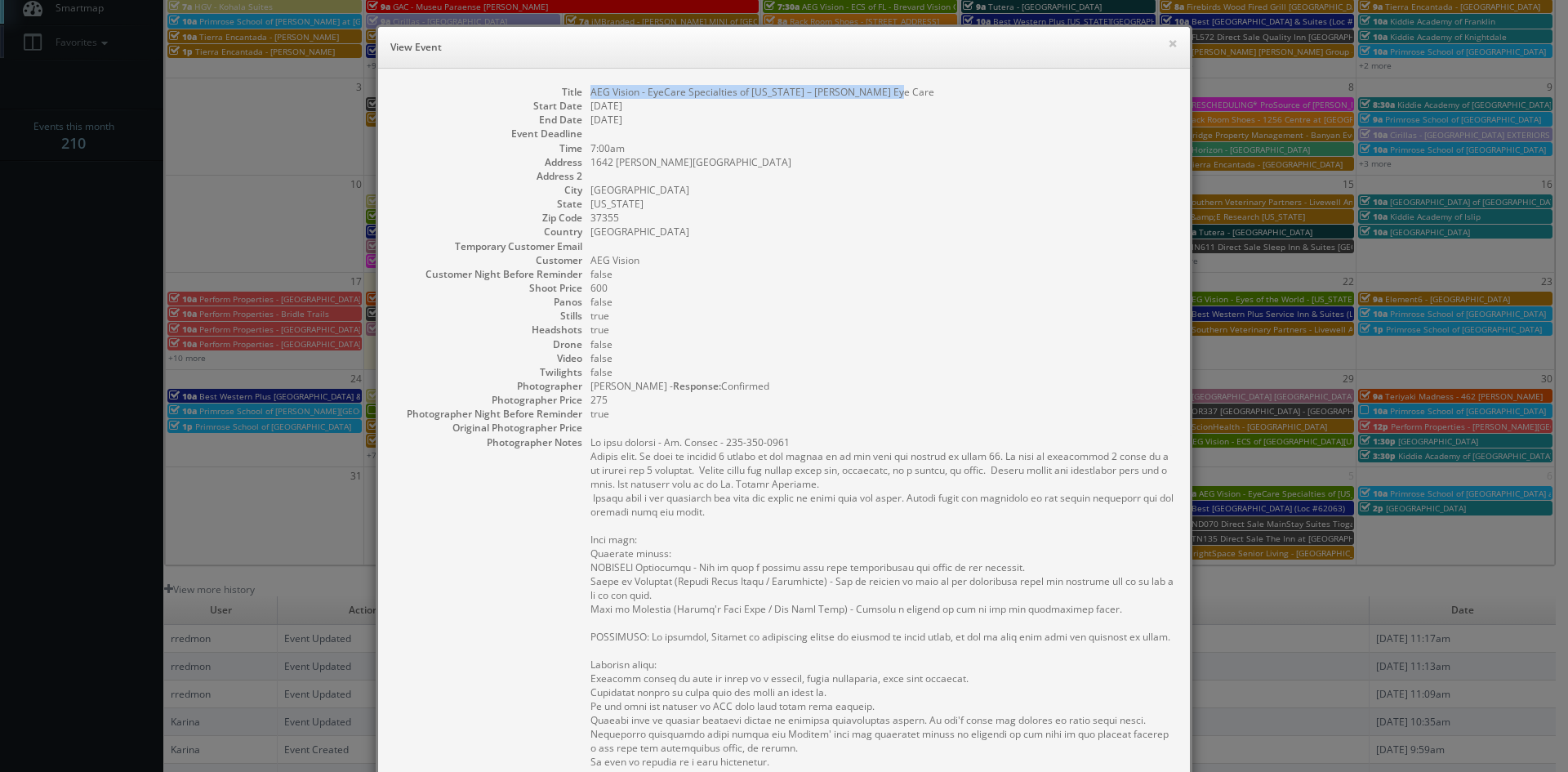
drag, startPoint x: 897, startPoint y: 89, endPoint x: 585, endPoint y: 96, distance: 312.1
click at [591, 96] on dd "AEG Vision - EyeCare Specialties of [US_STATE] – [PERSON_NAME] Eye Care" at bounding box center [882, 92] width 583 height 14
copy dd "AEG Vision - EyeCare Specialties of [US_STATE] – [PERSON_NAME] Eye Care"
click at [1167, 43] on button "×" at bounding box center [1172, 43] width 10 height 11
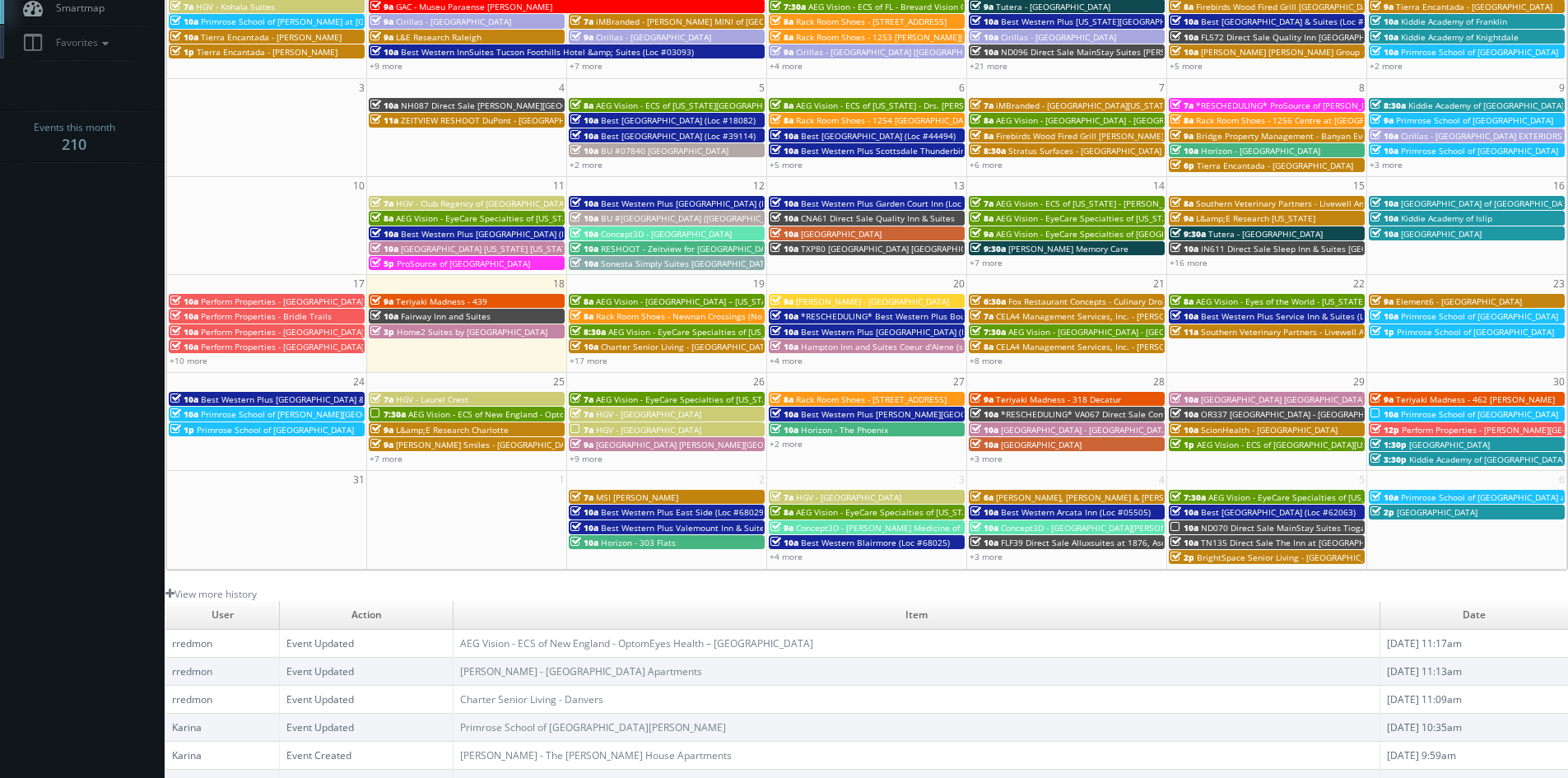
click at [641, 413] on span "HGV - [GEOGRAPHIC_DATA]" at bounding box center [649, 413] width 106 height 12
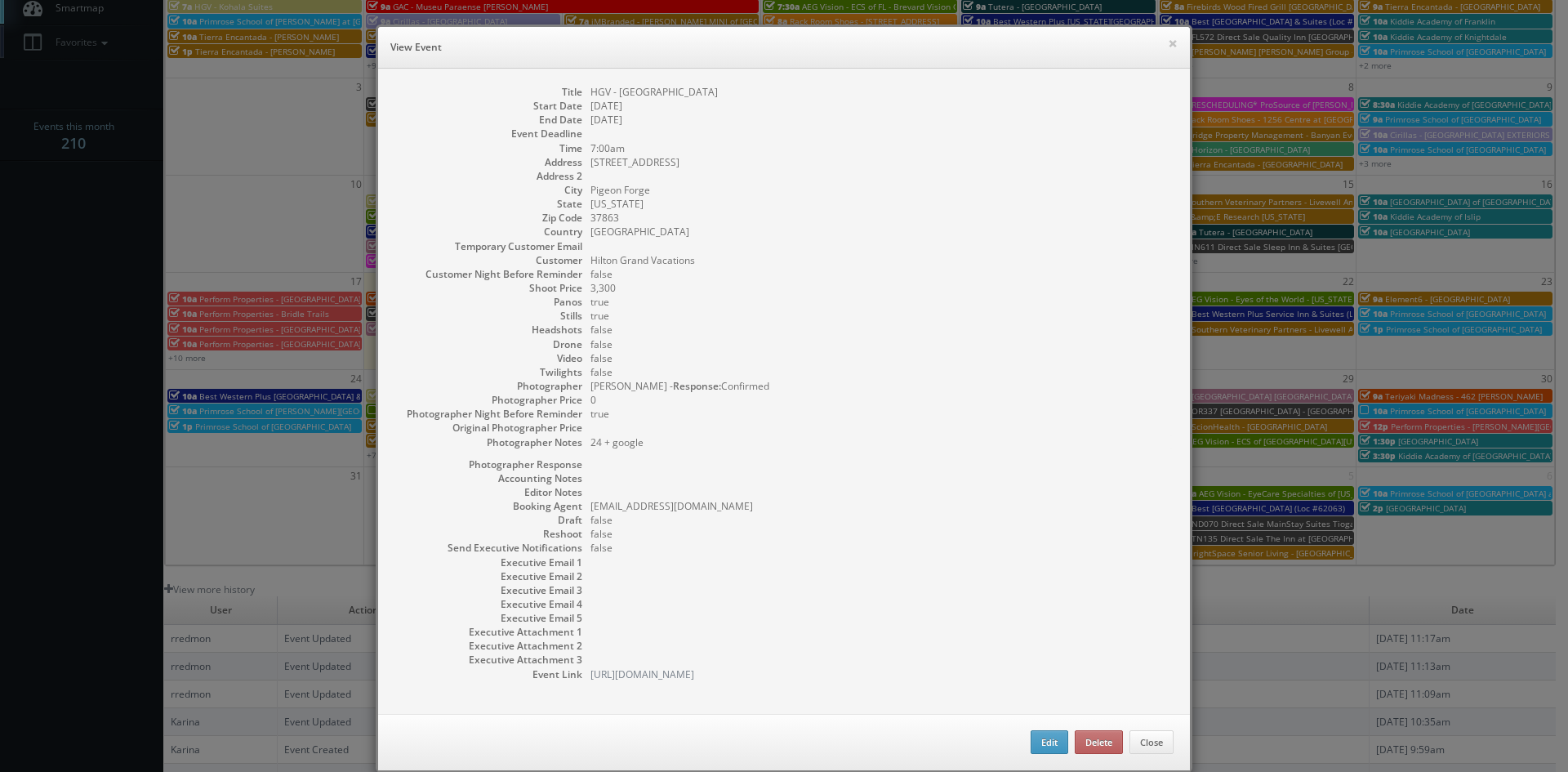
drag, startPoint x: 702, startPoint y: 92, endPoint x: 581, endPoint y: 86, distance: 121.1
click at [581, 86] on dl "Title HGV - Mill Springs Lodge Start Date 08/26/2025 End Date 08/26/2025 Event …" at bounding box center [784, 382] width 779 height 596
copy dd "HGV - [GEOGRAPHIC_DATA]"
click at [1167, 43] on button "×" at bounding box center [1172, 43] width 10 height 11
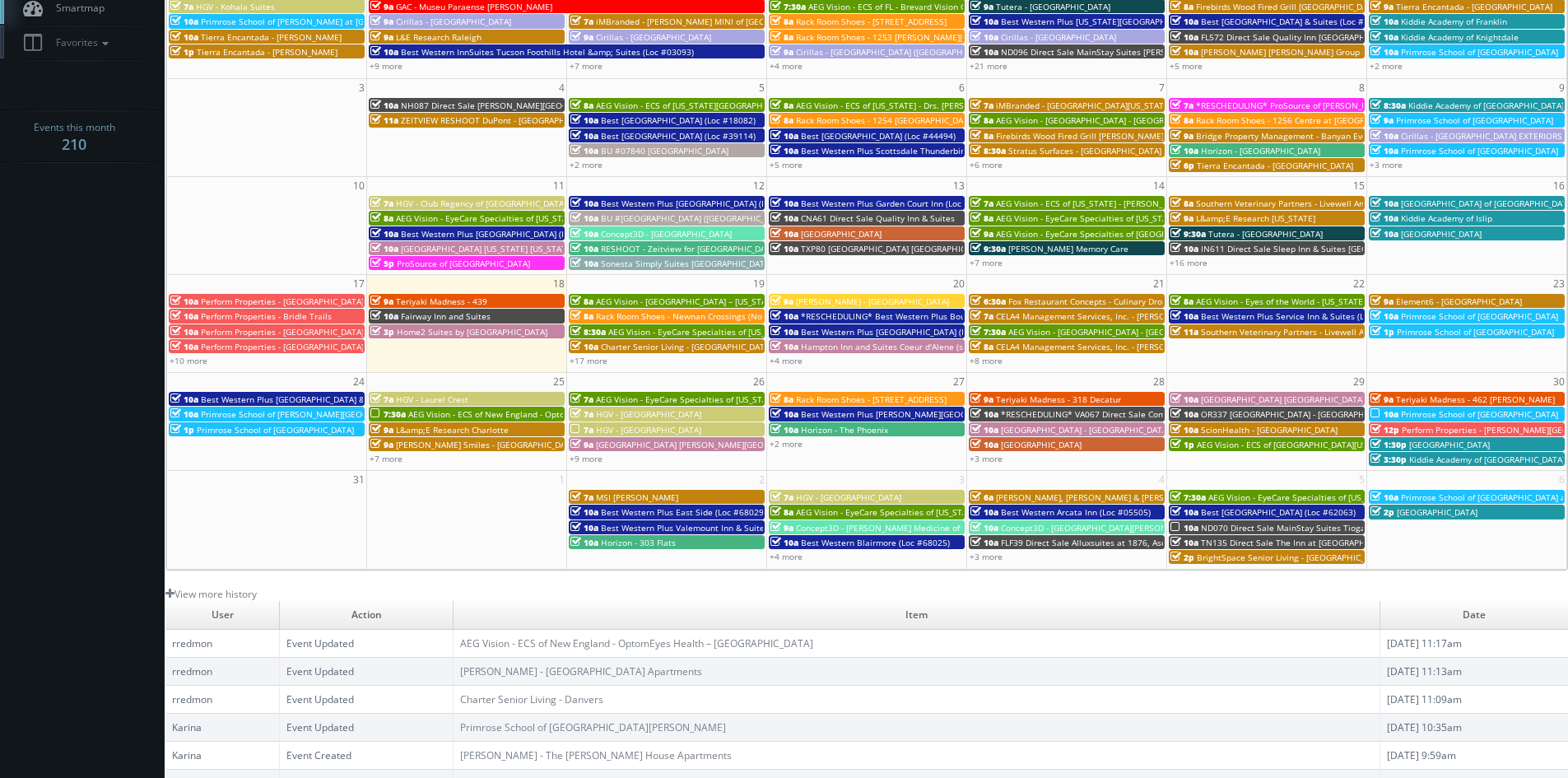
click at [644, 429] on span "HGV - [GEOGRAPHIC_DATA]" at bounding box center [649, 429] width 106 height 12
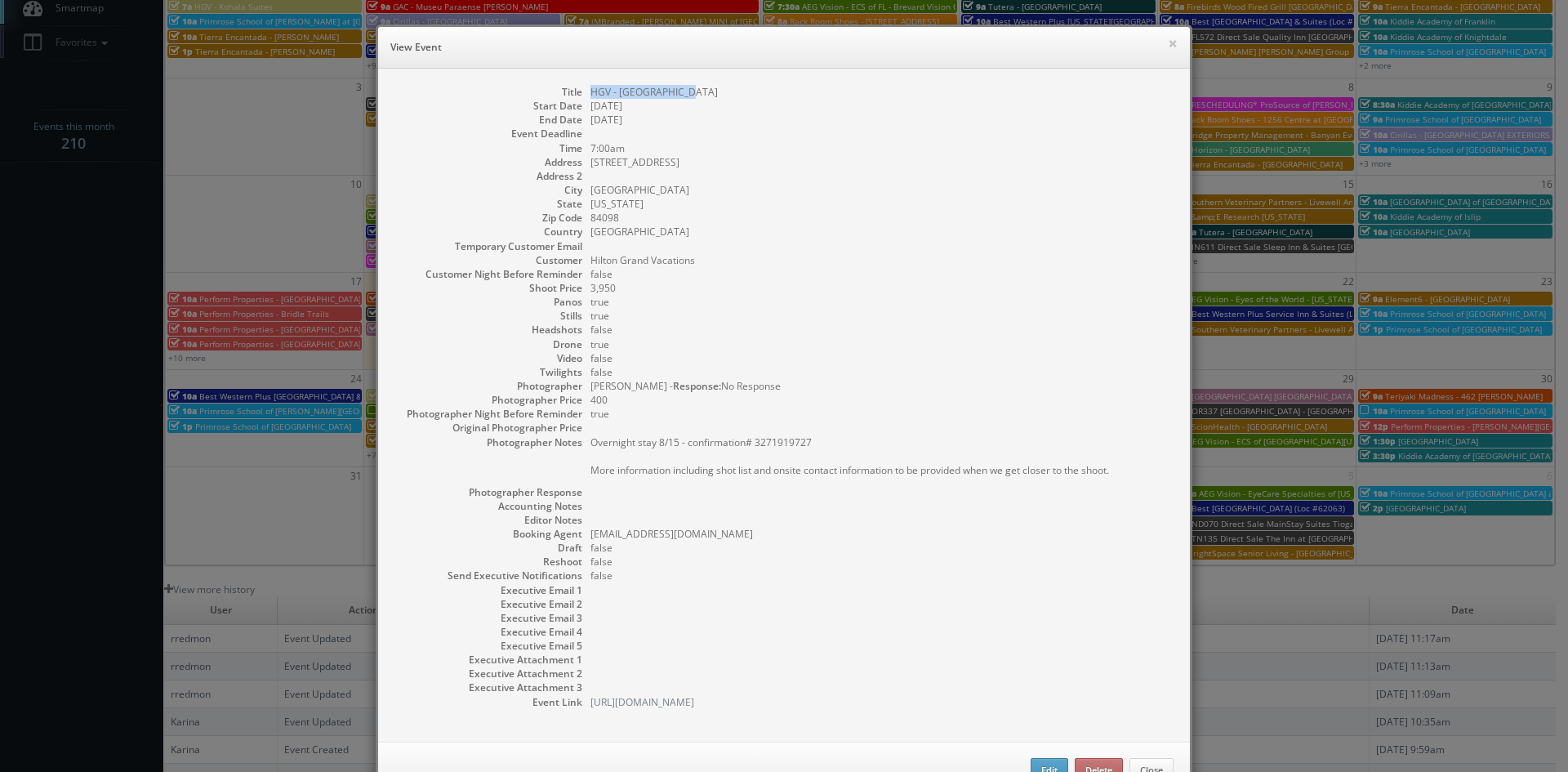
drag, startPoint x: 688, startPoint y: 90, endPoint x: 581, endPoint y: 92, distance: 107.0
click at [581, 92] on dl "Title HGV - Sunrise Lodge Start Date 08/26/2025 End Date 08/26/2025 Event Deadl…" at bounding box center [784, 396] width 779 height 624
click at [1167, 42] on button "×" at bounding box center [1172, 43] width 10 height 11
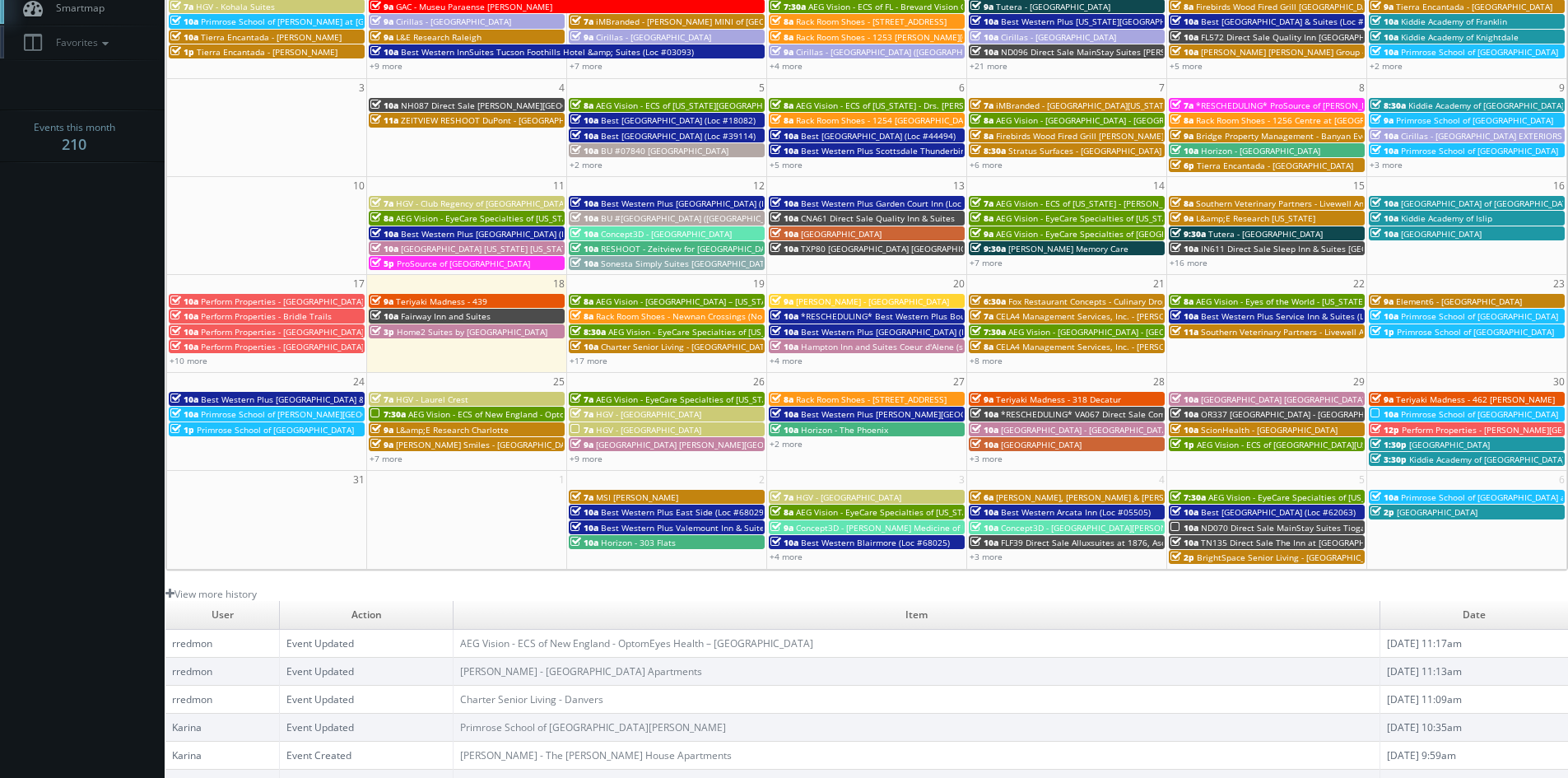
click at [628, 444] on span "[GEOGRAPHIC_DATA] [PERSON_NAME][GEOGRAPHIC_DATA]" at bounding box center [711, 444] width 229 height 12
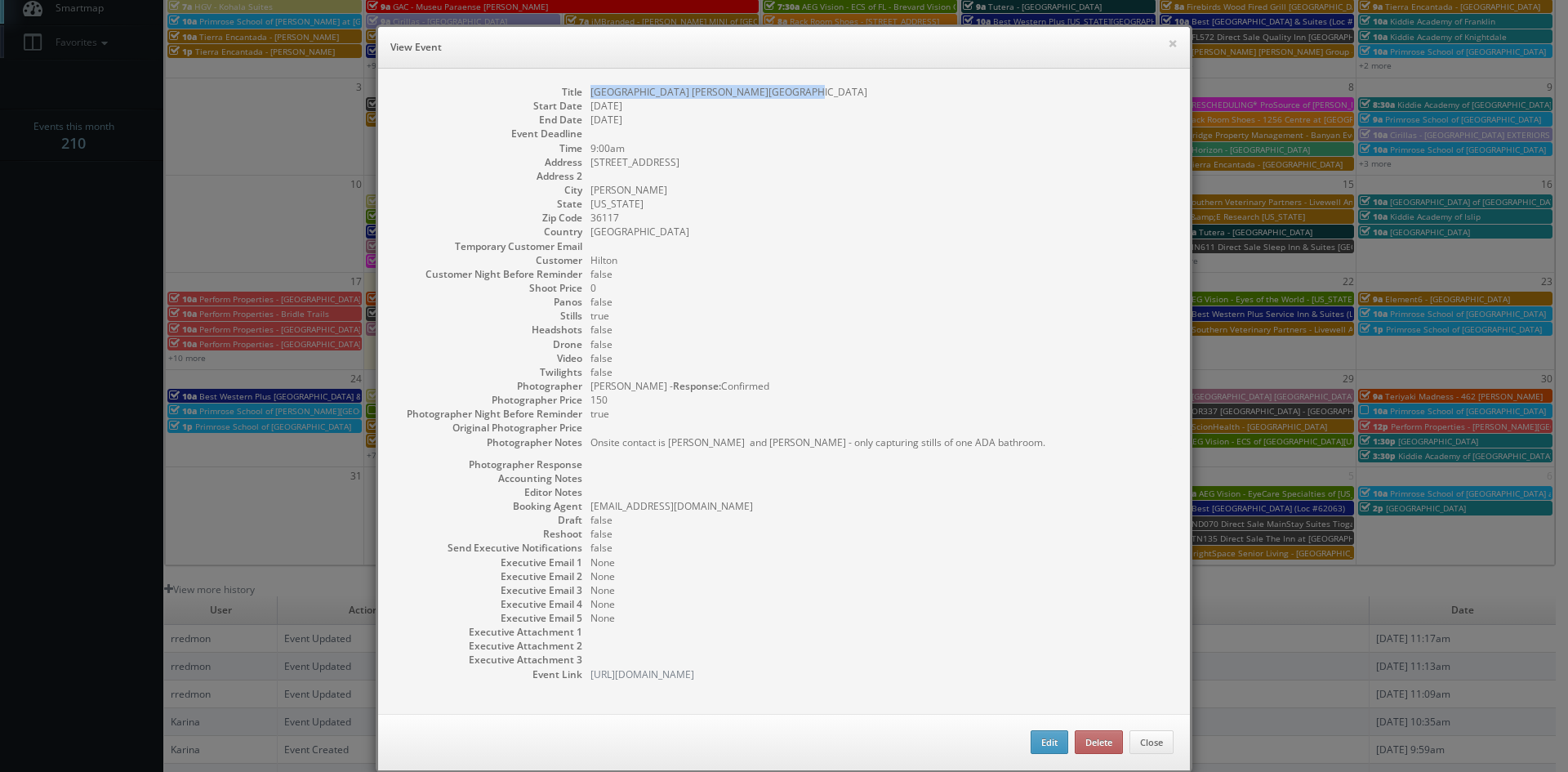
drag, startPoint x: 784, startPoint y: 89, endPoint x: 585, endPoint y: 95, distance: 199.1
click at [591, 95] on dd "[GEOGRAPHIC_DATA] [PERSON_NAME][GEOGRAPHIC_DATA]" at bounding box center [882, 92] width 583 height 14
click at [1167, 41] on button "×" at bounding box center [1172, 43] width 10 height 11
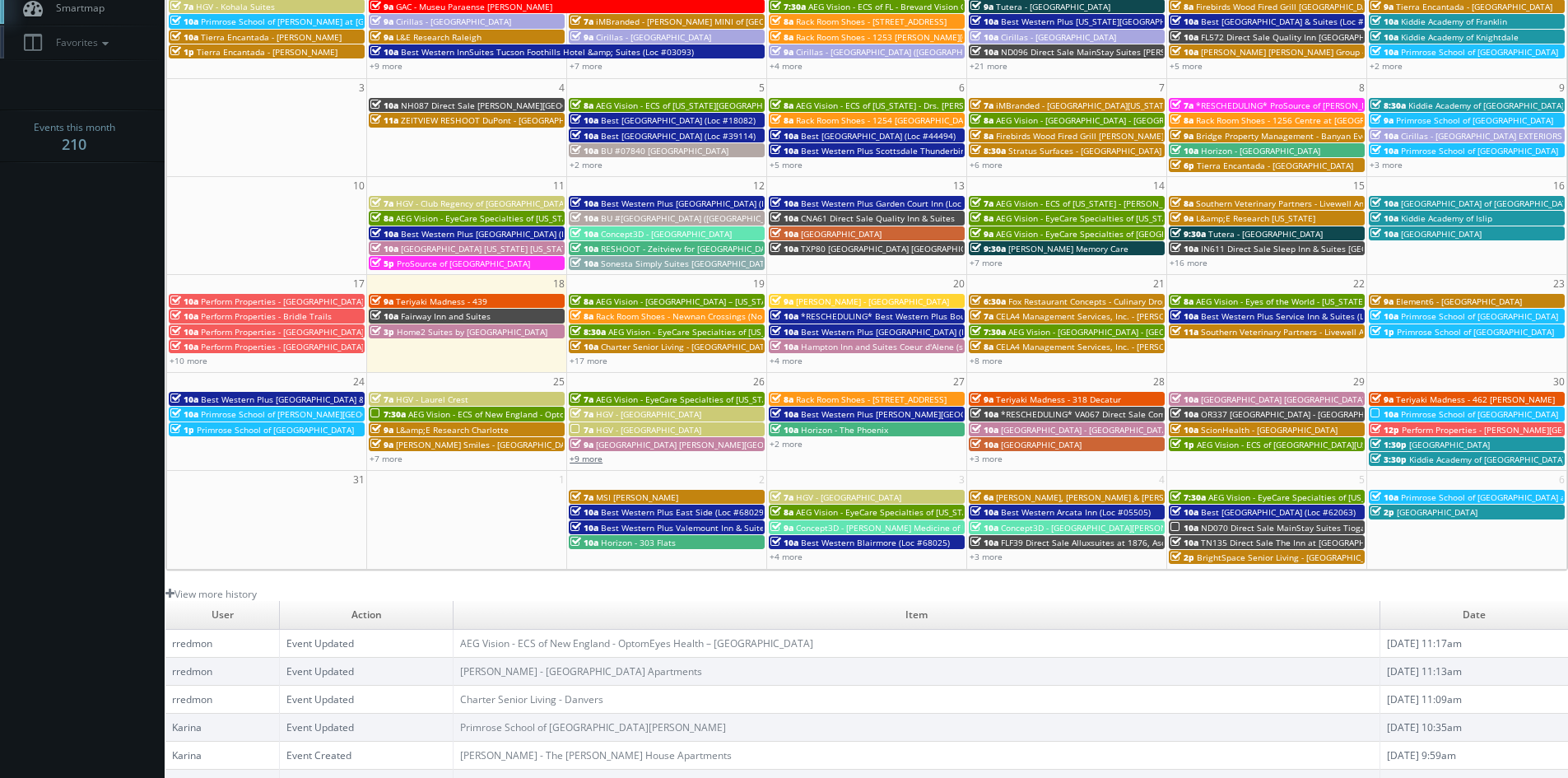
click at [592, 454] on link "+9 more" at bounding box center [586, 458] width 33 height 12
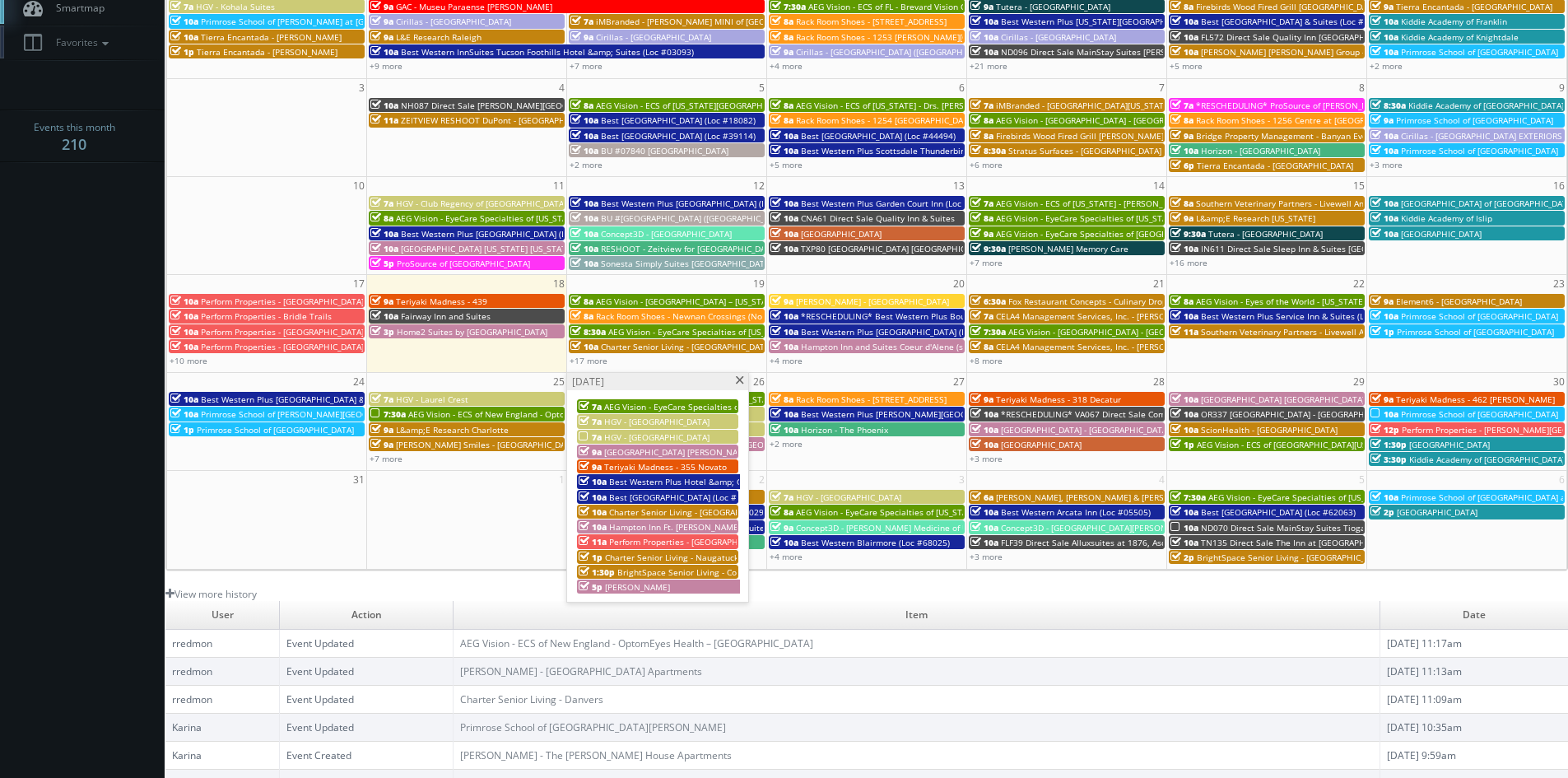
click at [654, 466] on span "Teriyaki Madness - 355 Novato" at bounding box center [666, 466] width 122 height 12
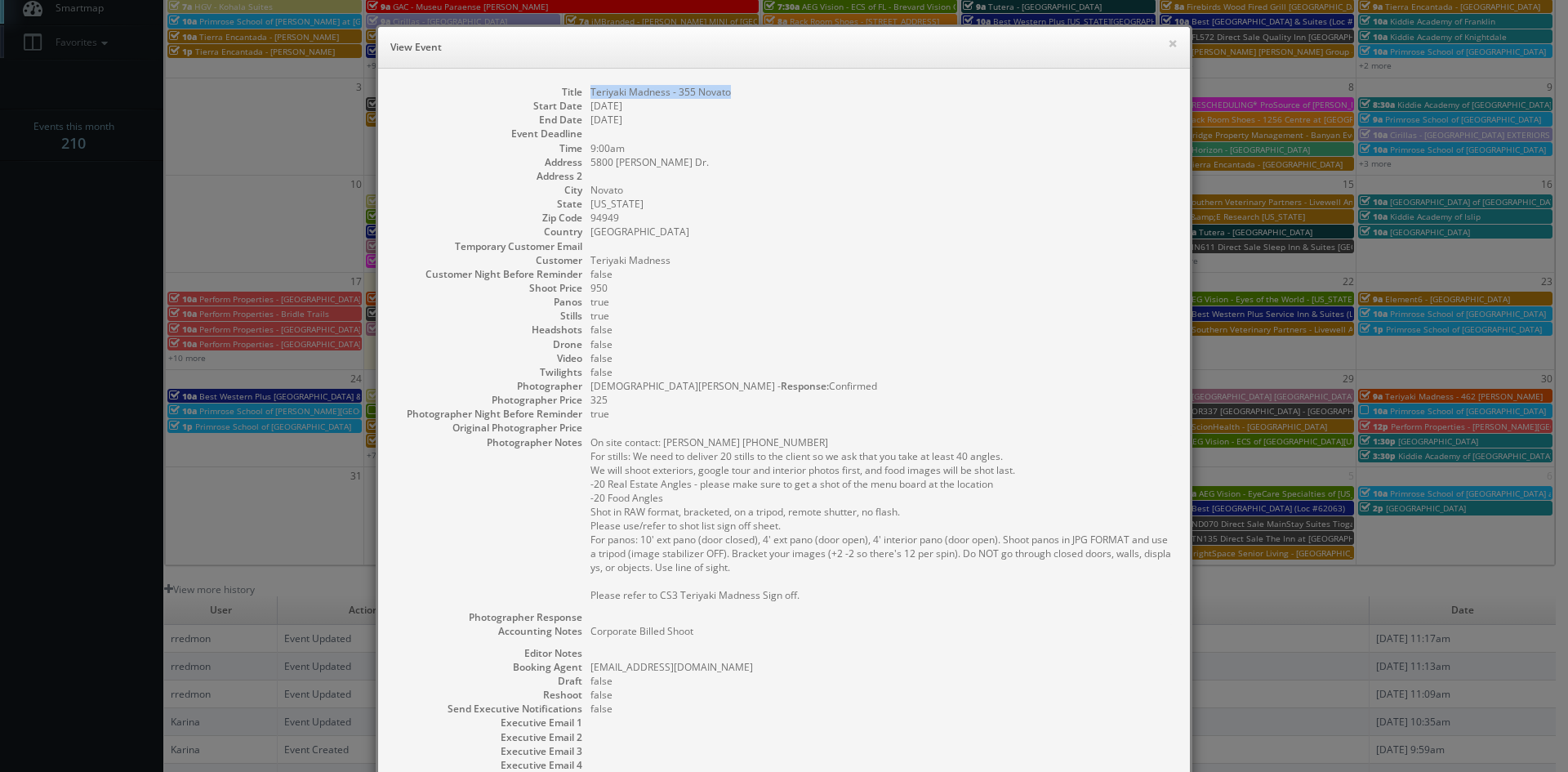
drag, startPoint x: 740, startPoint y: 94, endPoint x: 583, endPoint y: 94, distance: 157.0
click at [583, 94] on dl "Title Teriyaki Madness - 355 Novato Start Date 08/26/2025 End Date 08/26/2025 E…" at bounding box center [784, 463] width 779 height 757
click at [1167, 42] on button "×" at bounding box center [1172, 43] width 10 height 11
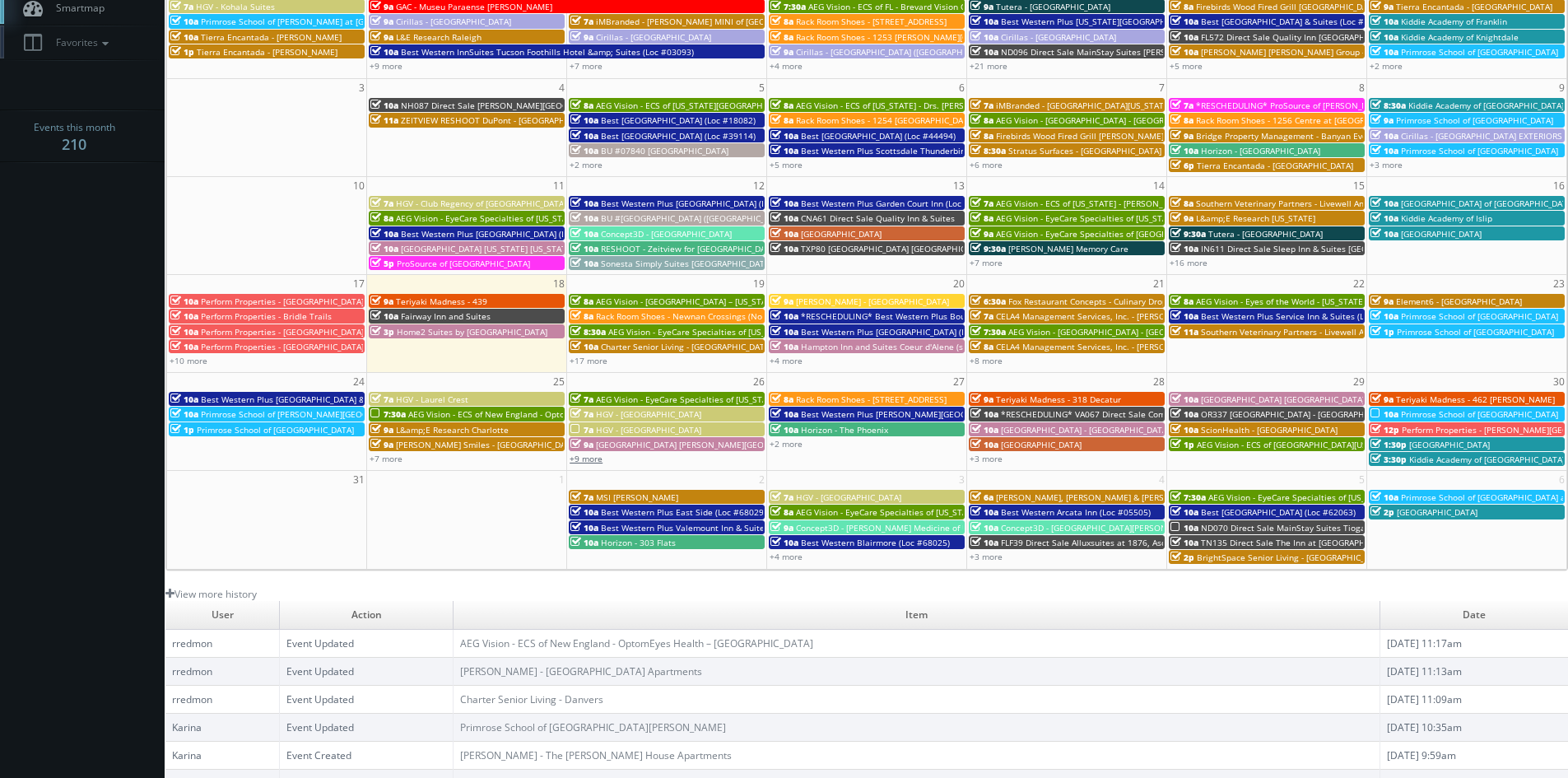
click at [593, 460] on link "+9 more" at bounding box center [586, 458] width 33 height 12
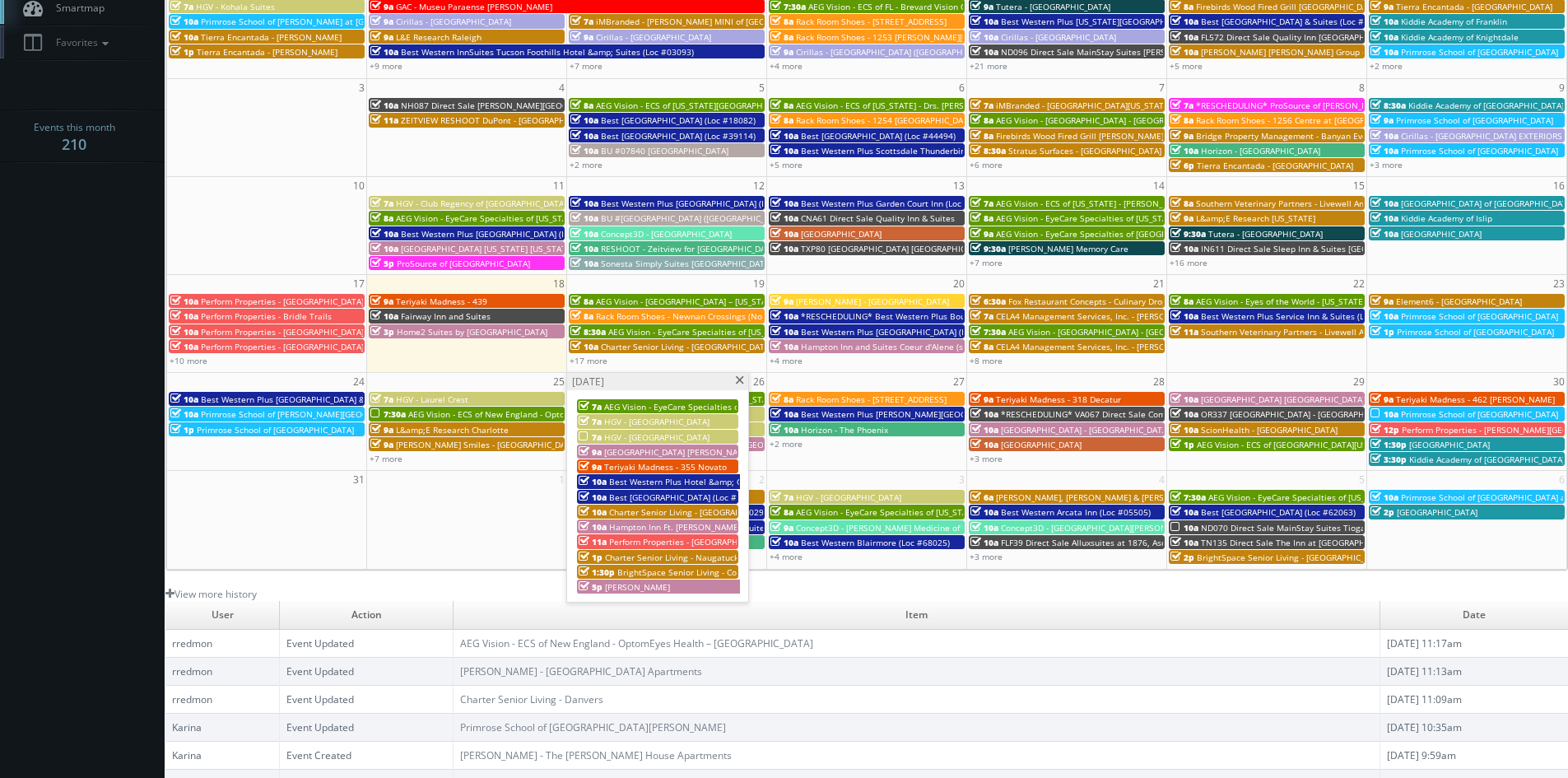
click at [631, 479] on span "Best Western Plus Hotel &amp; Conference Center (Loc #21035)" at bounding box center [736, 481] width 255 height 12
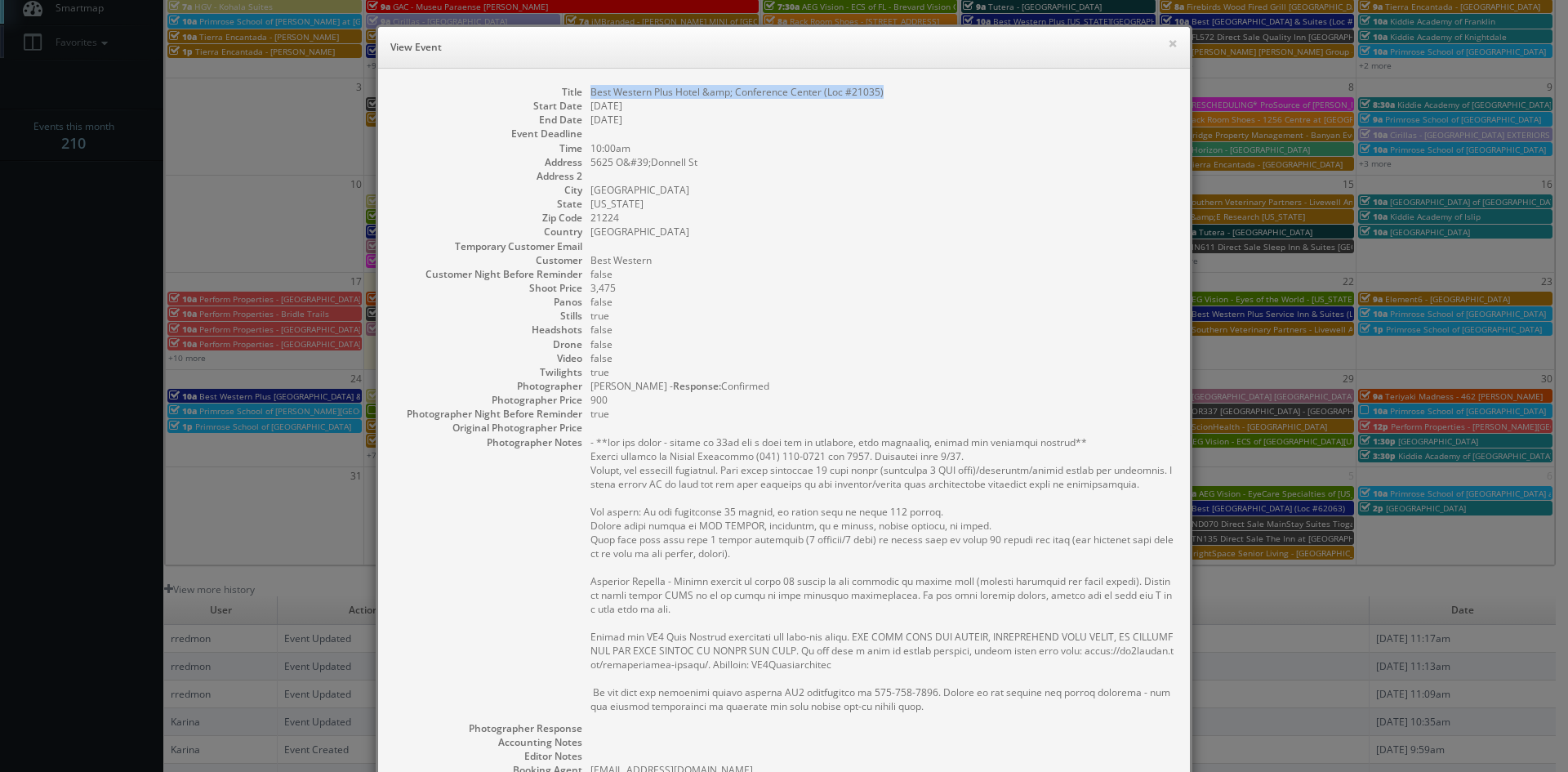
drag, startPoint x: 892, startPoint y: 91, endPoint x: 585, endPoint y: 92, distance: 307.0
click at [591, 92] on dd "Best Western Plus Hotel &amp; Conference Center (Loc #21035)" at bounding box center [882, 92] width 583 height 14
click at [1167, 46] on button "×" at bounding box center [1172, 43] width 10 height 11
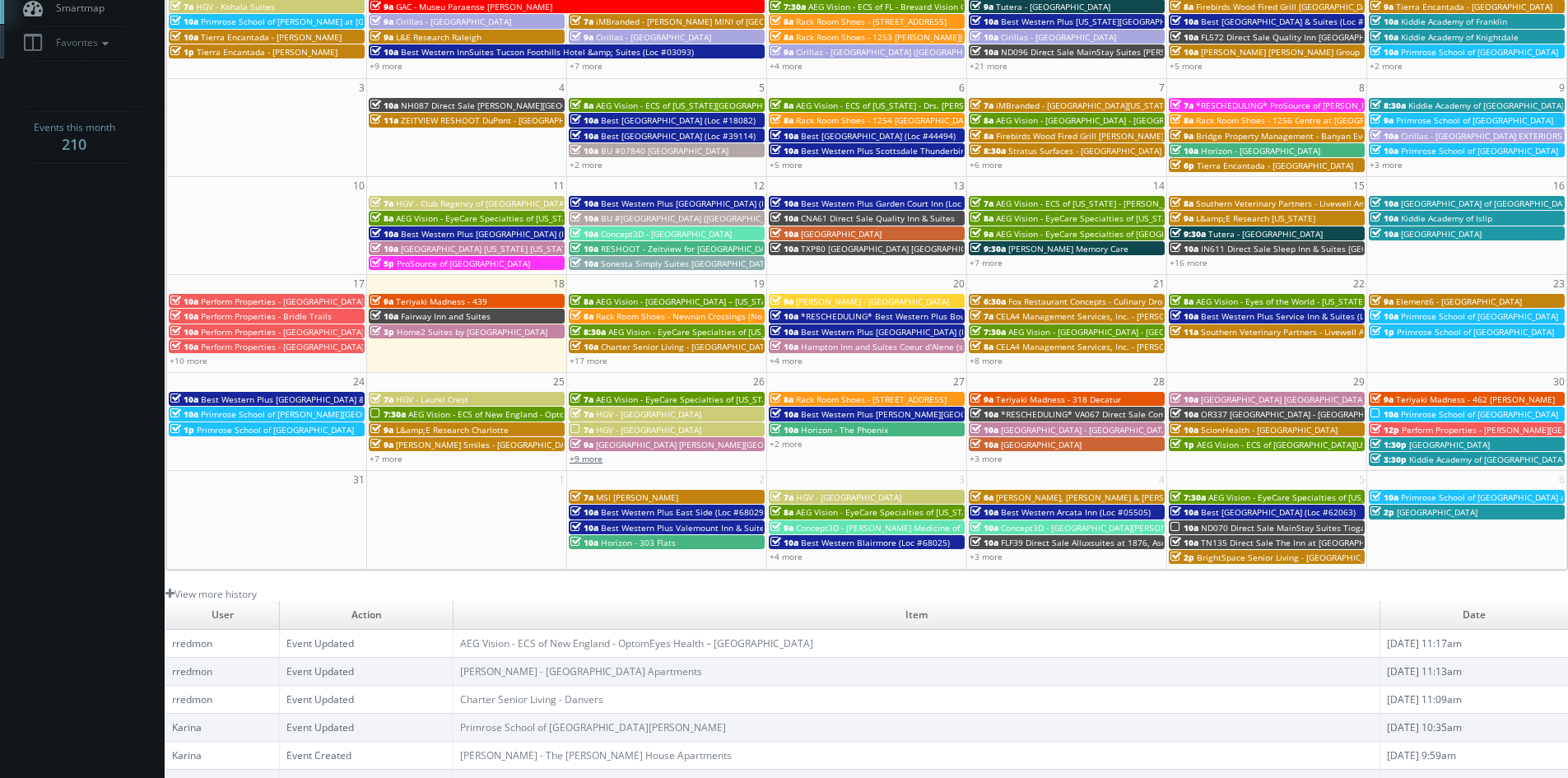
click at [585, 460] on link "+9 more" at bounding box center [586, 458] width 33 height 12
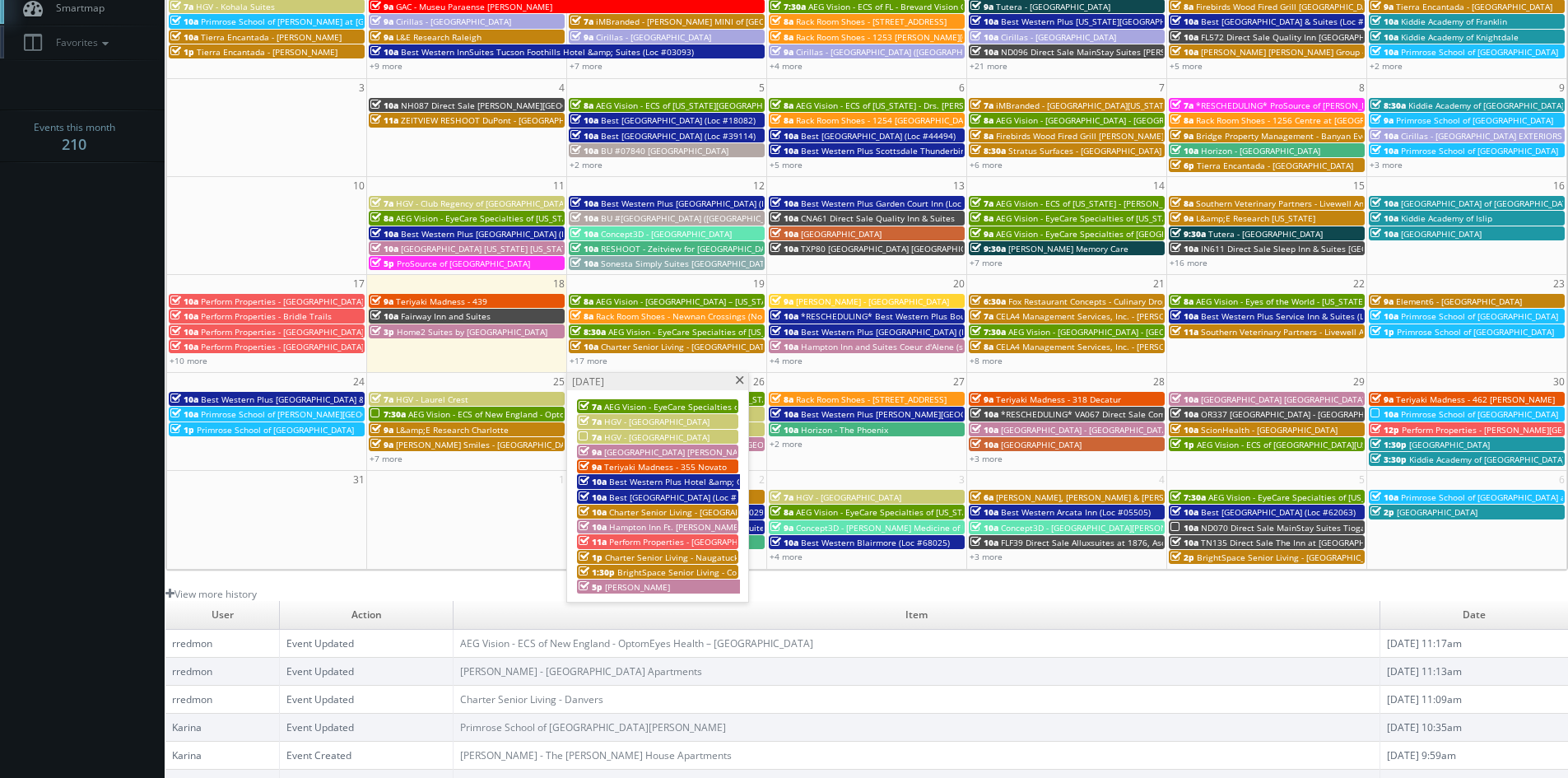
click at [672, 498] on span "Best [GEOGRAPHIC_DATA] (Loc #33205)" at bounding box center [686, 497] width 154 height 12
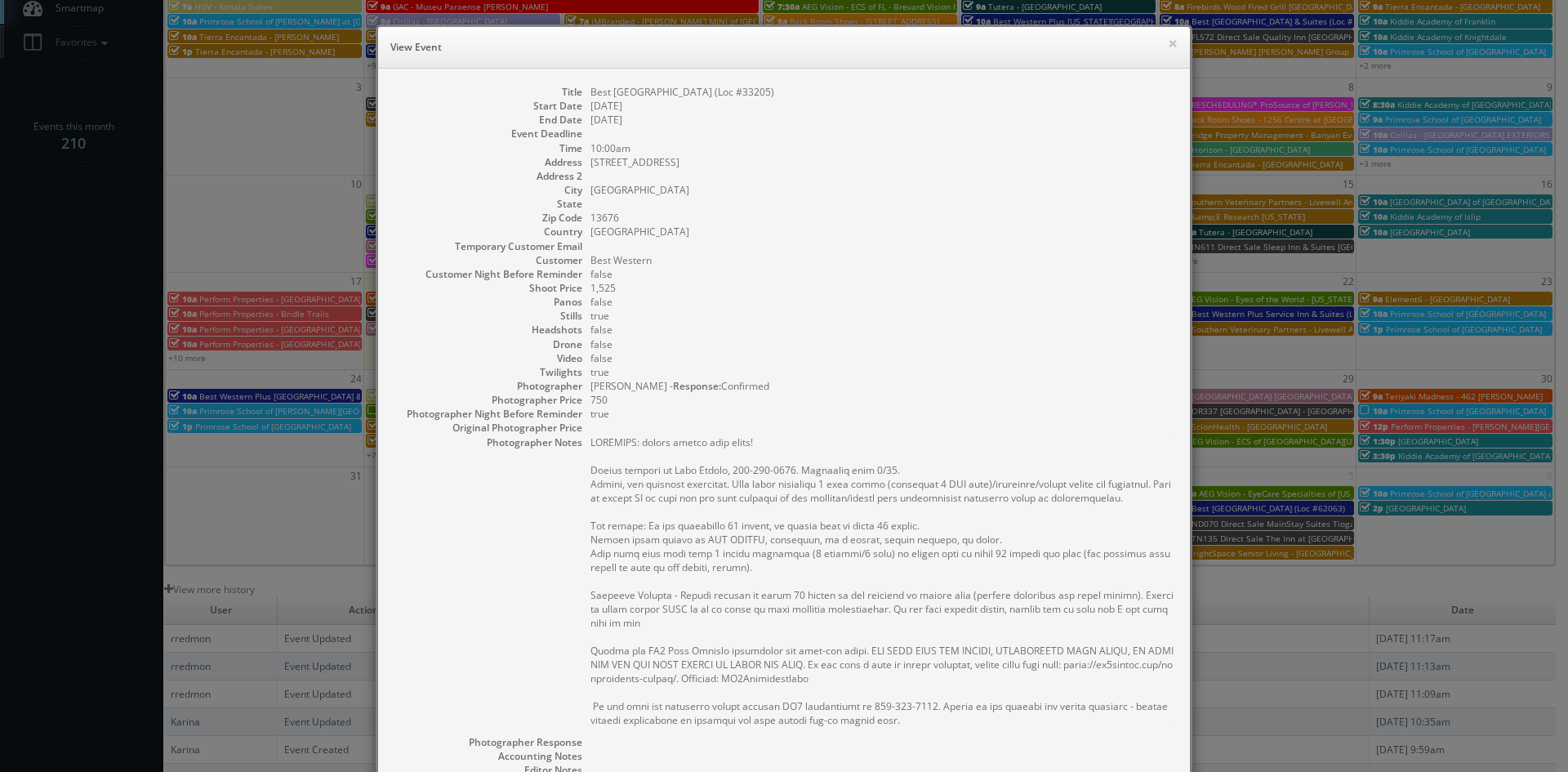
drag, startPoint x: 851, startPoint y: 90, endPoint x: 585, endPoint y: 94, distance: 266.0
click at [591, 94] on dd "Best [GEOGRAPHIC_DATA] (Loc #33205)" at bounding box center [882, 92] width 583 height 14
click at [1167, 46] on button "×" at bounding box center [1172, 43] width 10 height 11
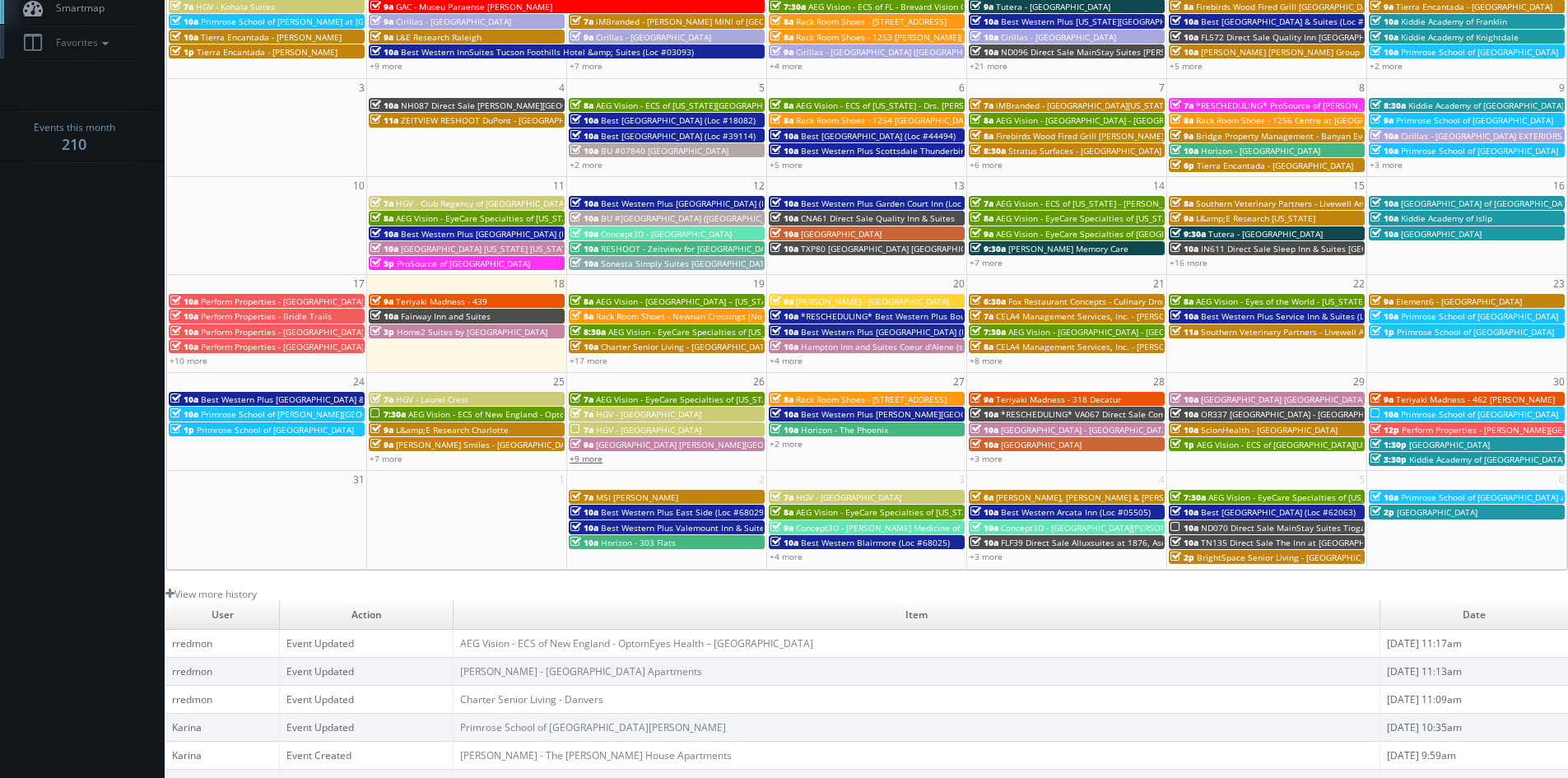
click at [593, 459] on link "+9 more" at bounding box center [586, 458] width 33 height 12
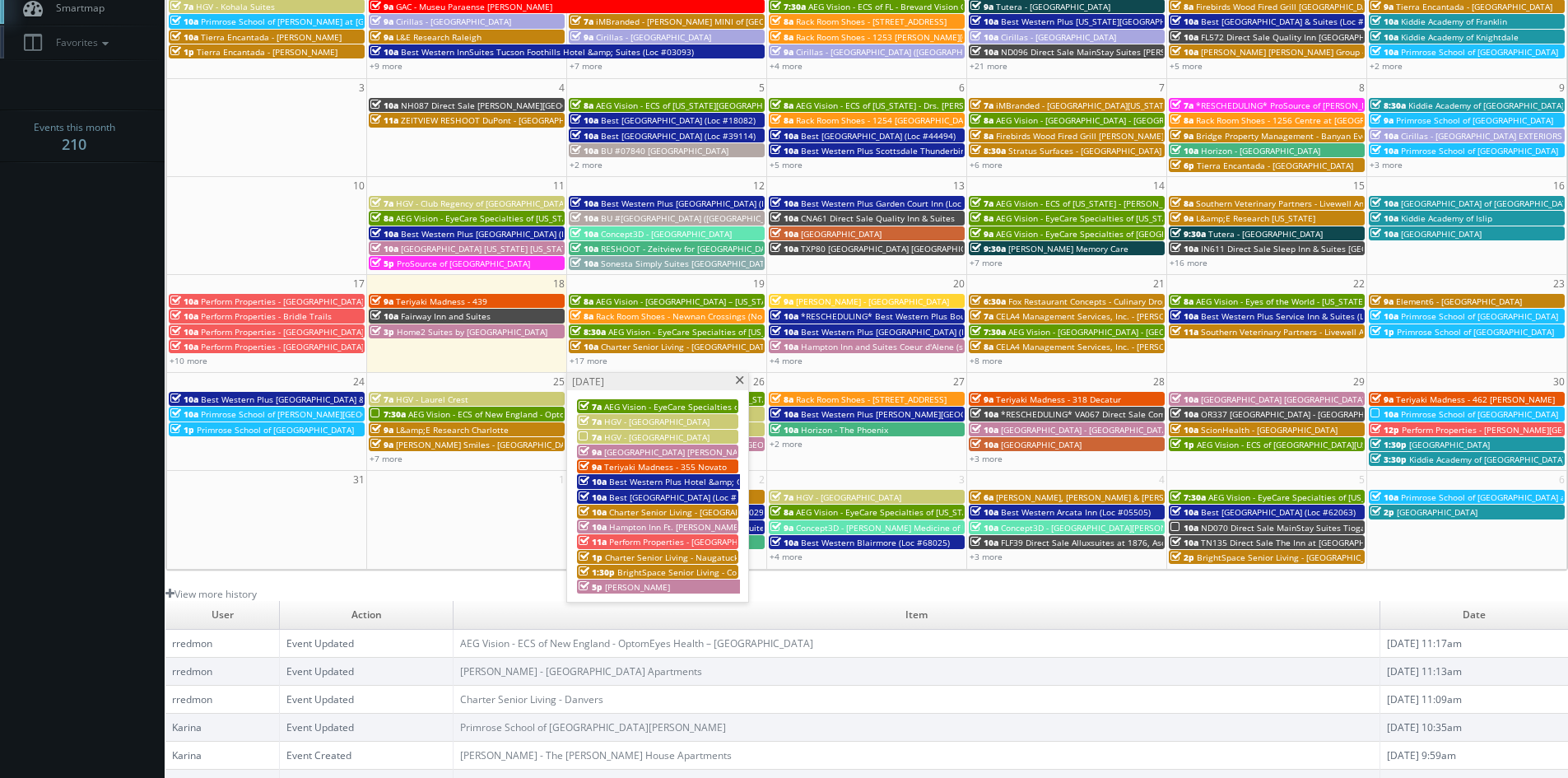
click at [671, 512] on span "Charter Senior Living - [GEOGRAPHIC_DATA]" at bounding box center [694, 511] width 171 height 12
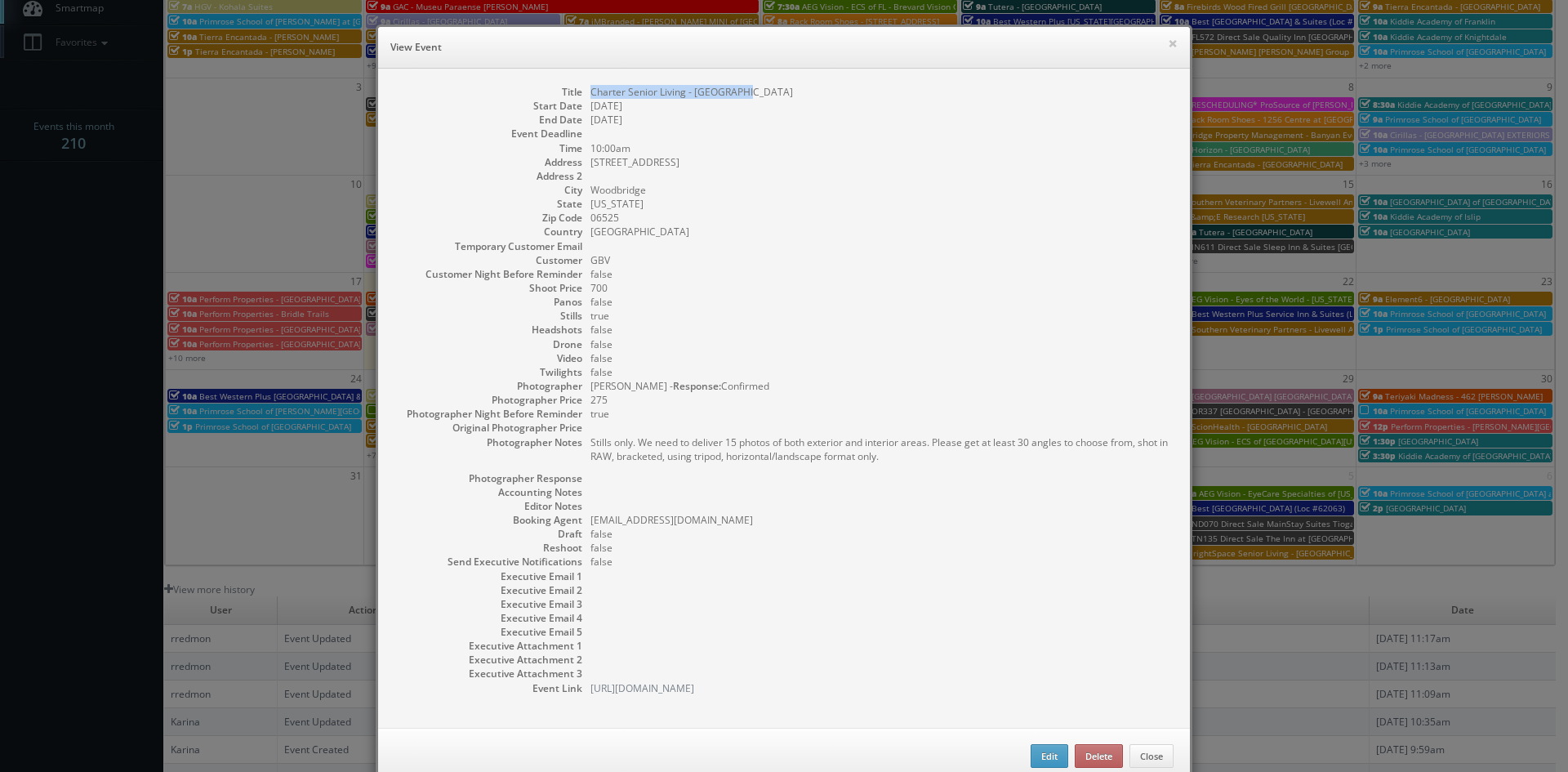
drag, startPoint x: 768, startPoint y: 93, endPoint x: 586, endPoint y: 89, distance: 182.0
click at [591, 89] on dd "Charter Senior Living - [GEOGRAPHIC_DATA]" at bounding box center [882, 92] width 583 height 14
click at [1167, 48] on button "×" at bounding box center [1172, 43] width 10 height 11
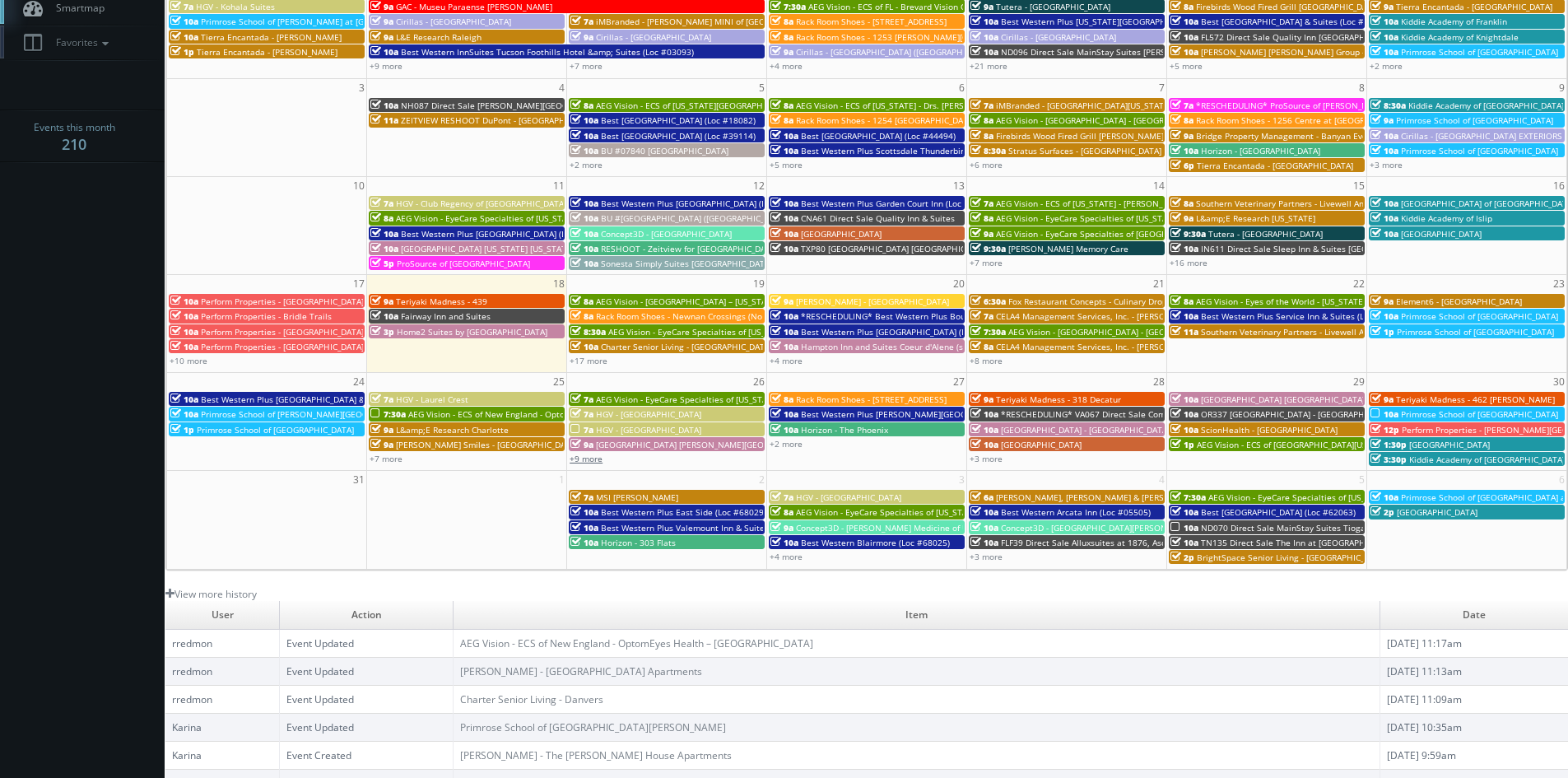
click at [600, 456] on link "+9 more" at bounding box center [586, 458] width 33 height 12
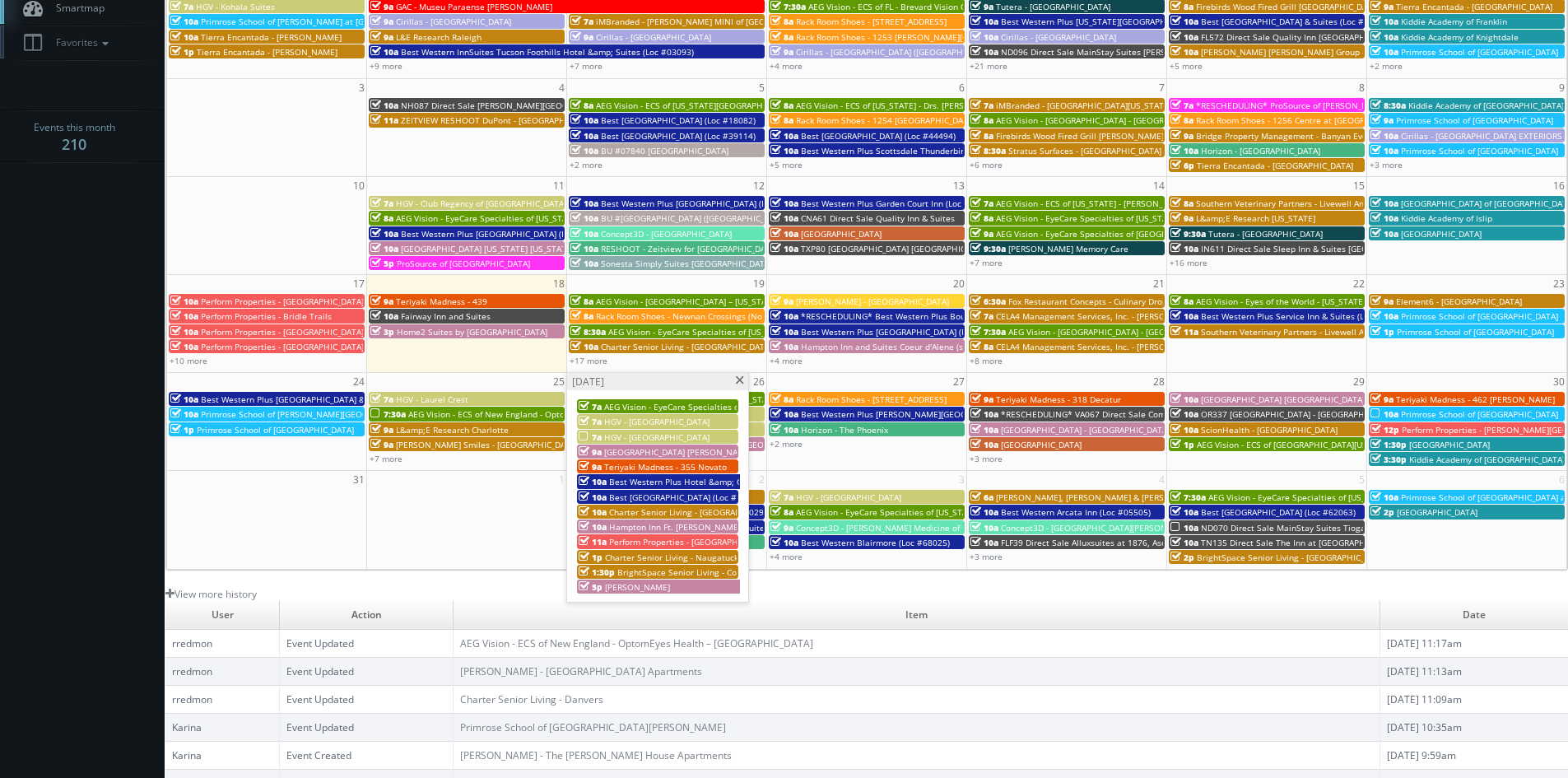
click at [680, 528] on span "Hampton Inn Ft. [PERSON_NAME][GEOGRAPHIC_DATA] I-75" at bounding box center [723, 526] width 230 height 12
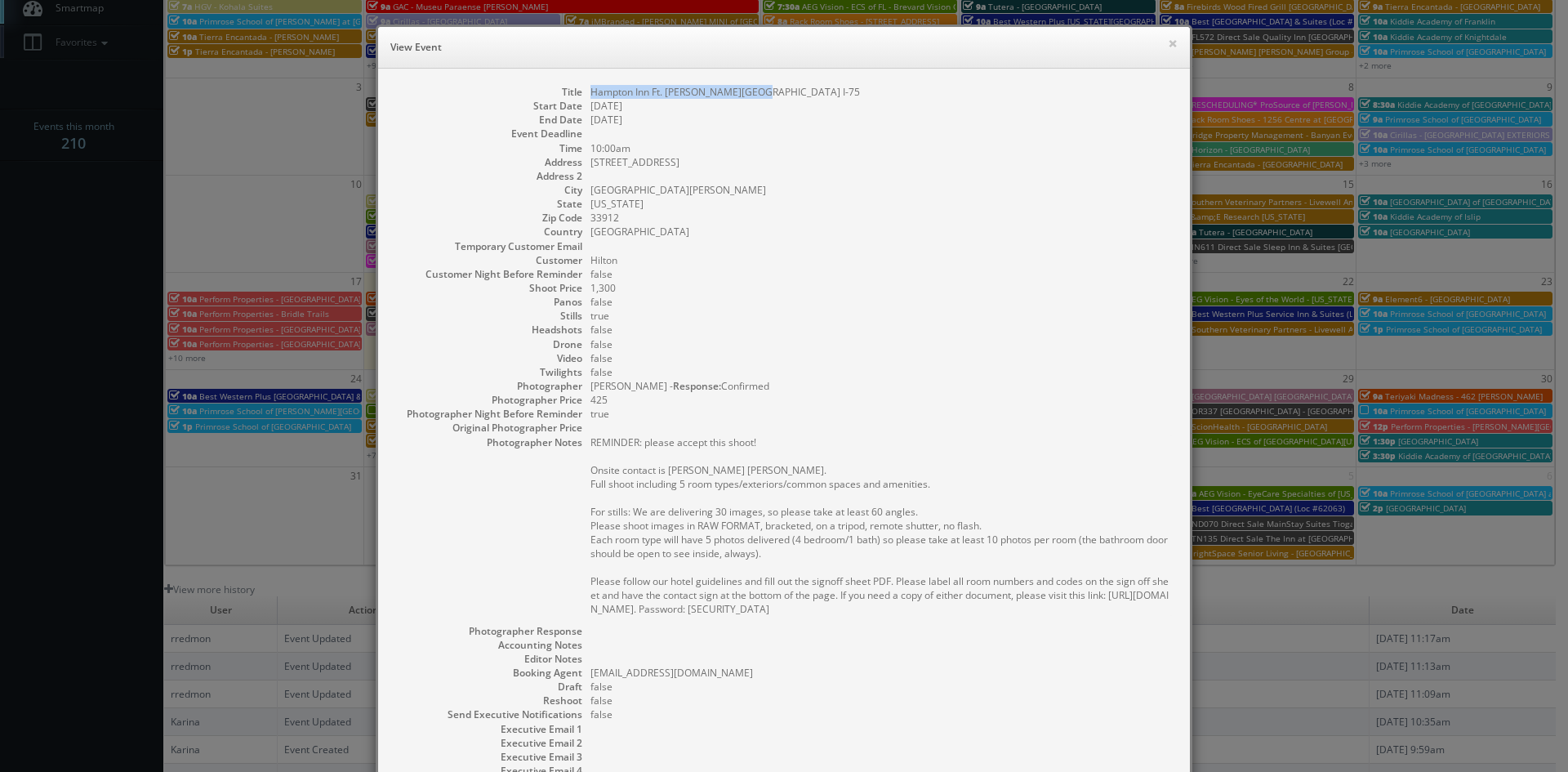
drag, startPoint x: 753, startPoint y: 89, endPoint x: 584, endPoint y: 96, distance: 169.1
click at [591, 96] on dd "Hampton Inn Ft. [PERSON_NAME][GEOGRAPHIC_DATA] I-75" at bounding box center [882, 92] width 583 height 14
click at [1167, 42] on button "×" at bounding box center [1172, 43] width 10 height 11
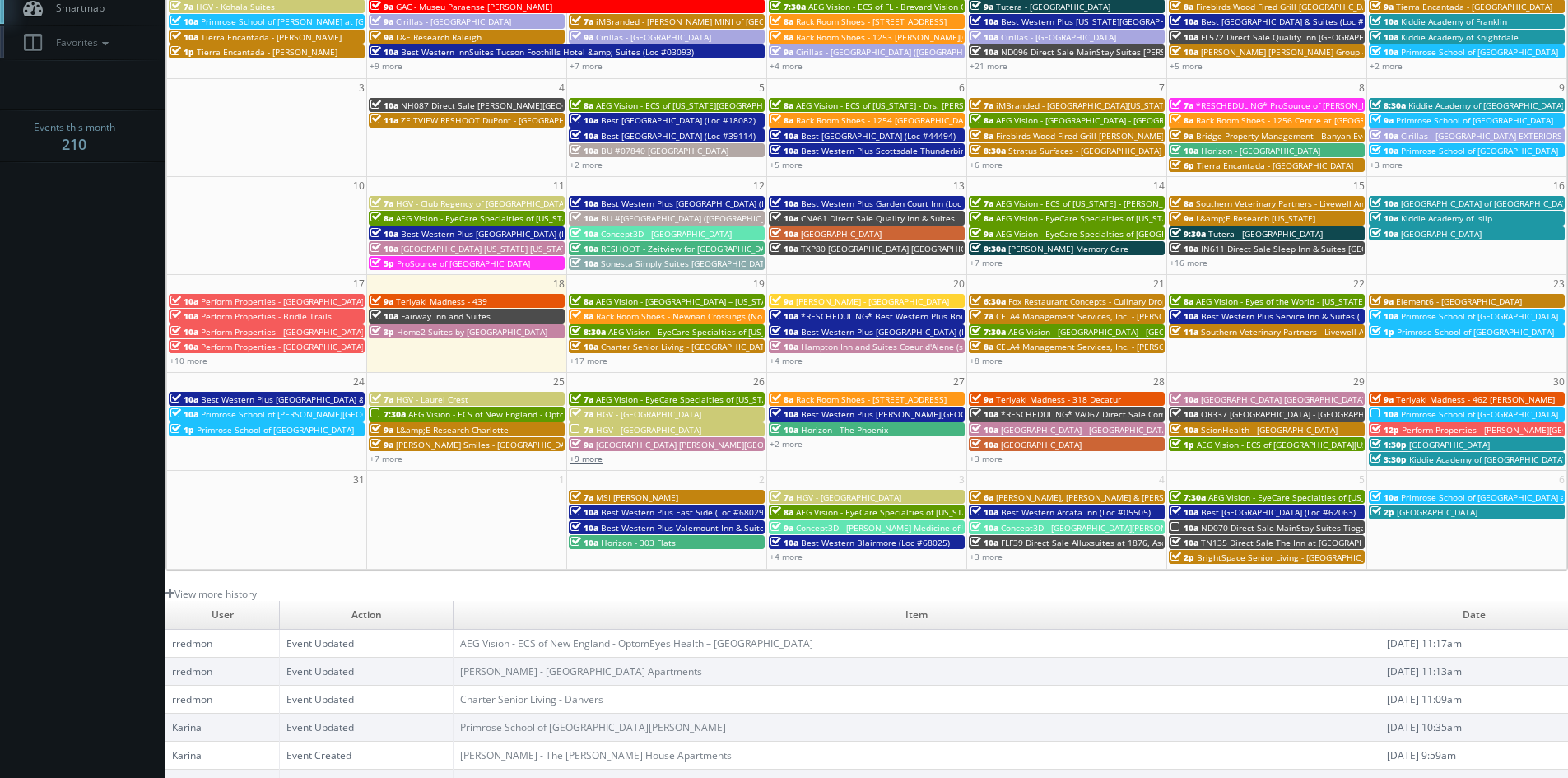
click at [587, 454] on link "+9 more" at bounding box center [586, 458] width 33 height 12
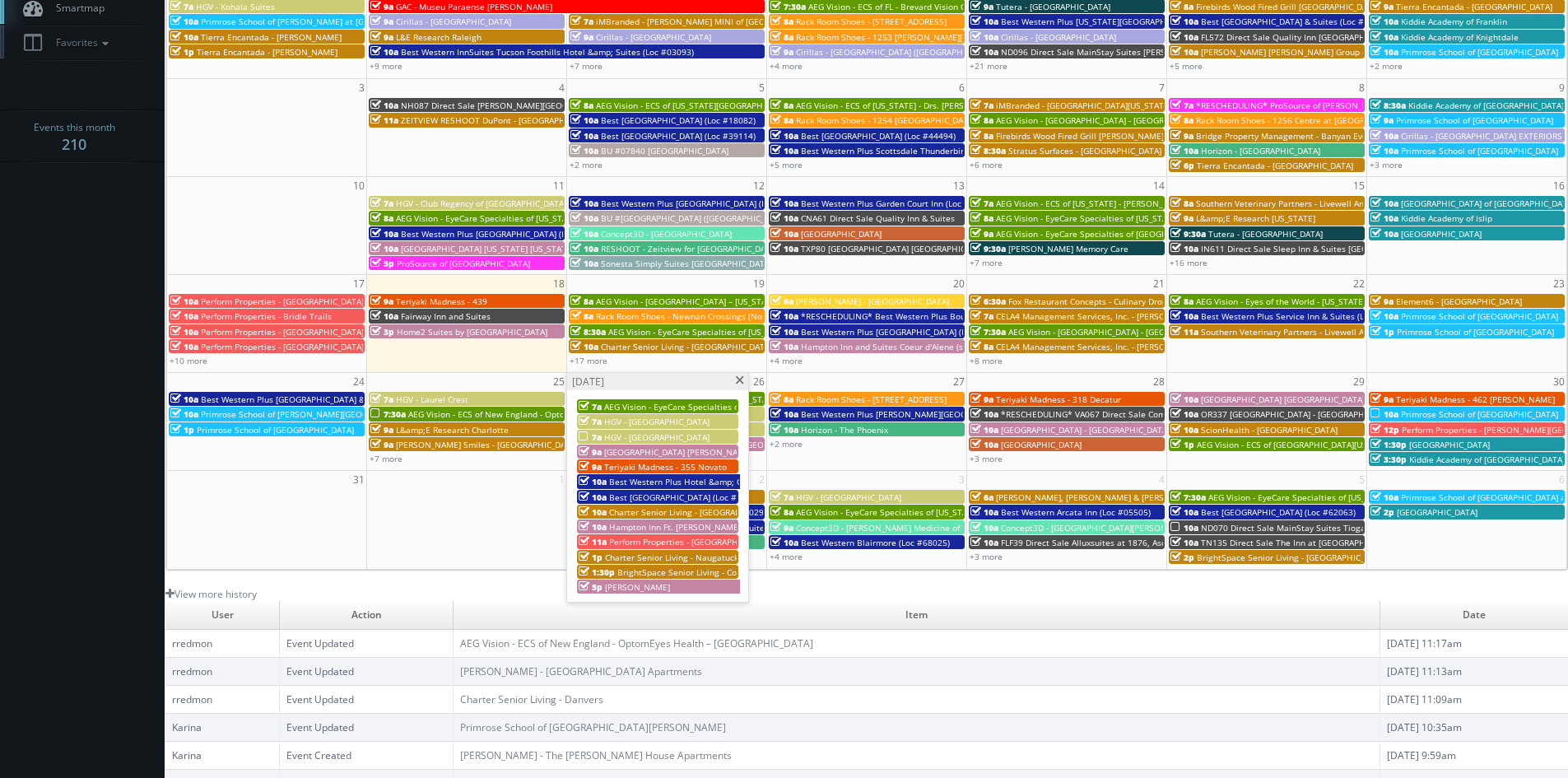
click at [670, 540] on span "Perform Properties - [GEOGRAPHIC_DATA]" at bounding box center [690, 541] width 163 height 12
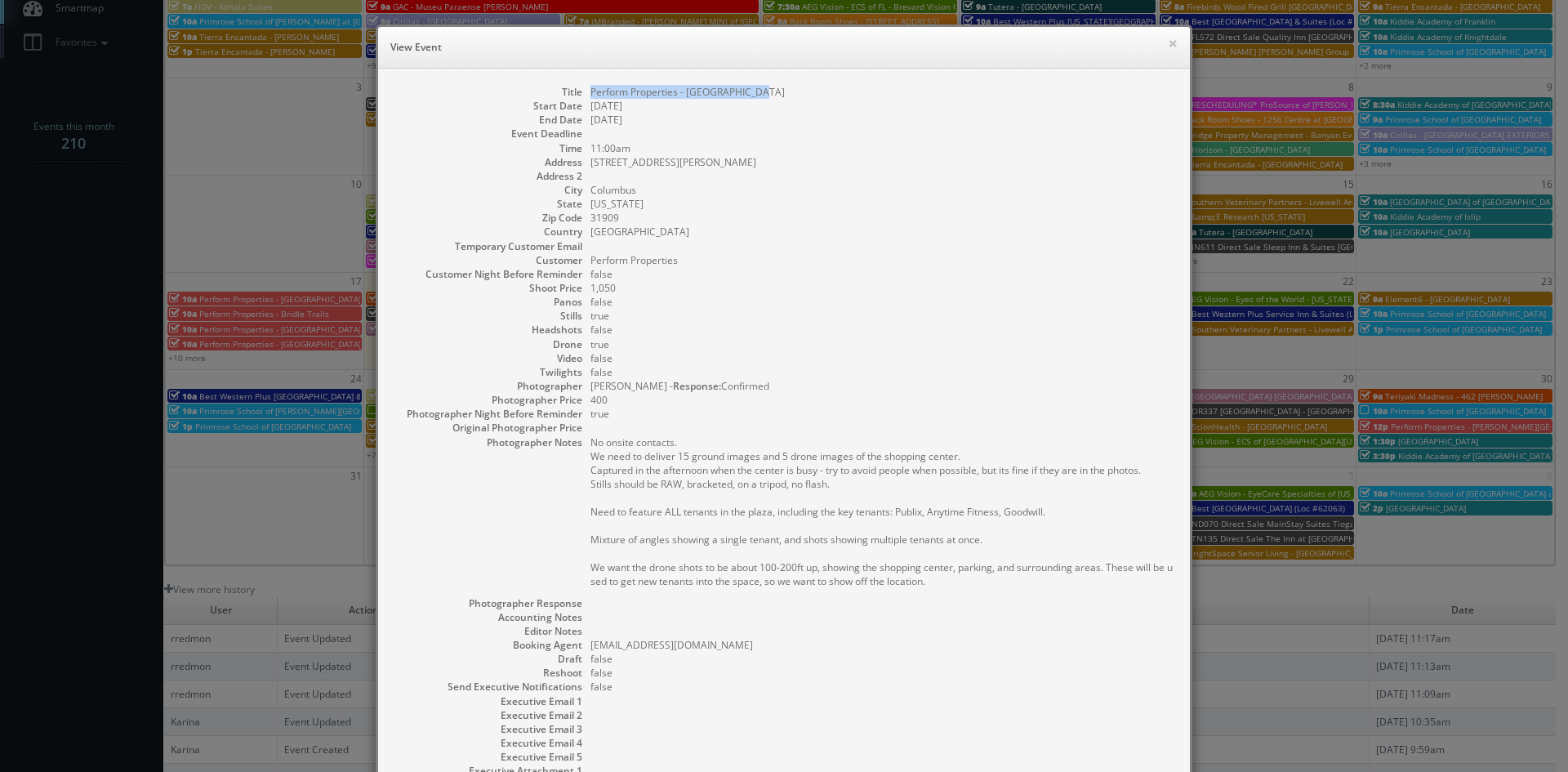
drag, startPoint x: 762, startPoint y: 91, endPoint x: 584, endPoint y: 93, distance: 178.0
click at [591, 93] on dd "Perform Properties - [GEOGRAPHIC_DATA]" at bounding box center [882, 92] width 583 height 14
click at [1167, 48] on button "×" at bounding box center [1172, 43] width 10 height 11
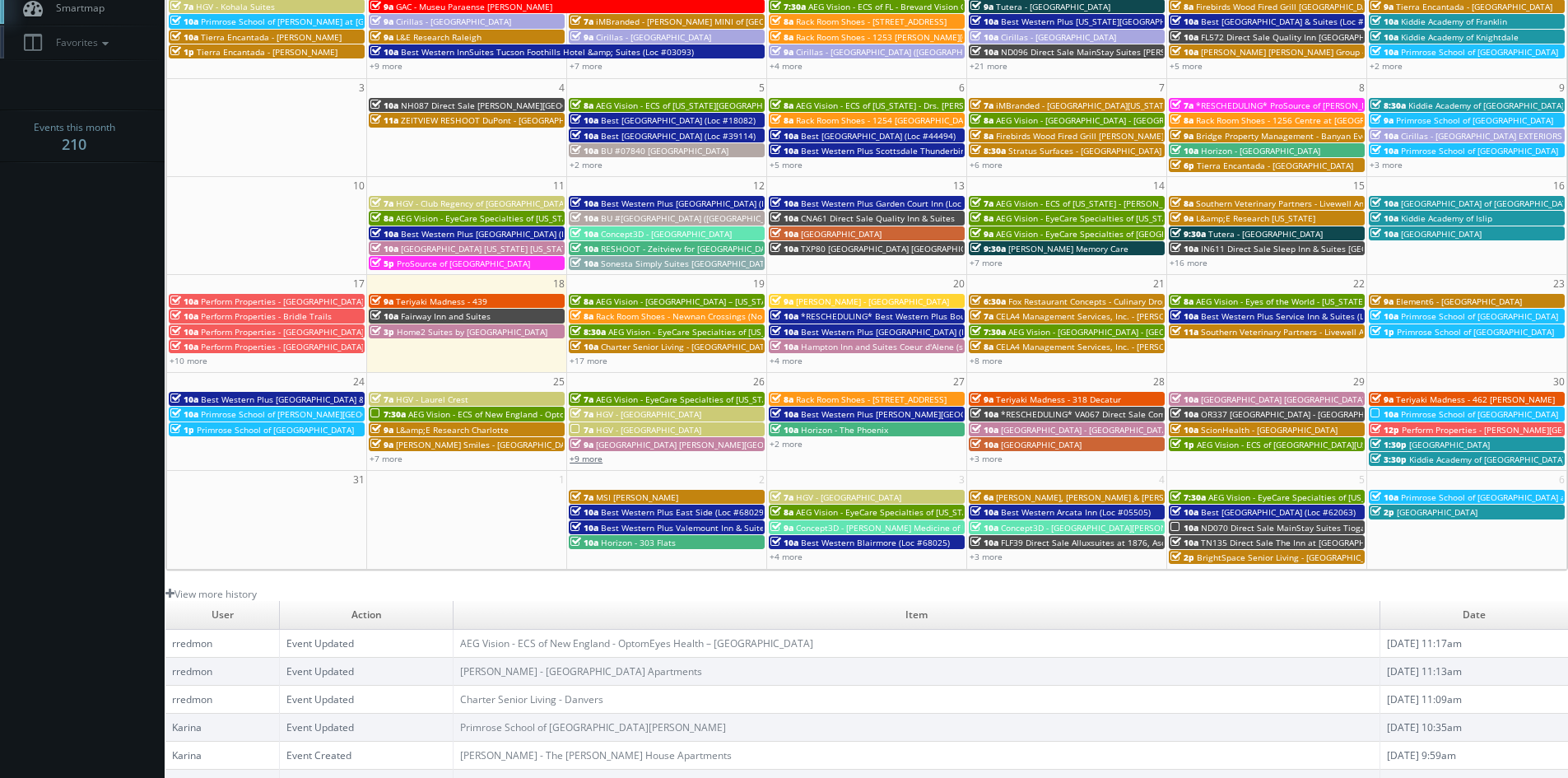
click at [589, 460] on link "+9 more" at bounding box center [586, 458] width 33 height 12
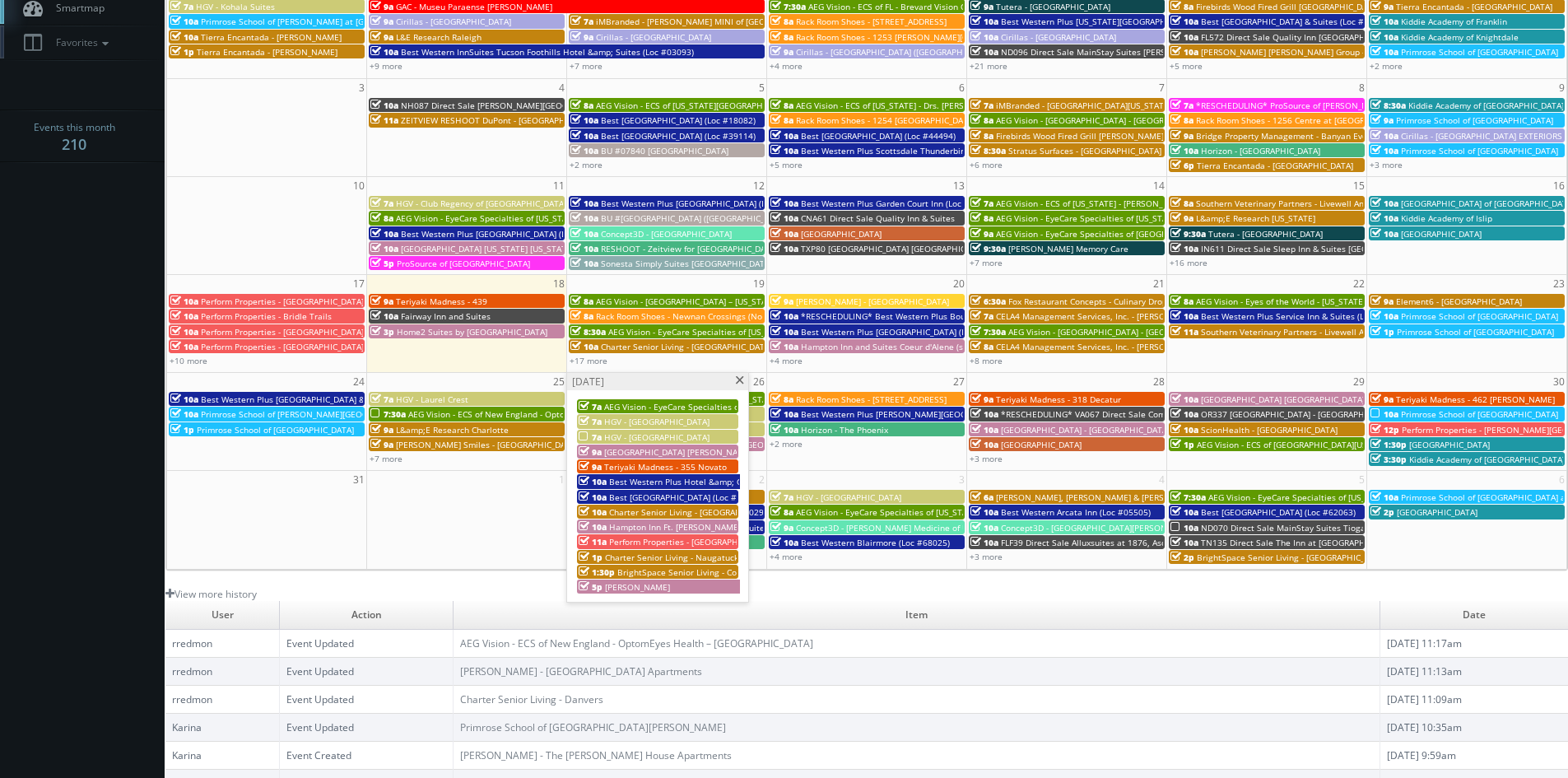
click at [689, 555] on span "Charter Senior Living - Naugatuck" at bounding box center [672, 556] width 133 height 12
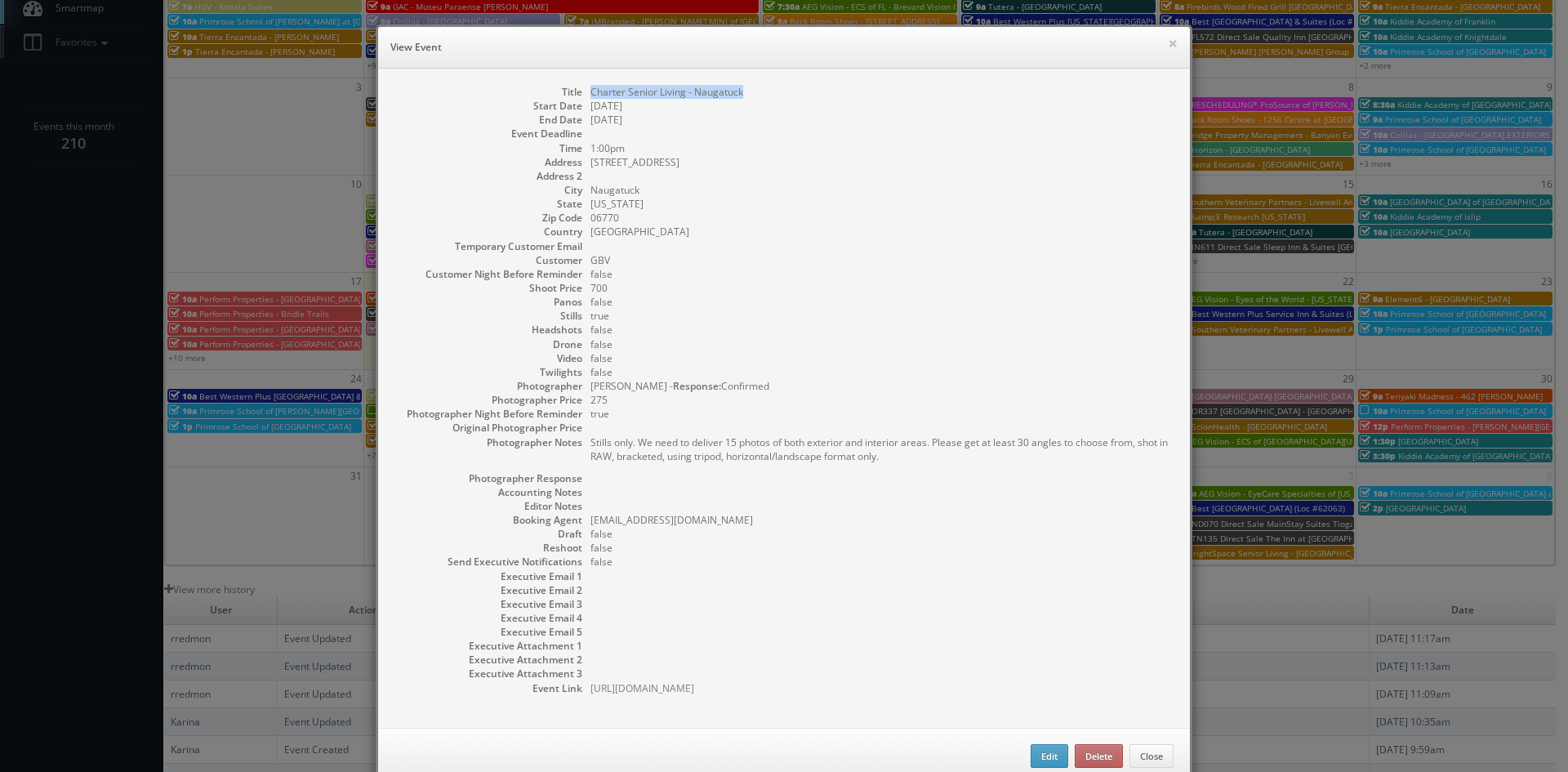
drag, startPoint x: 755, startPoint y: 95, endPoint x: 584, endPoint y: 96, distance: 171.0
click at [591, 96] on dd "Charter Senior Living - Naugatuck" at bounding box center [882, 92] width 583 height 14
click at [1167, 47] on button "×" at bounding box center [1172, 43] width 10 height 11
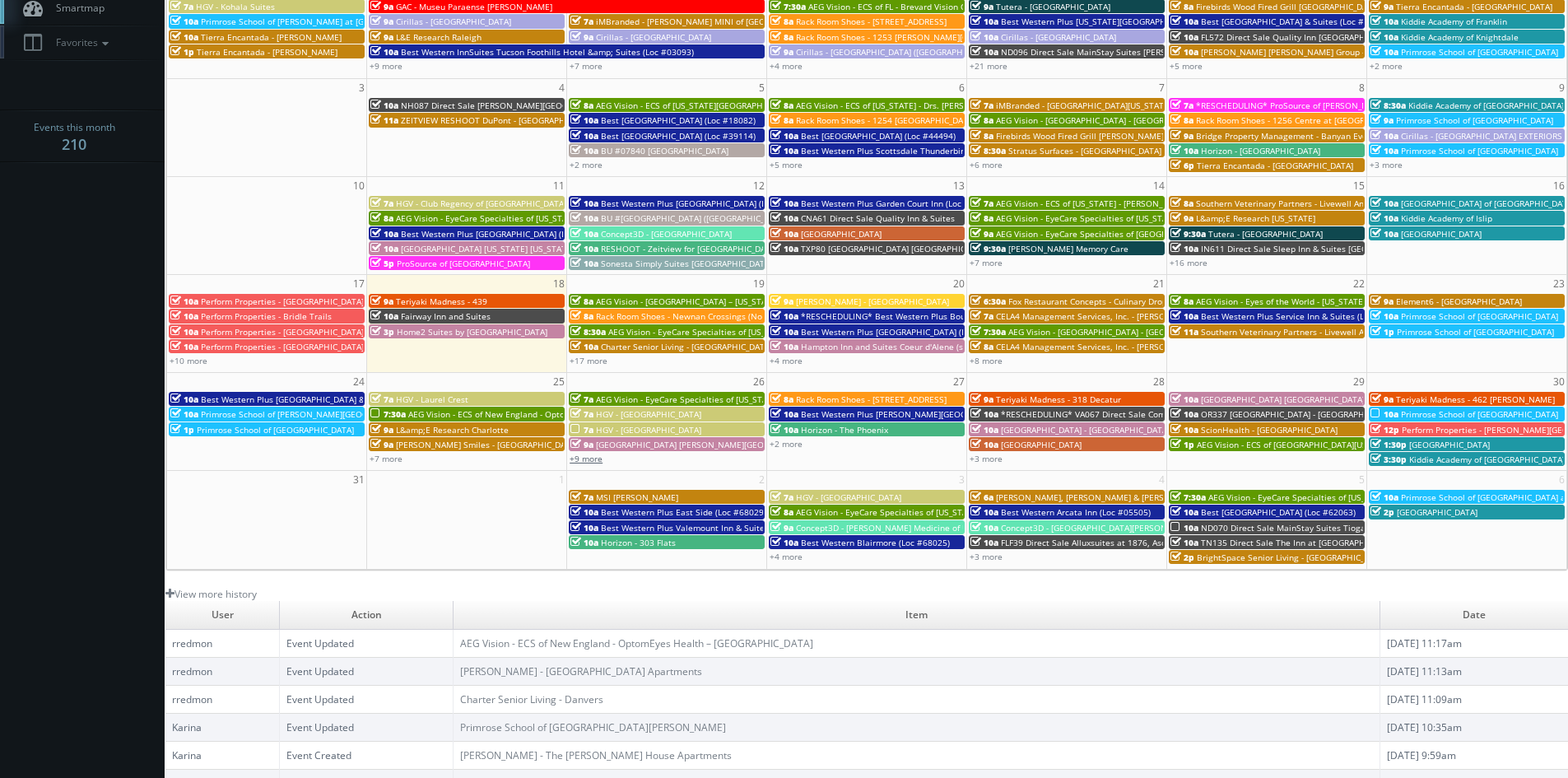
click at [598, 460] on link "+9 more" at bounding box center [586, 458] width 33 height 12
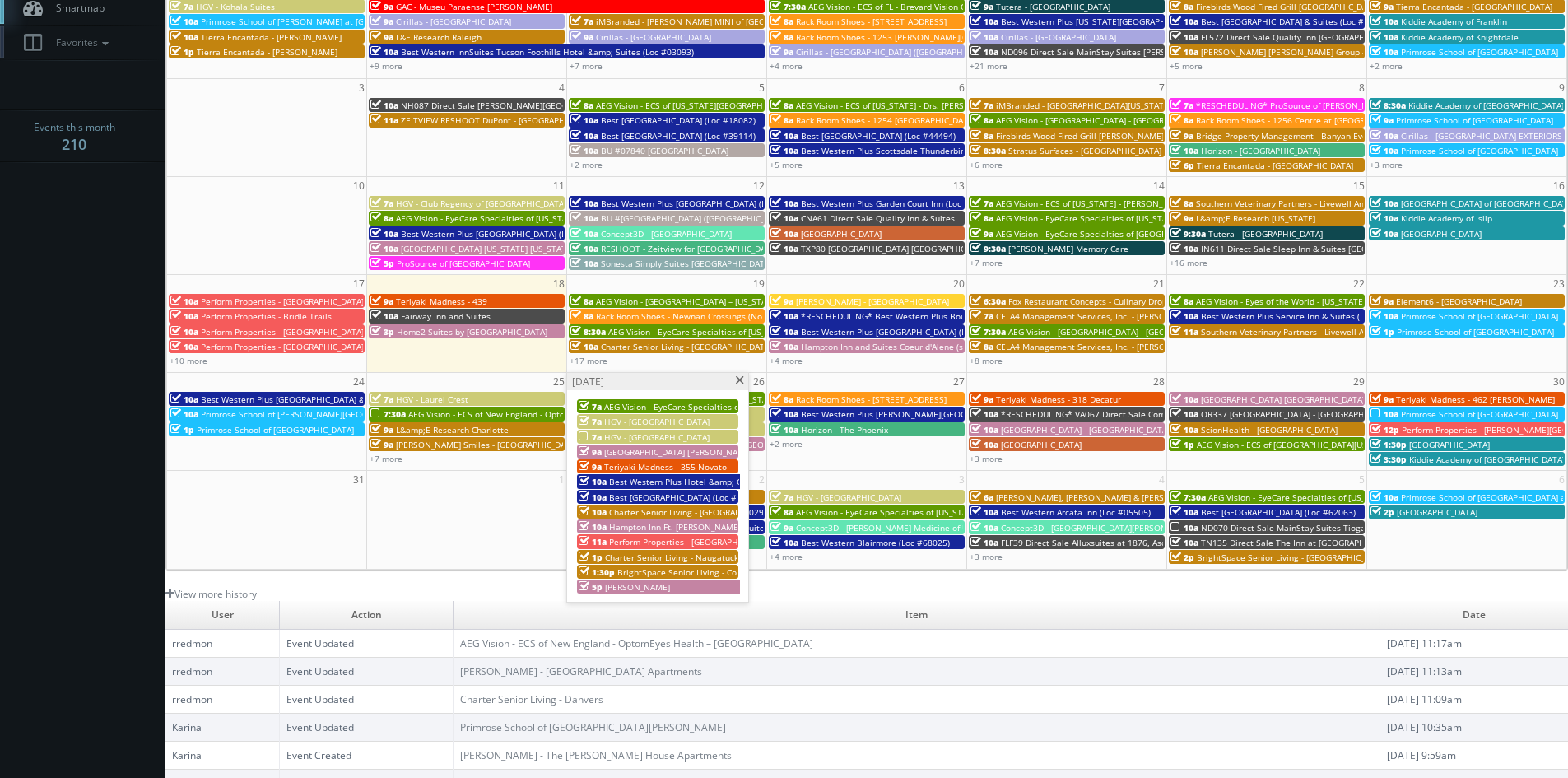
click at [697, 572] on span "BrightSpace Senior Living - Covenant [PERSON_NAME]" at bounding box center [724, 571] width 214 height 12
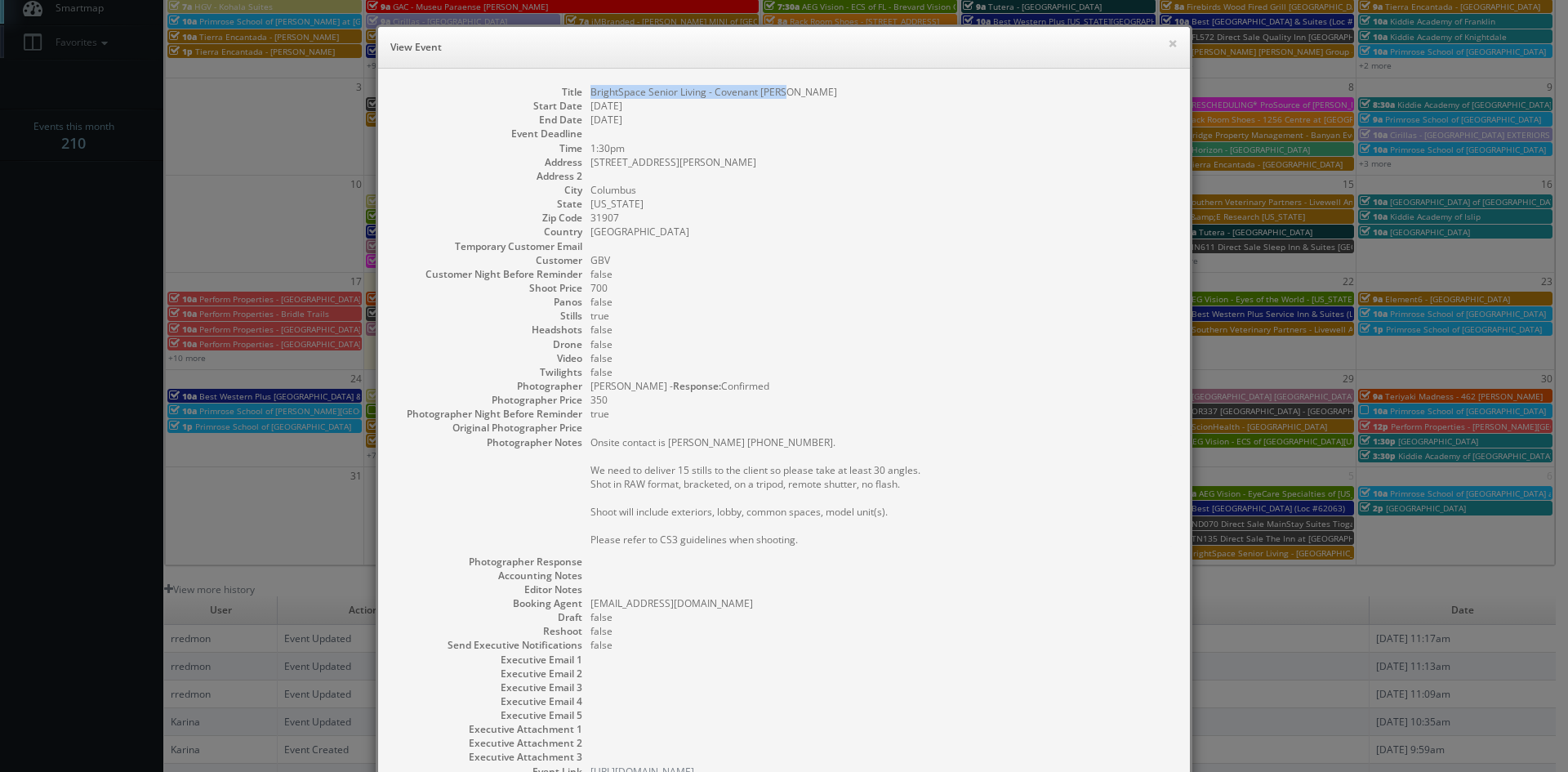
drag, startPoint x: 791, startPoint y: 91, endPoint x: 584, endPoint y: 94, distance: 207.0
click at [591, 94] on dd "BrightSpace Senior Living - Covenant [PERSON_NAME]" at bounding box center [882, 92] width 583 height 14
click at [1167, 46] on button "×" at bounding box center [1172, 43] width 10 height 11
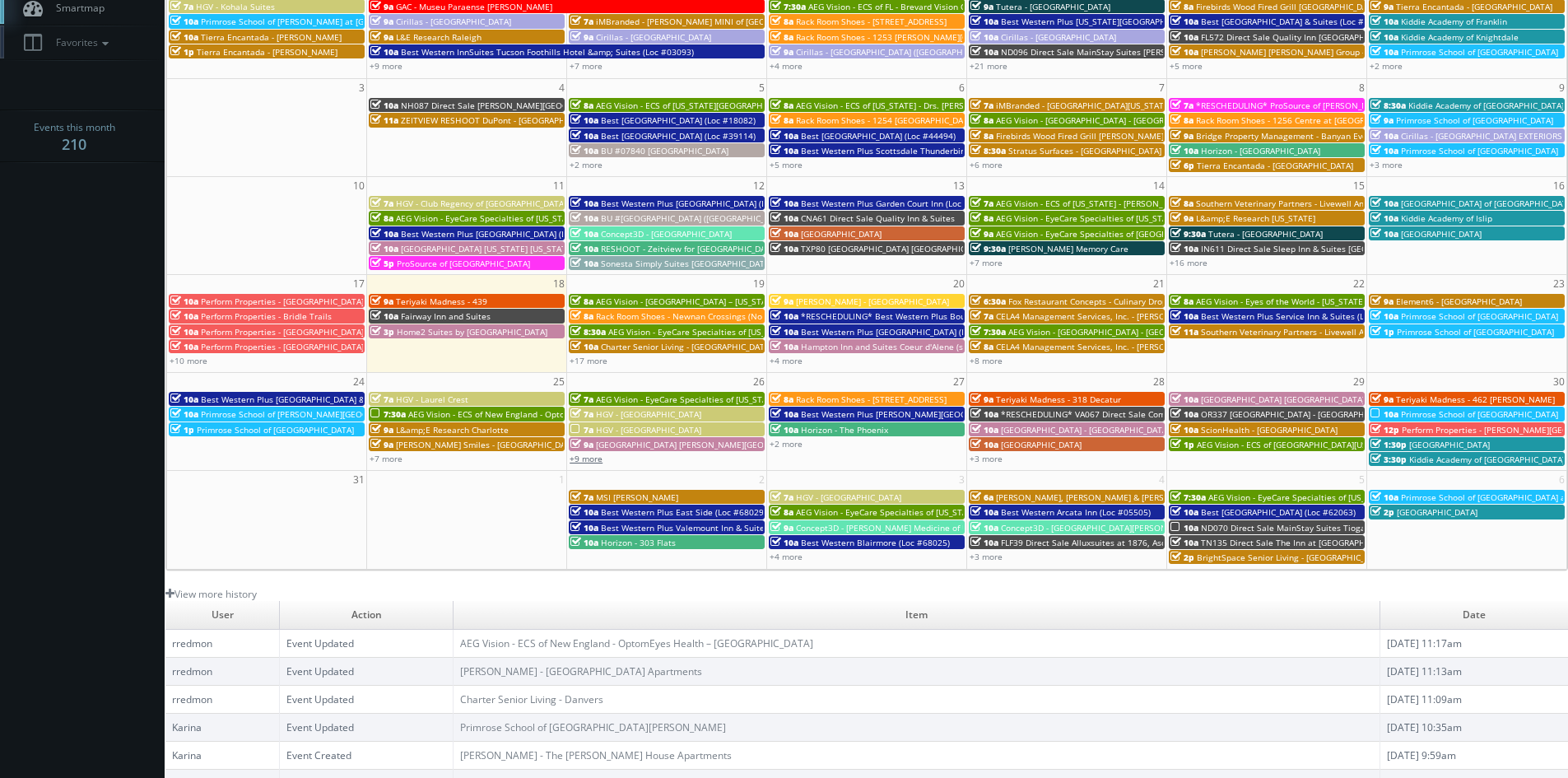
click at [596, 456] on link "+9 more" at bounding box center [586, 458] width 33 height 12
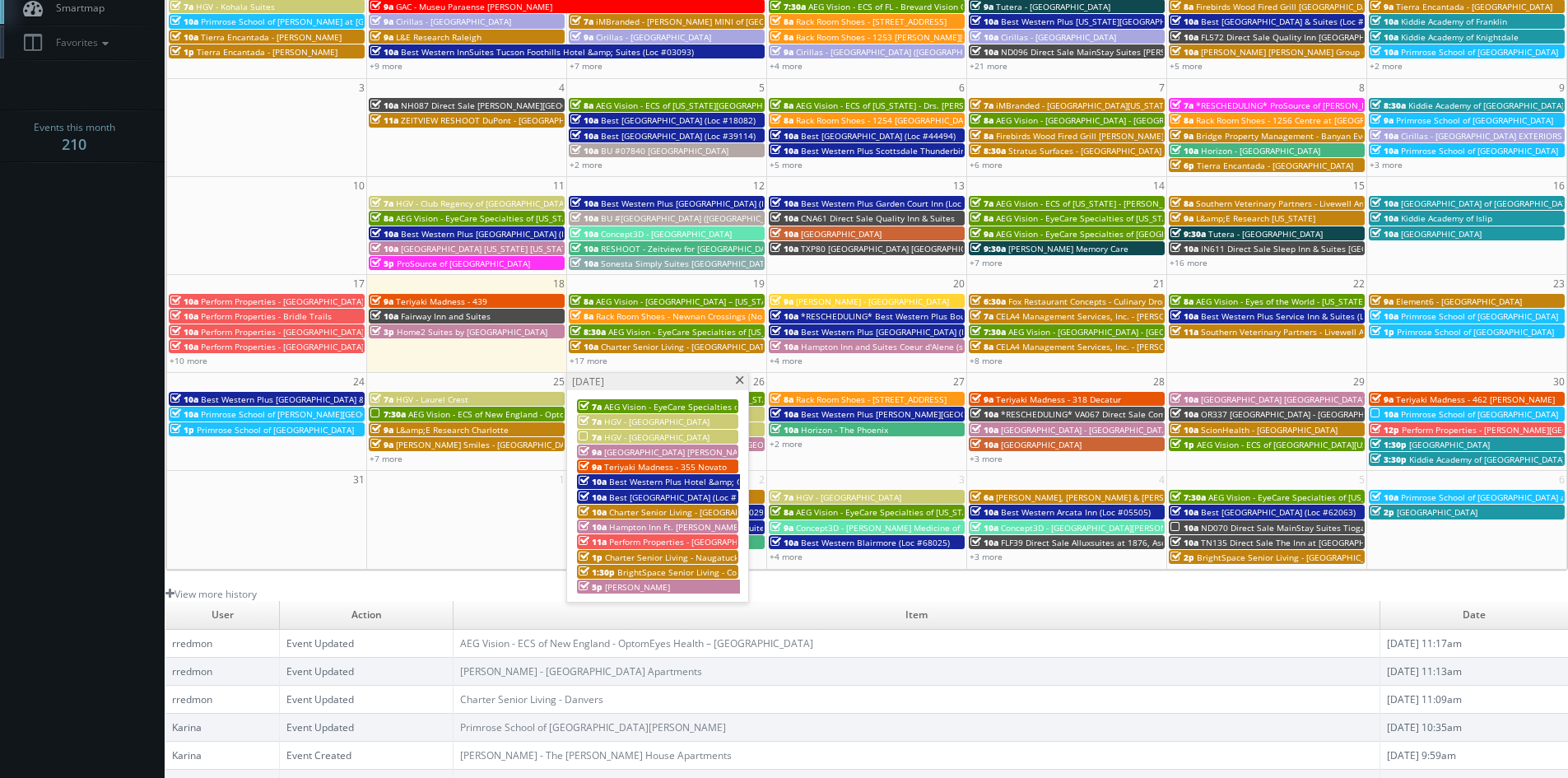
click at [663, 584] on span "[PERSON_NAME]" at bounding box center [637, 586] width 65 height 12
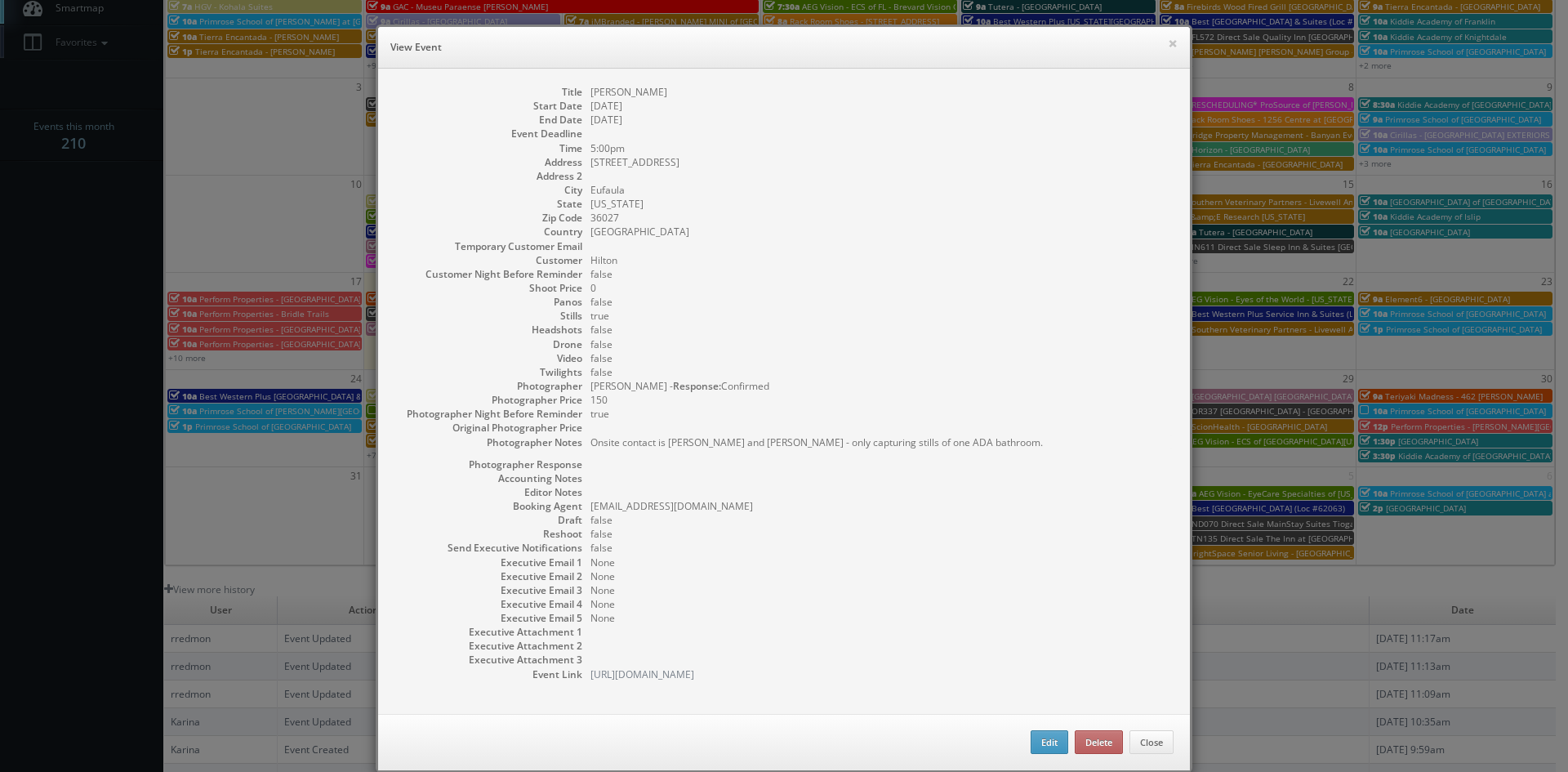
drag, startPoint x: 672, startPoint y: 90, endPoint x: 583, endPoint y: 96, distance: 89.2
click at [583, 96] on dl "Title Hampton Eufaula Start Date 08/26/2025 End Date 08/28/2025 Event Deadline …" at bounding box center [784, 382] width 779 height 596
click at [1167, 43] on button "×" at bounding box center [1172, 43] width 10 height 11
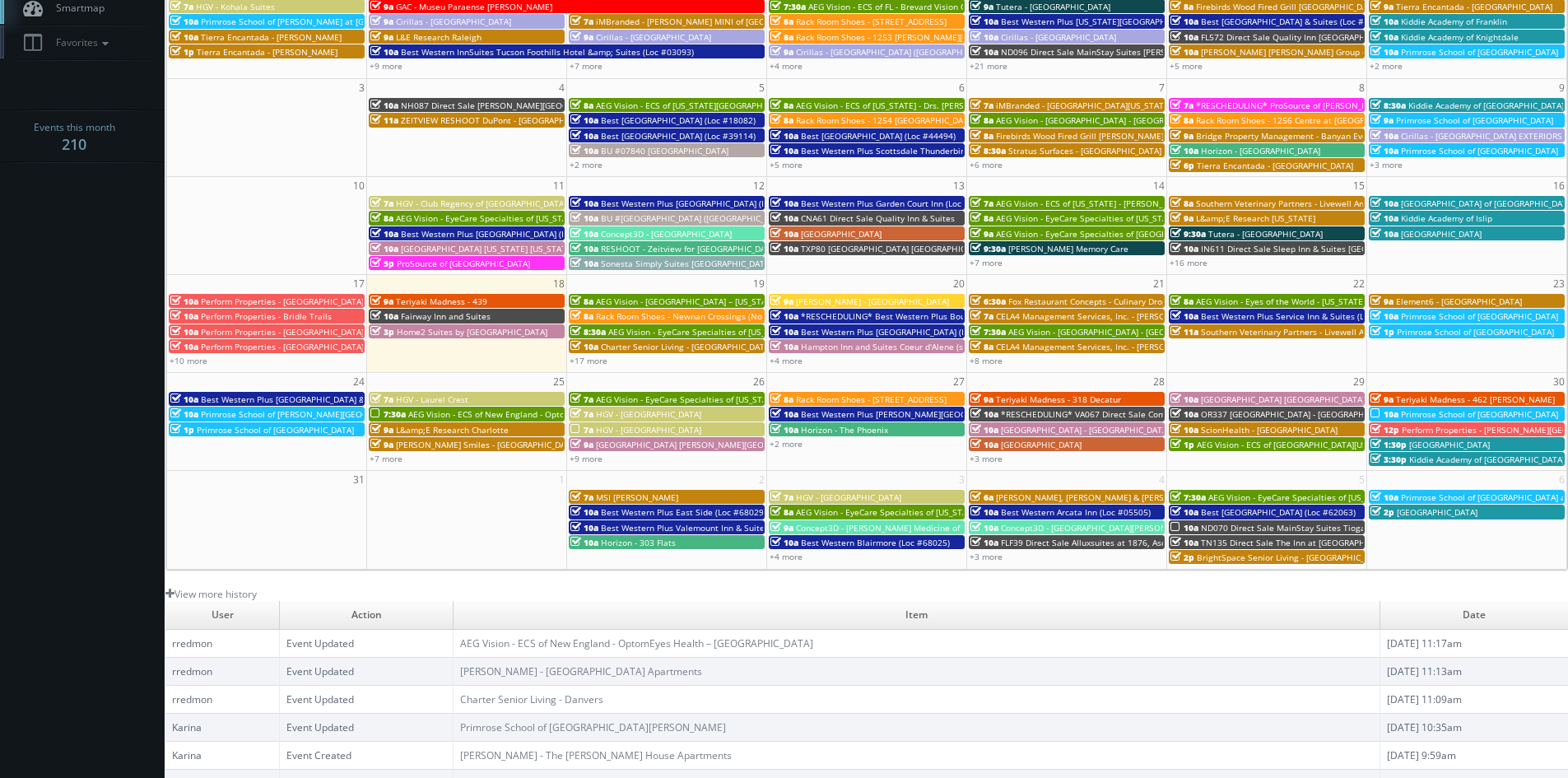
click at [835, 397] on span "Rack Room Shoes - [STREET_ADDRESS]" at bounding box center [871, 398] width 151 height 12
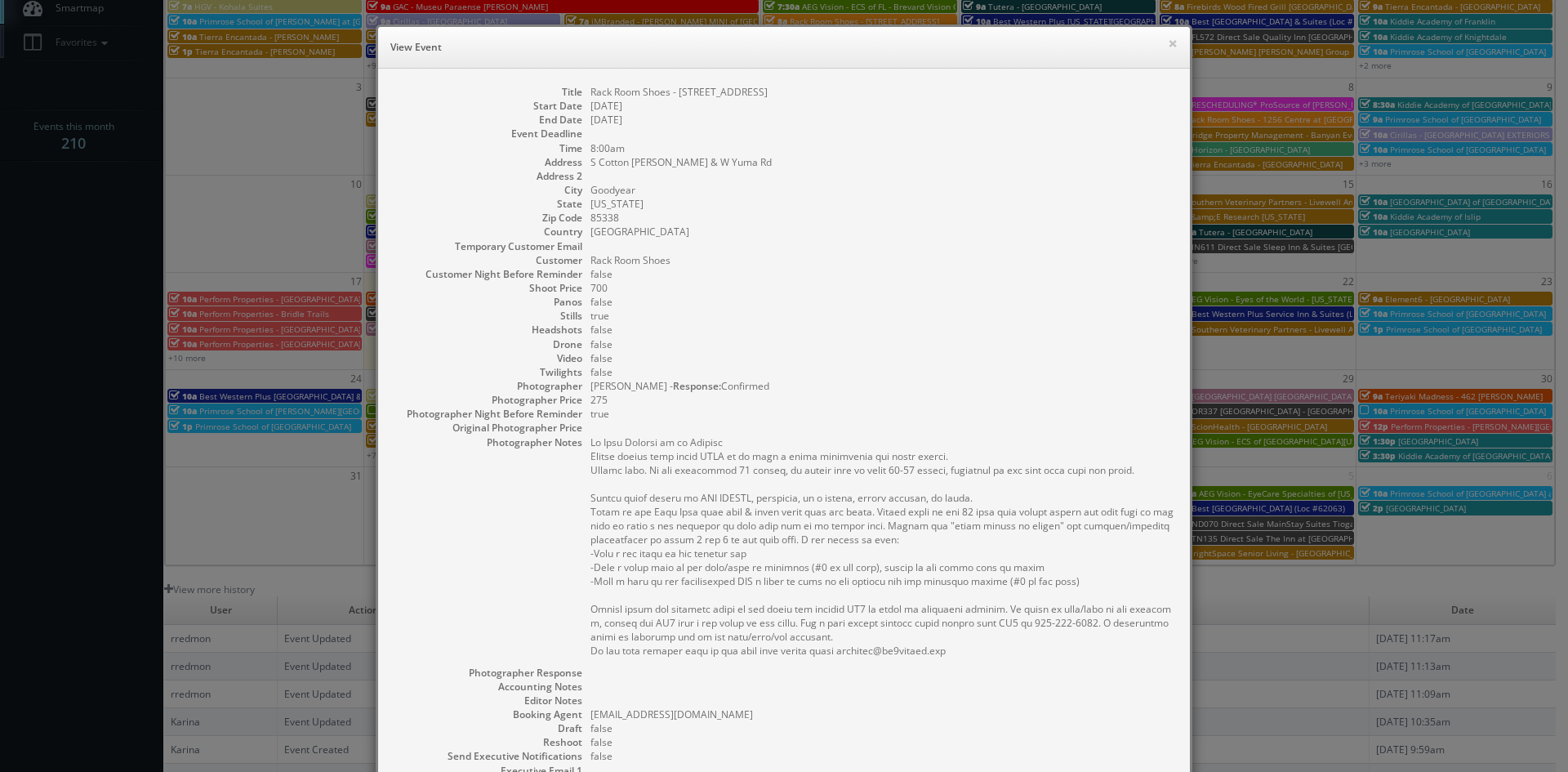
drag, startPoint x: 842, startPoint y: 93, endPoint x: 584, endPoint y: 92, distance: 258.0
click at [591, 92] on dd "Rack Room Shoes - [STREET_ADDRESS]" at bounding box center [882, 92] width 583 height 14
click at [1167, 48] on button "×" at bounding box center [1172, 43] width 10 height 11
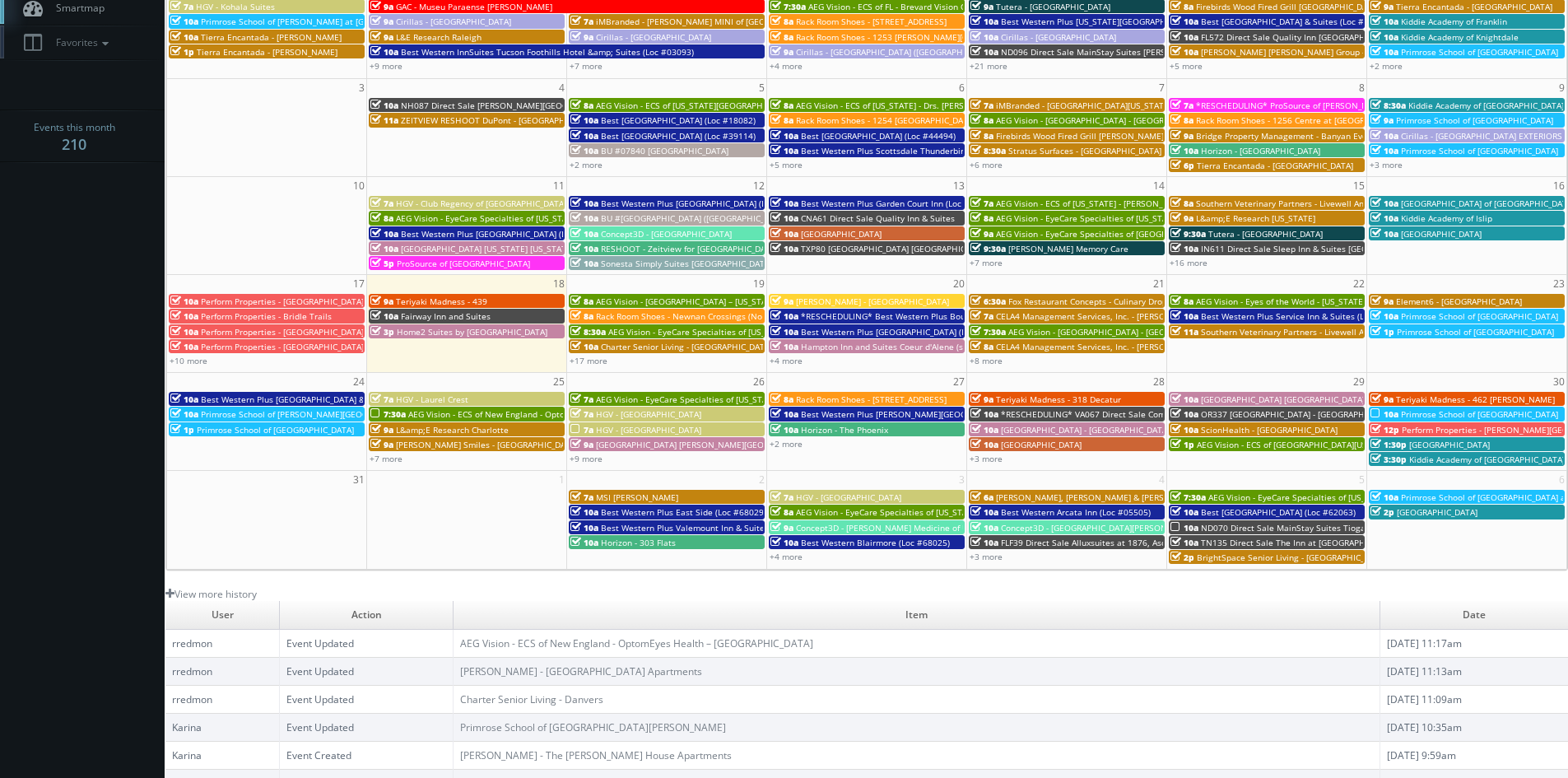
click at [867, 410] on span "Best Western Plus [PERSON_NAME][GEOGRAPHIC_DATA]/[PERSON_NAME][GEOGRAPHIC_DATA]…" at bounding box center [1013, 413] width 423 height 12
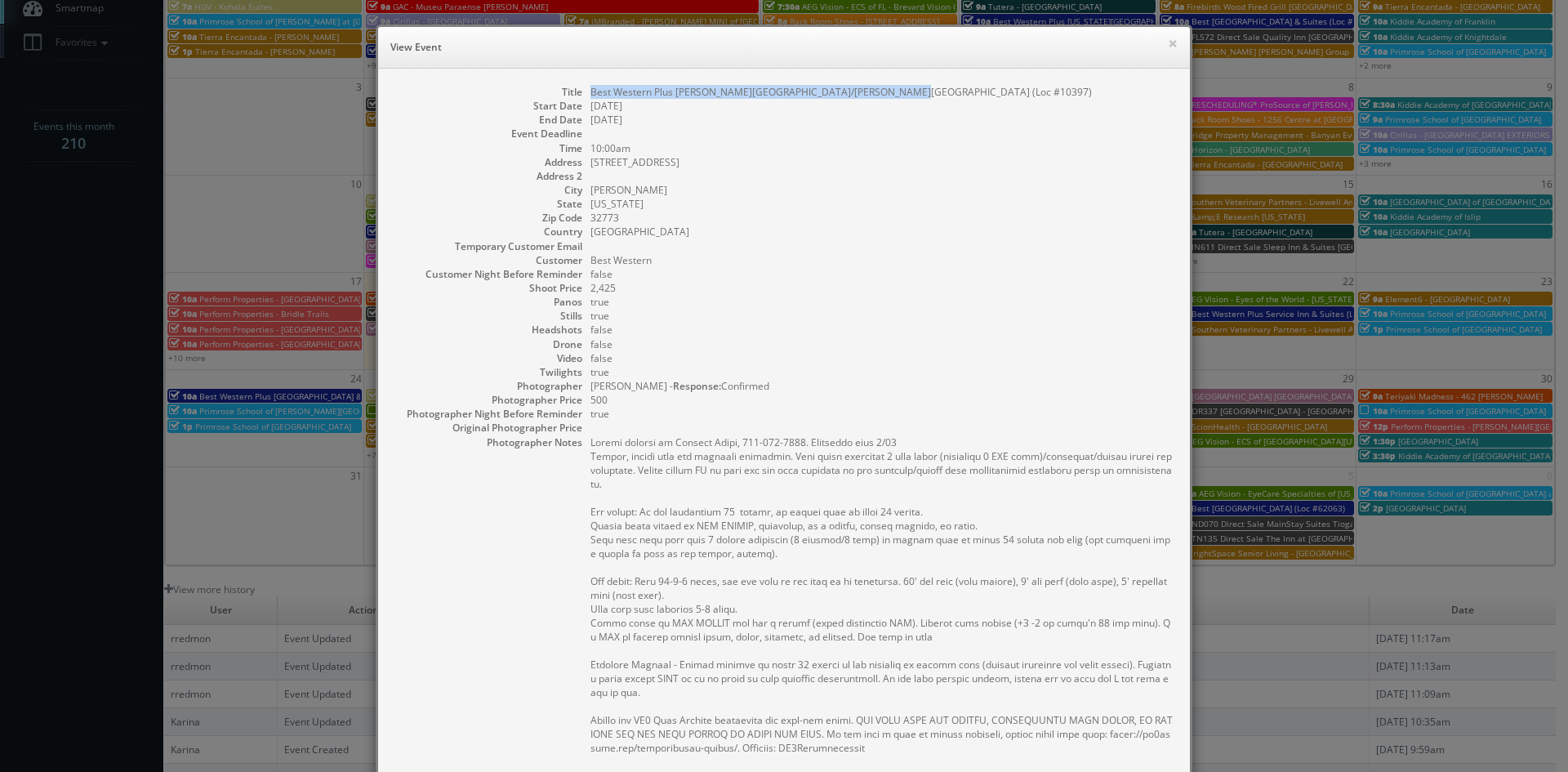
drag, startPoint x: 893, startPoint y: 86, endPoint x: 584, endPoint y: 89, distance: 309.0
click at [591, 89] on dd "Best Western Plus [PERSON_NAME][GEOGRAPHIC_DATA]/[PERSON_NAME][GEOGRAPHIC_DATA]…" at bounding box center [882, 92] width 583 height 14
click at [1167, 44] on button "×" at bounding box center [1172, 43] width 10 height 11
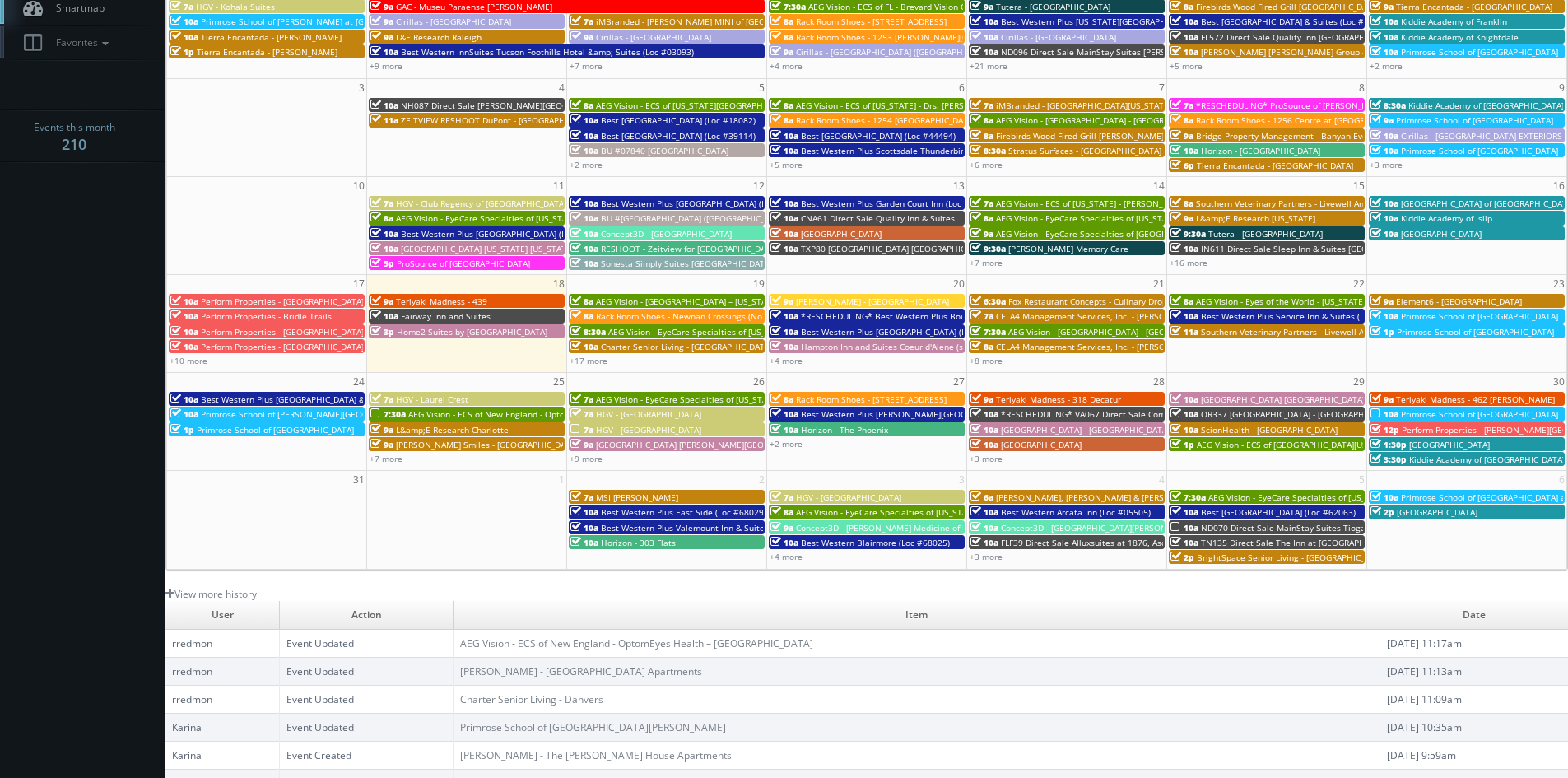
click at [855, 430] on span "Horizon - The Phoenix" at bounding box center [845, 429] width 87 height 12
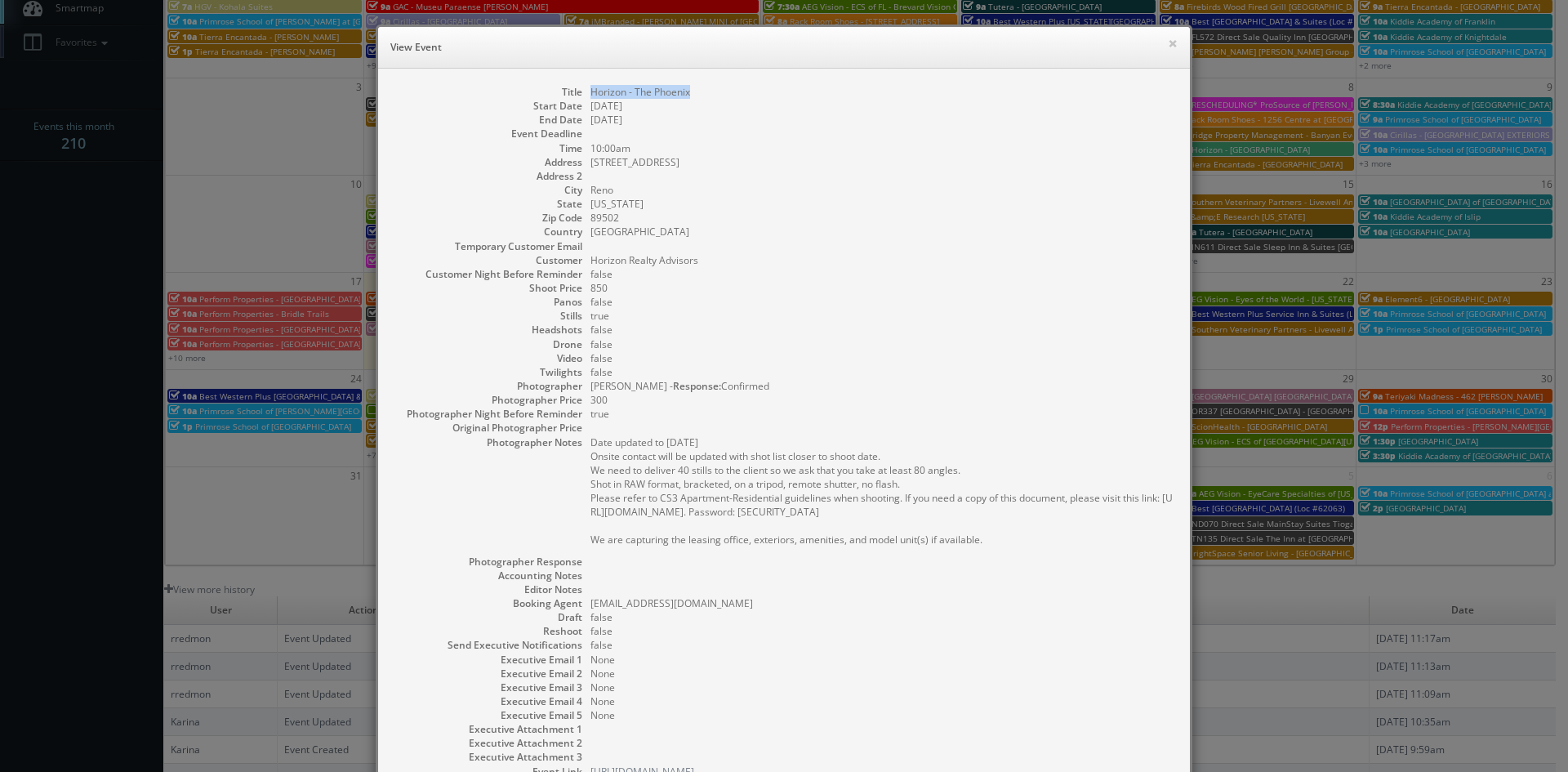
drag, startPoint x: 698, startPoint y: 96, endPoint x: 580, endPoint y: 99, distance: 118.0
click at [580, 99] on dl "Title Horizon - The Phoenix Start Date 08/27/2025 End Date 08/27/2025 Event Dea…" at bounding box center [784, 431] width 779 height 694
click at [1167, 40] on button "×" at bounding box center [1172, 43] width 10 height 11
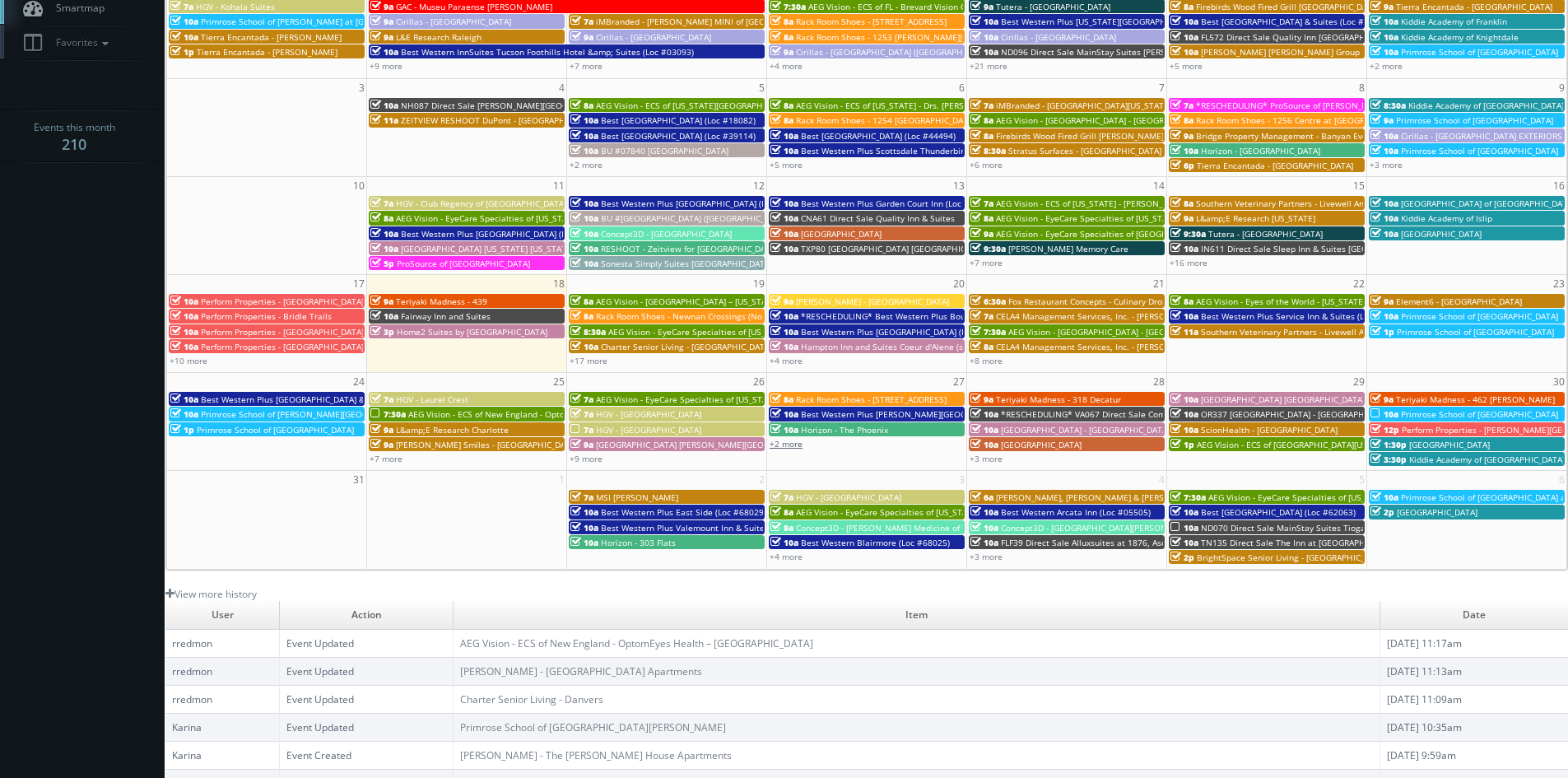
click at [795, 444] on link "+2 more" at bounding box center [785, 443] width 33 height 12
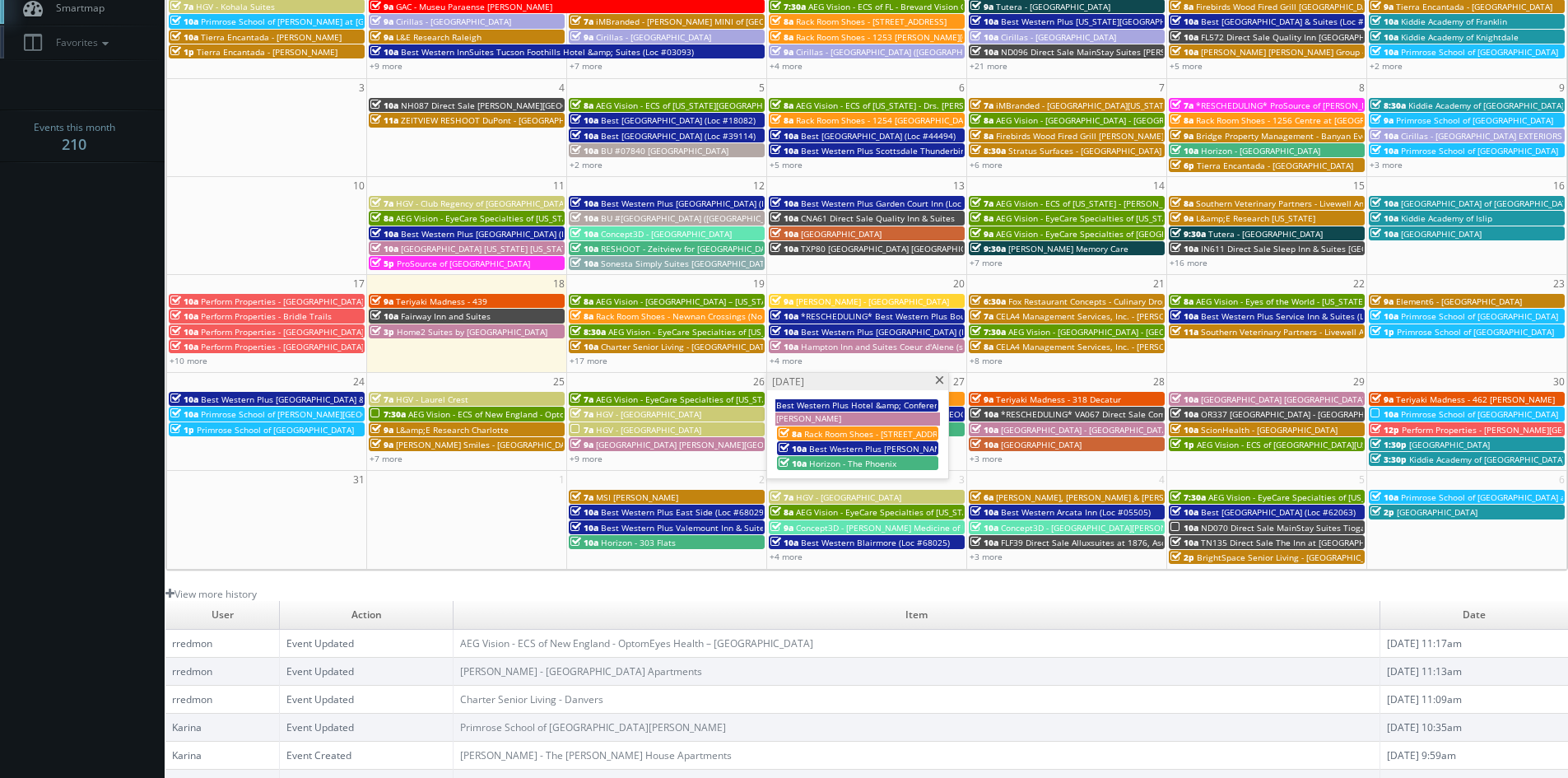
click at [939, 381] on span at bounding box center [940, 381] width 11 height 9
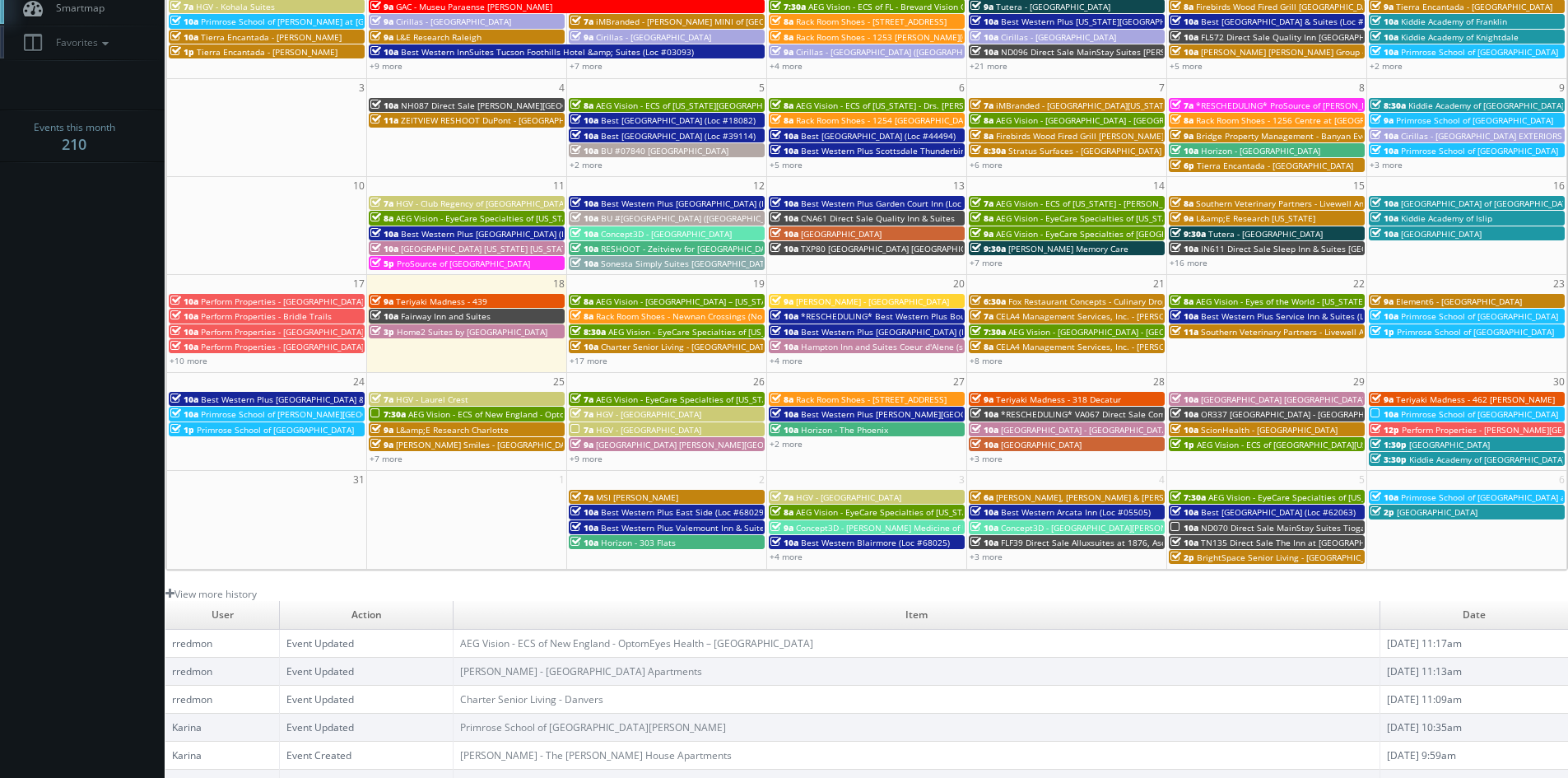
click at [1029, 398] on span "Teriyaki Madness - 318 Decatur" at bounding box center [1058, 398] width 125 height 12
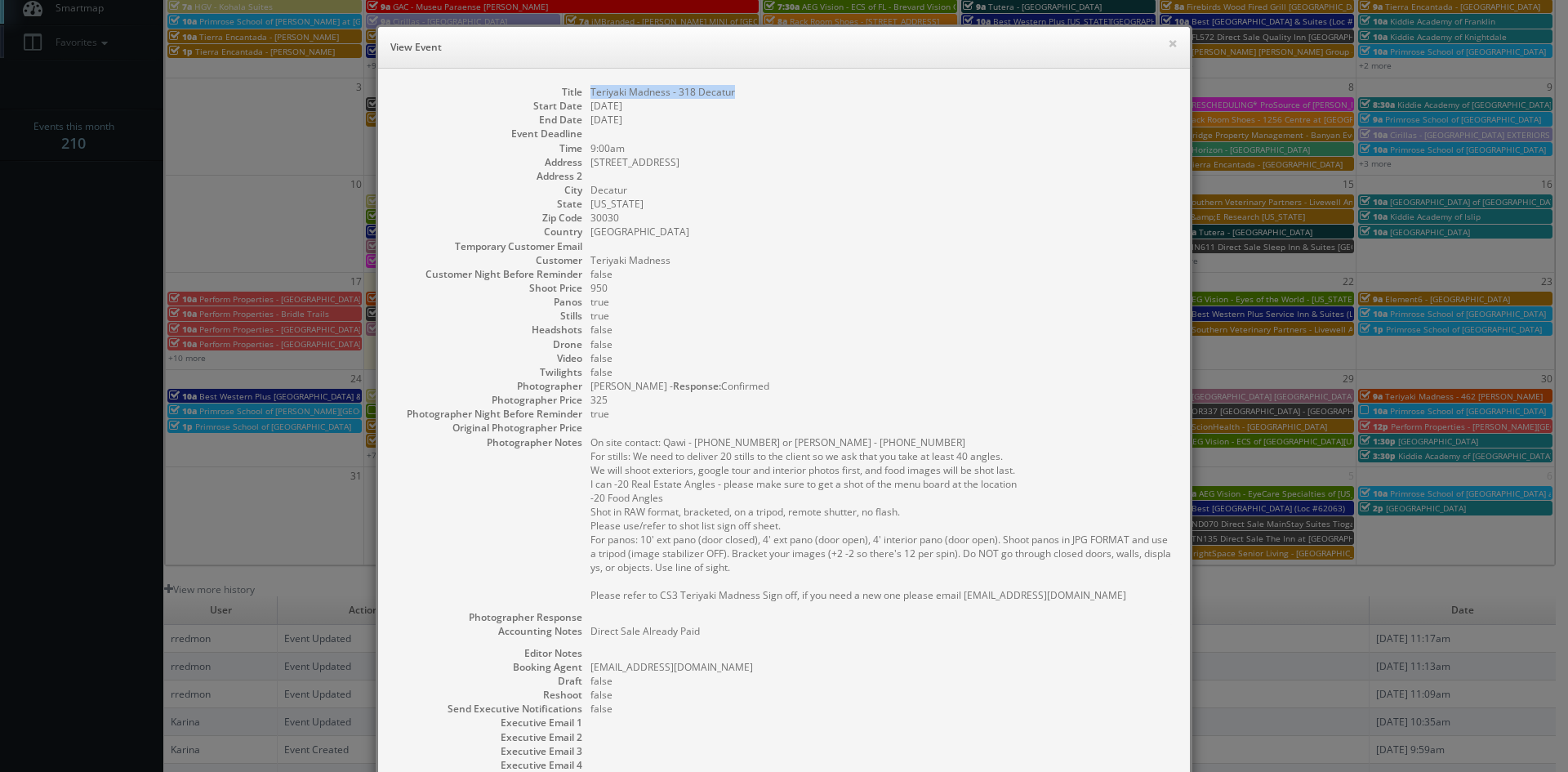
drag, startPoint x: 734, startPoint y: 92, endPoint x: 585, endPoint y: 93, distance: 149.0
click at [591, 93] on dd "Teriyaki Madness - 318 Decatur" at bounding box center [882, 92] width 583 height 14
click at [1167, 44] on button "×" at bounding box center [1172, 43] width 10 height 11
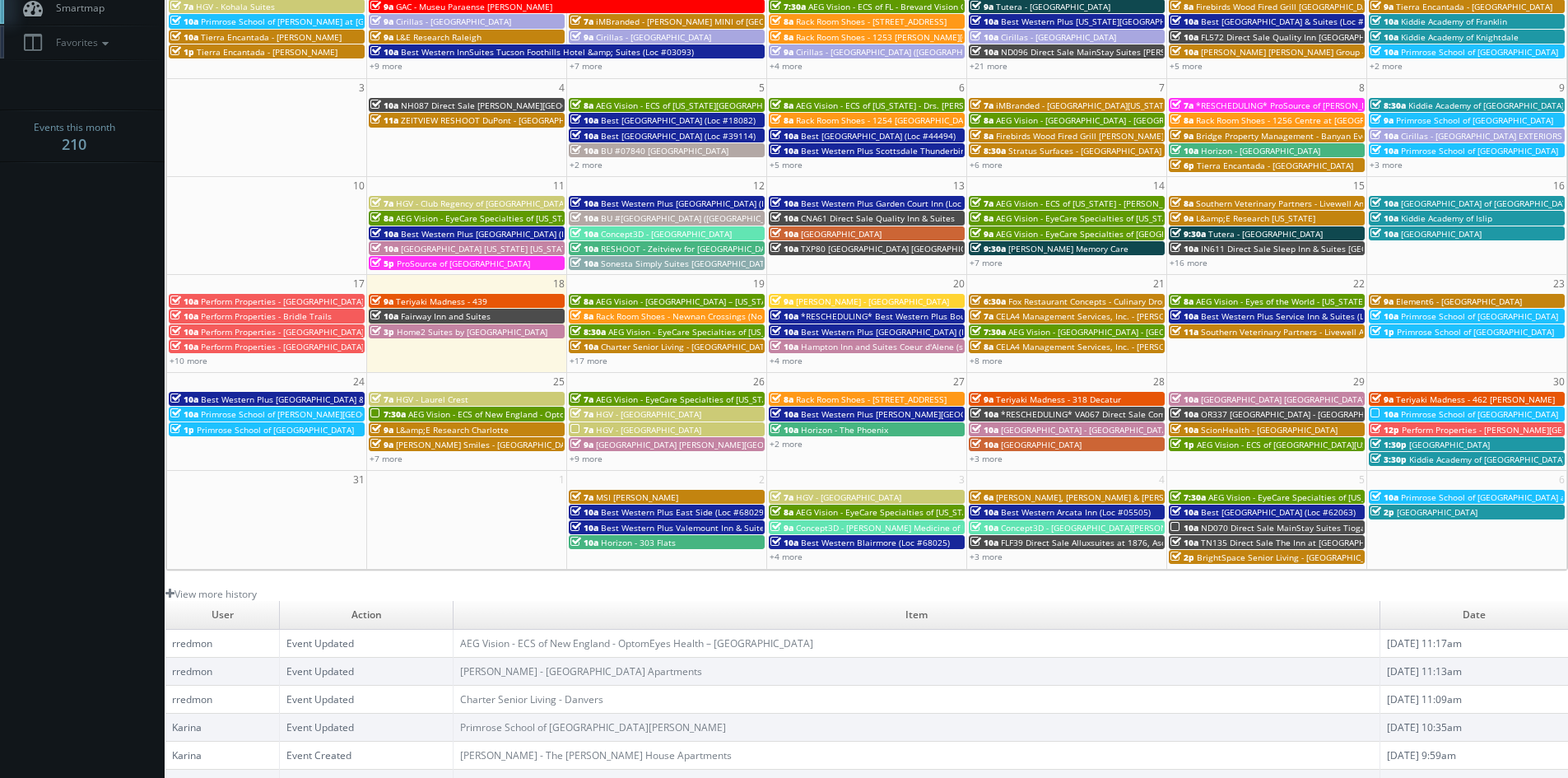
click at [1022, 426] on span "[GEOGRAPHIC_DATA] - [GEOGRAPHIC_DATA]" at bounding box center [1085, 429] width 169 height 12
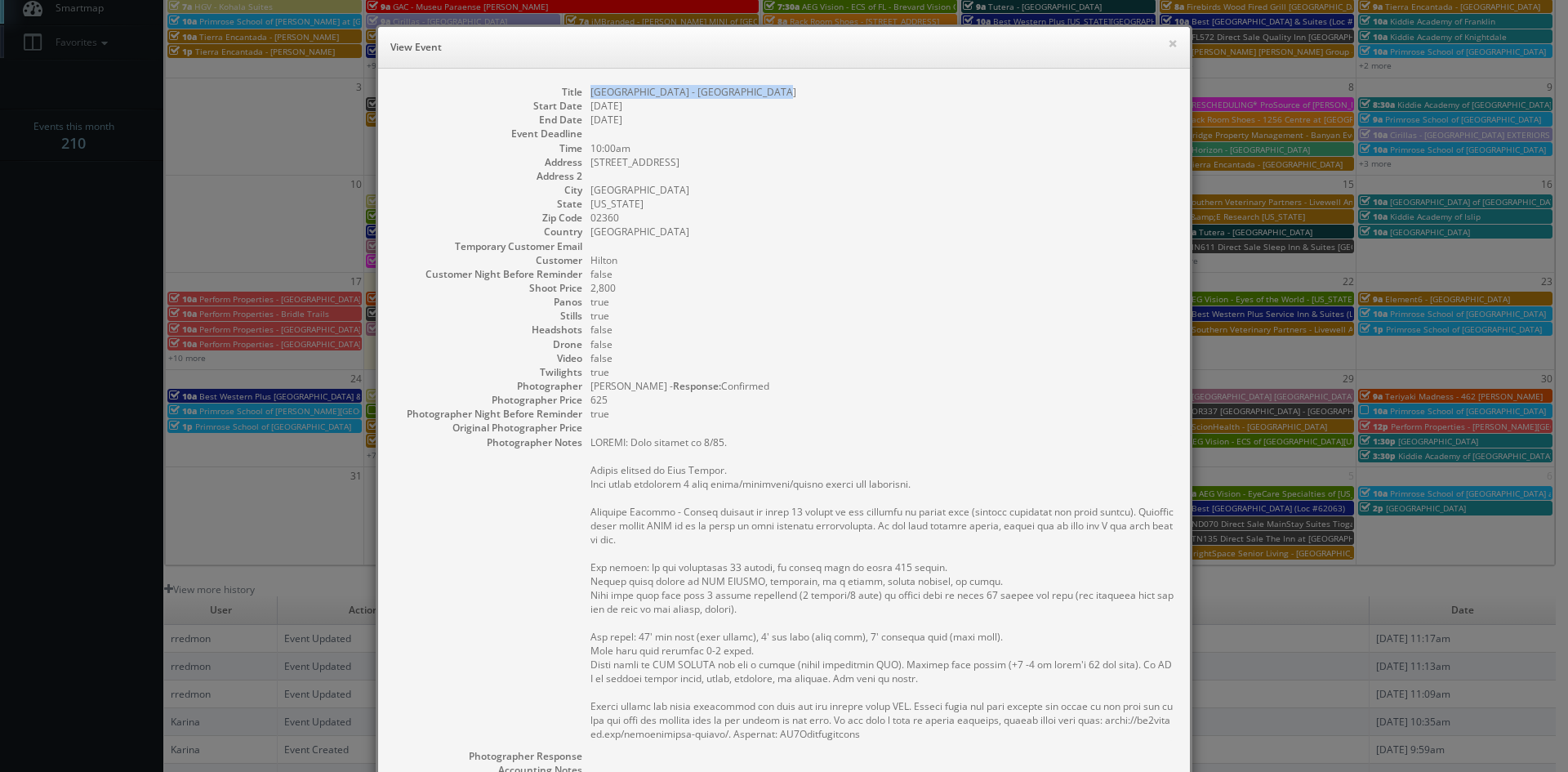
drag, startPoint x: 785, startPoint y: 89, endPoint x: 585, endPoint y: 92, distance: 200.0
click at [591, 92] on dd "[GEOGRAPHIC_DATA] - [GEOGRAPHIC_DATA]" at bounding box center [882, 92] width 583 height 14
click at [1168, 44] on button "×" at bounding box center [1172, 43] width 10 height 11
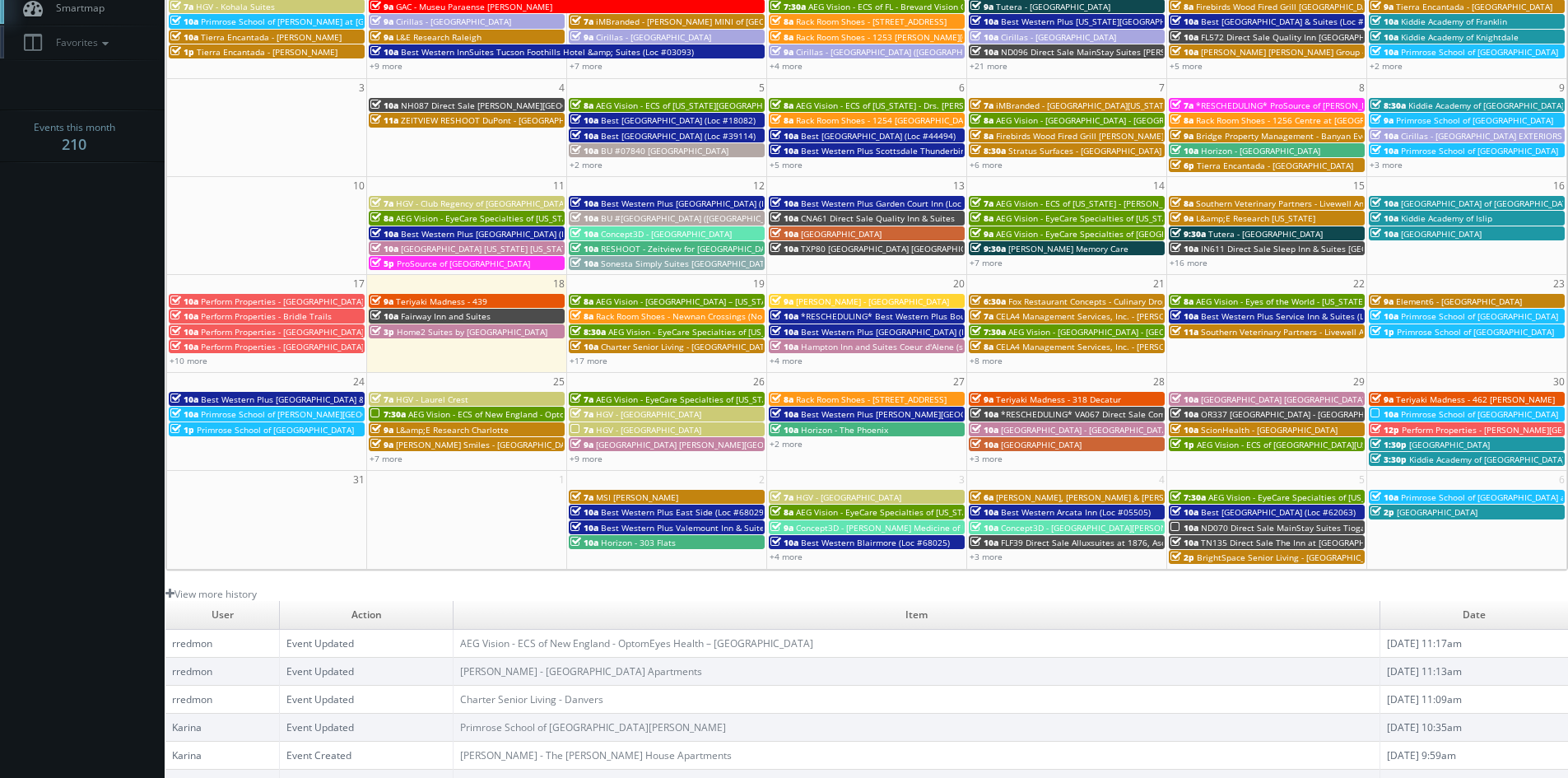
click at [1016, 442] on span "[GEOGRAPHIC_DATA]" at bounding box center [1041, 444] width 81 height 12
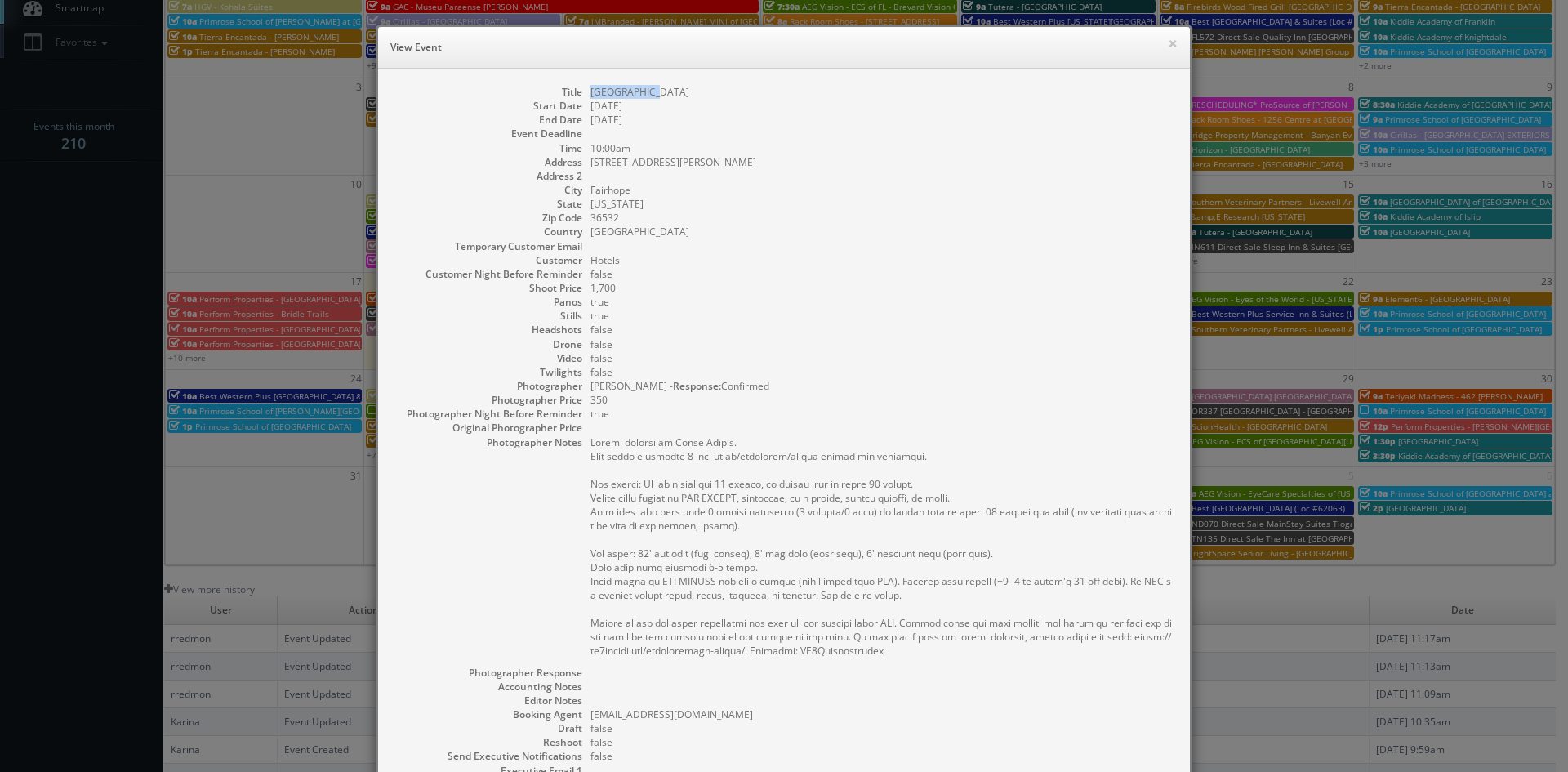
drag, startPoint x: 655, startPoint y: 91, endPoint x: 585, endPoint y: 93, distance: 70.0
click at [591, 93] on dd "[GEOGRAPHIC_DATA]" at bounding box center [882, 92] width 583 height 14
click at [1167, 45] on button "×" at bounding box center [1172, 43] width 10 height 11
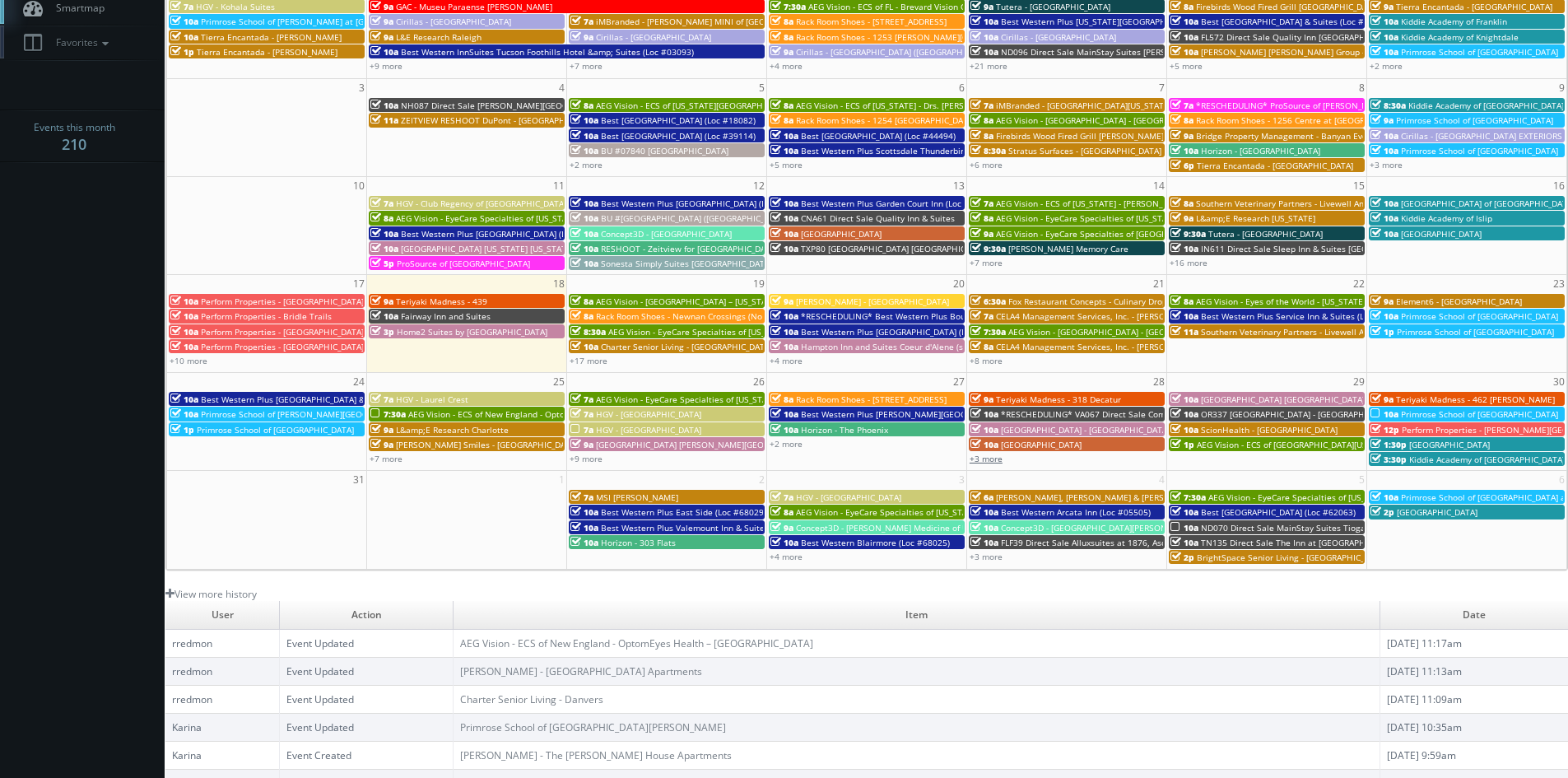
click at [997, 459] on link "+3 more" at bounding box center [986, 458] width 33 height 12
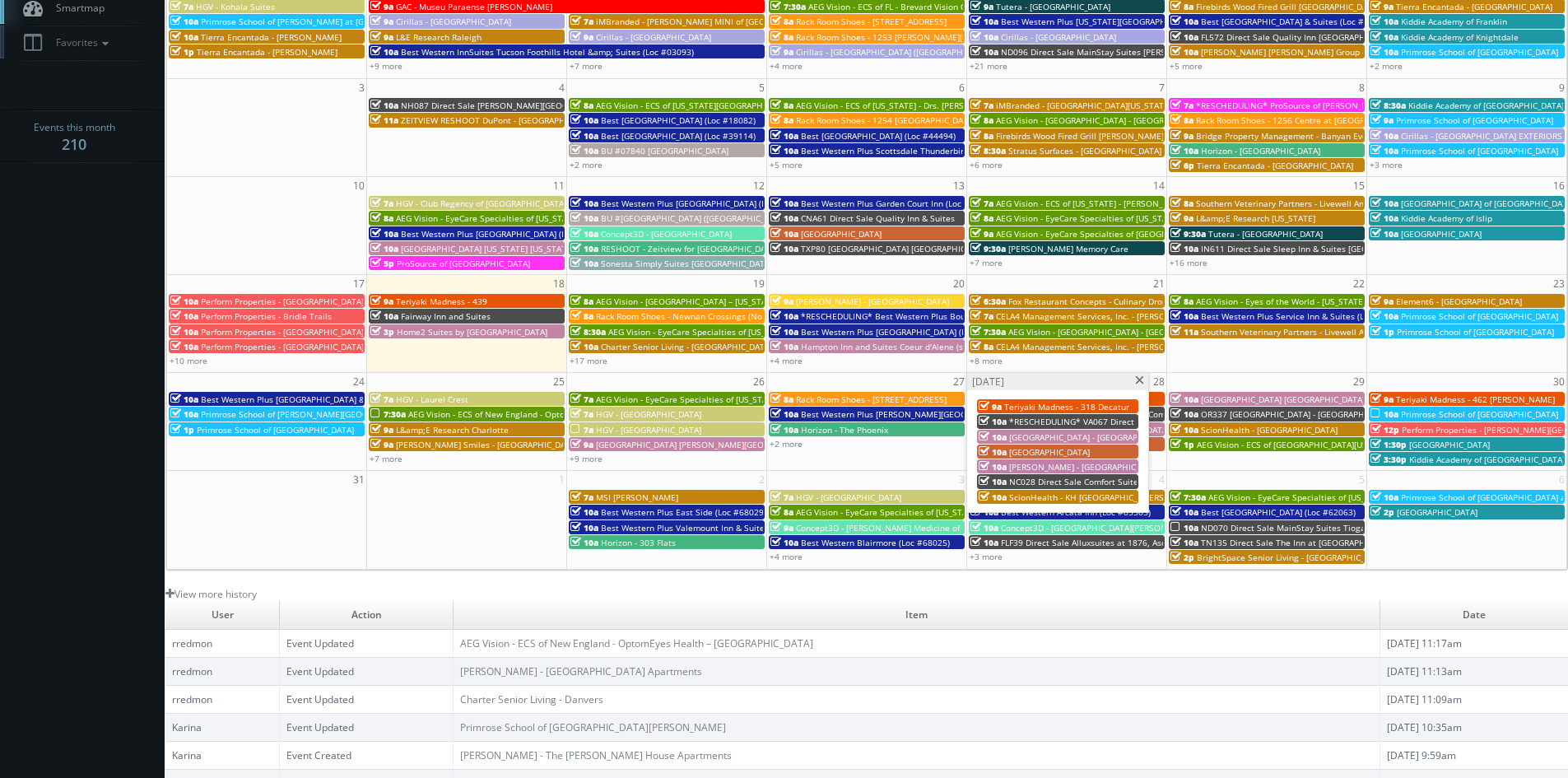
click at [1033, 466] on span "[PERSON_NAME] - [GEOGRAPHIC_DATA] at Heritage" at bounding box center [1109, 466] width 201 height 12
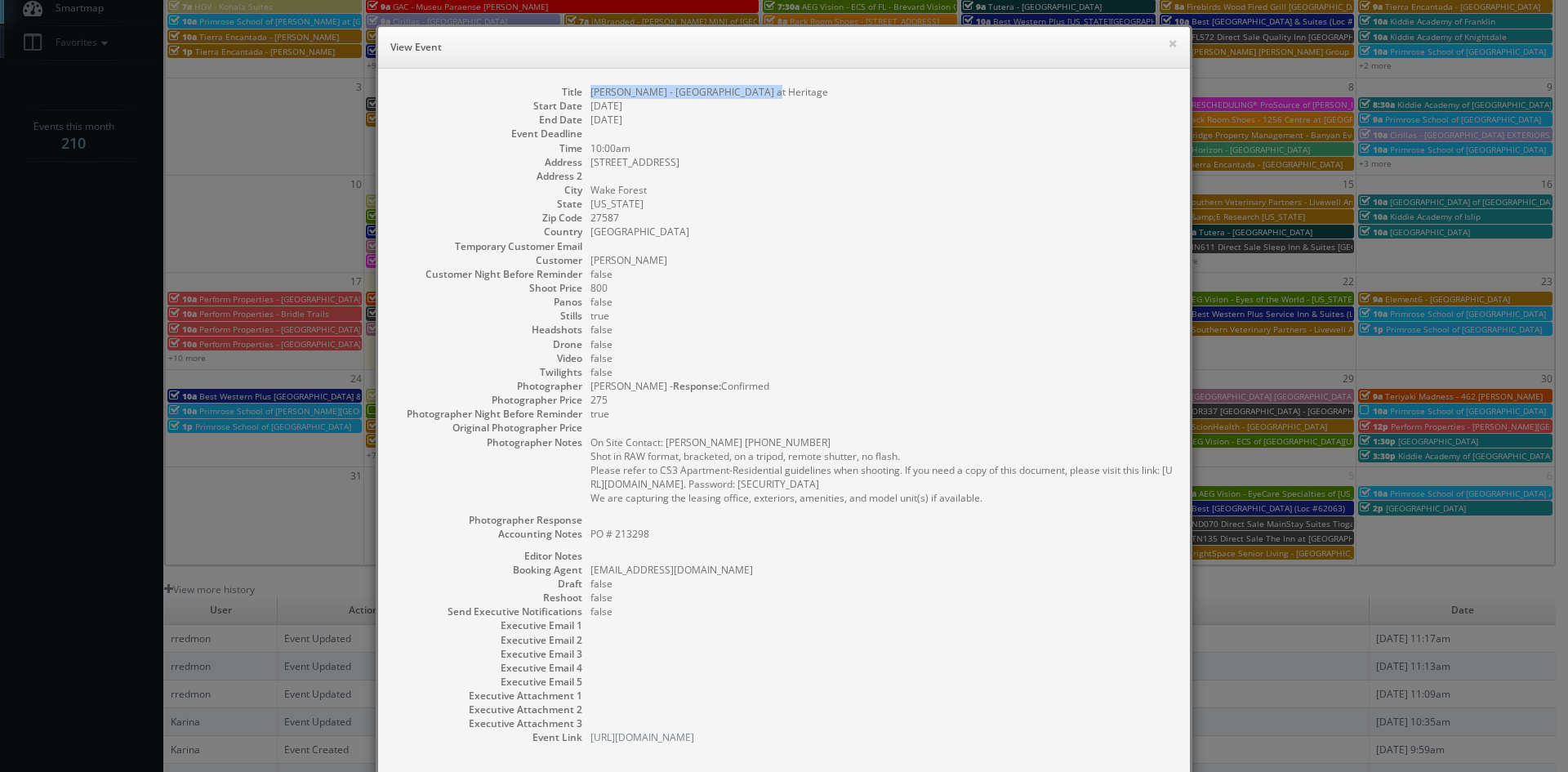
drag, startPoint x: 743, startPoint y: 88, endPoint x: 581, endPoint y: 93, distance: 162.1
click at [581, 93] on dl "Title Kushner - Capital Creek at Heritage Start Date 08/28/2025 End Date 08/28/…" at bounding box center [784, 415] width 779 height 660
click at [1167, 46] on button "×" at bounding box center [1172, 43] width 10 height 11
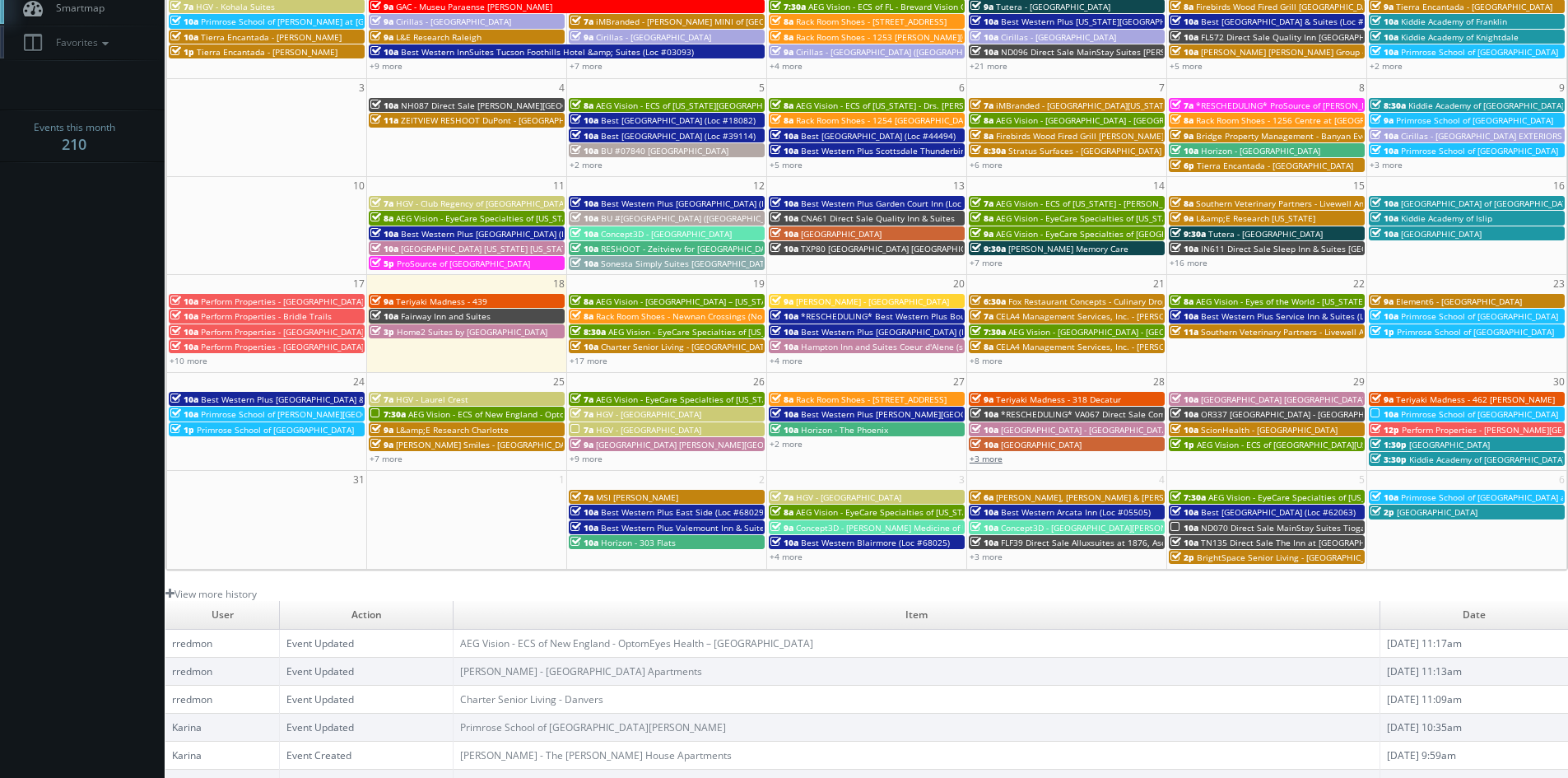
click at [985, 460] on link "+3 more" at bounding box center [986, 458] width 33 height 12
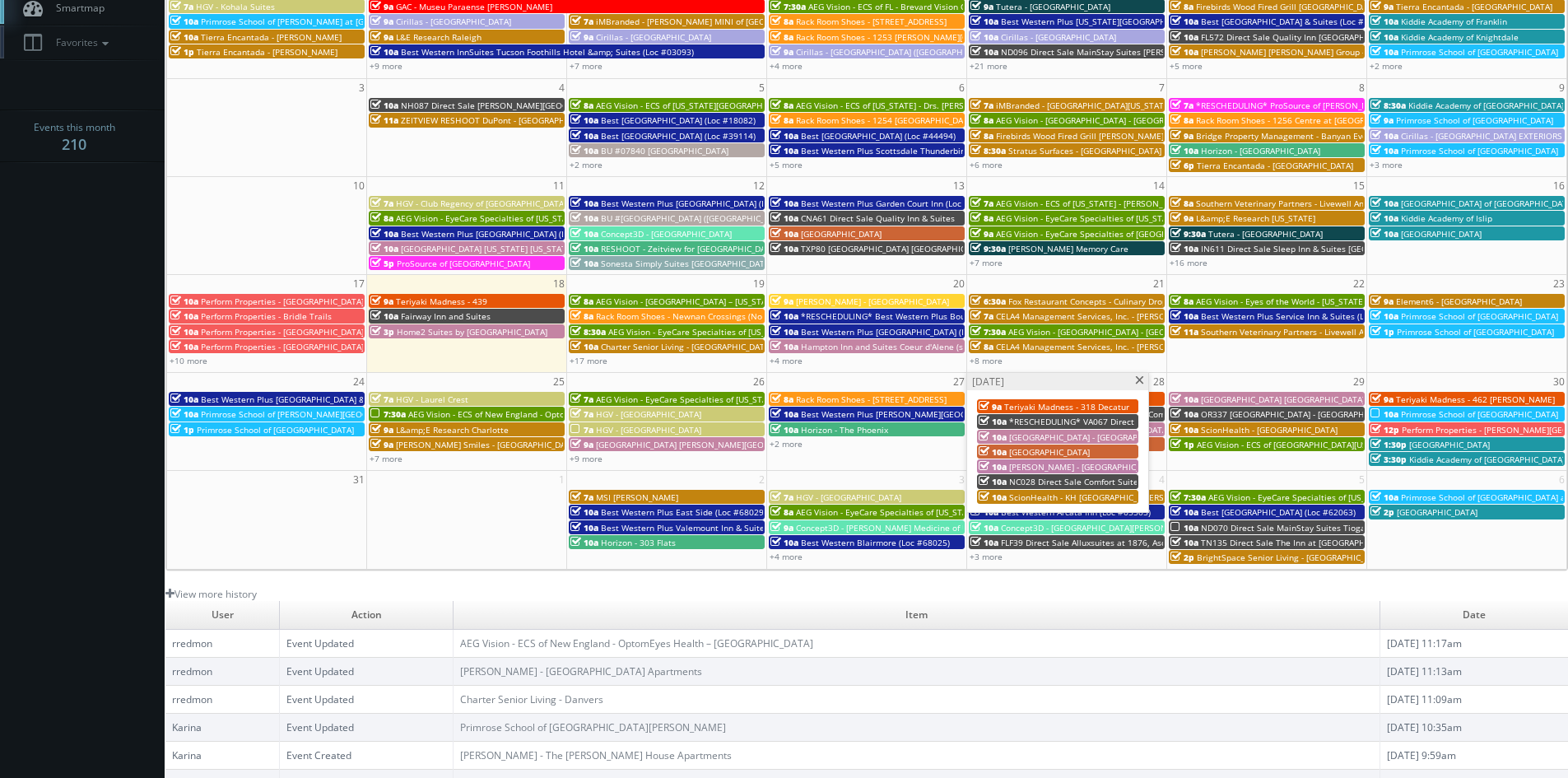
click at [1049, 476] on span "NC028 Direct Sale Comfort Suites Gastonia- - [GEOGRAPHIC_DATA]" at bounding box center [1139, 481] width 262 height 12
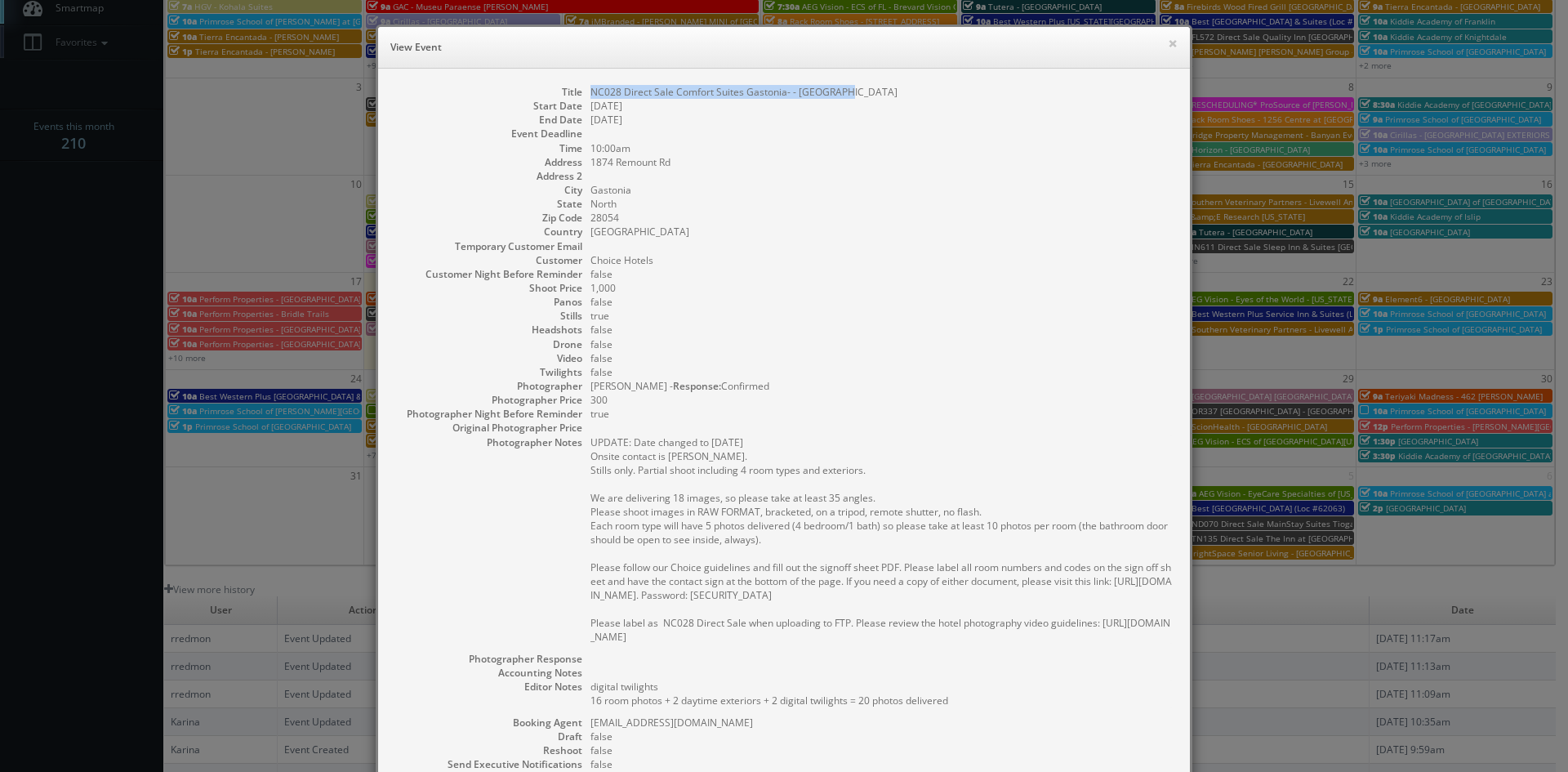
drag, startPoint x: 844, startPoint y: 92, endPoint x: 586, endPoint y: 86, distance: 258.1
click at [591, 86] on dd "NC028 Direct Sale Comfort Suites Gastonia- - [GEOGRAPHIC_DATA]" at bounding box center [882, 92] width 583 height 14
click at [1167, 47] on button "×" at bounding box center [1172, 43] width 10 height 11
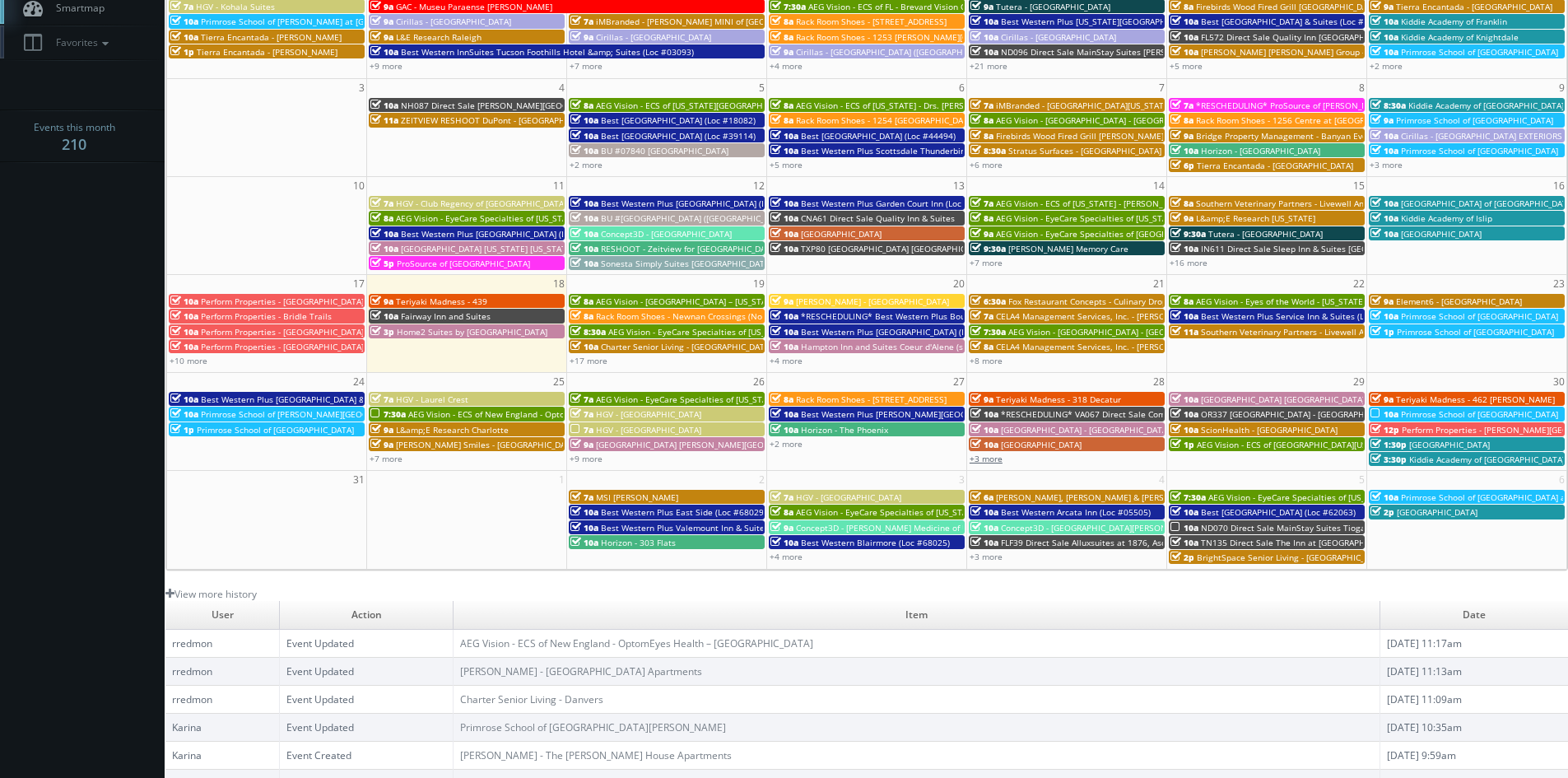
click at [994, 457] on link "+3 more" at bounding box center [986, 458] width 33 height 12
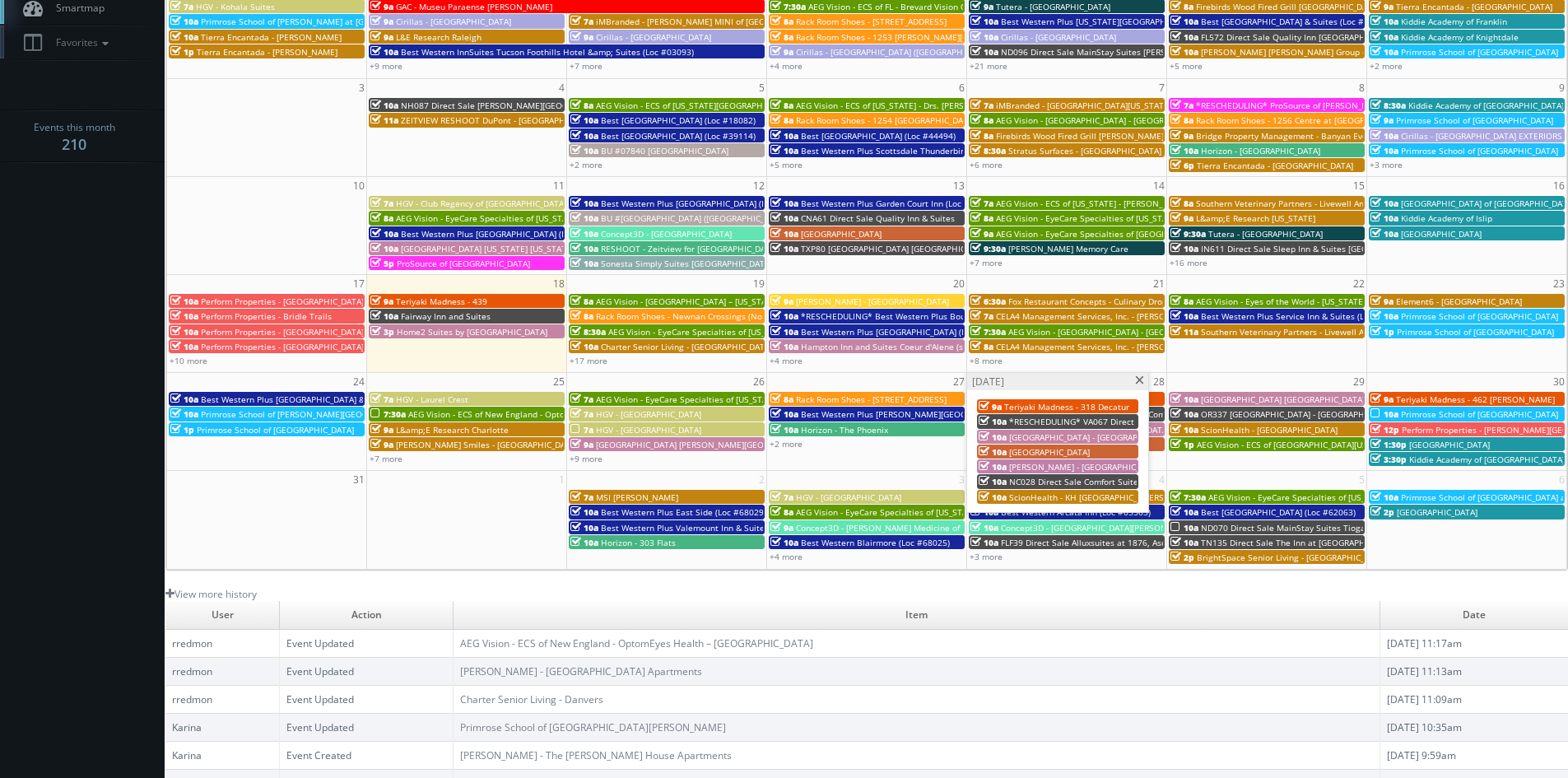
click at [1041, 496] on span "ScionHealth - KH [GEOGRAPHIC_DATA]" at bounding box center [1084, 497] width 151 height 12
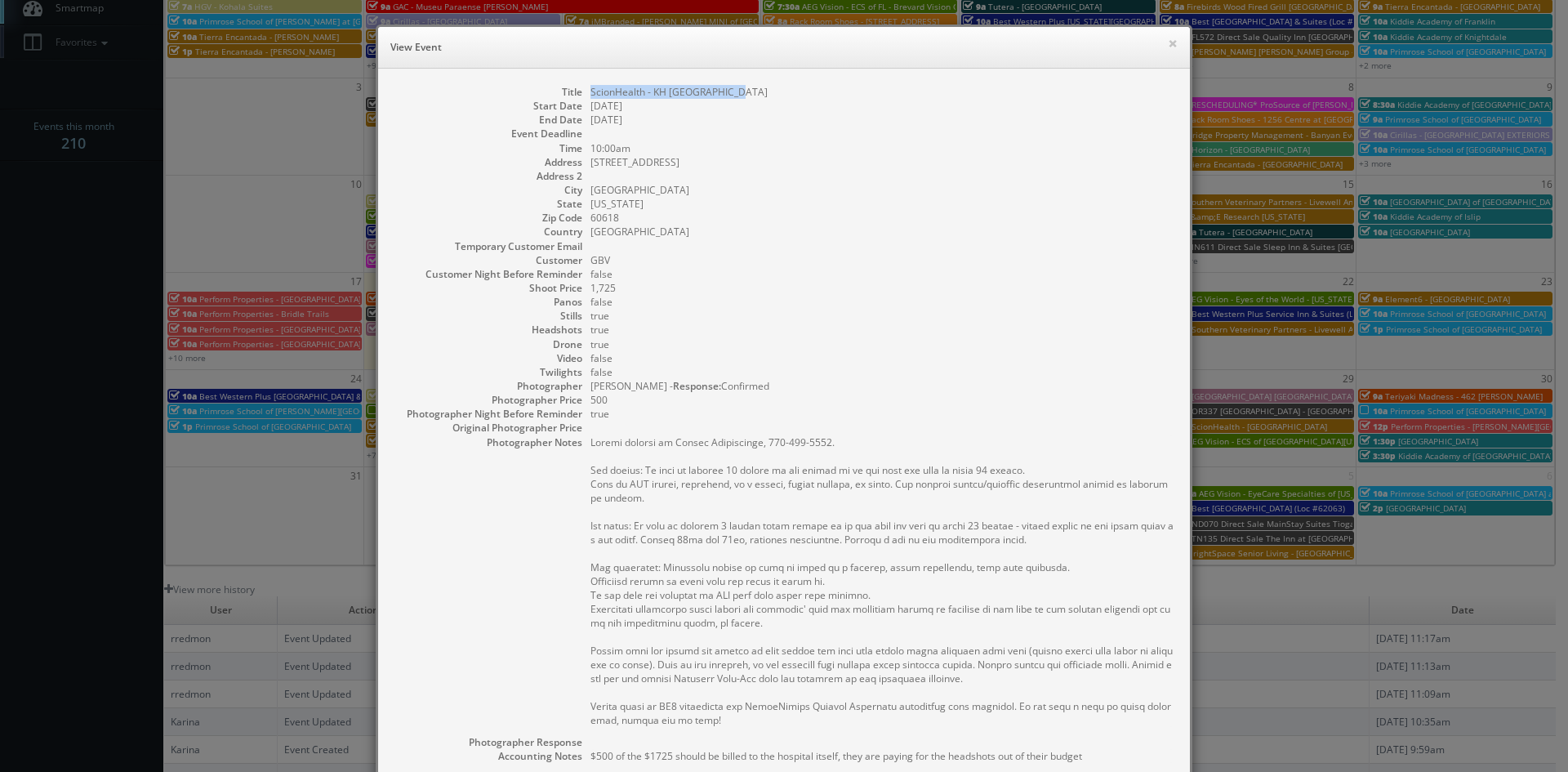
drag, startPoint x: 732, startPoint y: 89, endPoint x: 583, endPoint y: 96, distance: 149.2
click at [583, 96] on dl "Title ScionHealth - KH Chicago North Start Date 08/28/2025 End Date 08/28/2025 …" at bounding box center [784, 526] width 779 height 882
click at [1167, 47] on button "×" at bounding box center [1172, 43] width 10 height 11
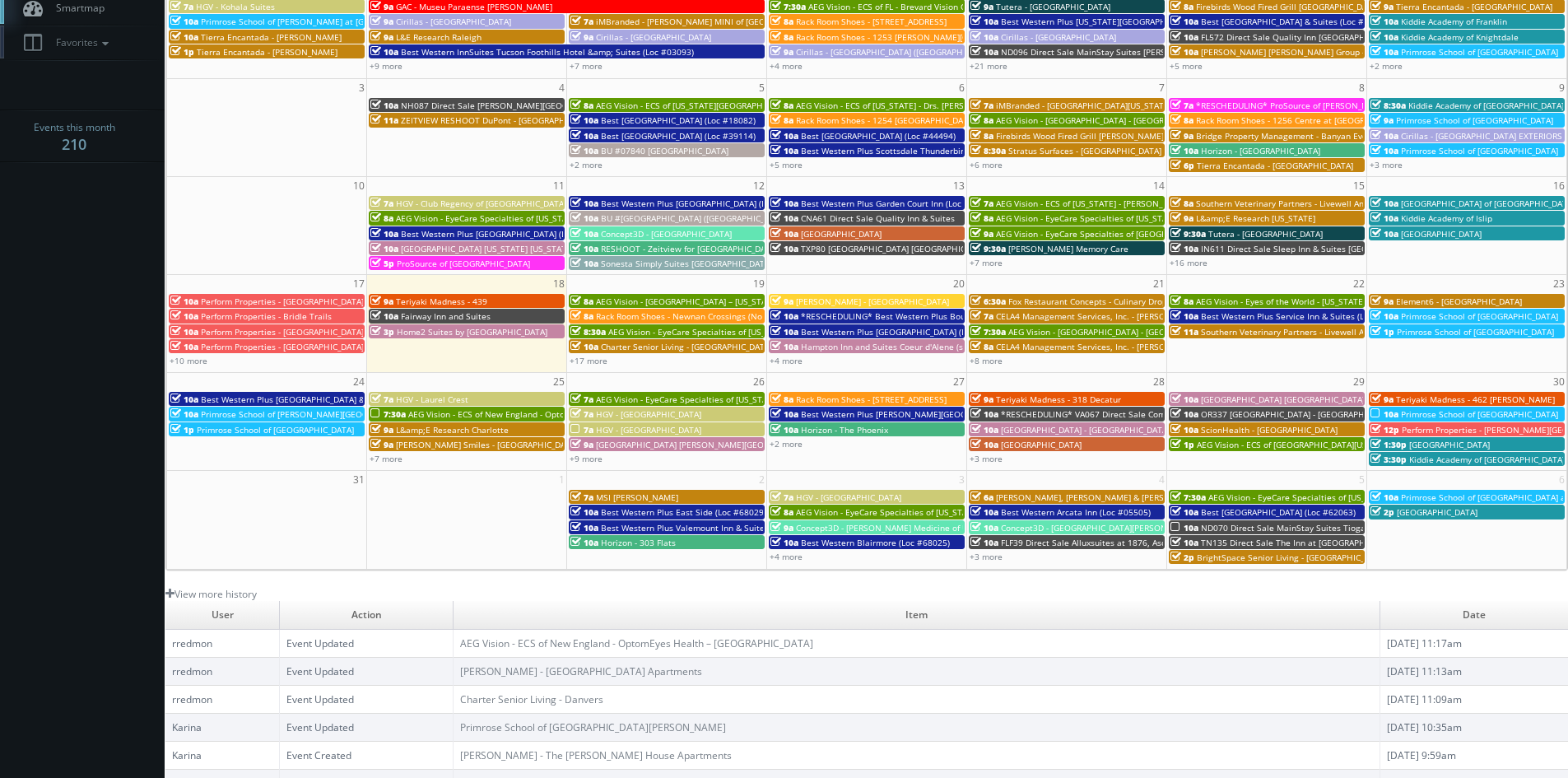
click at [1229, 397] on span "[GEOGRAPHIC_DATA] [GEOGRAPHIC_DATA]" at bounding box center [1282, 398] width 164 height 12
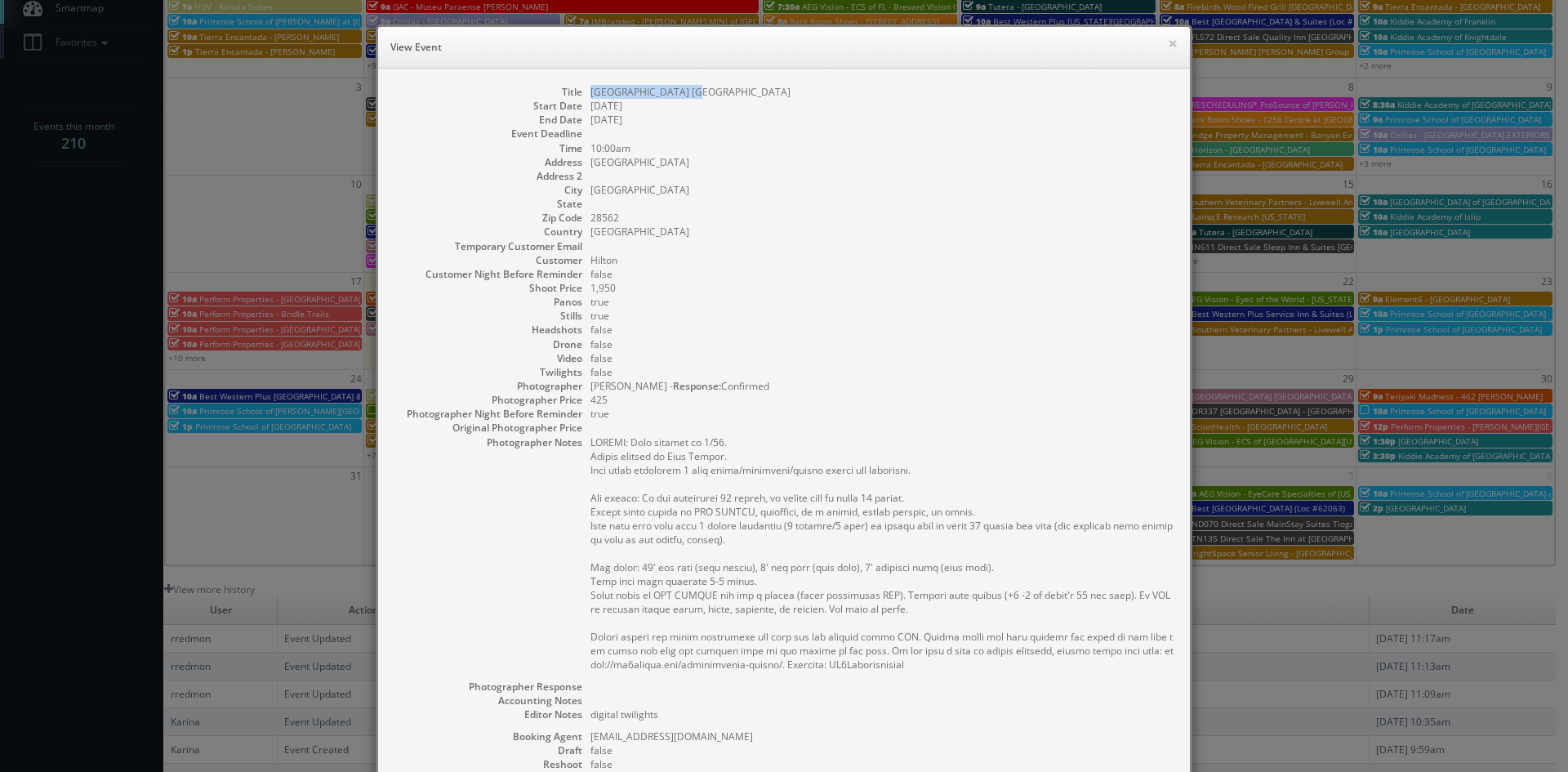
drag, startPoint x: 714, startPoint y: 95, endPoint x: 583, endPoint y: 93, distance: 131.0
click at [583, 93] on dl "Title Hampton Inn New Bern Start Date 08/29/2025 End Date 08/29/2025 Event Dead…" at bounding box center [784, 497] width 779 height 827
click at [1167, 45] on button "×" at bounding box center [1172, 43] width 10 height 11
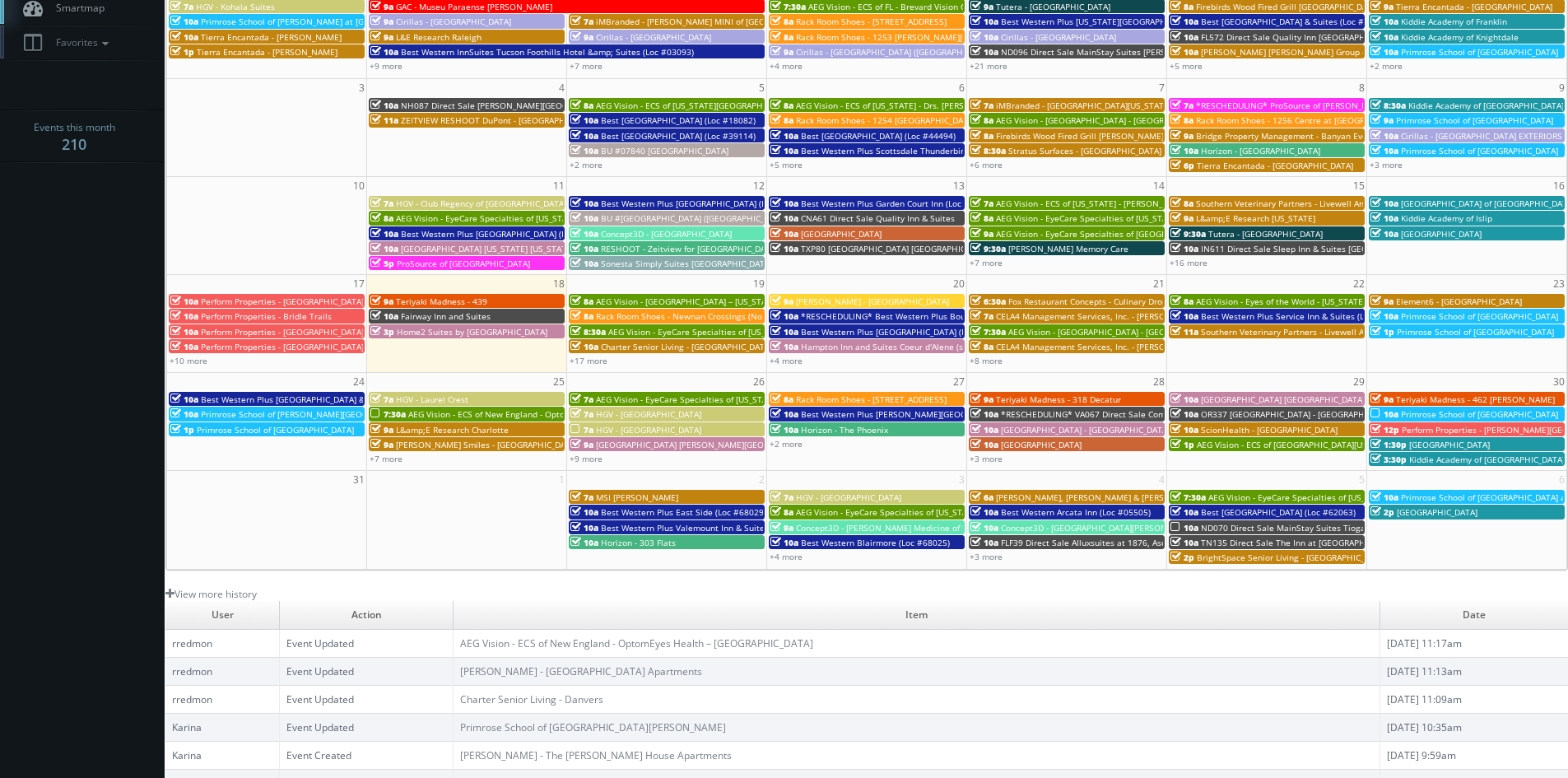
click at [1218, 411] on span "OR337 [GEOGRAPHIC_DATA] - [GEOGRAPHIC_DATA]" at bounding box center [1299, 413] width 198 height 12
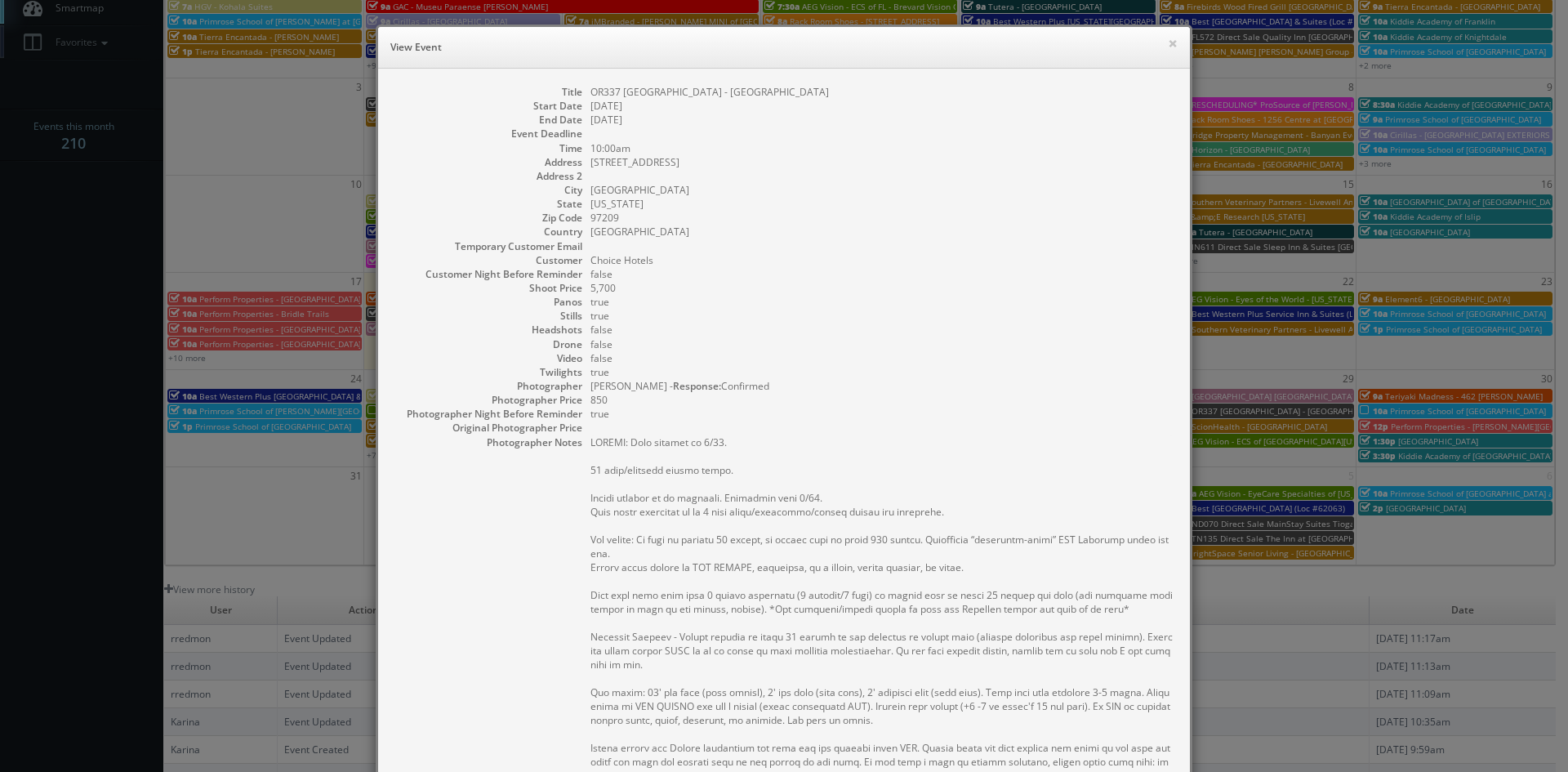
drag, startPoint x: 819, startPoint y: 96, endPoint x: 585, endPoint y: 94, distance: 234.0
click at [591, 94] on dd "OR337 [GEOGRAPHIC_DATA] - [GEOGRAPHIC_DATA]" at bounding box center [882, 92] width 583 height 14
click at [1167, 42] on button "×" at bounding box center [1172, 43] width 10 height 11
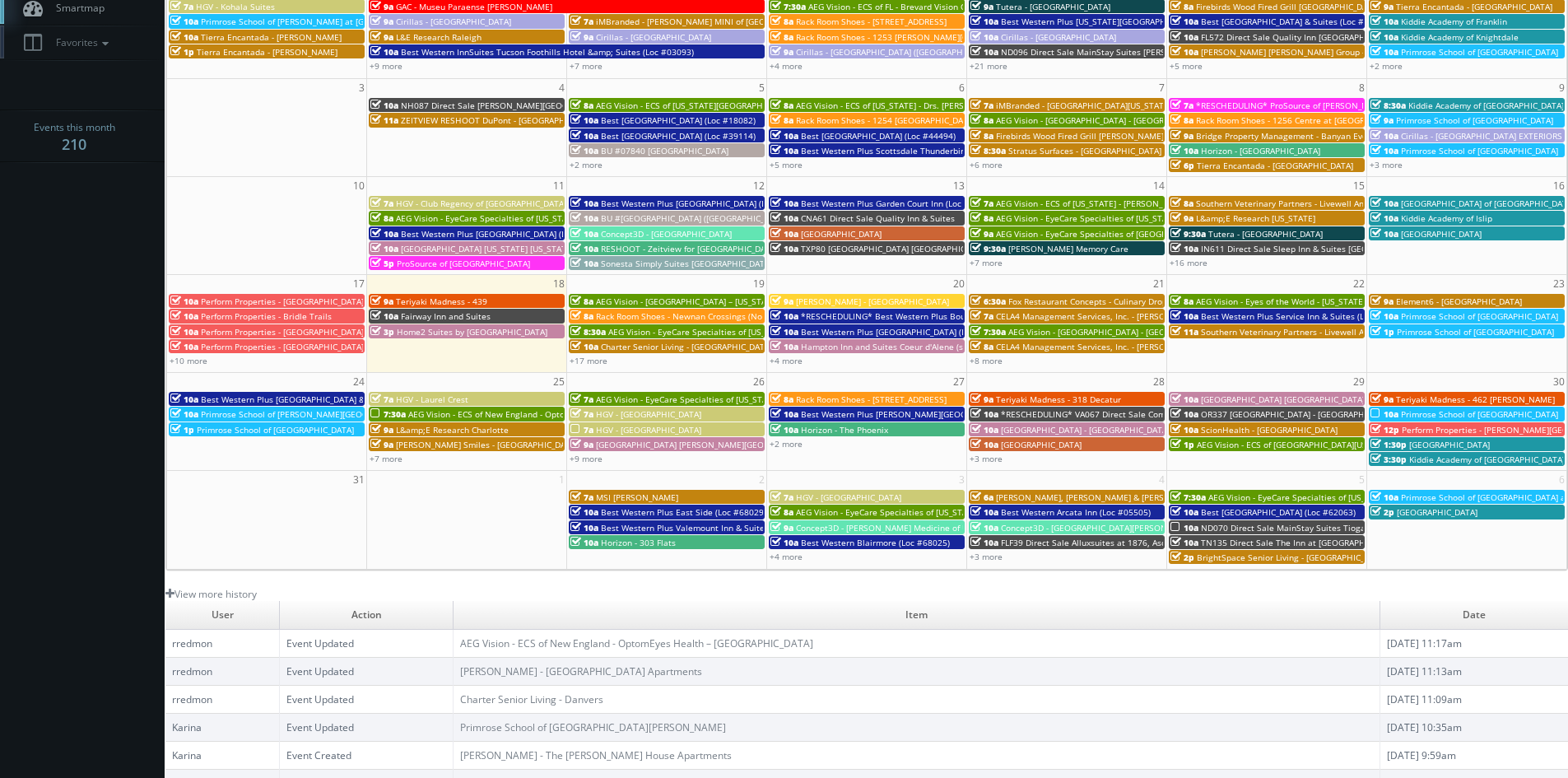
click at [1248, 428] on span "ScionHealth - [GEOGRAPHIC_DATA]" at bounding box center [1269, 429] width 137 height 12
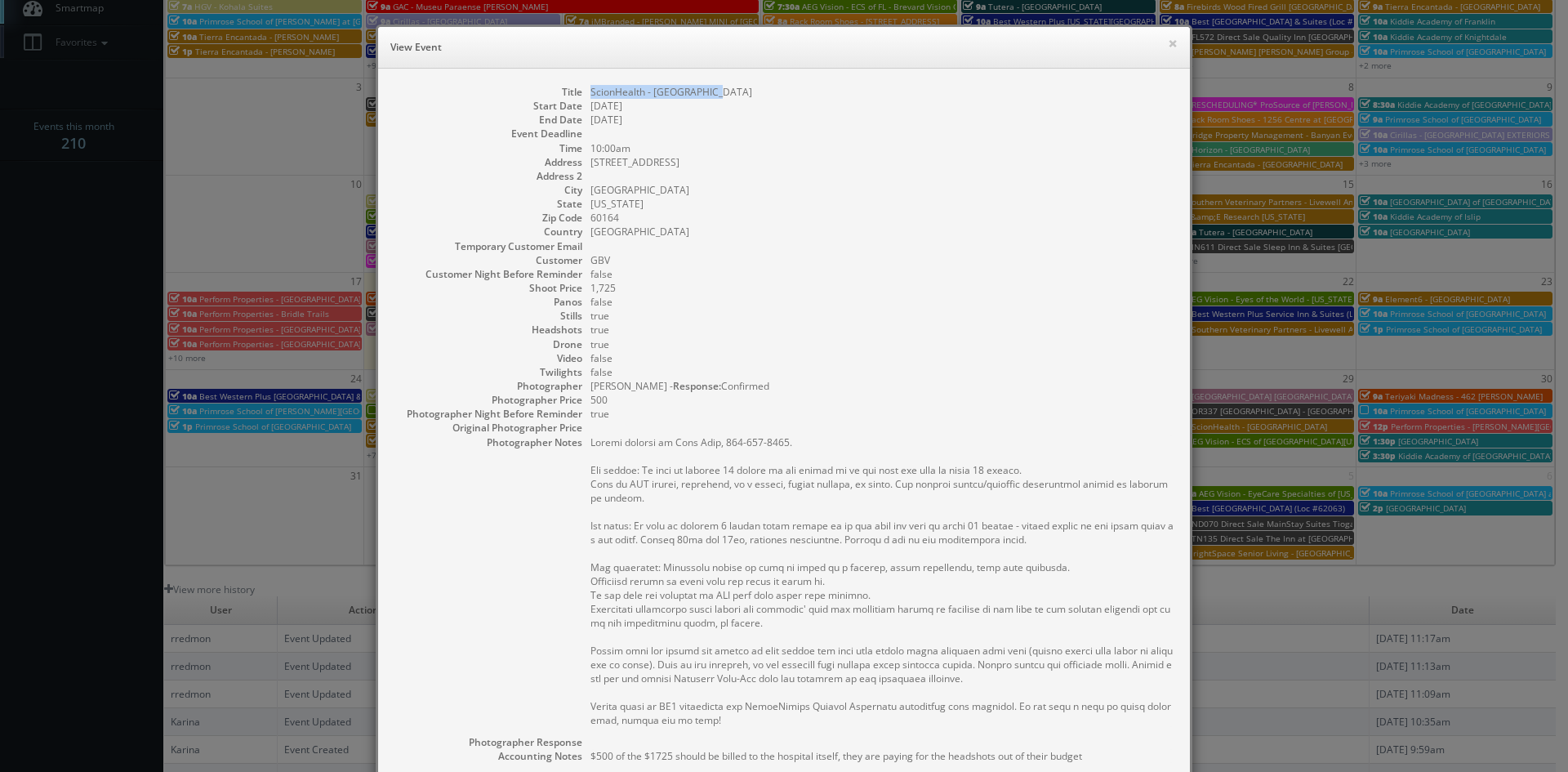
drag, startPoint x: 725, startPoint y: 92, endPoint x: 585, endPoint y: 94, distance: 140.0
click at [591, 94] on dd "ScionHealth - [GEOGRAPHIC_DATA]" at bounding box center [882, 92] width 583 height 14
click at [1160, 40] on h6 "View Event" at bounding box center [784, 48] width 787 height 17
click at [1167, 48] on button "×" at bounding box center [1172, 43] width 10 height 11
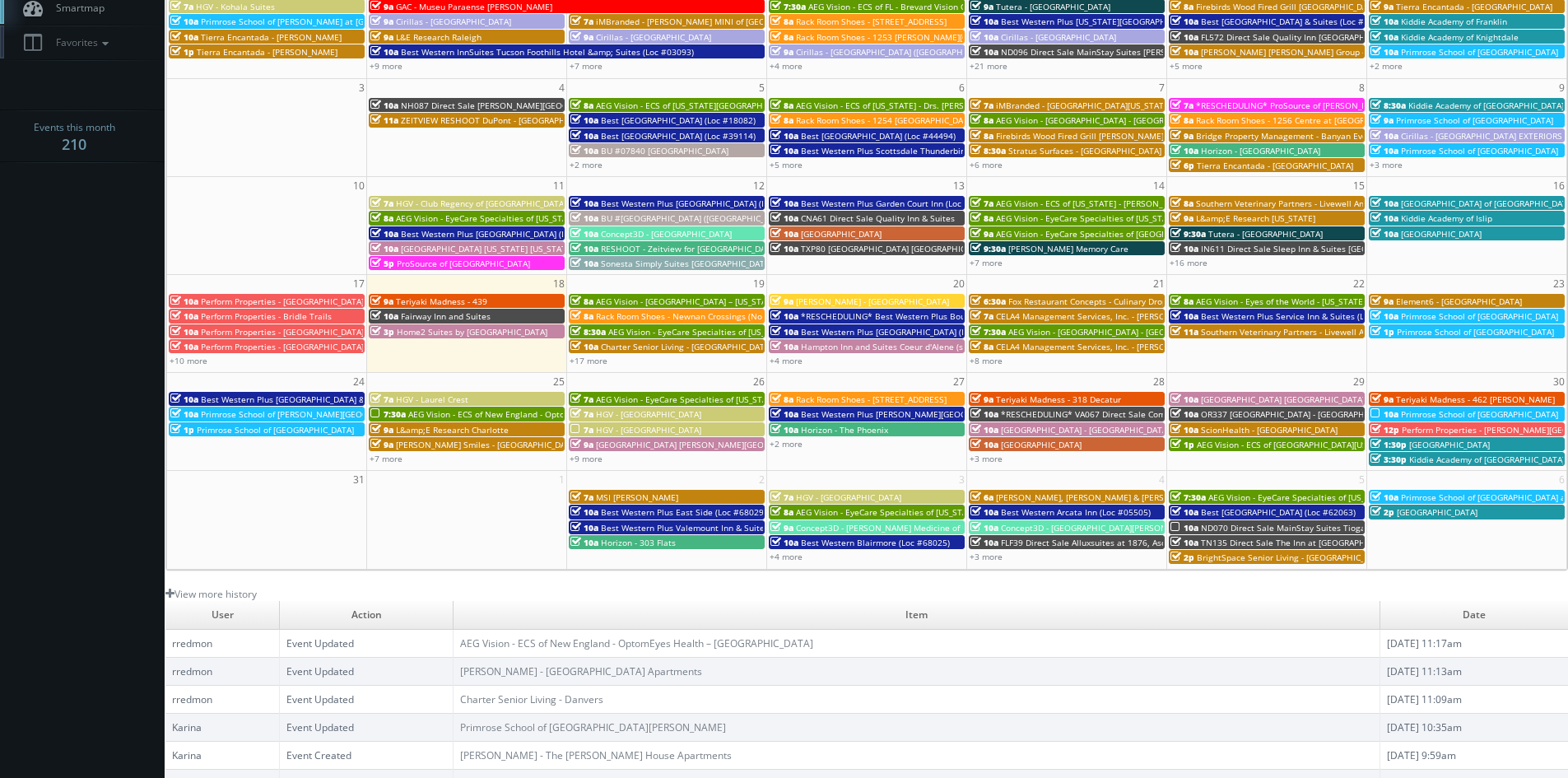
click at [1245, 442] on span "AEG Vision - ECS of [GEOGRAPHIC_DATA][US_STATE] - North Garland Vision (Headsho…" at bounding box center [1376, 444] width 359 height 12
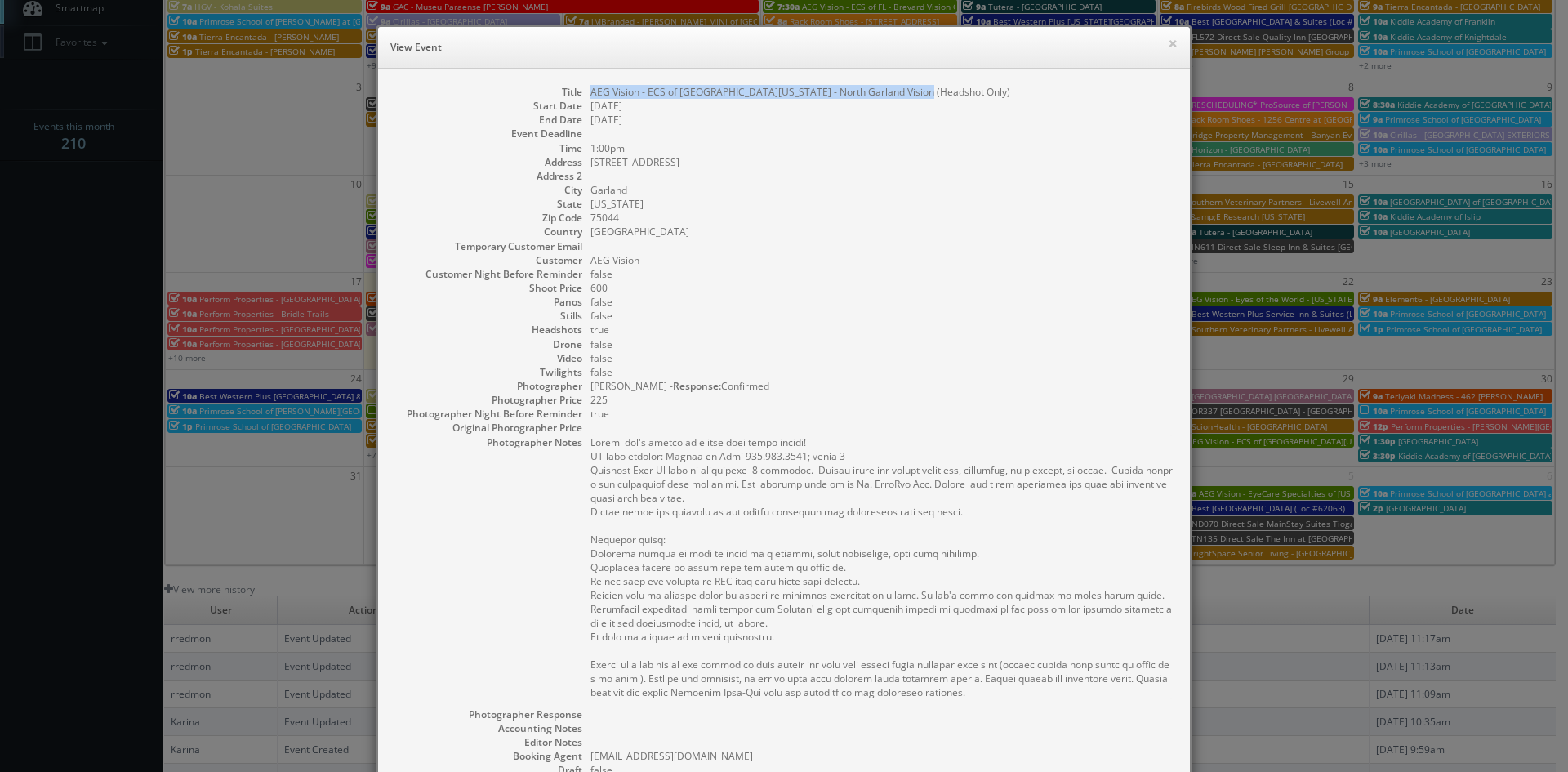
drag, startPoint x: 926, startPoint y: 90, endPoint x: 586, endPoint y: 94, distance: 340.0
click at [591, 94] on dd "AEG Vision - ECS of [GEOGRAPHIC_DATA][US_STATE] - North Garland Vision (Headsho…" at bounding box center [882, 92] width 583 height 14
click at [1167, 48] on button "×" at bounding box center [1172, 43] width 10 height 11
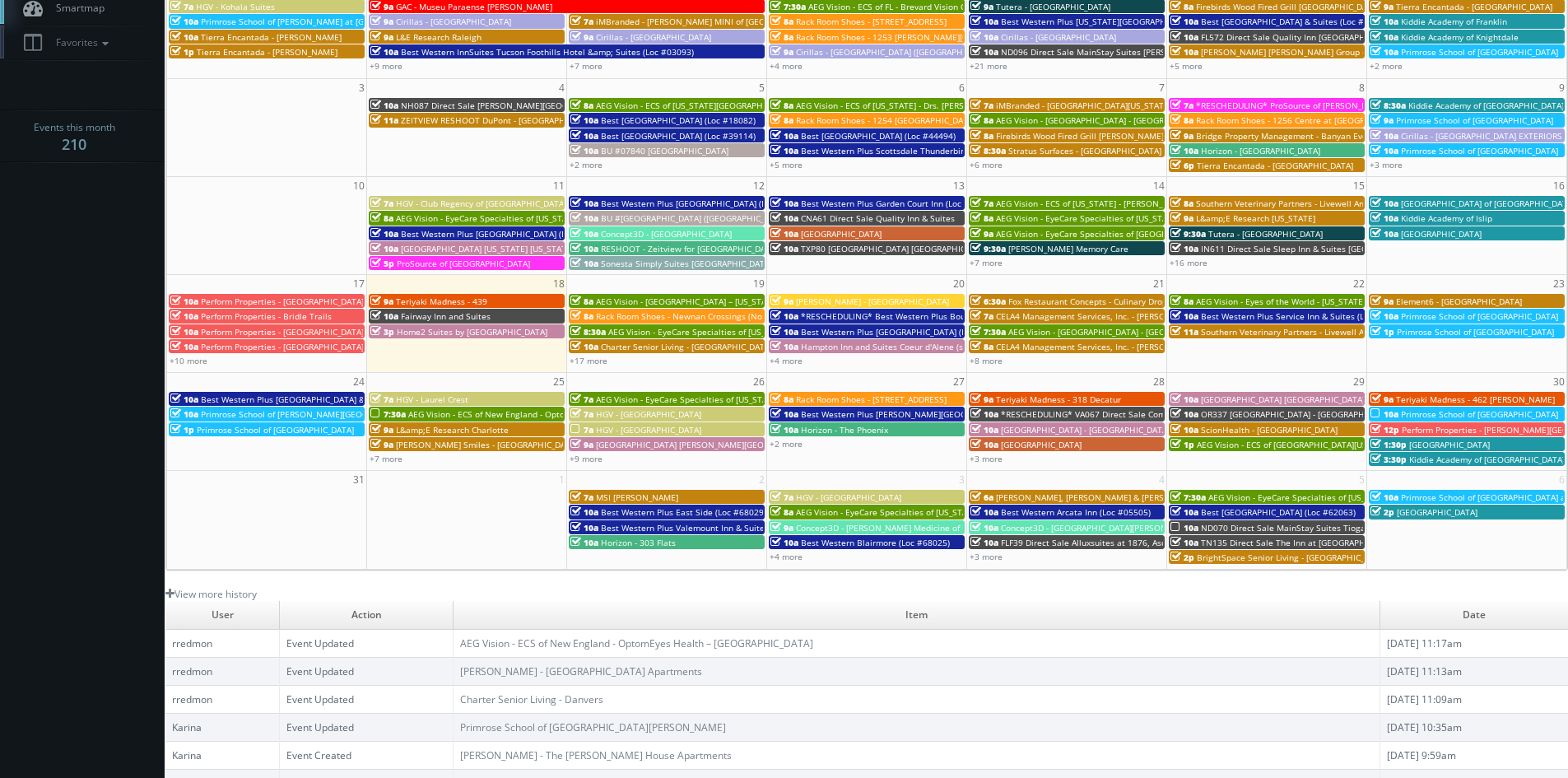
click at [1470, 397] on span "Teriyaki Madness - 462 [PERSON_NAME]" at bounding box center [1475, 398] width 159 height 12
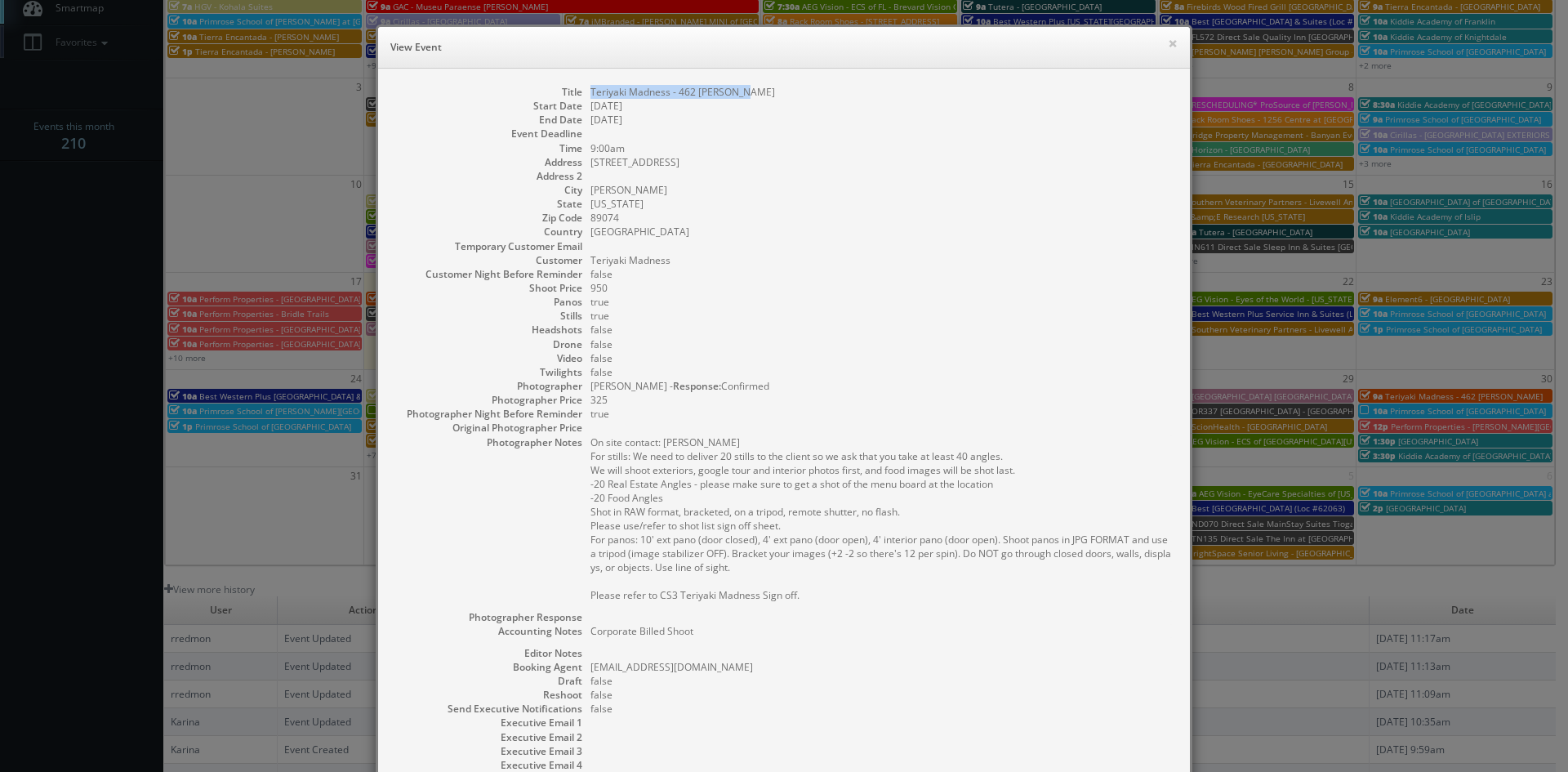
drag, startPoint x: 756, startPoint y: 87, endPoint x: 585, endPoint y: 92, distance: 171.1
click at [591, 92] on dd "Teriyaki Madness - 462 [PERSON_NAME]" at bounding box center [882, 92] width 583 height 14
click at [1167, 42] on button "×" at bounding box center [1172, 43] width 10 height 11
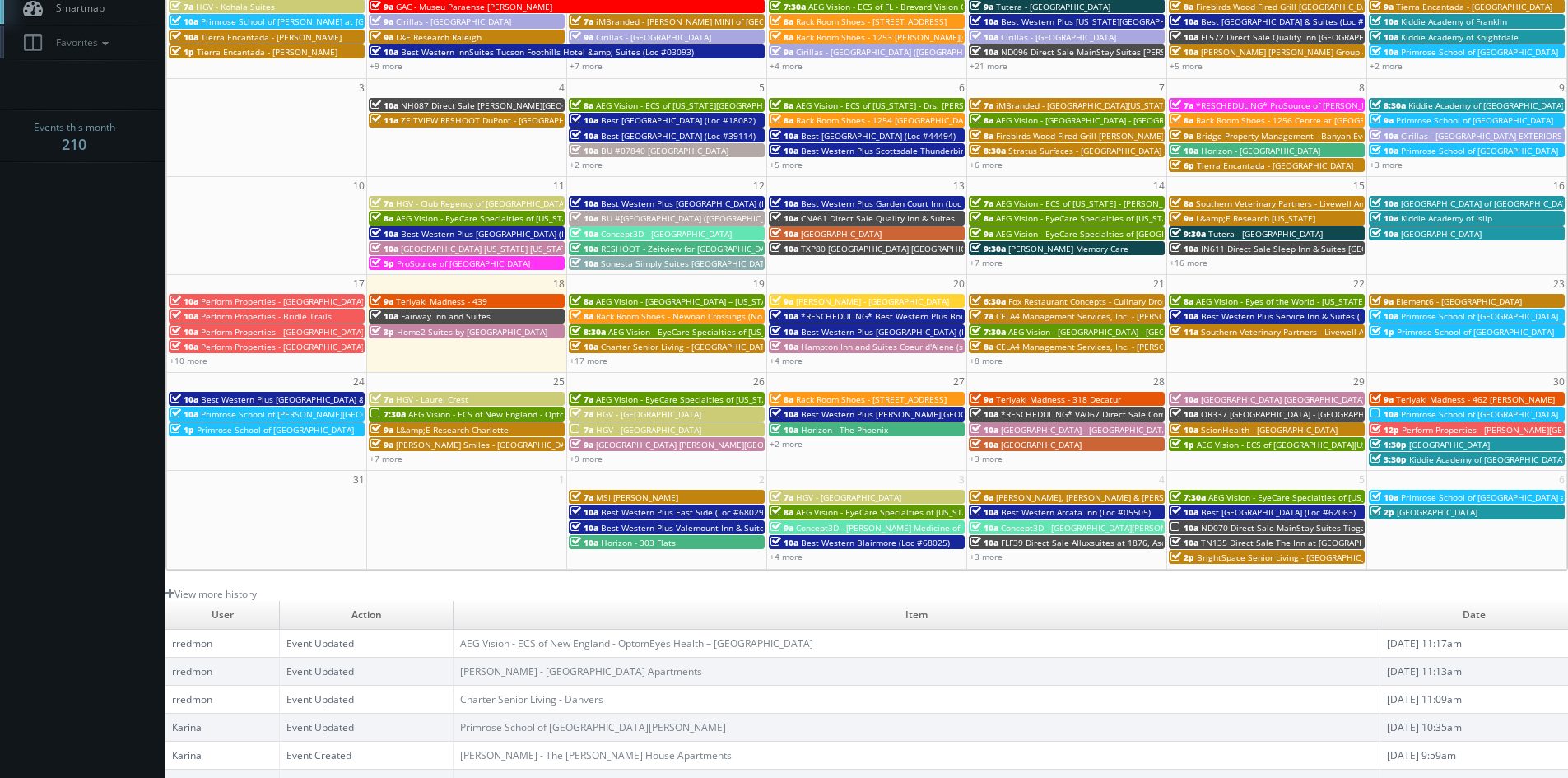
click at [1493, 413] on span "Primrose School of [GEOGRAPHIC_DATA]" at bounding box center [1479, 413] width 157 height 12
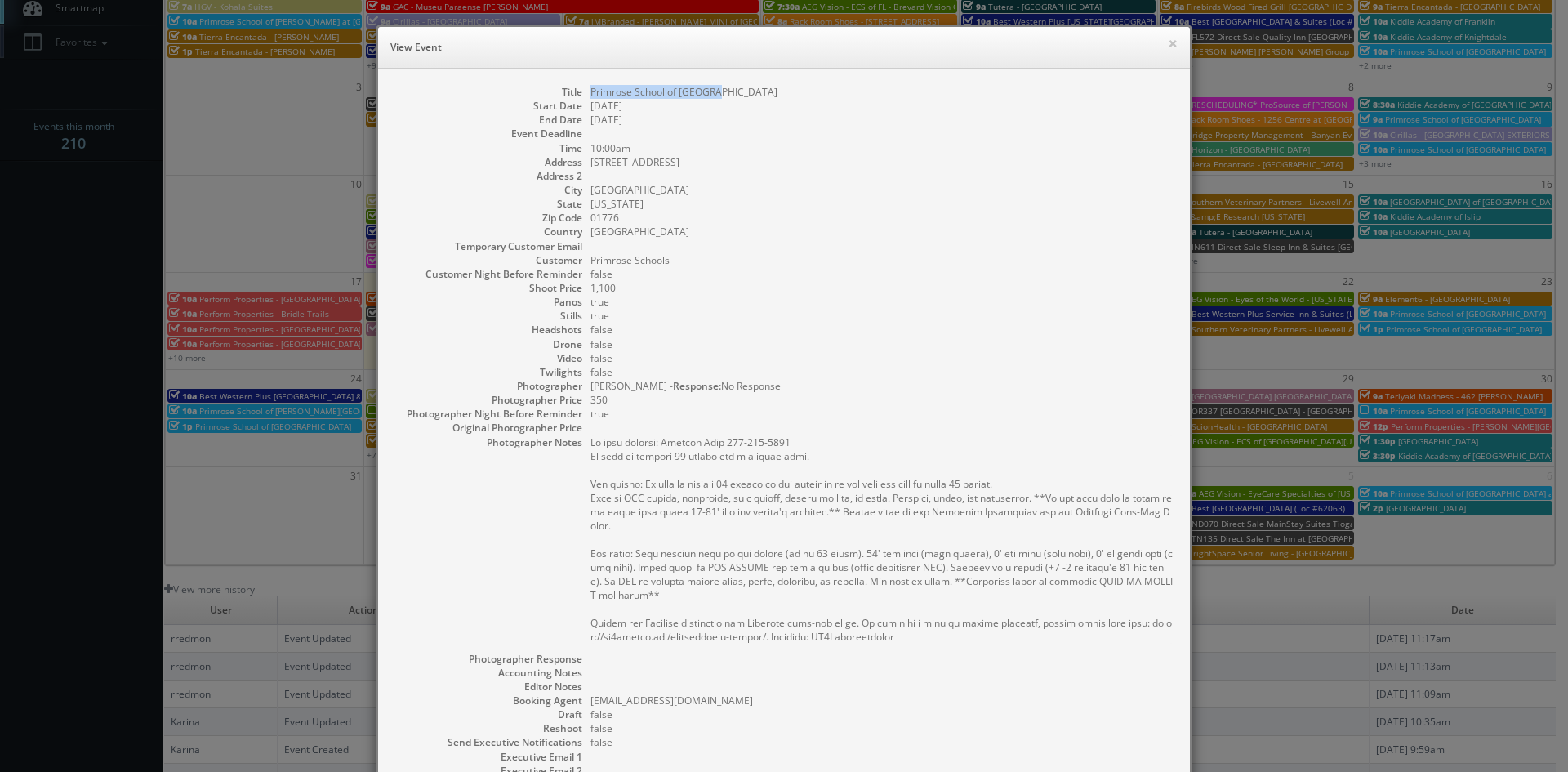
drag, startPoint x: 721, startPoint y: 92, endPoint x: 581, endPoint y: 92, distance: 140.0
click at [581, 92] on dl "Title Primrose School of Sudbury Start Date 08/30/2025 End Date 08/30/2025 Even…" at bounding box center [784, 480] width 779 height 790
click at [1167, 44] on button "×" at bounding box center [1172, 43] width 10 height 11
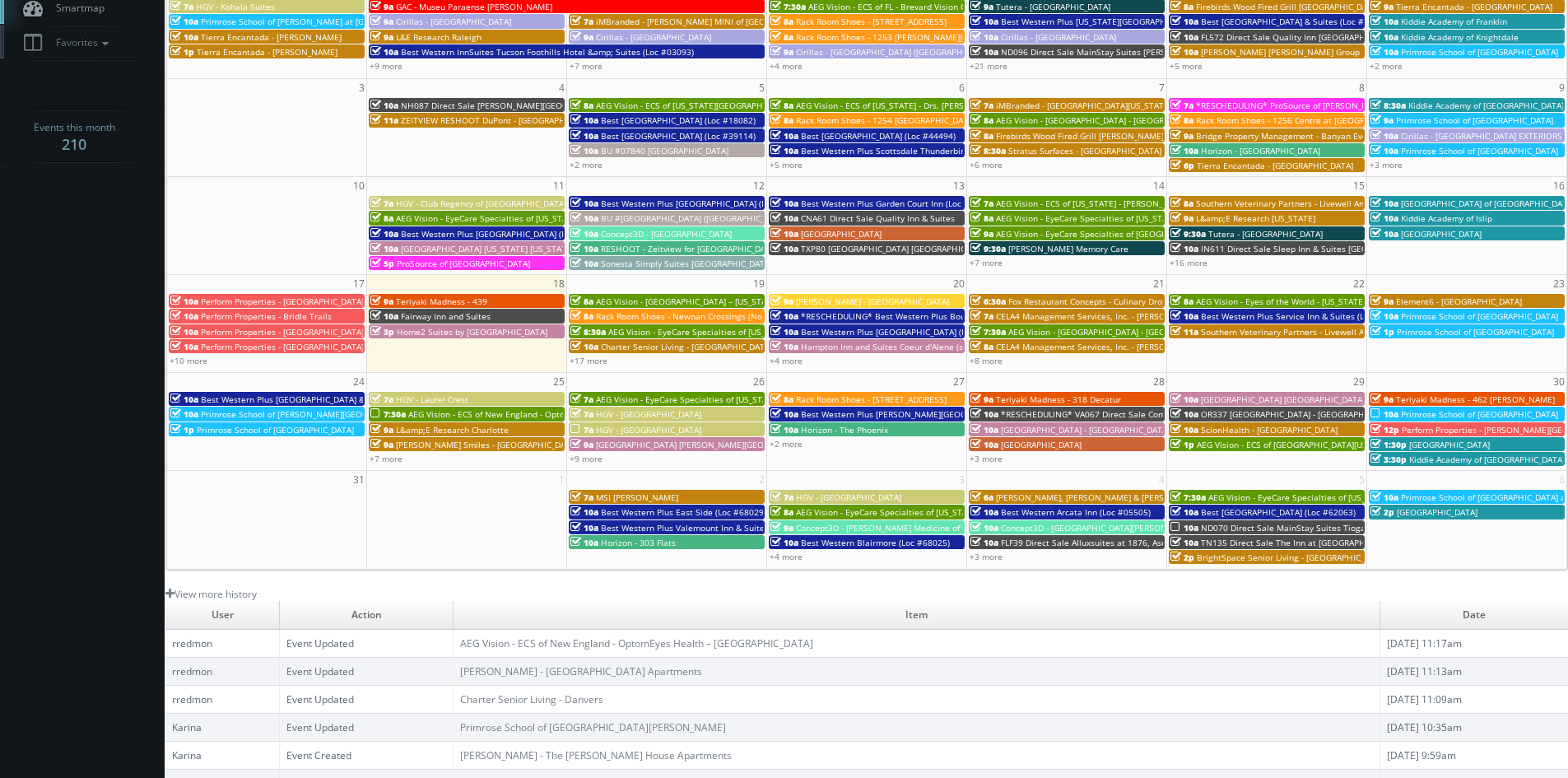
click at [1466, 424] on span "Perform Properties - [PERSON_NAME][GEOGRAPHIC_DATA]" at bounding box center [1516, 429] width 228 height 12
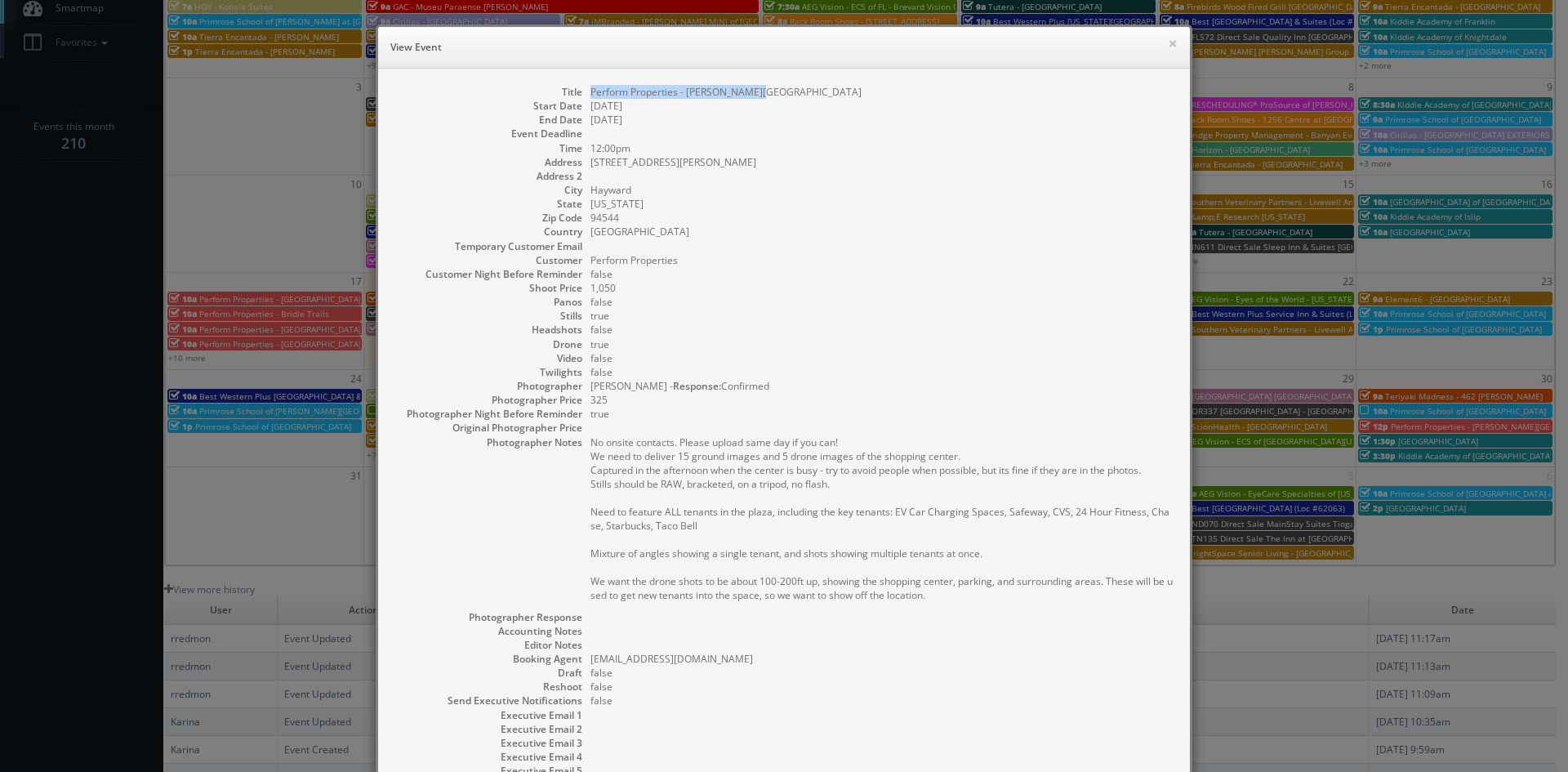
drag, startPoint x: 779, startPoint y: 96, endPoint x: 581, endPoint y: 92, distance: 198.0
click at [581, 92] on dl "Title Perform Properties - Jackson Square Start Date 08/30/2025 End Date 08/30/…" at bounding box center [784, 459] width 779 height 749
click at [1167, 47] on button "×" at bounding box center [1172, 43] width 10 height 11
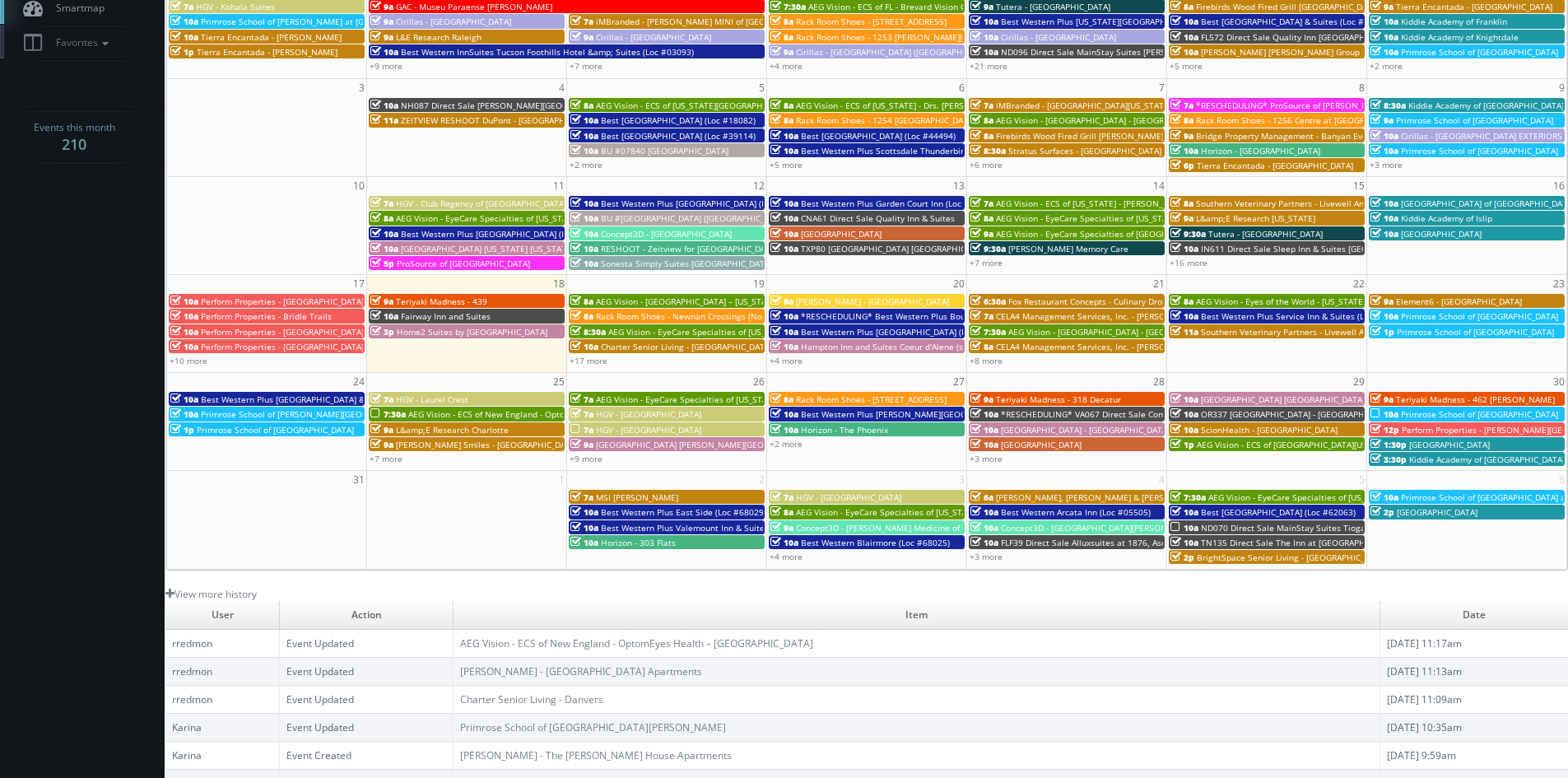
click at [1428, 440] on span "[GEOGRAPHIC_DATA]" at bounding box center [1449, 444] width 81 height 12
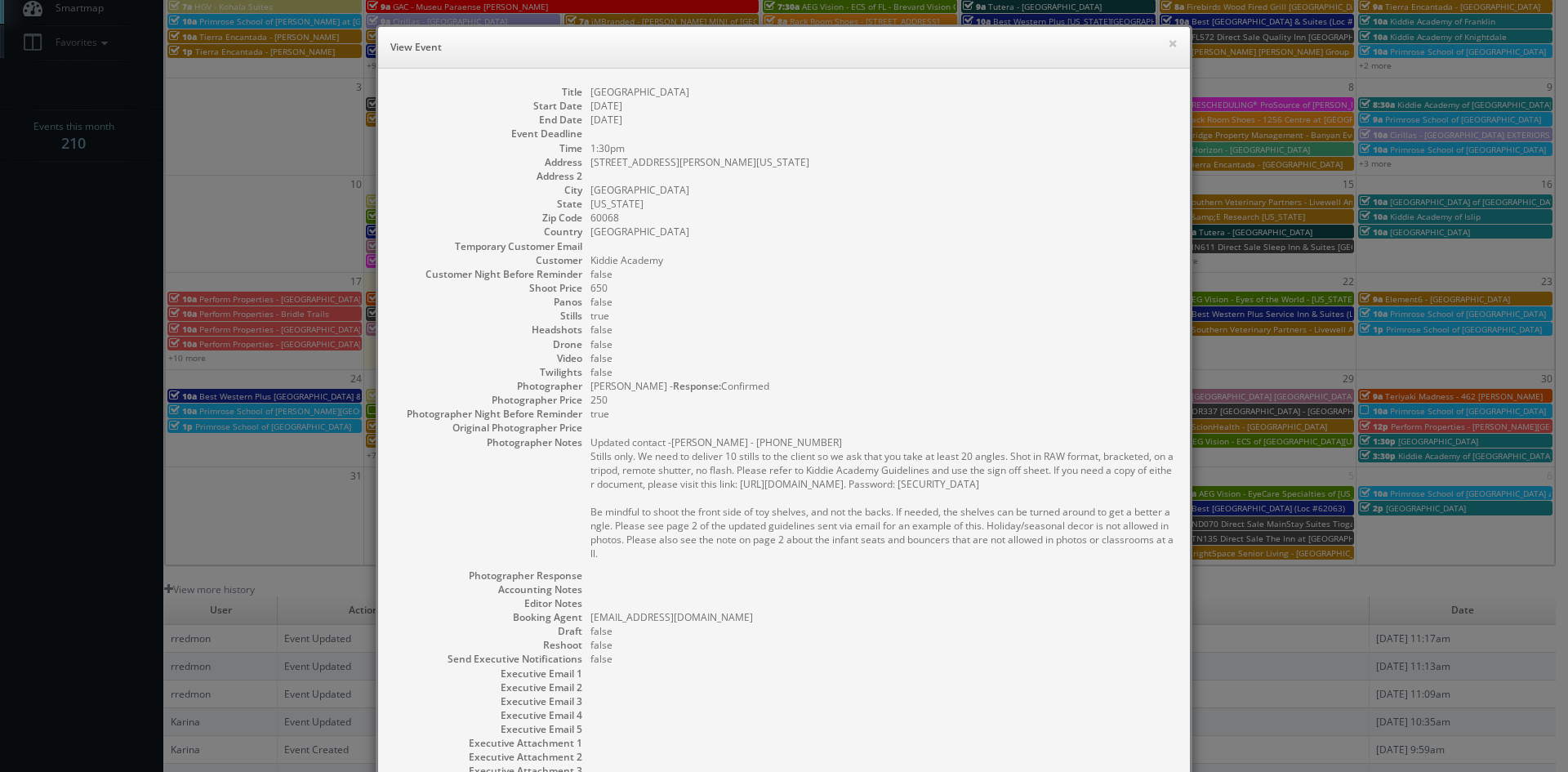
drag, startPoint x: 730, startPoint y: 90, endPoint x: 584, endPoint y: 96, distance: 146.1
click at [591, 96] on dd "[GEOGRAPHIC_DATA]" at bounding box center [882, 92] width 583 height 14
click at [1167, 45] on button "×" at bounding box center [1172, 43] width 10 height 11
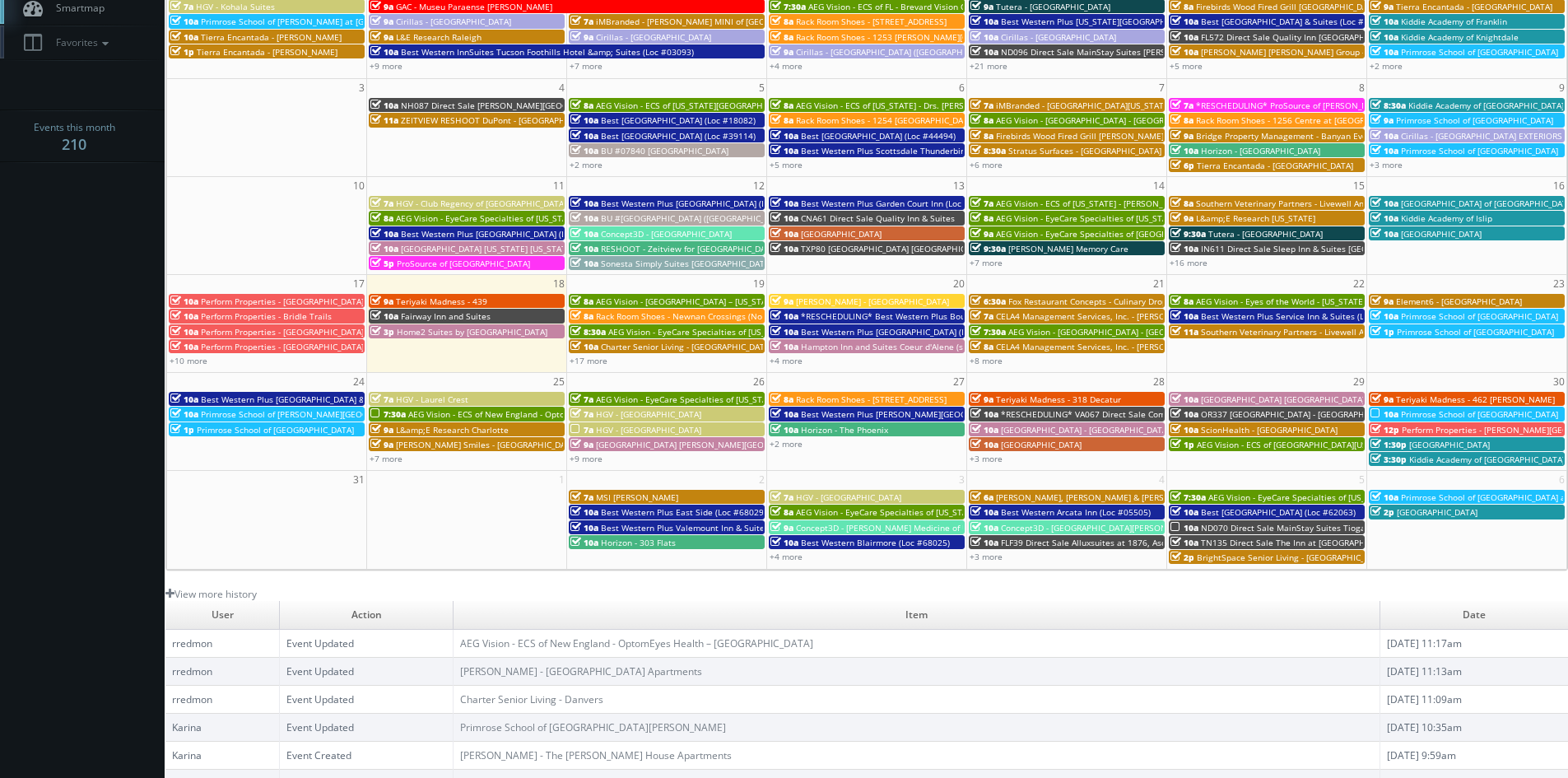
click at [1429, 460] on span "Kiddie Academy of [GEOGRAPHIC_DATA]" at bounding box center [1486, 459] width 155 height 12
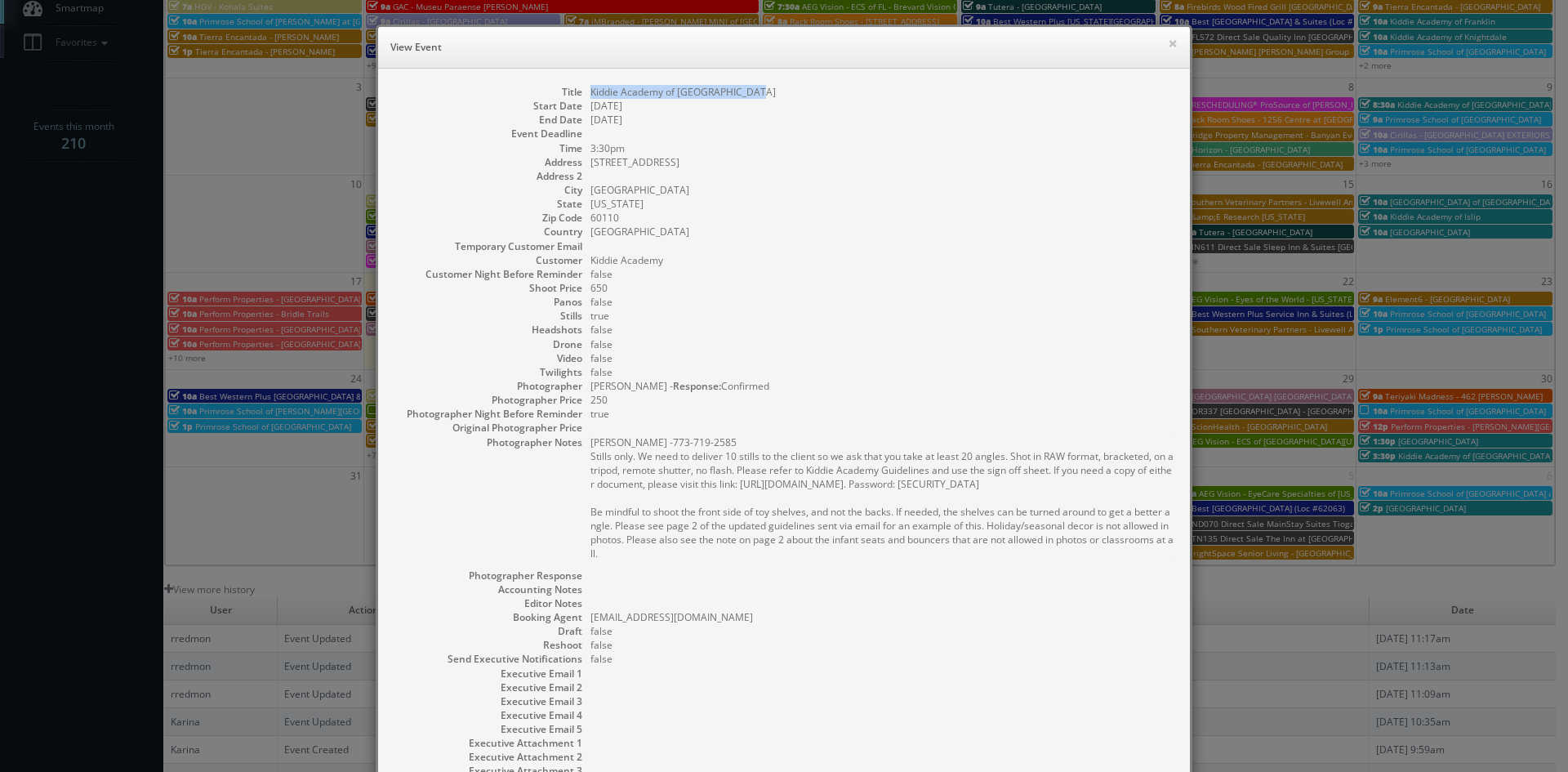
drag, startPoint x: 751, startPoint y: 92, endPoint x: 585, endPoint y: 93, distance: 166.0
click at [591, 93] on dd "Kiddie Academy of [GEOGRAPHIC_DATA]" at bounding box center [882, 92] width 583 height 14
